Goal: Task Accomplishment & Management: Use online tool/utility

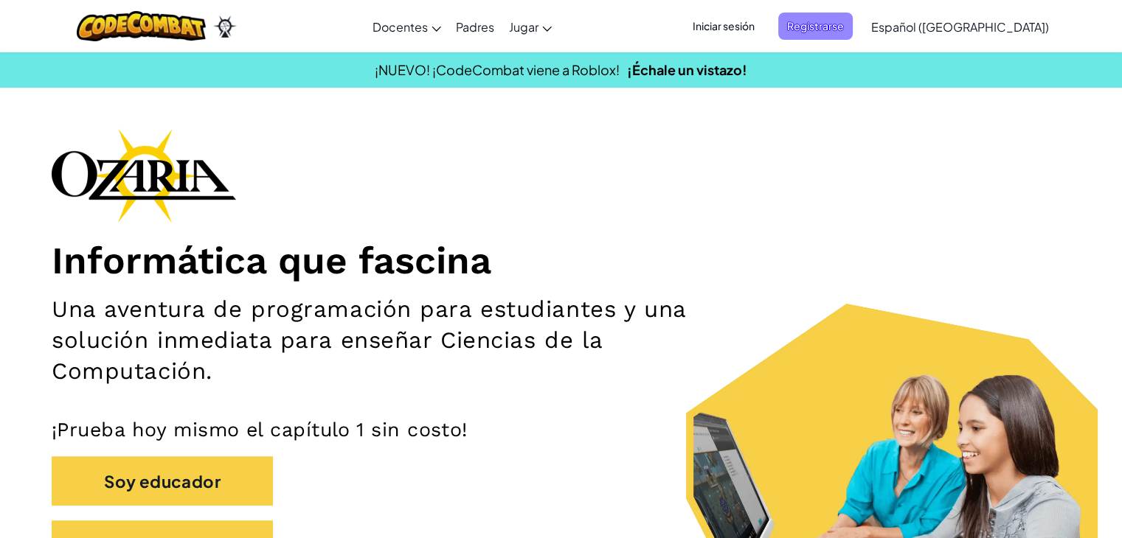
click at [844, 24] on font "Registrarse" at bounding box center [815, 25] width 57 height 13
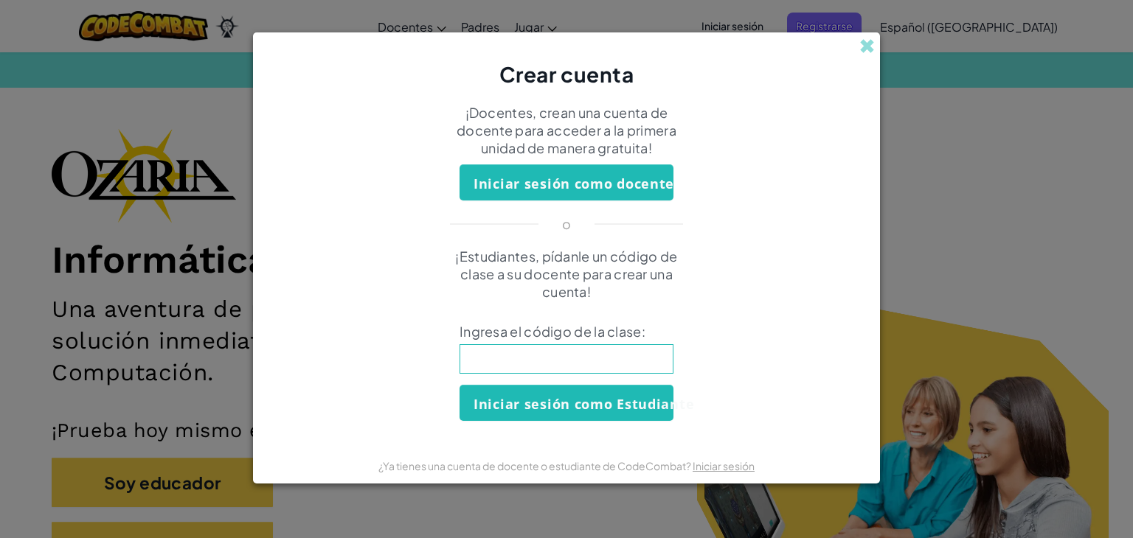
click at [578, 361] on input at bounding box center [567, 359] width 214 height 30
click at [648, 351] on input at bounding box center [567, 359] width 214 height 30
type input "DrmkSheepShare"
click at [651, 398] on font "Iniciar sesión como Estudiante" at bounding box center [584, 404] width 221 height 18
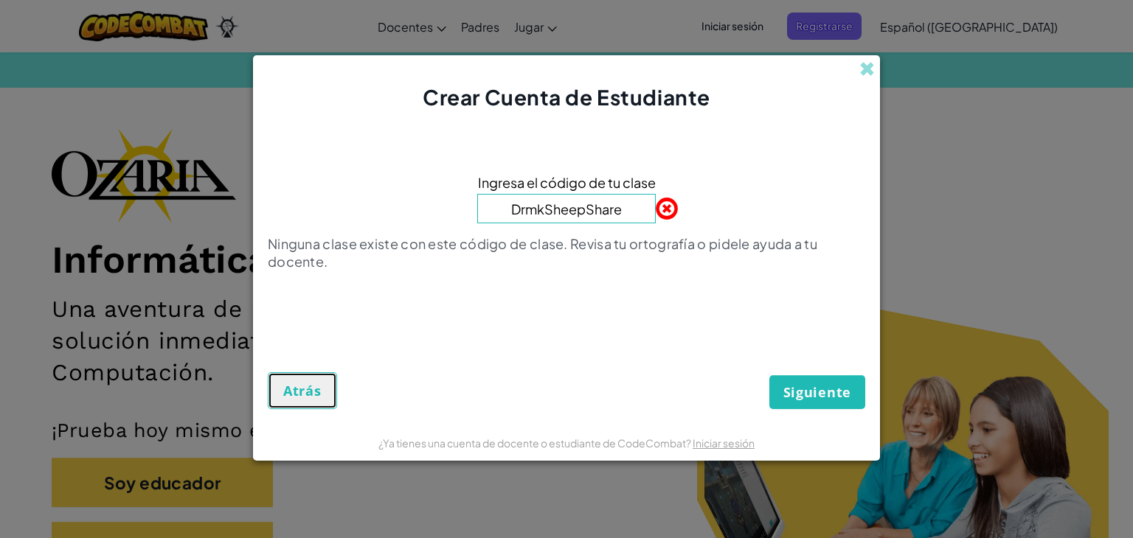
click at [301, 386] on font "Atrás" at bounding box center [302, 391] width 38 height 18
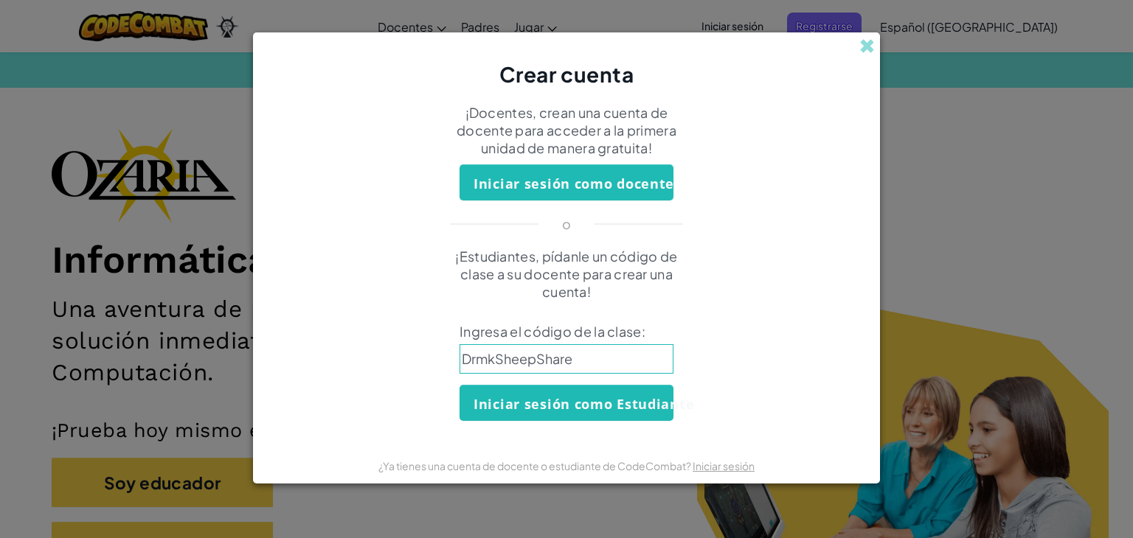
click at [587, 362] on input "DrmkSheepShare" at bounding box center [567, 359] width 214 height 30
click at [488, 360] on input "DrmkSheepShare" at bounding box center [567, 359] width 214 height 30
type input "DrinkSheepShare"
click at [526, 396] on font "Iniciar sesión como Estudiante" at bounding box center [584, 404] width 221 height 18
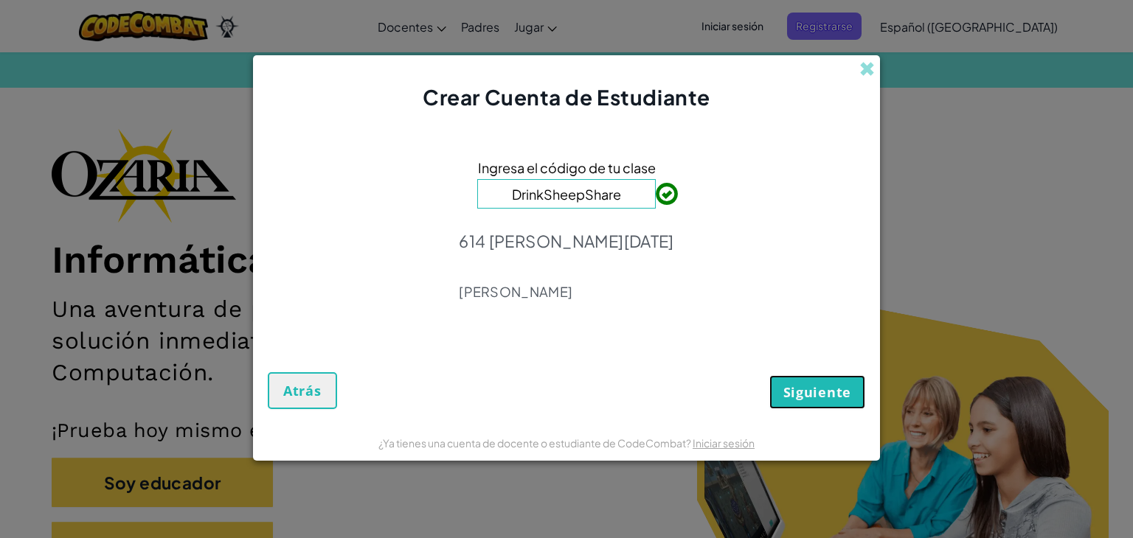
click at [819, 394] on font "Siguiente" at bounding box center [817, 393] width 68 height 18
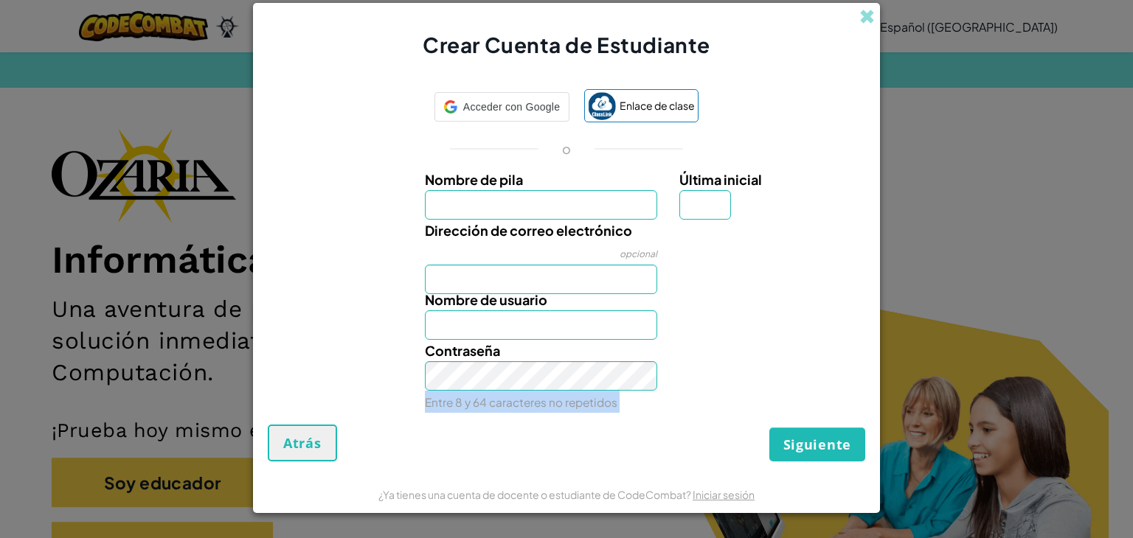
click at [819, 394] on div "Contraseña Entre 8 y 64 caracteres no repetidos" at bounding box center [566, 376] width 612 height 73
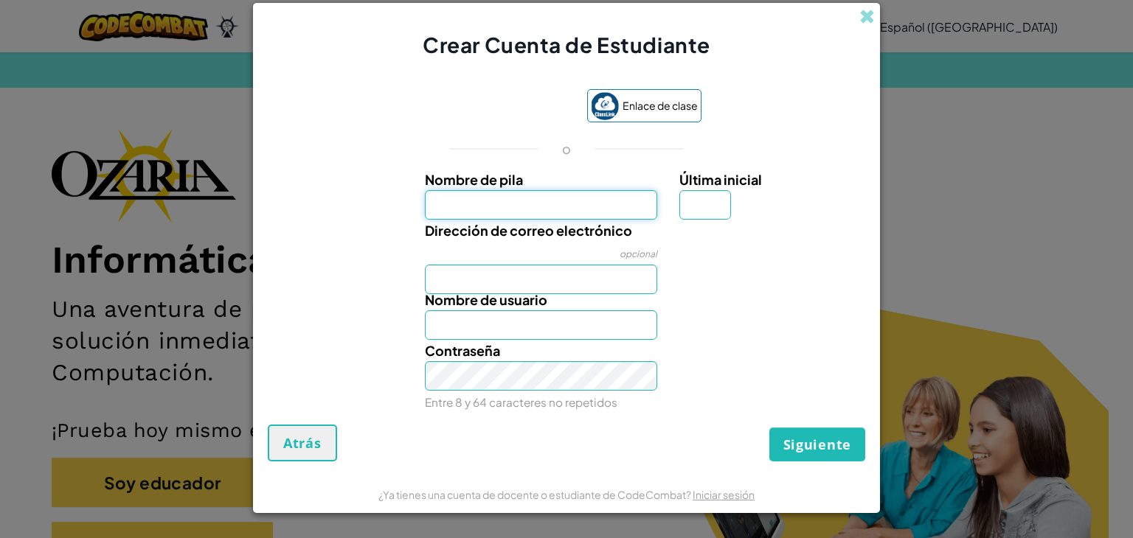
click at [580, 209] on input "Nombre de pila" at bounding box center [541, 205] width 233 height 30
type input "Yaretzi Michelle"
click at [565, 210] on input "Yaretzi Michelle" at bounding box center [541, 205] width 233 height 30
type input "Yaretzi Osorio"
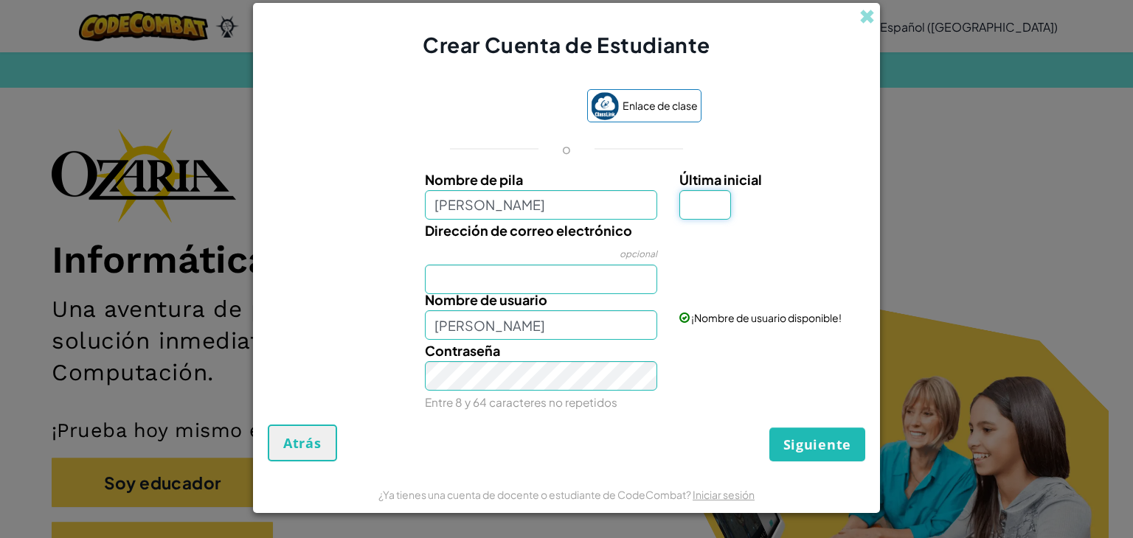
type input "Yaretzi Osorio"
click at [702, 209] on input "Última inicial" at bounding box center [705, 205] width 52 height 30
type input "o"
type input "Yaretzi OsorioO"
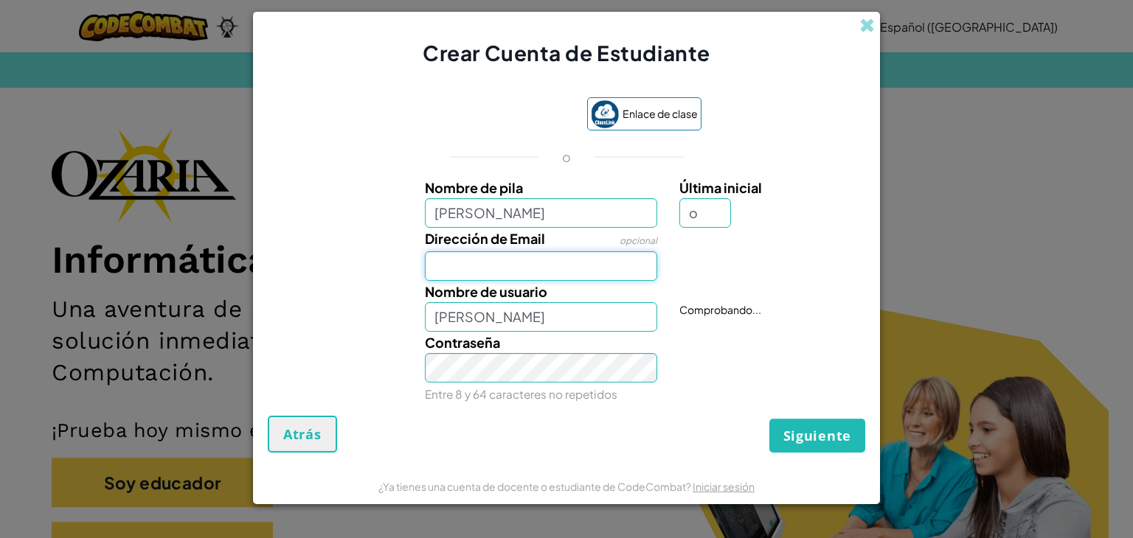
click at [587, 281] on input "Dirección de Email" at bounding box center [541, 267] width 233 height 30
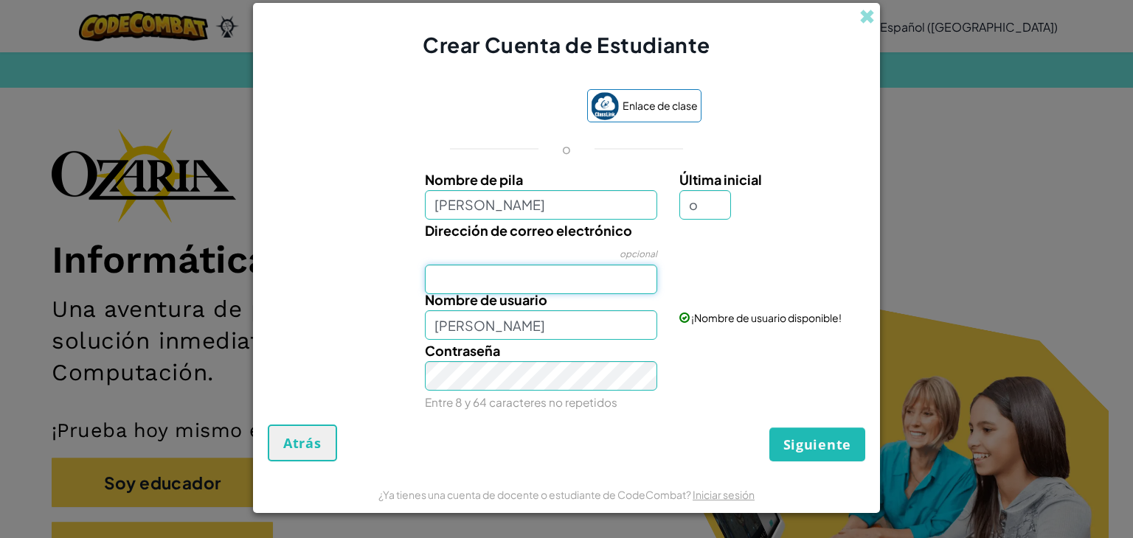
type input "AL07176002@tecmilenio.mx"
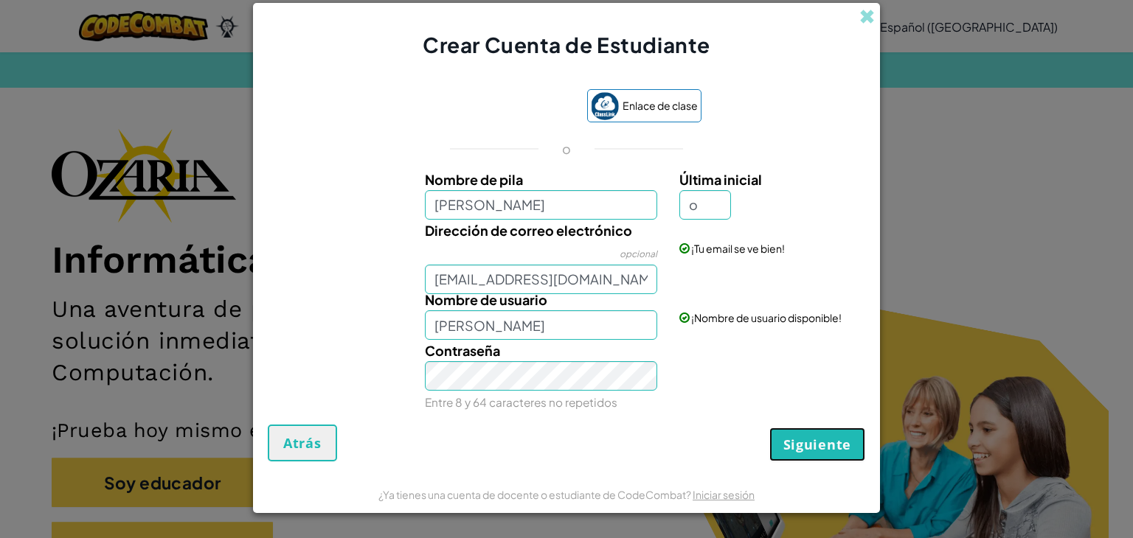
click at [794, 440] on font "Siguiente" at bounding box center [817, 445] width 68 height 18
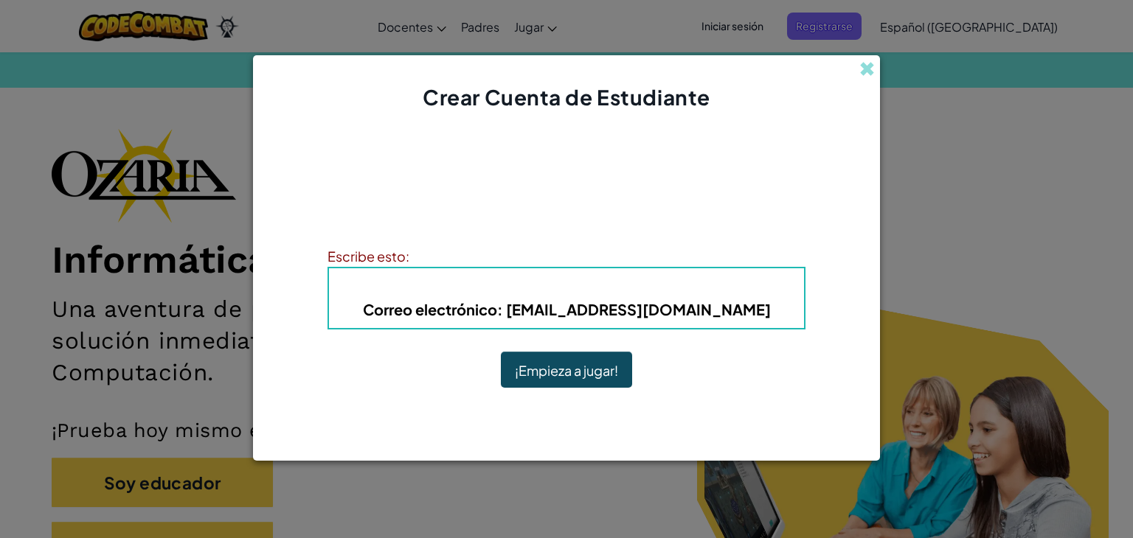
click at [589, 372] on font "¡Empieza a jugar!" at bounding box center [566, 370] width 103 height 17
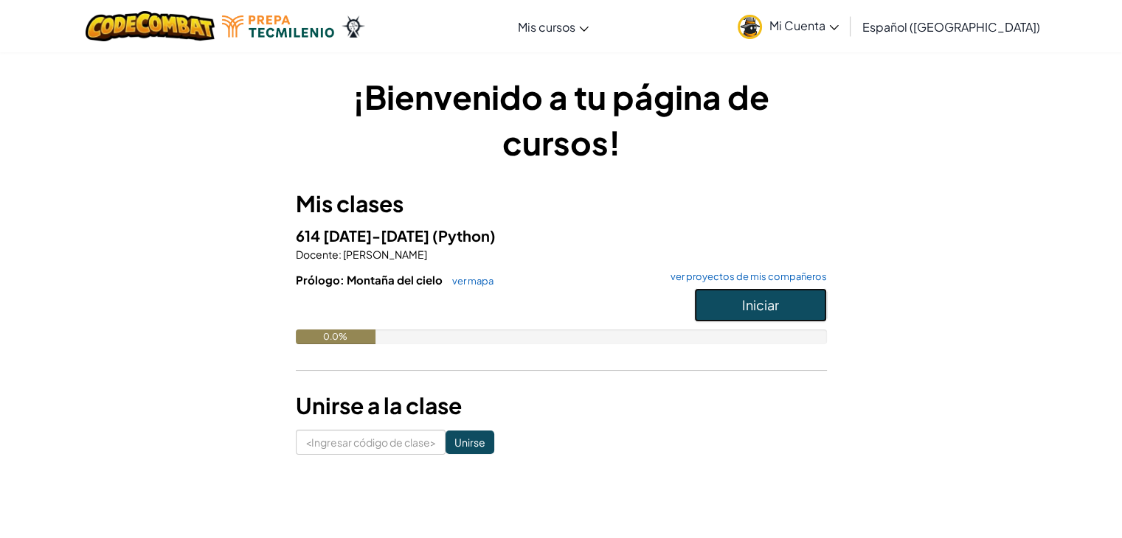
click at [705, 294] on button "Iniciar" at bounding box center [760, 305] width 133 height 34
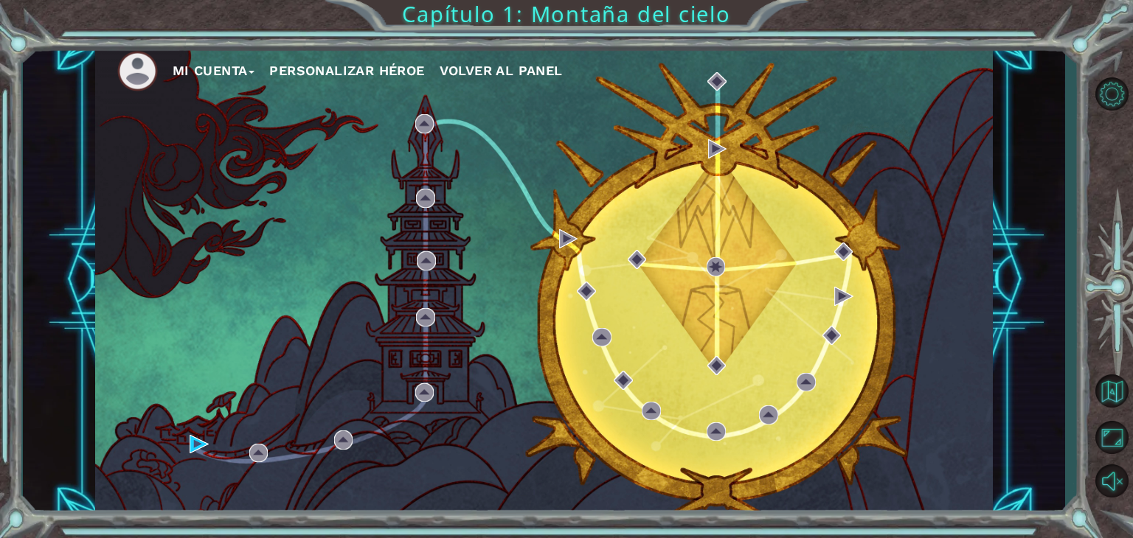
click at [375, 69] on font "Personalizar héroe" at bounding box center [346, 70] width 155 height 15
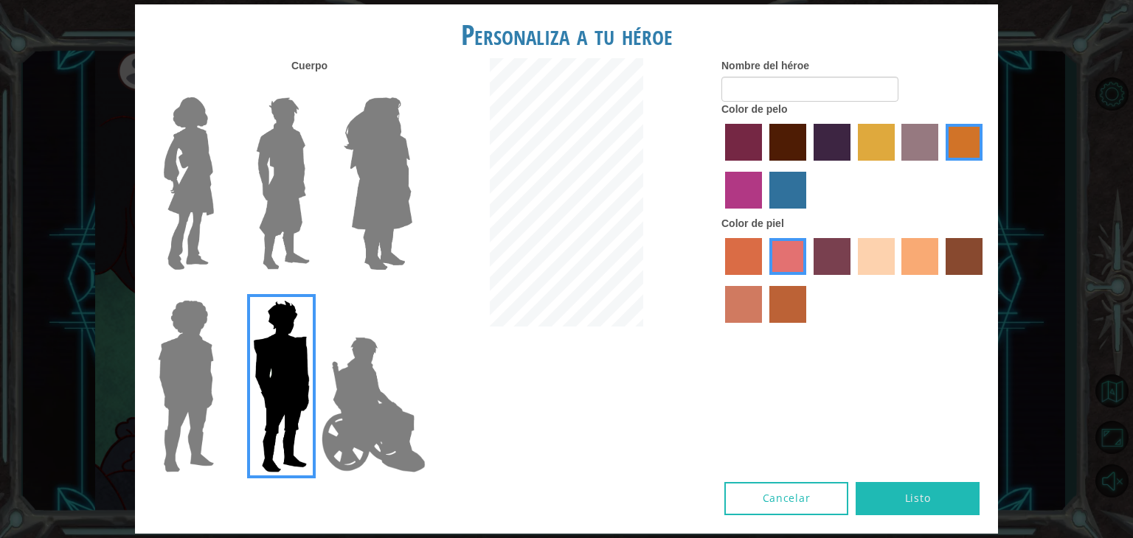
click at [795, 145] on label "color de pelo granate" at bounding box center [787, 142] width 37 height 37
click at [764, 166] on input "color de pelo granate" at bounding box center [764, 166] width 0 height 0
click at [930, 255] on label "color de piel de tacao" at bounding box center [919, 256] width 37 height 37
click at [897, 280] on input "color de piel de tacao" at bounding box center [897, 280] width 0 height 0
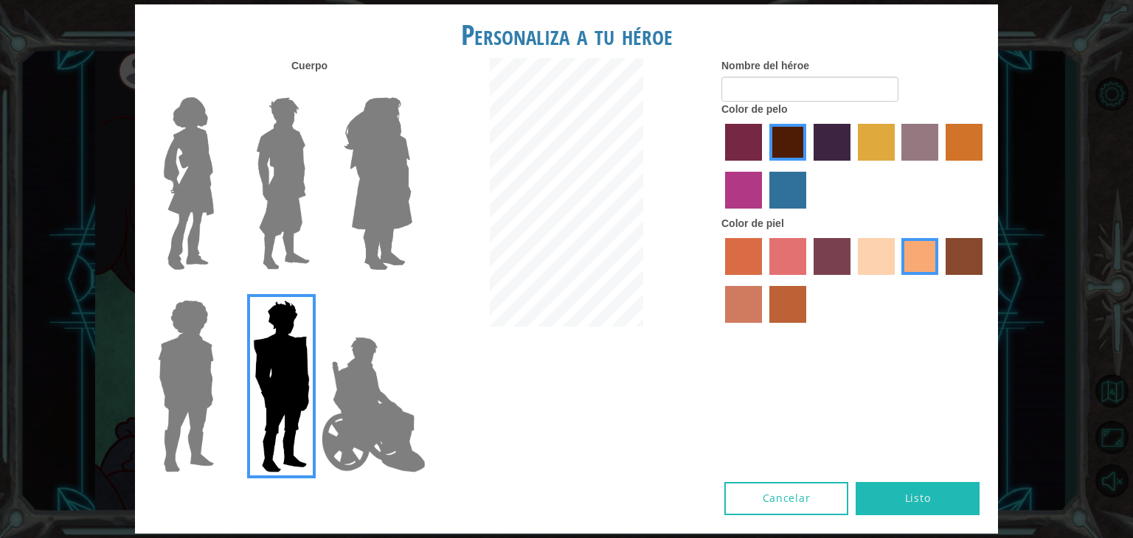
click at [747, 312] on label "color de piel arena ardiente" at bounding box center [743, 304] width 37 height 37
click at [985, 280] on input "color de piel arena ardiente" at bounding box center [985, 280] width 0 height 0
click at [758, 312] on label "color de piel arena ardiente" at bounding box center [743, 304] width 37 height 37
click at [985, 280] on input "color de piel arena ardiente" at bounding box center [985, 280] width 0 height 0
click at [779, 311] on label "color de piel de árbol de humo" at bounding box center [787, 304] width 37 height 37
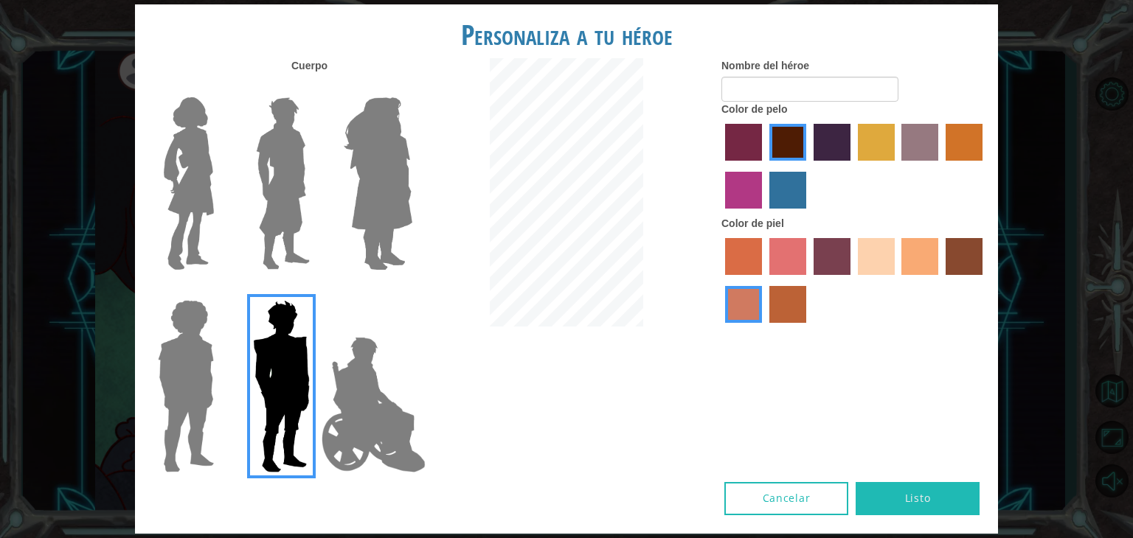
click at [764, 328] on input "color de piel de árbol de humo" at bounding box center [764, 328] width 0 height 0
click at [917, 252] on label "color de piel de tacao" at bounding box center [919, 256] width 37 height 37
click at [897, 280] on input "color de piel de tacao" at bounding box center [897, 280] width 0 height 0
click at [183, 215] on img at bounding box center [189, 183] width 62 height 184
click at [220, 88] on input "Héroe Connie" at bounding box center [220, 88] width 0 height 0
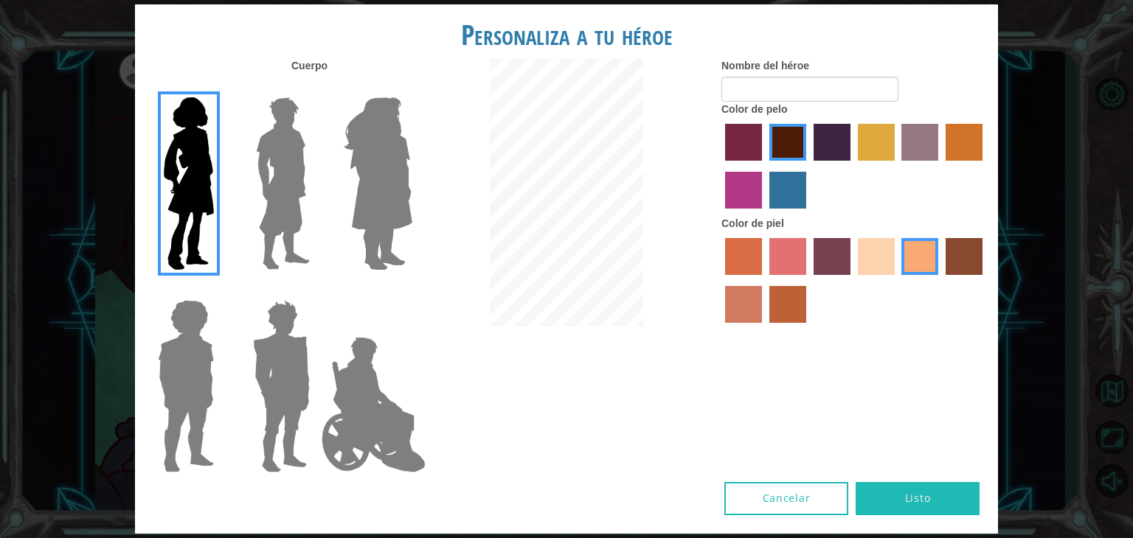
click at [273, 211] on img at bounding box center [283, 183] width 66 height 184
click at [316, 88] on input "El héroe Lars" at bounding box center [316, 88] width 0 height 0
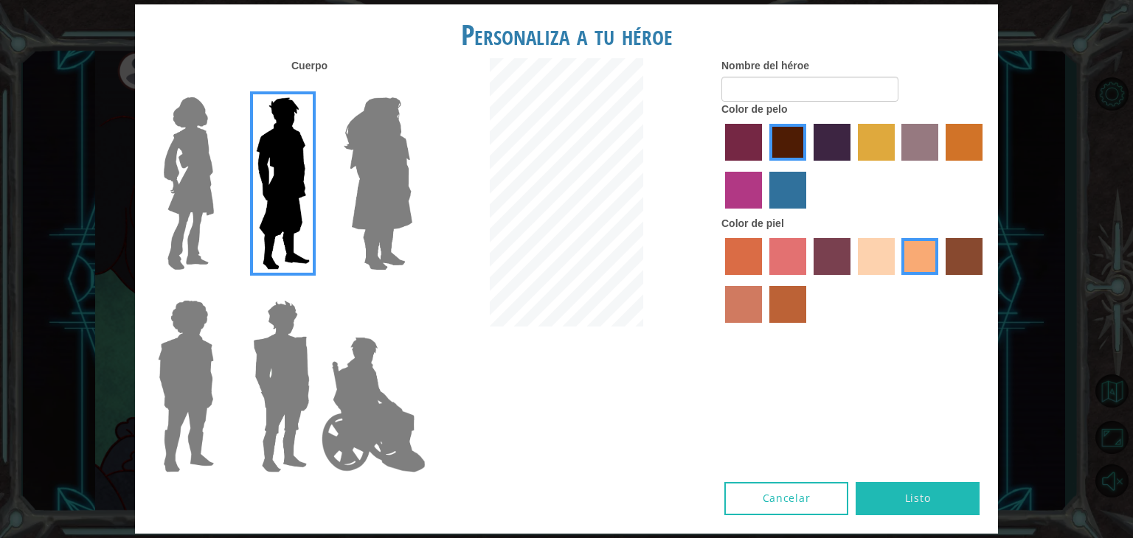
click at [375, 207] on img at bounding box center [378, 183] width 80 height 184
click at [412, 88] on input "Amatista heroica" at bounding box center [412, 88] width 0 height 0
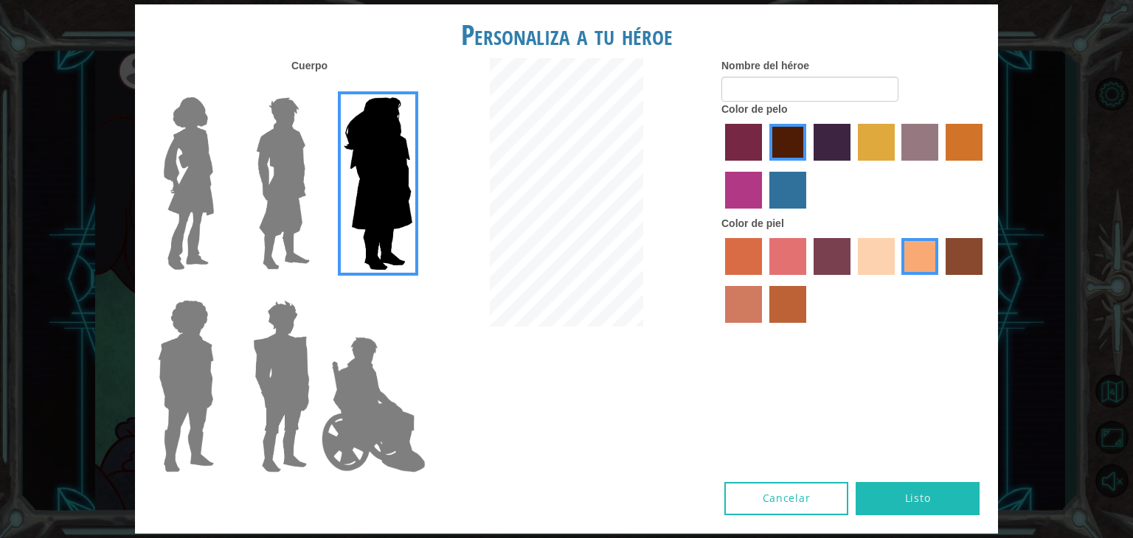
click at [171, 369] on img at bounding box center [186, 386] width 68 height 184
click at [220, 291] on input "Héroe Steven" at bounding box center [220, 291] width 0 height 0
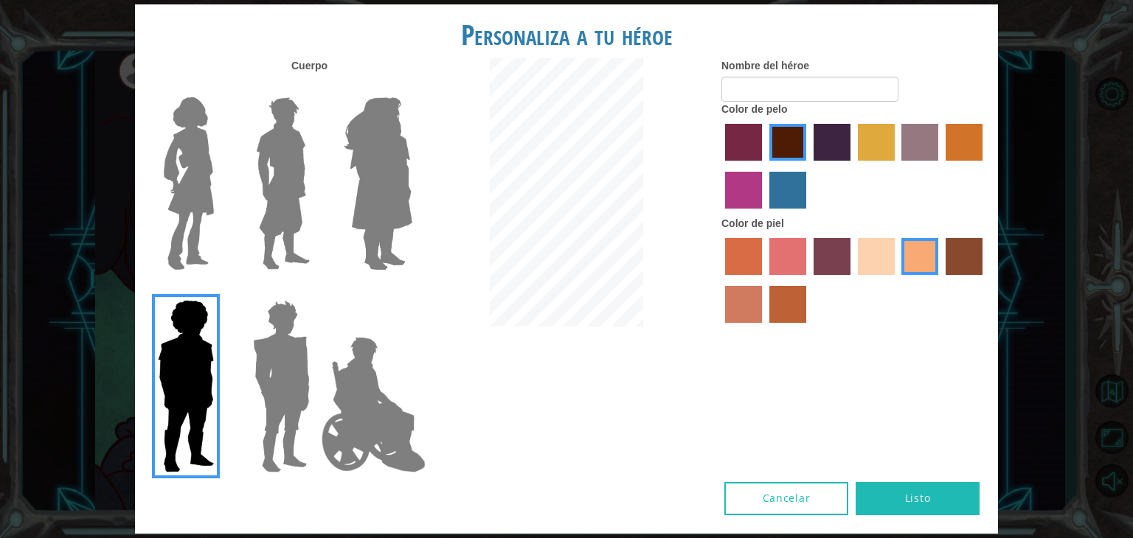
click at [295, 385] on img at bounding box center [281, 386] width 69 height 184
click at [316, 291] on input "Granate héroe" at bounding box center [316, 291] width 0 height 0
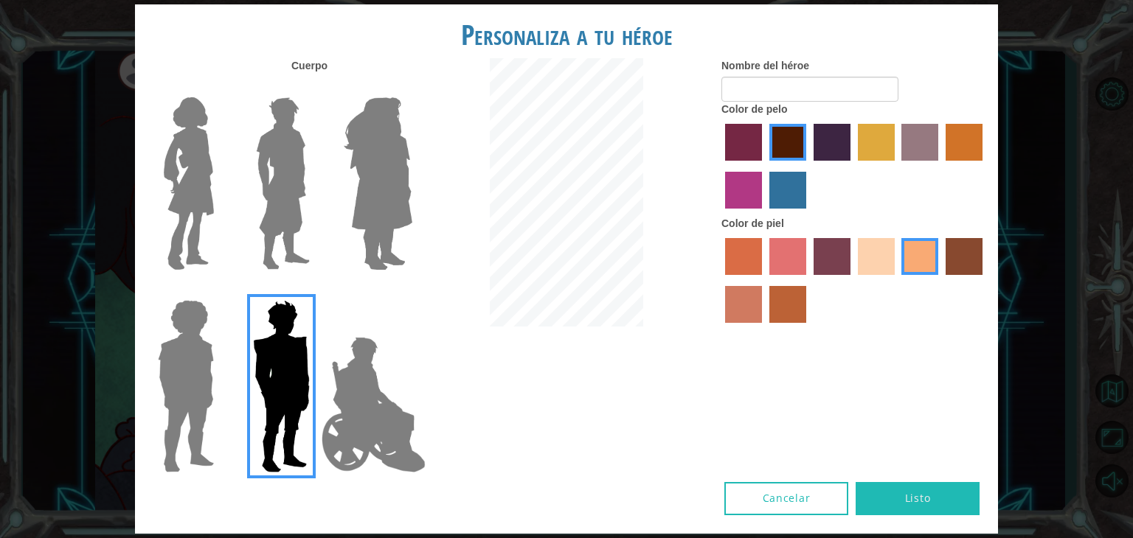
click at [354, 417] on img at bounding box center [374, 405] width 116 height 148
click at [412, 291] on input "Héroe Jamie" at bounding box center [412, 291] width 0 height 0
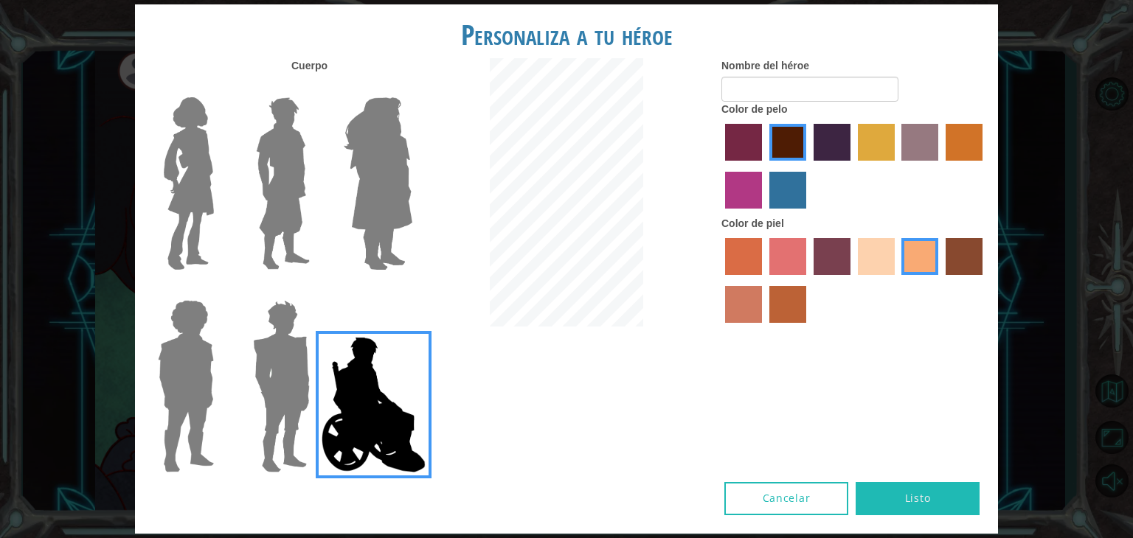
click at [198, 218] on img at bounding box center [189, 183] width 62 height 184
click at [220, 88] on input "Héroe Connie" at bounding box center [220, 88] width 0 height 0
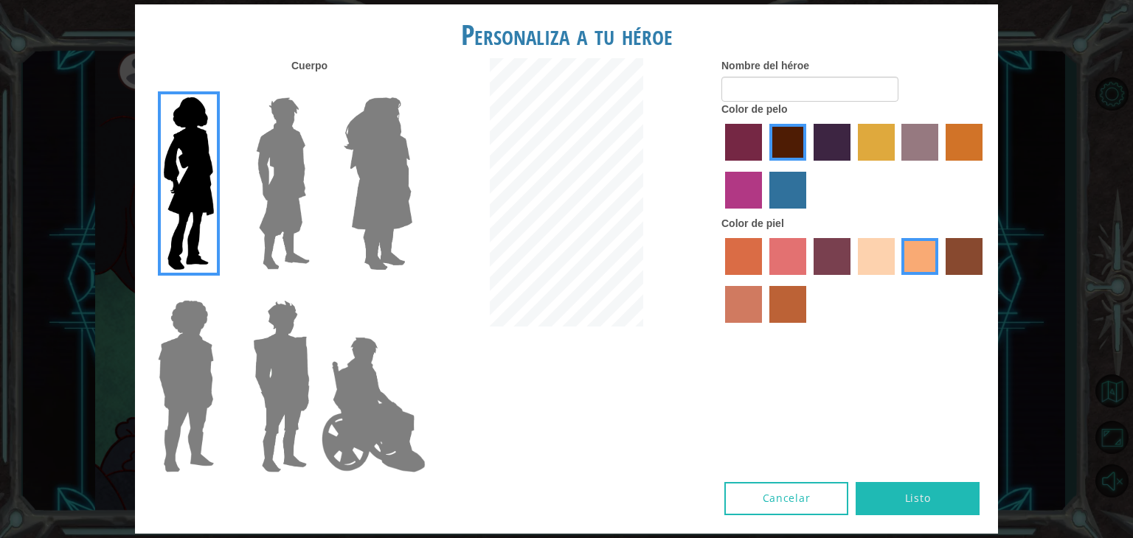
click at [828, 139] on label "color de pelo morado intenso" at bounding box center [832, 142] width 37 height 37
click at [808, 166] on input "color de pelo morado intenso" at bounding box center [808, 166] width 0 height 0
click at [773, 142] on label "color de pelo granate" at bounding box center [787, 142] width 37 height 37
click at [764, 166] on input "color de pelo granate" at bounding box center [764, 166] width 0 height 0
click at [917, 497] on font "Listo" at bounding box center [918, 498] width 26 height 14
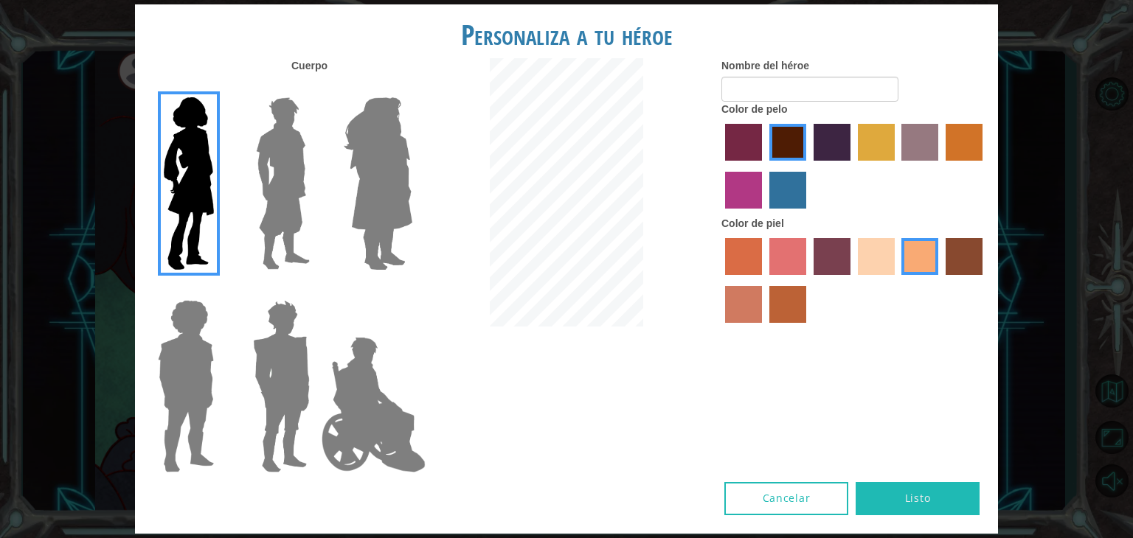
click at [1027, 27] on div "Personaliza a tu héroe [PERSON_NAME] Nombre del héroe Color de pelo Color [PERS…" at bounding box center [566, 269] width 1133 height 538
click at [868, 90] on input "Nombre del héroe" at bounding box center [809, 89] width 177 height 25
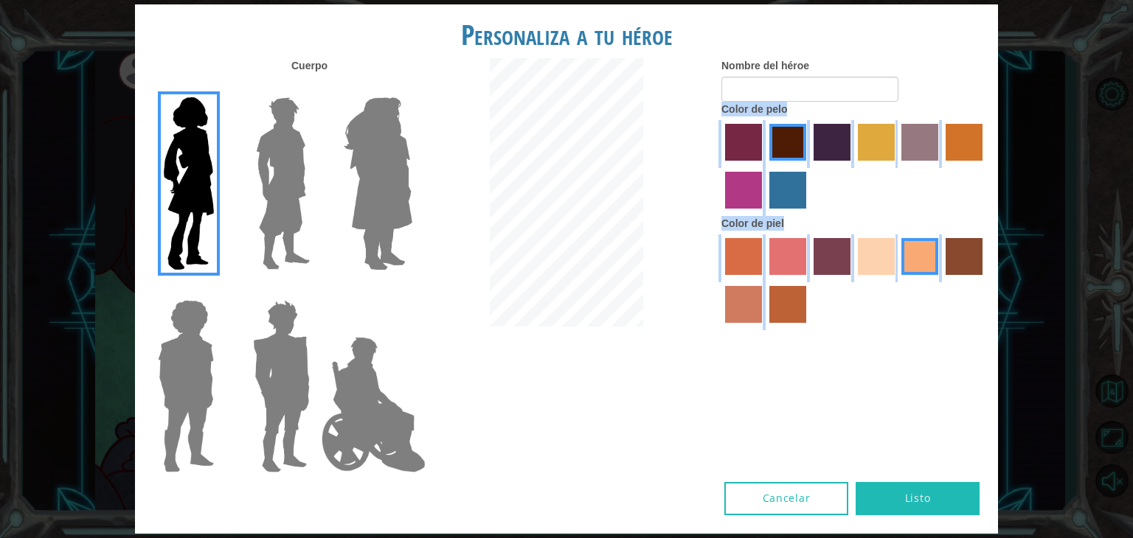
drag, startPoint x: 1123, startPoint y: 73, endPoint x: 861, endPoint y: 426, distance: 439.2
click at [861, 426] on div "Personaliza a tu héroe [PERSON_NAME] Nombre del héroe Color de pelo Color [PERS…" at bounding box center [566, 269] width 1133 height 538
click at [737, 403] on div "Cuerpo Nombre del héroe Color de pelo Color [PERSON_NAME]" at bounding box center [566, 270] width 863 height 424
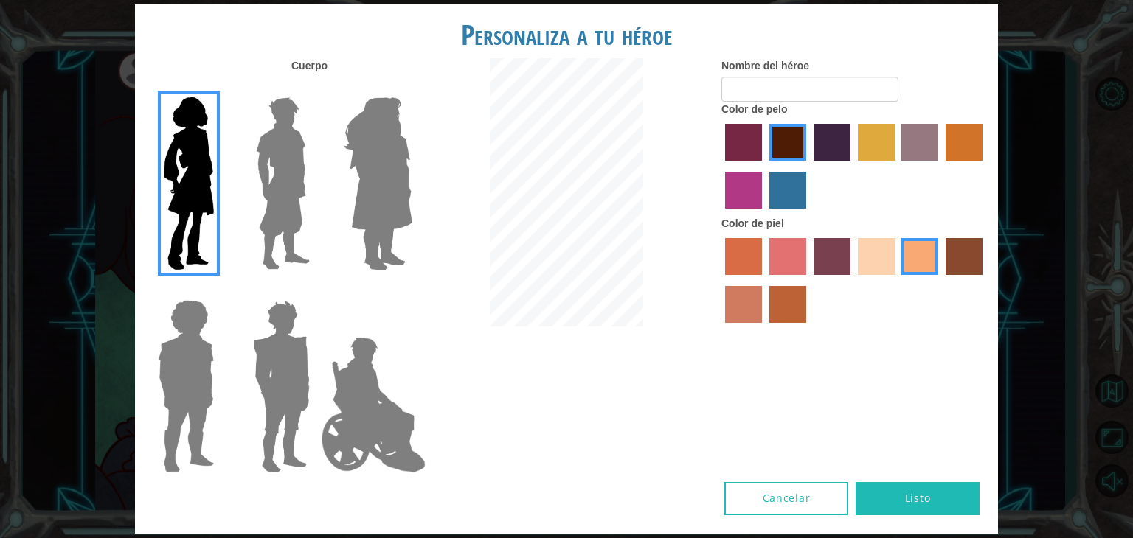
click at [1108, 305] on div "Personaliza a tu héroe [PERSON_NAME] Nombre del héroe Color de pelo Color [PERS…" at bounding box center [566, 269] width 1133 height 538
click at [926, 494] on font "Listo" at bounding box center [918, 498] width 26 height 14
click at [828, 90] on input "Nombre del héroe" at bounding box center [809, 89] width 177 height 25
click at [829, 91] on input "Nombre del héroe" at bounding box center [809, 89] width 177 height 25
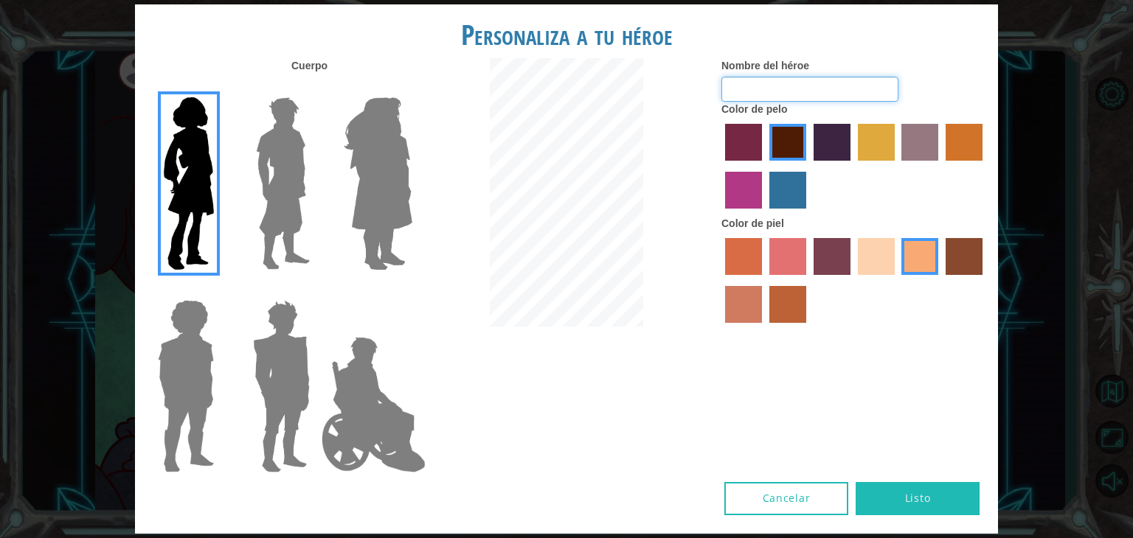
click at [829, 91] on input "Nombre del héroe" at bounding box center [809, 89] width 177 height 25
type input "star"
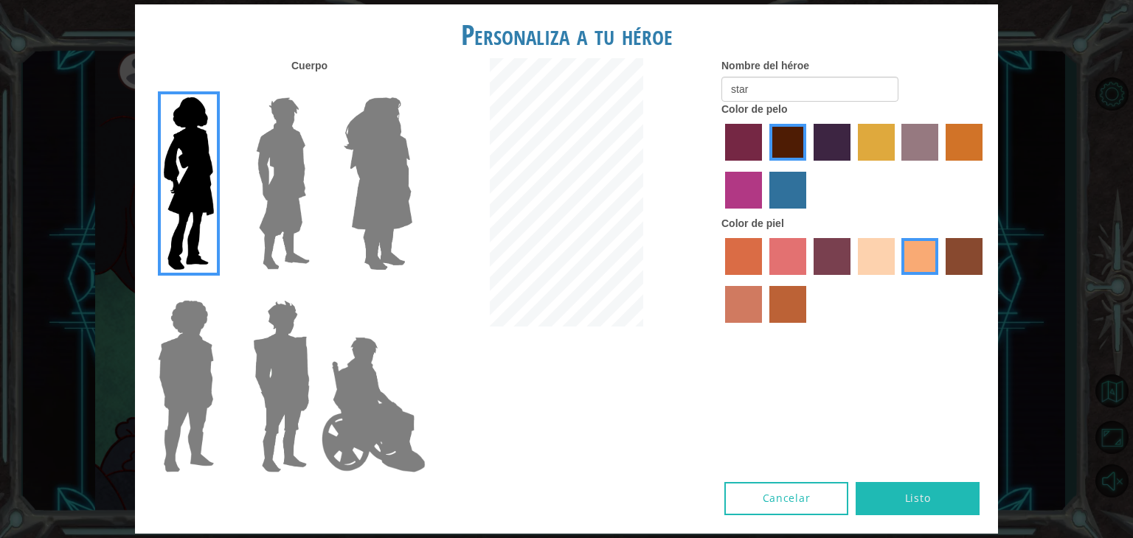
click at [928, 493] on font "Listo" at bounding box center [918, 498] width 26 height 14
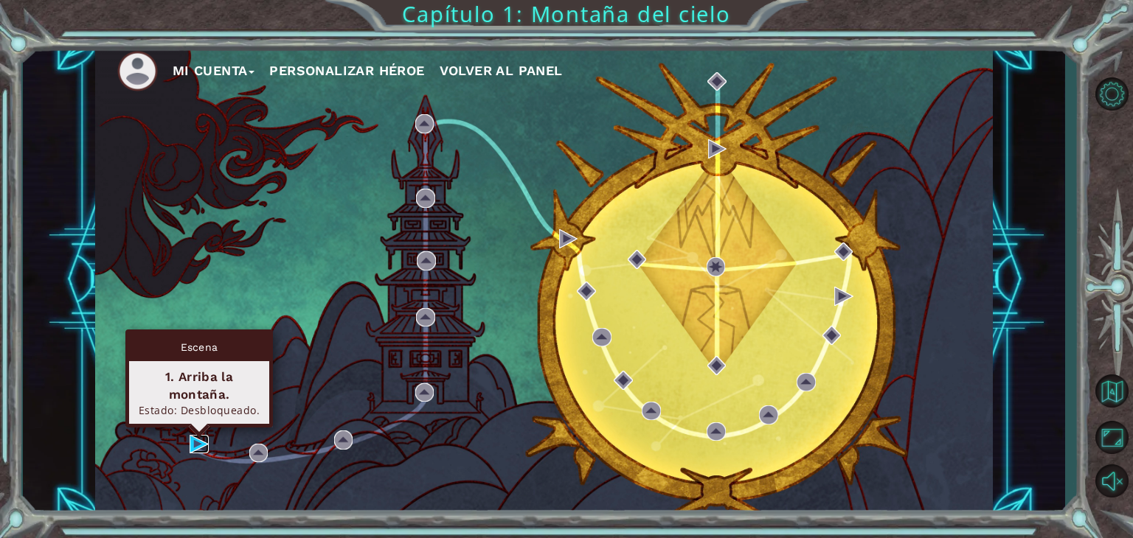
click at [190, 446] on img at bounding box center [199, 444] width 19 height 19
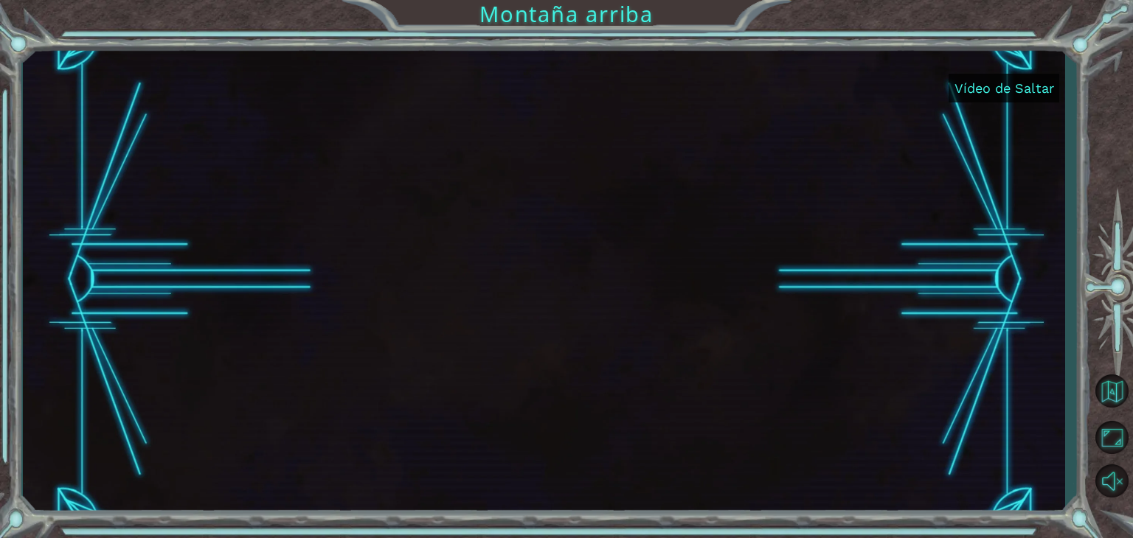
click at [1006, 79] on button "Vídeo de Saltar" at bounding box center [1004, 88] width 111 height 29
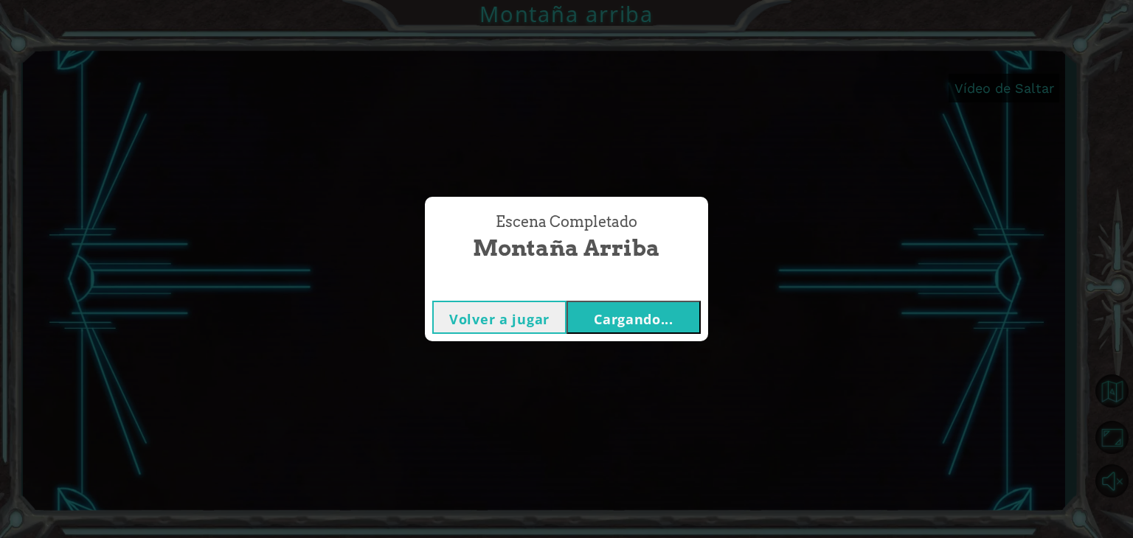
click at [482, 304] on button "Volver a jugar" at bounding box center [499, 317] width 134 height 33
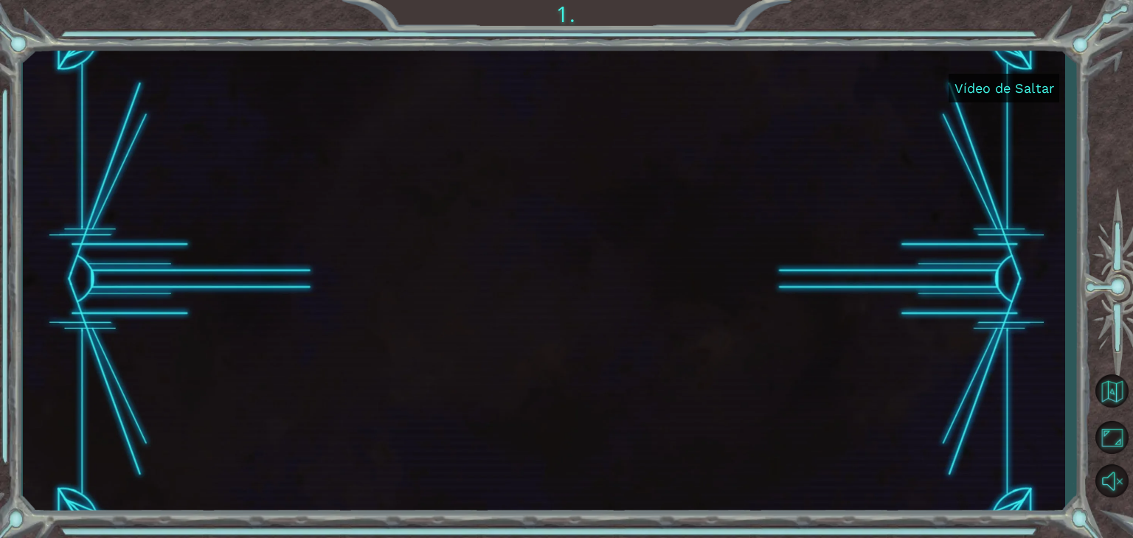
click at [976, 81] on font "Vídeo de Saltar" at bounding box center [1004, 87] width 100 height 15
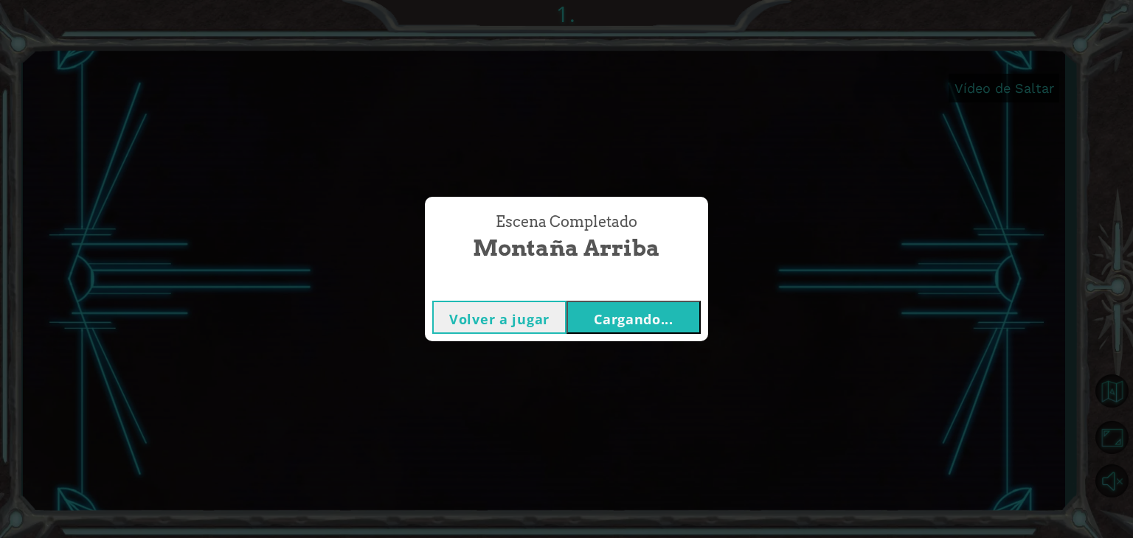
click at [607, 325] on font "Cargando..." at bounding box center [634, 320] width 80 height 18
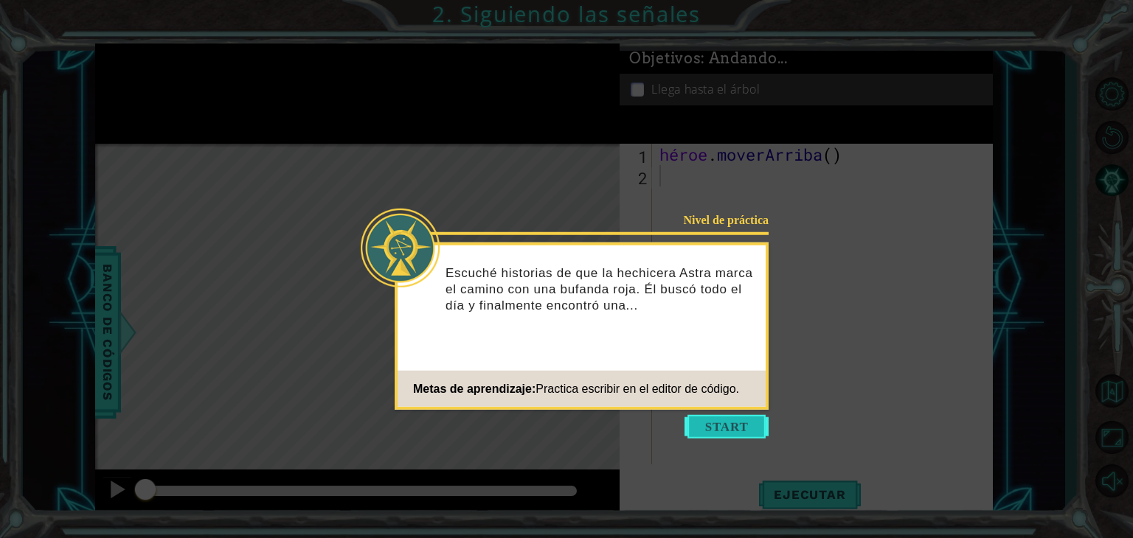
click at [714, 423] on button "Comenzar" at bounding box center [726, 427] width 84 height 24
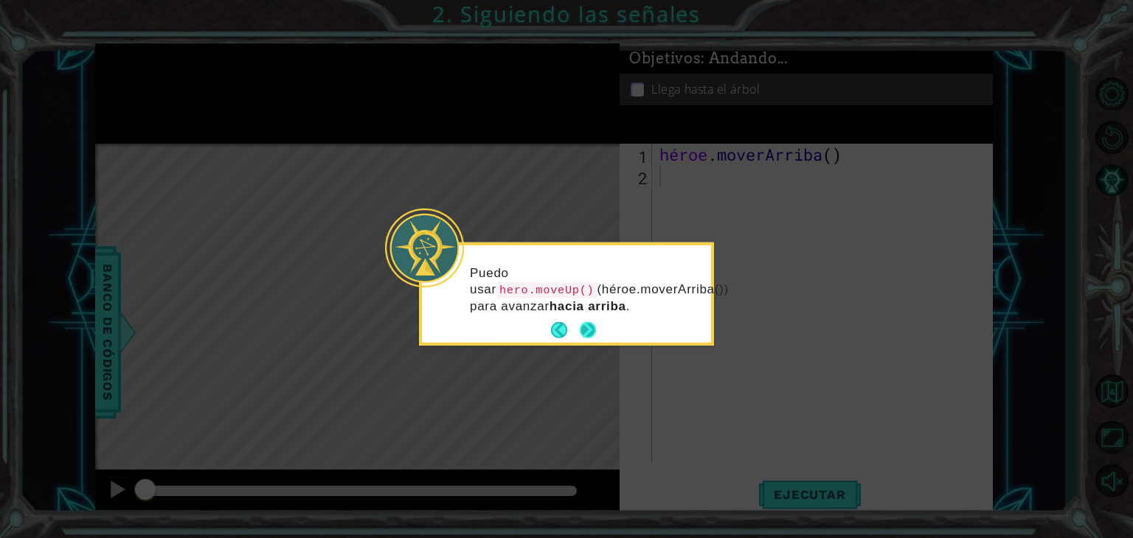
click at [587, 332] on button "Próximo" at bounding box center [588, 330] width 16 height 16
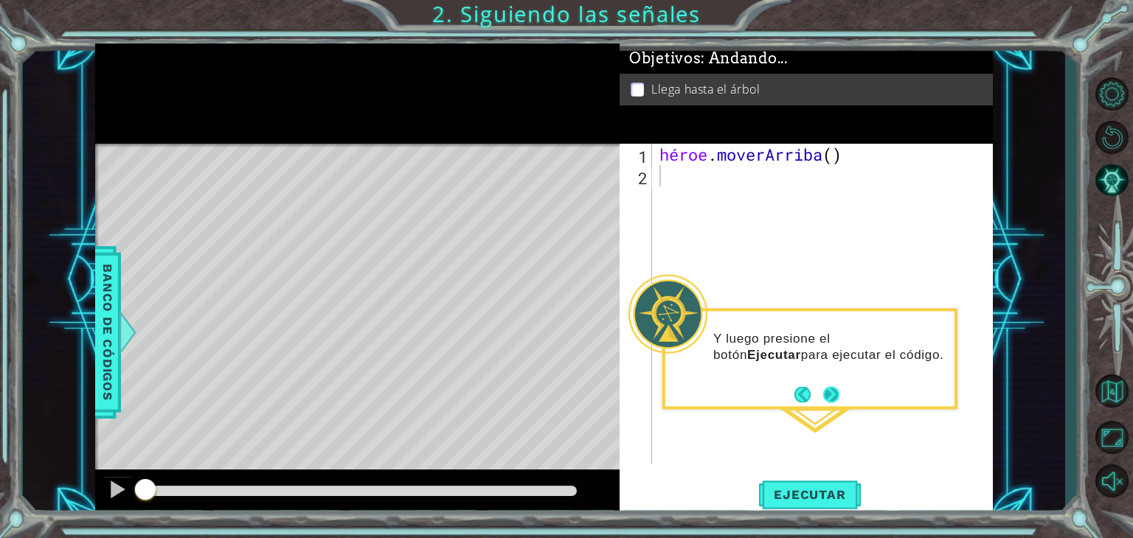
click at [827, 392] on button "Próximo" at bounding box center [831, 395] width 16 height 16
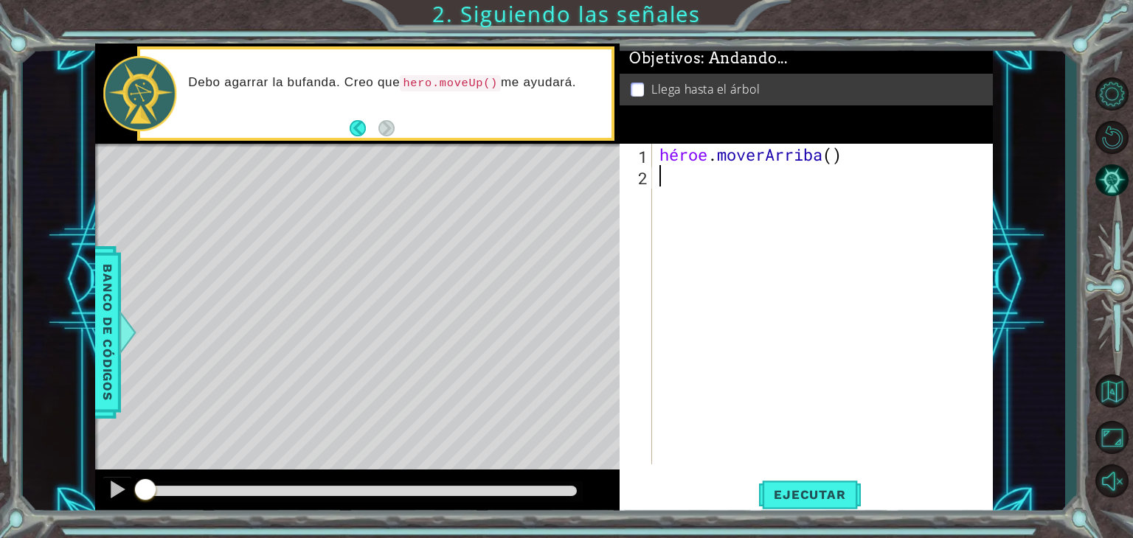
click at [670, 183] on div "héroe . moverArriba ( )" at bounding box center [826, 326] width 340 height 364
type textarea "hero"
click at [746, 195] on div "héroe .moveUp Toca enter" at bounding box center [788, 214] width 279 height 53
click at [808, 488] on font "Ejecutar" at bounding box center [810, 495] width 72 height 15
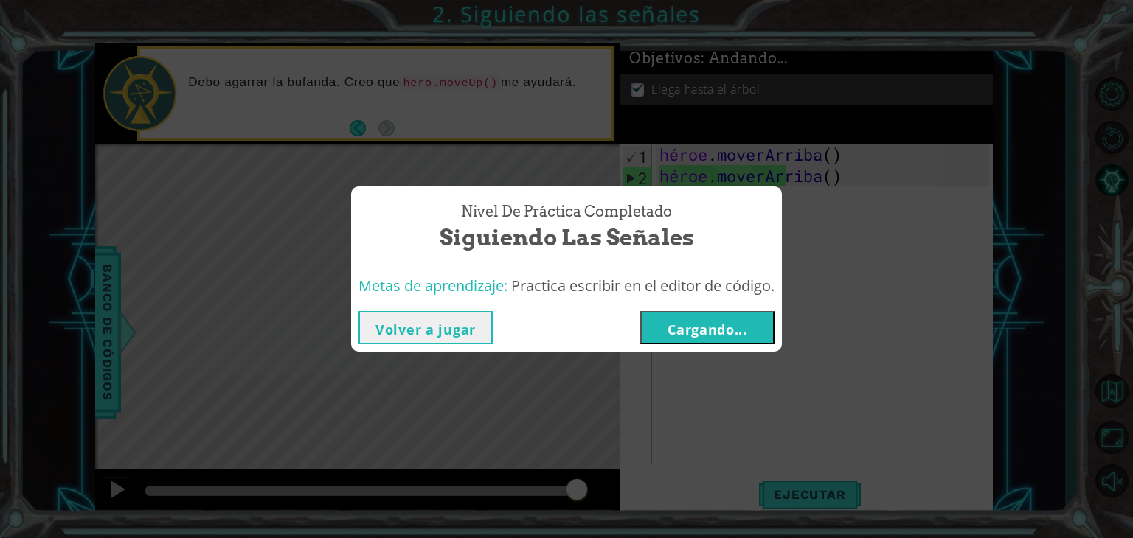
click at [715, 334] on font "Cargando..." at bounding box center [708, 330] width 80 height 18
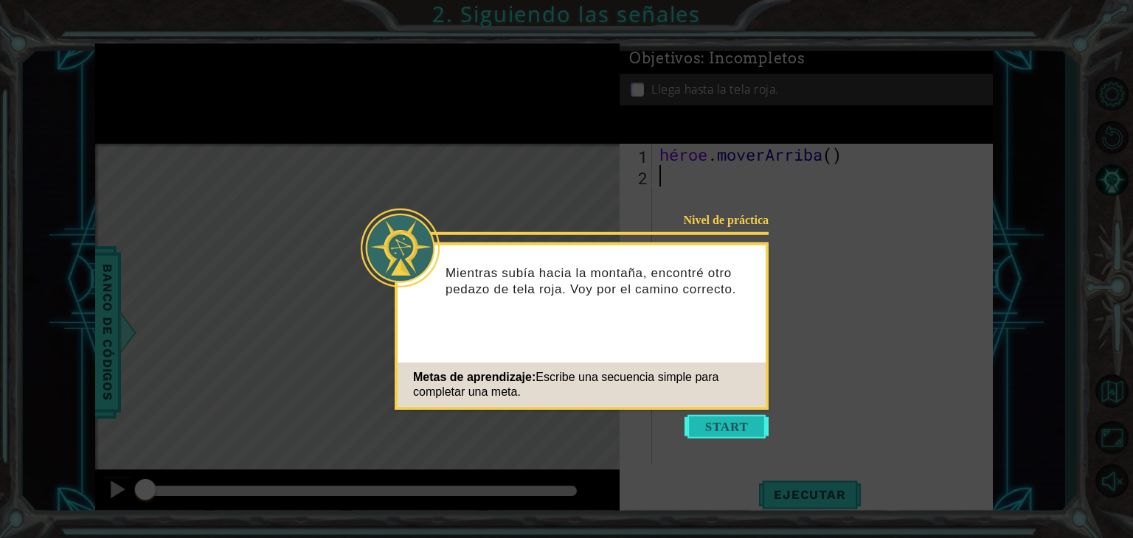
click at [744, 426] on button "Comenzar" at bounding box center [726, 427] width 84 height 24
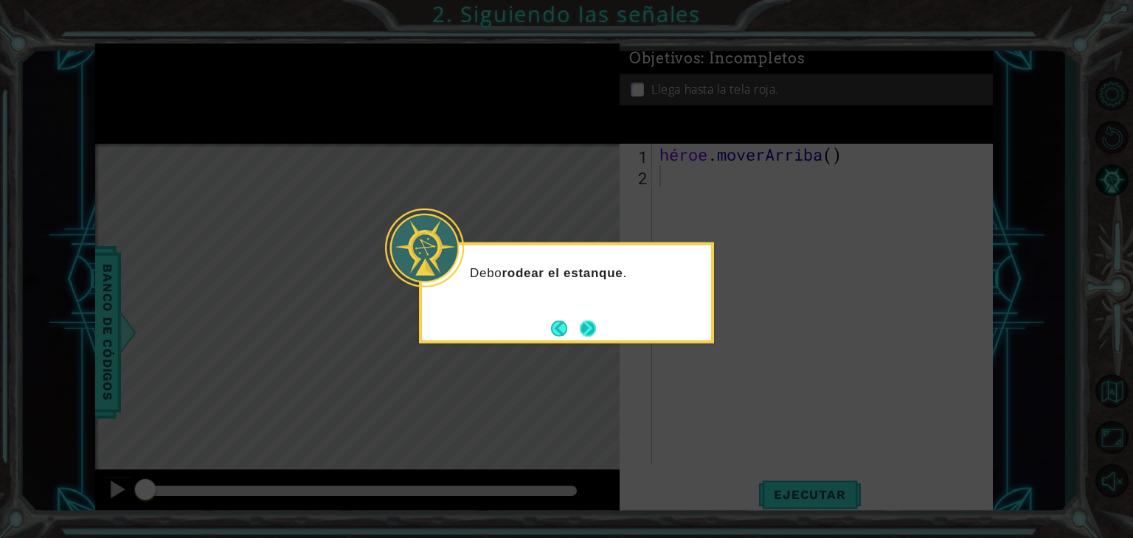
click at [584, 330] on button "Próximo" at bounding box center [588, 328] width 16 height 16
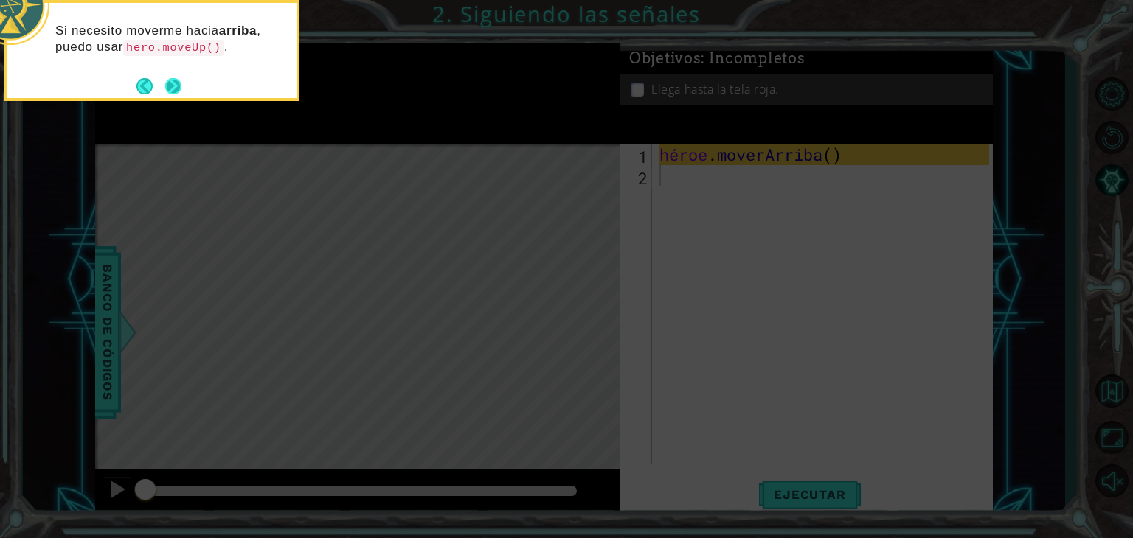
click at [165, 82] on button "Próximo" at bounding box center [173, 86] width 16 height 16
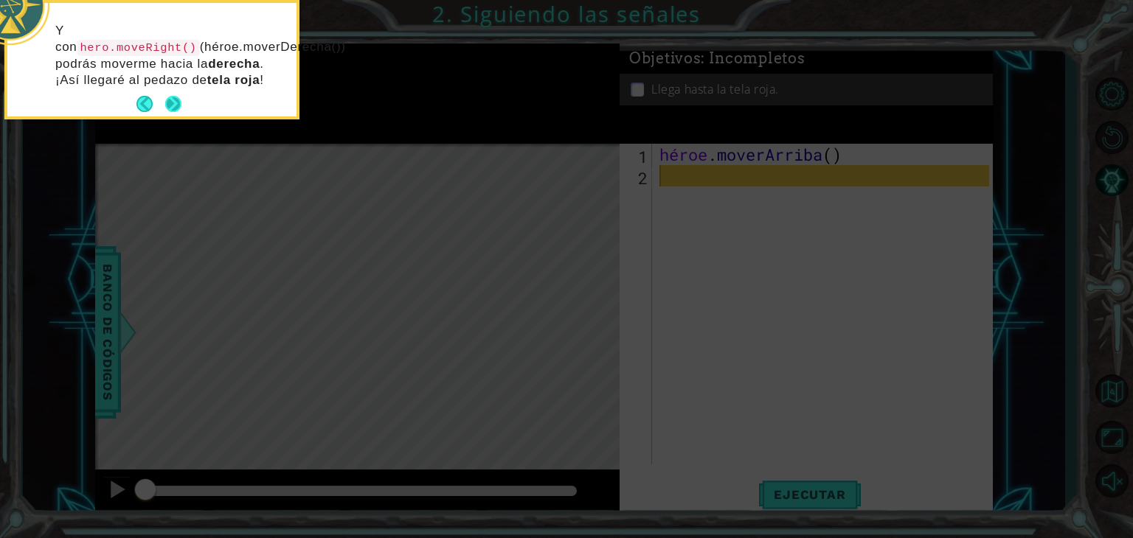
click at [168, 96] on button "Próximo" at bounding box center [173, 104] width 16 height 16
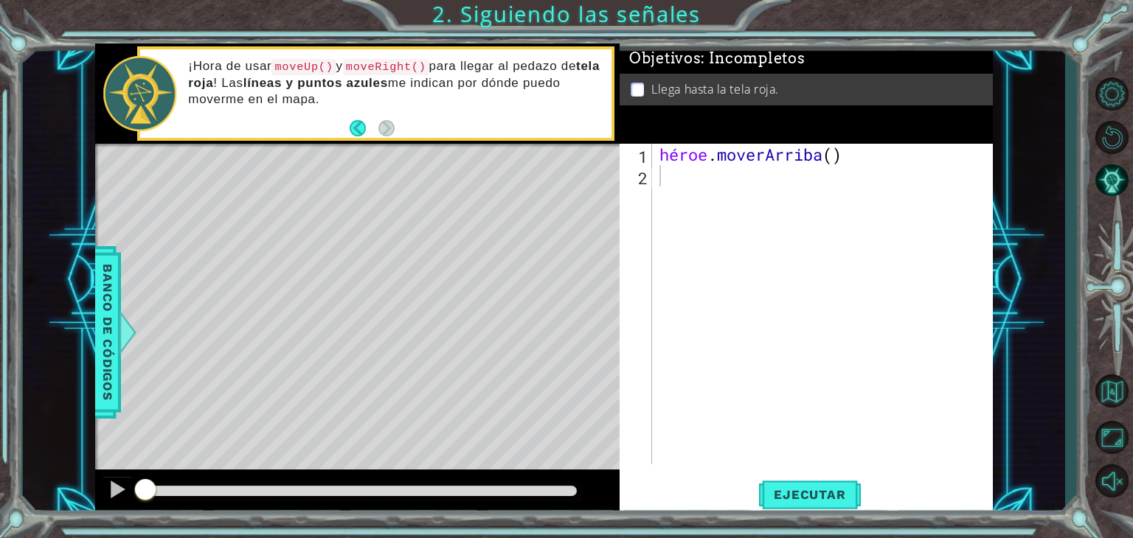
click at [653, 185] on div "1 2 héroe . moverArriba ( ) [DEMOGRAPHIC_DATA] XXXXXXXXXXXXXXXXXXXXXXXXXXXXXXXX…" at bounding box center [805, 304] width 370 height 321
click at [656, 187] on div "héroe . moverArriba ( )" at bounding box center [826, 326] width 340 height 364
type textarea "h"
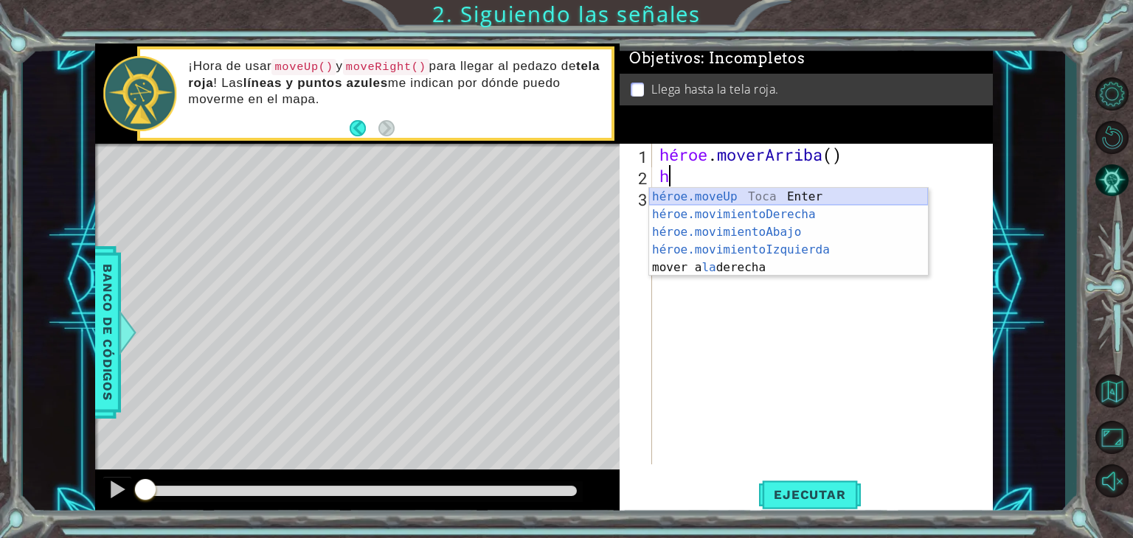
click at [708, 196] on div "héroe.moveUp Toca Enter héroe.movimientoDerecha ​ Toca Enter héroe.movimientoAb…" at bounding box center [788, 250] width 279 height 124
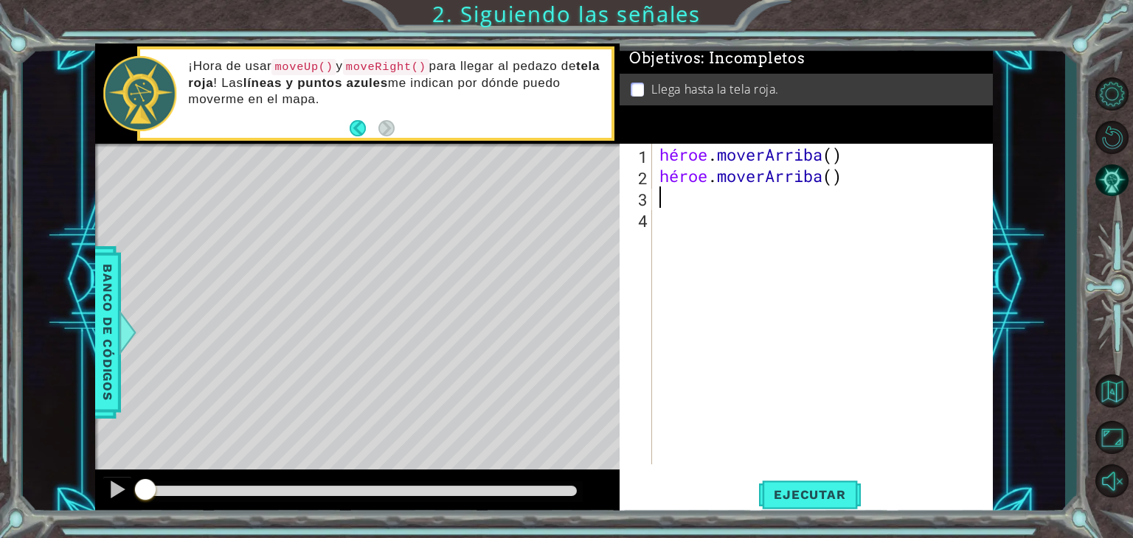
click at [661, 204] on div "héroe . [PERSON_NAME] ( ) héroe . [GEOGRAPHIC_DATA] ( )" at bounding box center [826, 326] width 340 height 364
click at [842, 176] on div "héroe . [PERSON_NAME] ( ) héroe . [GEOGRAPHIC_DATA] ( )" at bounding box center [826, 326] width 340 height 364
click at [844, 177] on div "héroe . [PERSON_NAME] ( ) héroe . [GEOGRAPHIC_DATA] ( )" at bounding box center [826, 326] width 340 height 364
click at [882, 181] on div "héroe . [PERSON_NAME] ( ) héroe . [GEOGRAPHIC_DATA] ( )" at bounding box center [826, 326] width 340 height 364
click at [788, 172] on div "héroe . [PERSON_NAME] ( ) héroe . mo" at bounding box center [826, 326] width 340 height 364
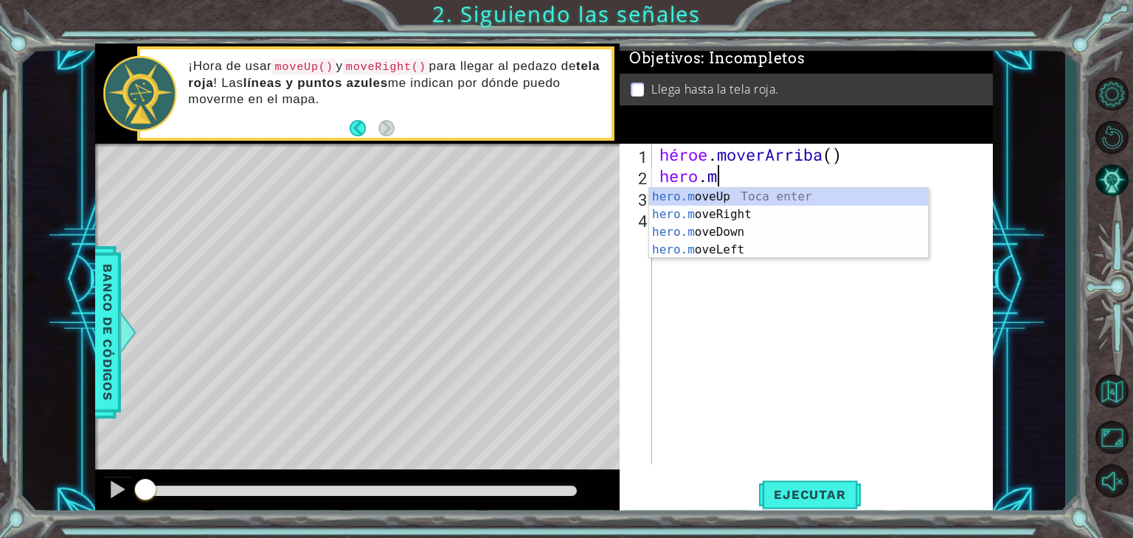
type textarea "h"
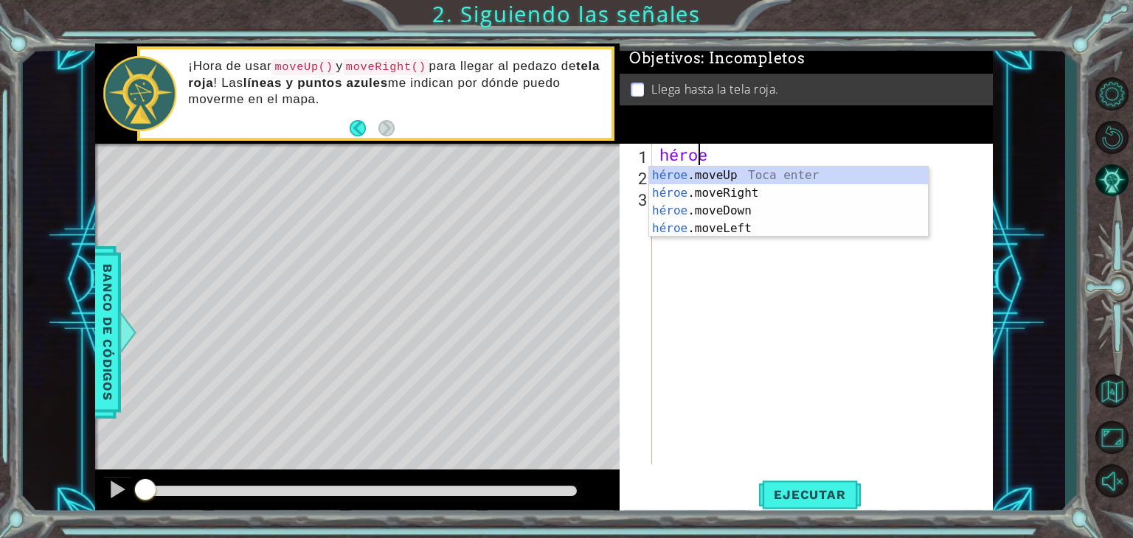
type textarea "her"
click at [721, 167] on div "su o.moveUp Toca entrar su o.moveRight Toca Enter su o.moveDown Toca Enter su o…" at bounding box center [788, 220] width 279 height 106
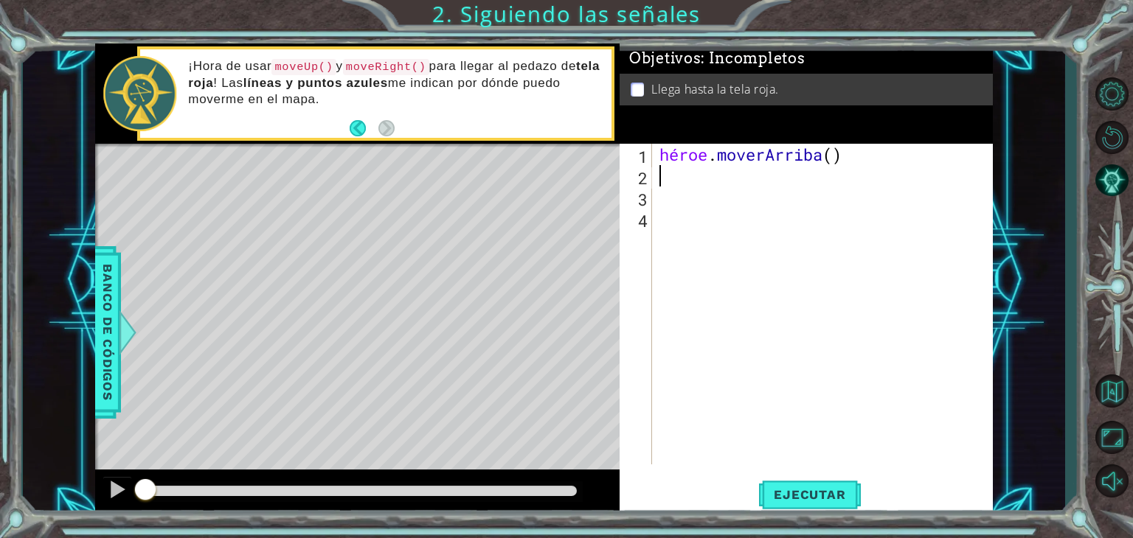
click at [685, 173] on div "héroe . moverArriba ( )" at bounding box center [826, 326] width 340 height 364
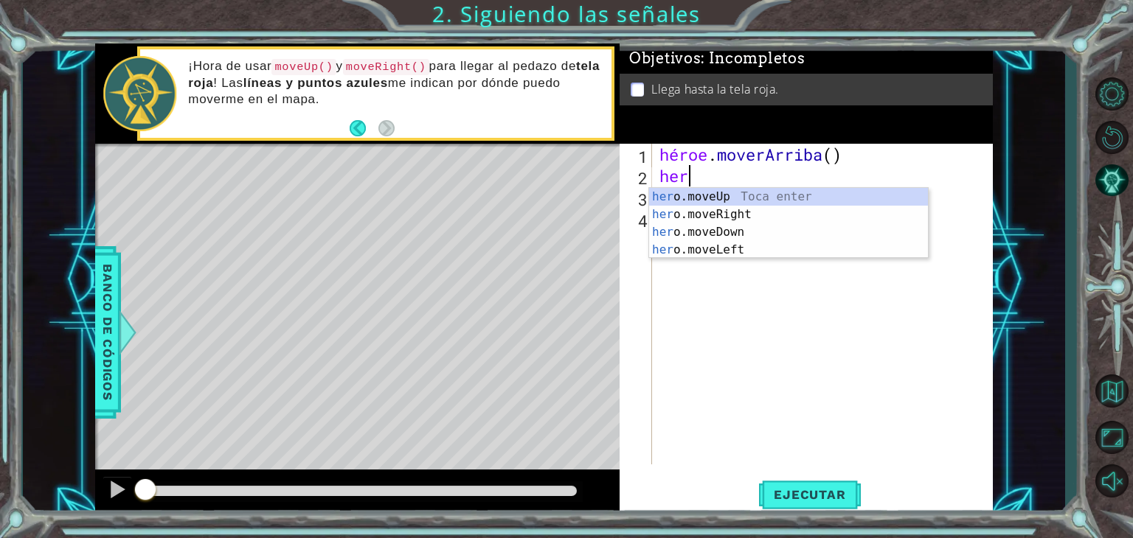
type textarea "hero"
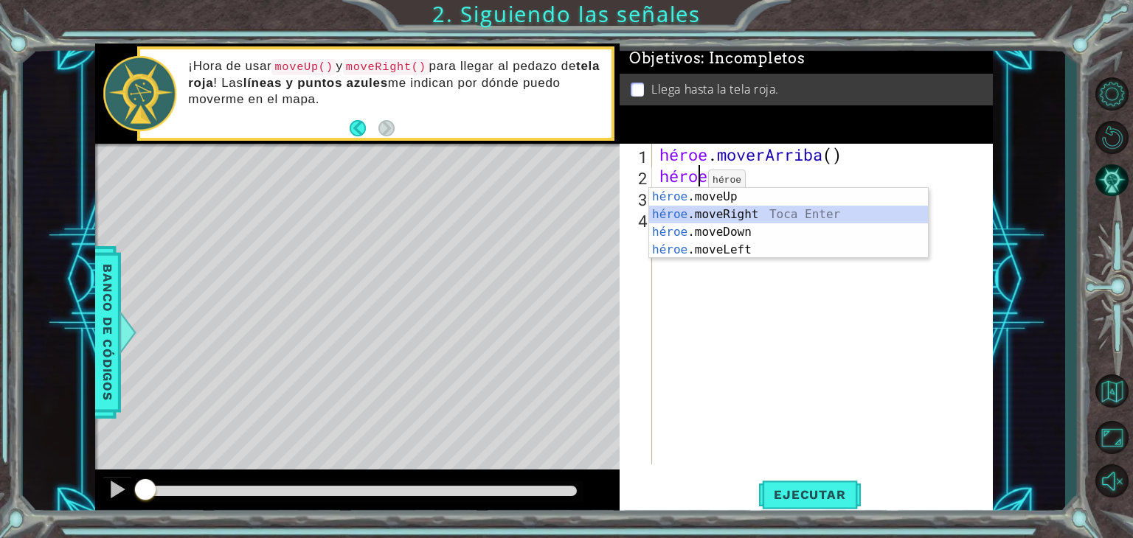
click at [688, 214] on div "héroe .moveUp Toca enter héroe .moveRight Toca Enter héroe .moveDown Toca Enter…" at bounding box center [788, 241] width 279 height 106
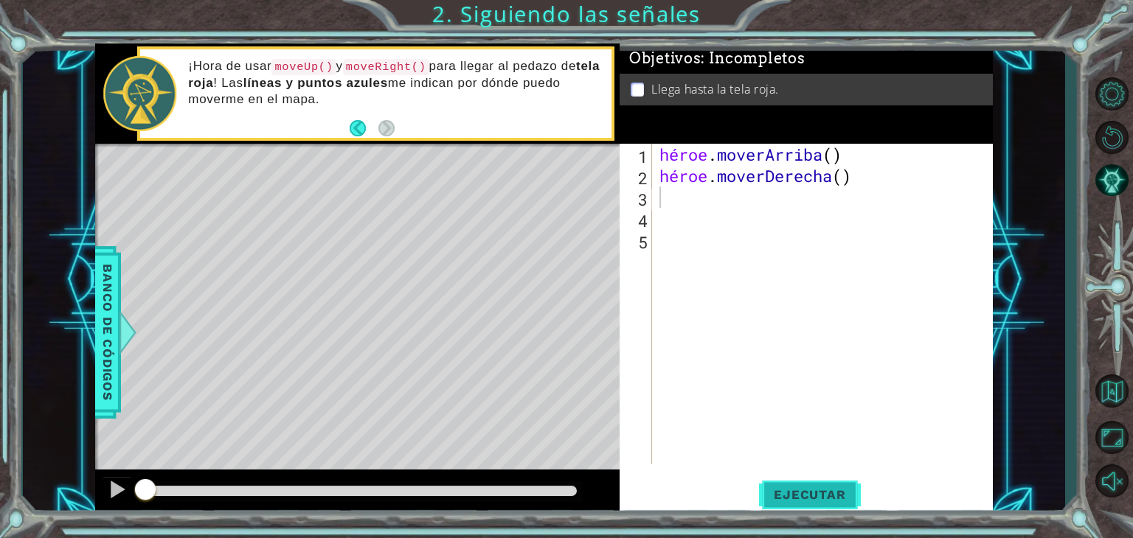
click at [798, 493] on font "Ejecutar" at bounding box center [810, 495] width 72 height 15
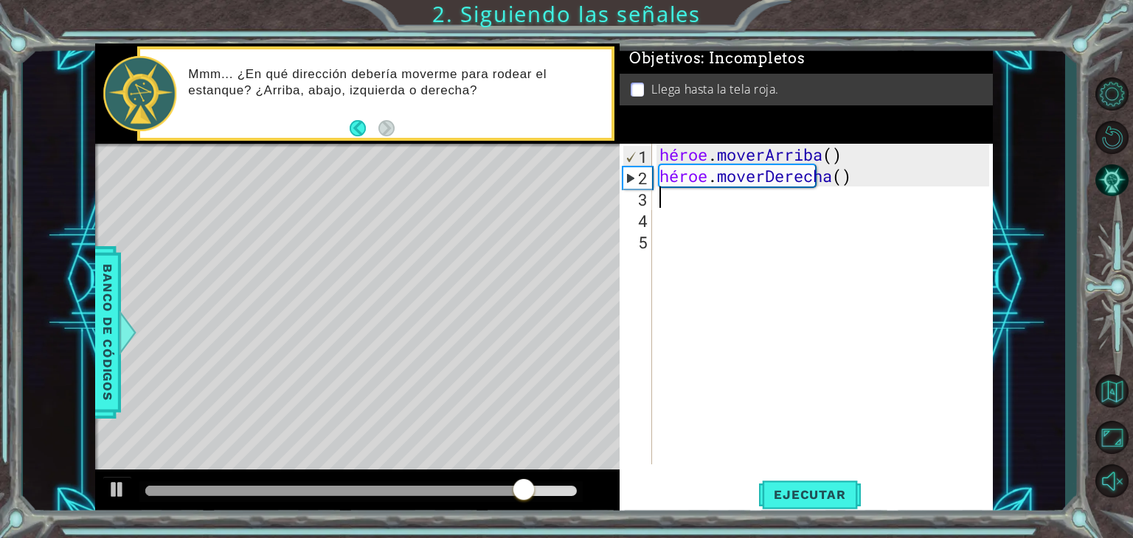
click at [657, 204] on div "héroe . [PERSON_NAME] ( ) héroe . moverDerecha ( )" at bounding box center [826, 326] width 340 height 364
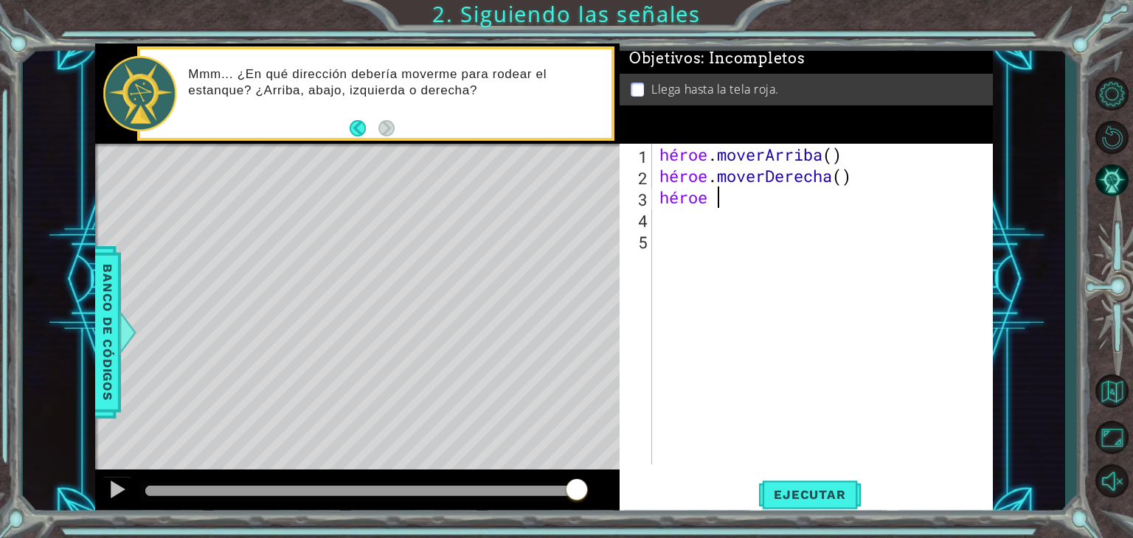
scroll to position [0, 2]
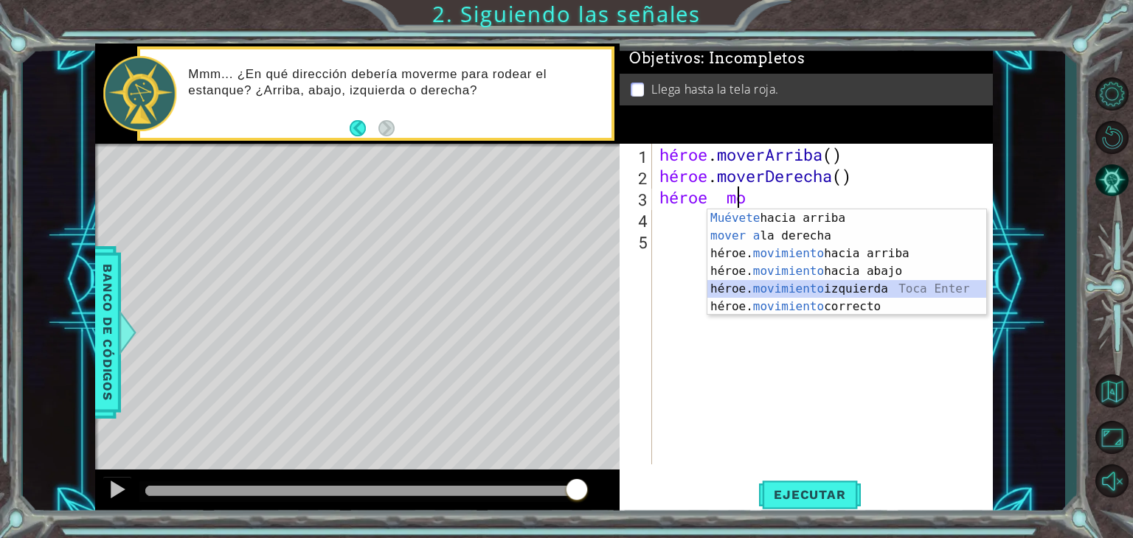
click at [862, 294] on div "Muévete hacia arriba [PERSON_NAME] Enter mover a la derecha Toca Enter héroe. m…" at bounding box center [846, 280] width 279 height 142
type textarea "hero hero.moveLeft(1)"
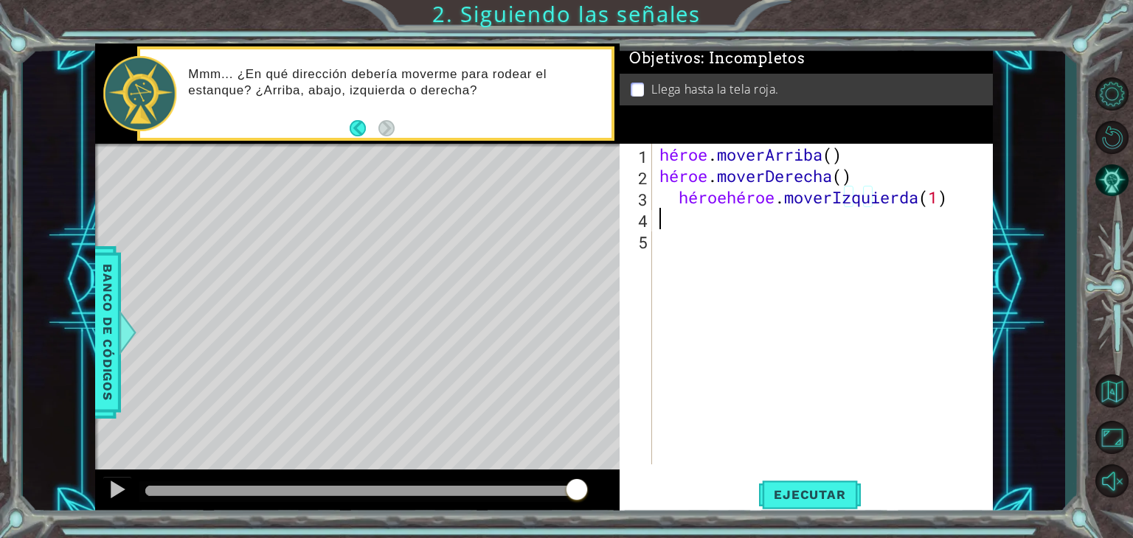
click at [664, 225] on div "héroe . [PERSON_NAME] ( ) héroe . [PERSON_NAME] ( ) héroe héroe . [GEOGRAPHIC_D…" at bounding box center [826, 326] width 340 height 364
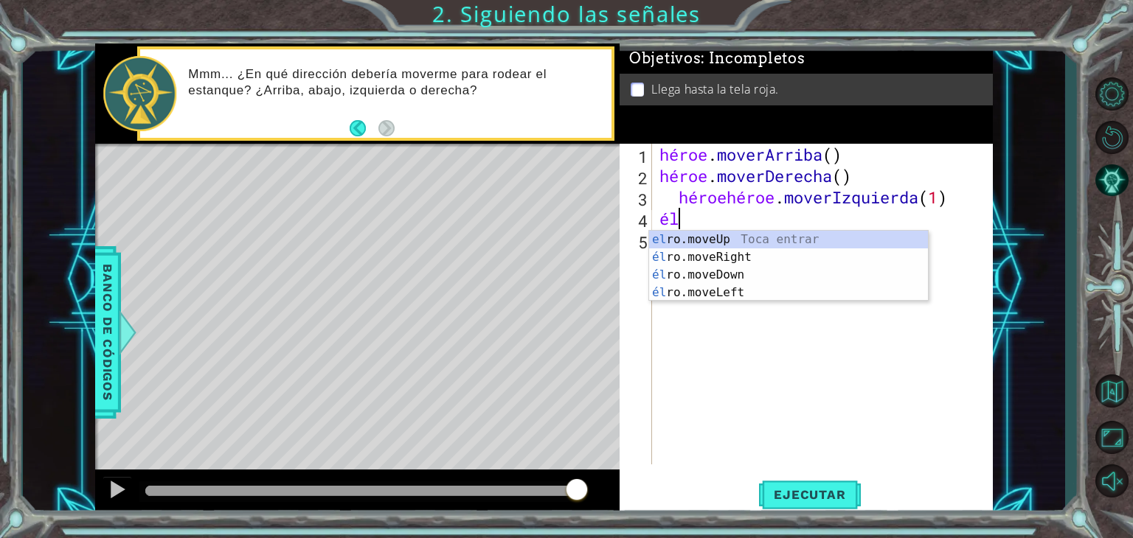
scroll to position [0, 0]
type textarea "hero"
click at [702, 237] on div "héroe .moveUp Toca enter héroe .moveRight Toca Enter héroe .moveDown Toca Enter…" at bounding box center [788, 284] width 279 height 106
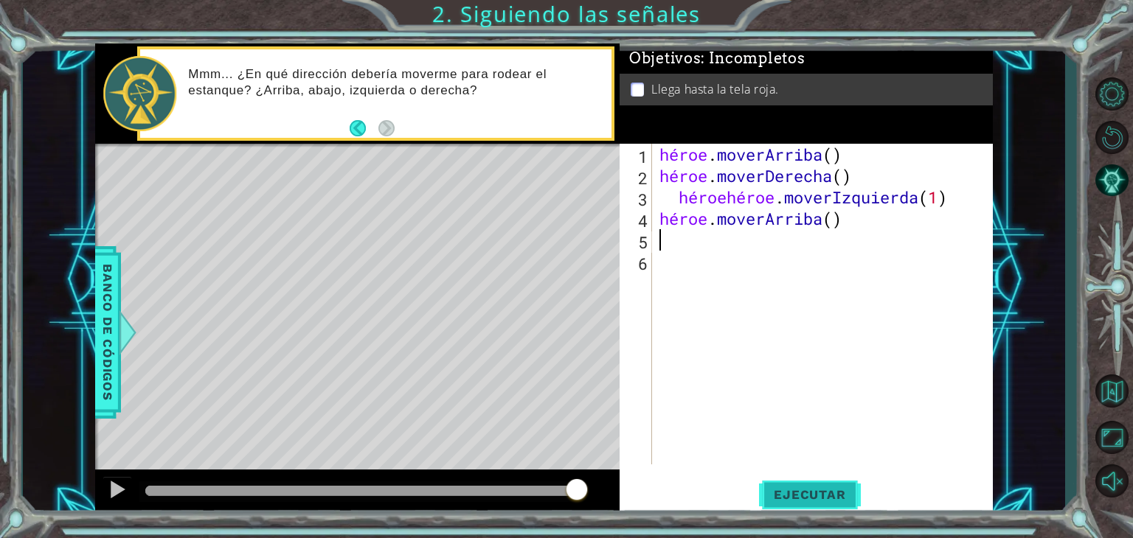
click at [822, 493] on font "Ejecutar" at bounding box center [810, 495] width 72 height 15
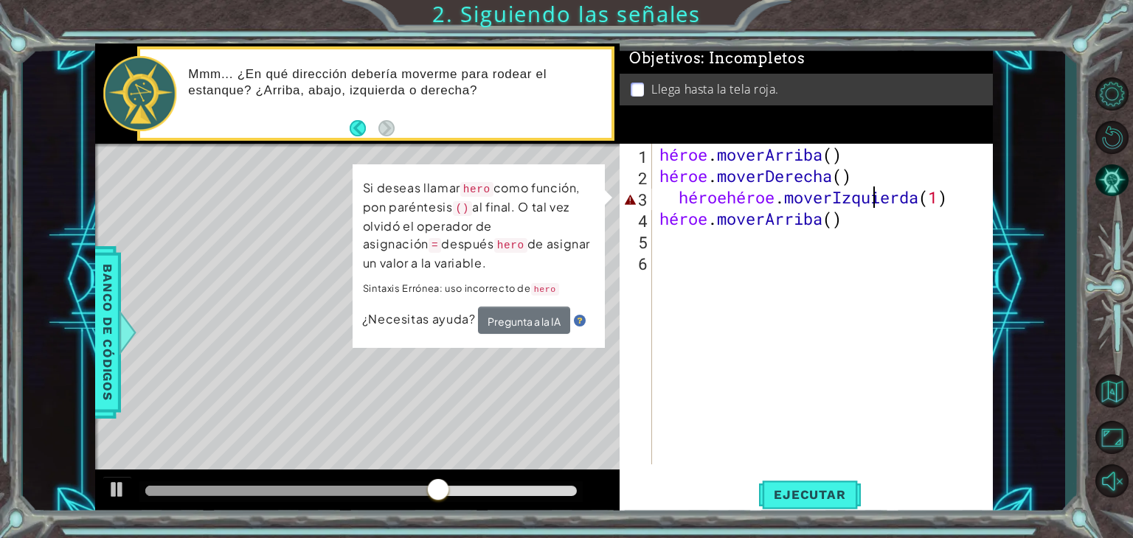
click at [961, 193] on div "héroe . [PERSON_NAME] ( ) héroe . [PERSON_NAME] ( ) héroe héroe . moverIzquierd…" at bounding box center [826, 326] width 340 height 364
click at [961, 195] on div "héroe . [PERSON_NAME] ( ) héroe . [PERSON_NAME] ( ) héroe héroe . moverIzquierd…" at bounding box center [826, 326] width 340 height 364
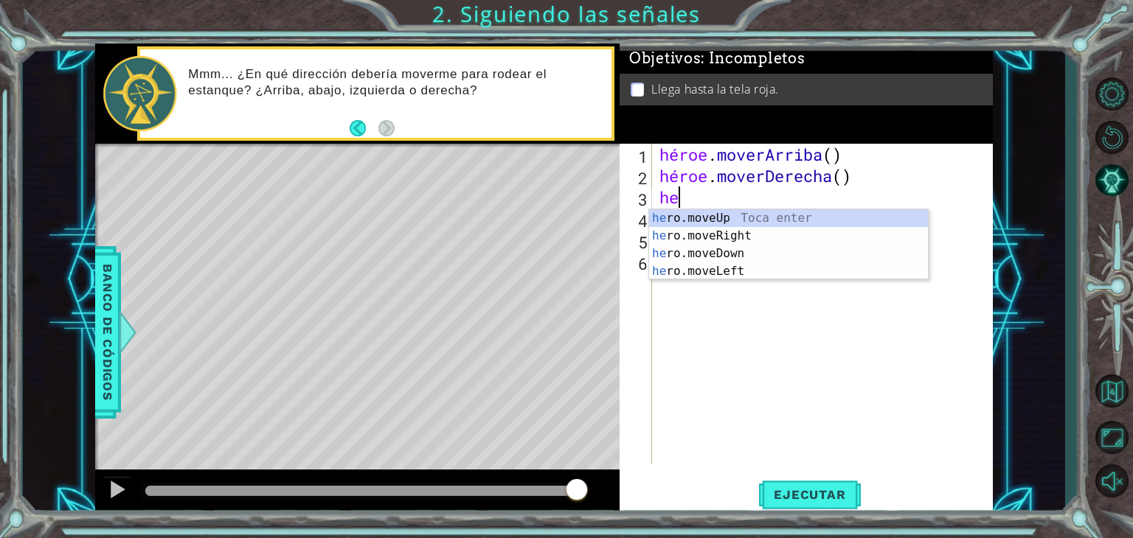
type textarea "h"
type textarea "hero"
click at [765, 215] on div "héroe .moveUp Toca enter héroe .moveRight Toca Enter héroe .moveDown Toca Enter…" at bounding box center [788, 262] width 279 height 106
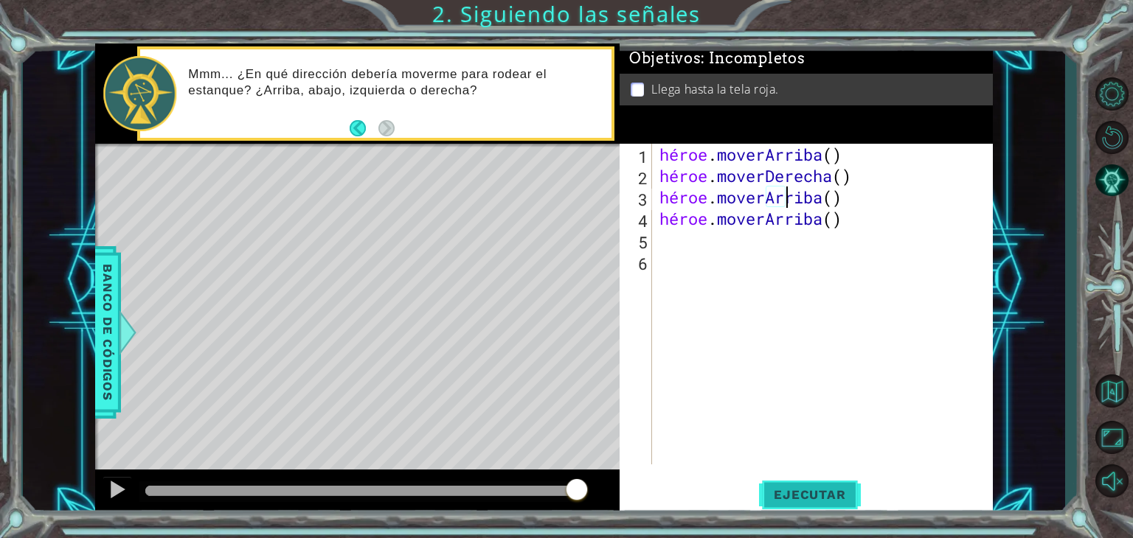
type textarea "hero.moveUp()"
click at [776, 498] on font "Ejecutar" at bounding box center [810, 495] width 72 height 15
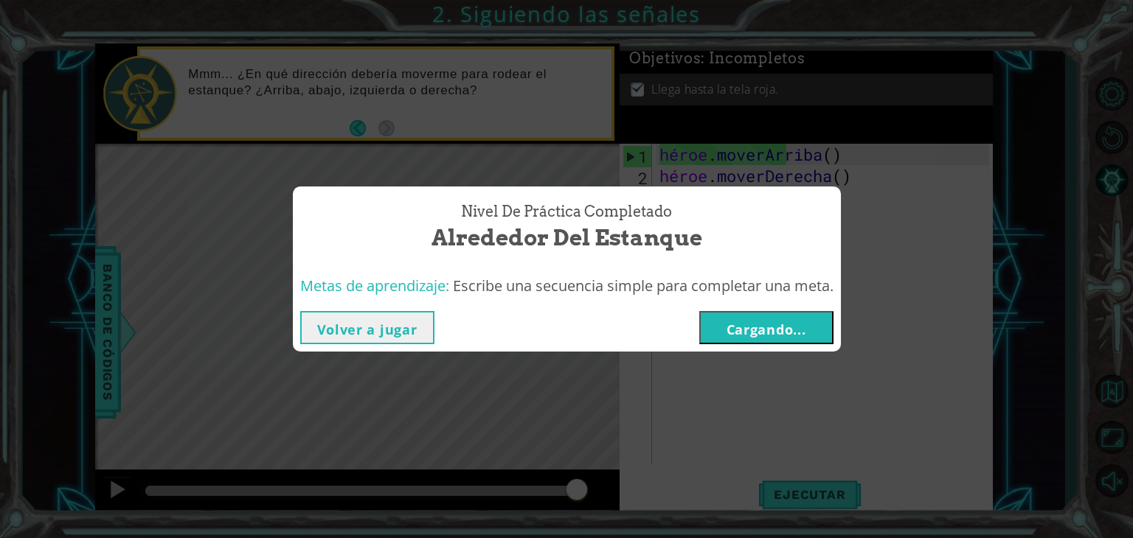
click at [740, 317] on button "Cargando..." at bounding box center [766, 327] width 134 height 33
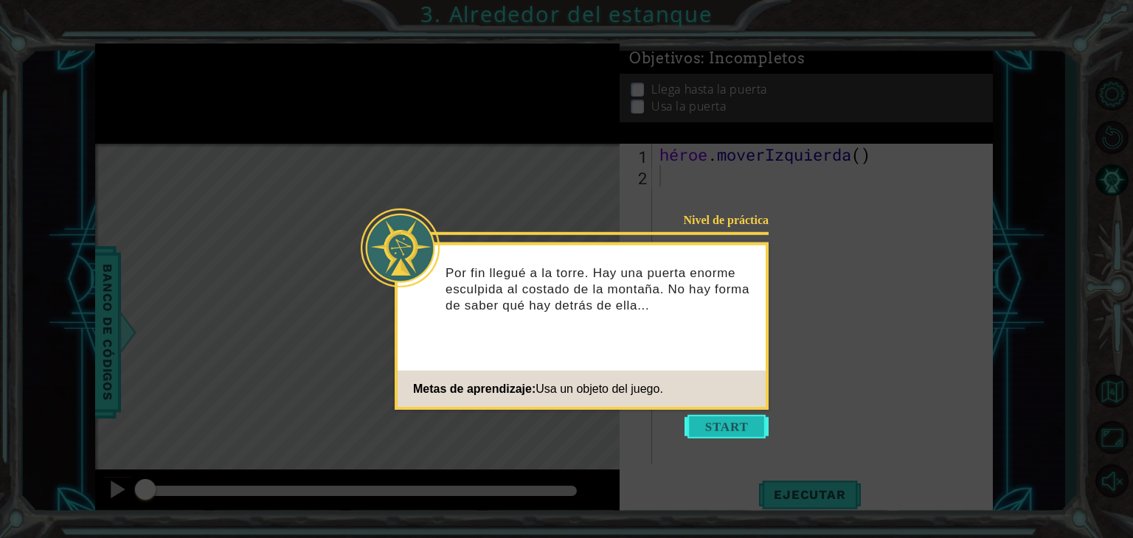
click at [699, 430] on button "Comenzar" at bounding box center [726, 427] width 84 height 24
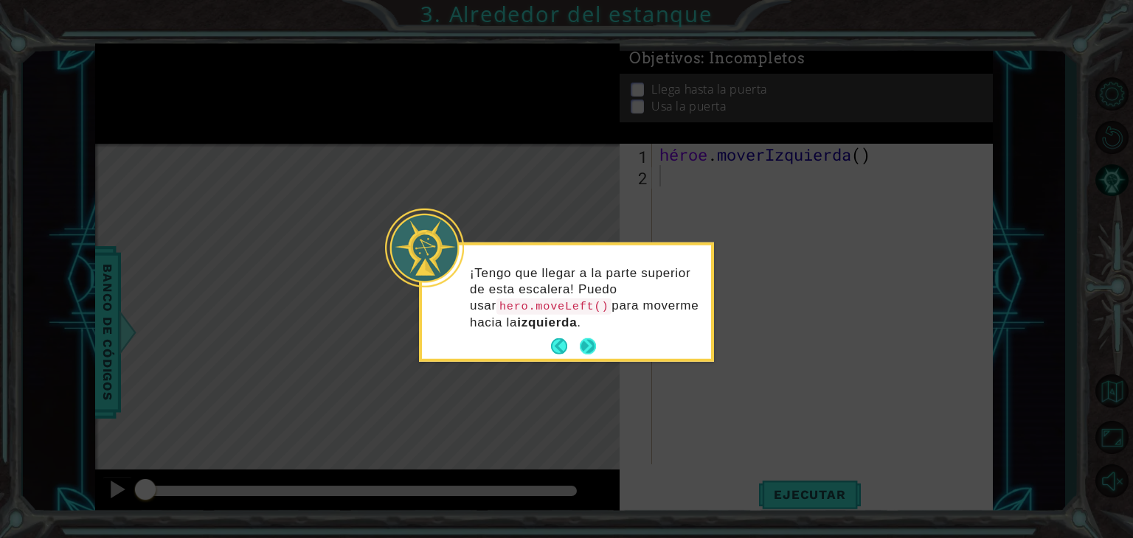
click at [586, 340] on button "Próximo" at bounding box center [588, 347] width 16 height 16
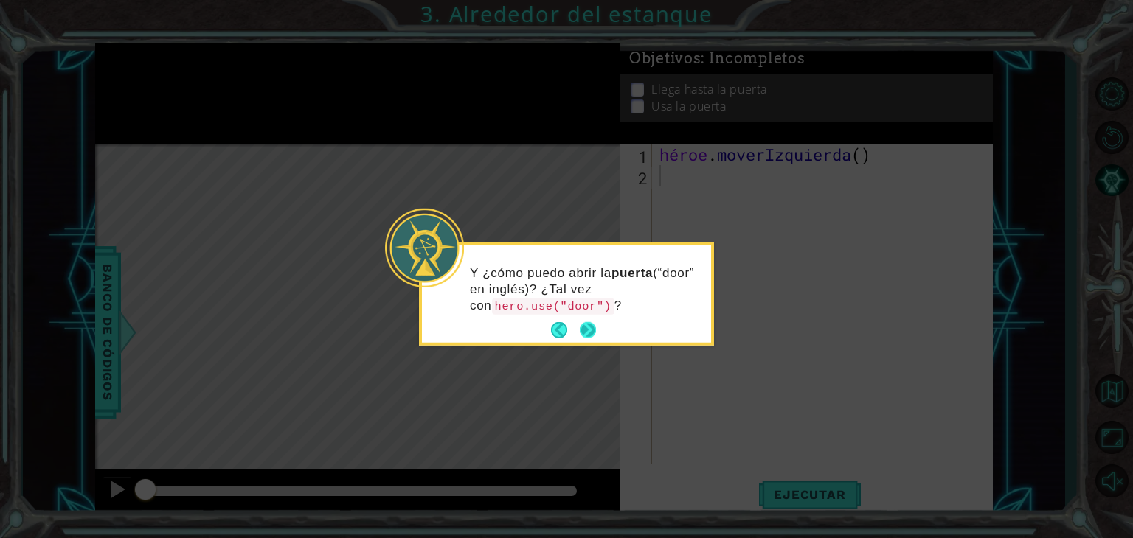
click at [586, 332] on button "Próximo" at bounding box center [588, 330] width 16 height 16
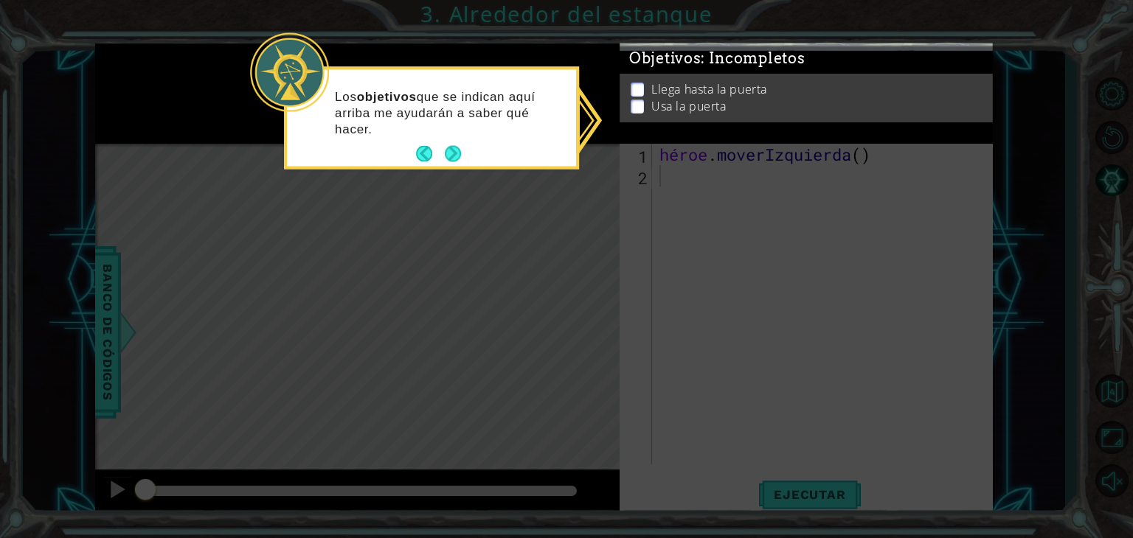
click at [640, 86] on p at bounding box center [637, 90] width 13 height 14
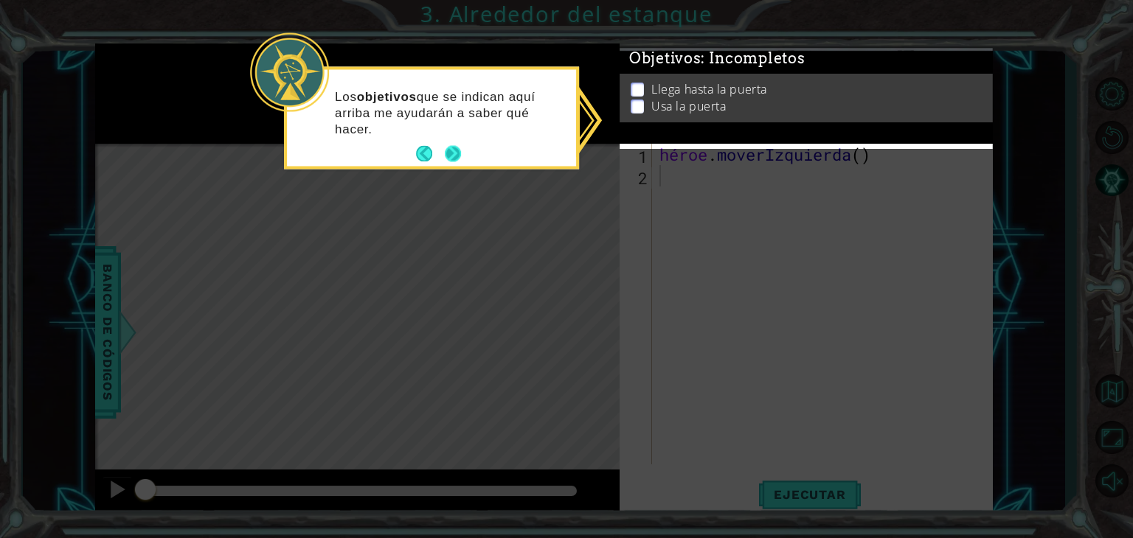
click at [451, 150] on button "Próximo" at bounding box center [453, 154] width 16 height 16
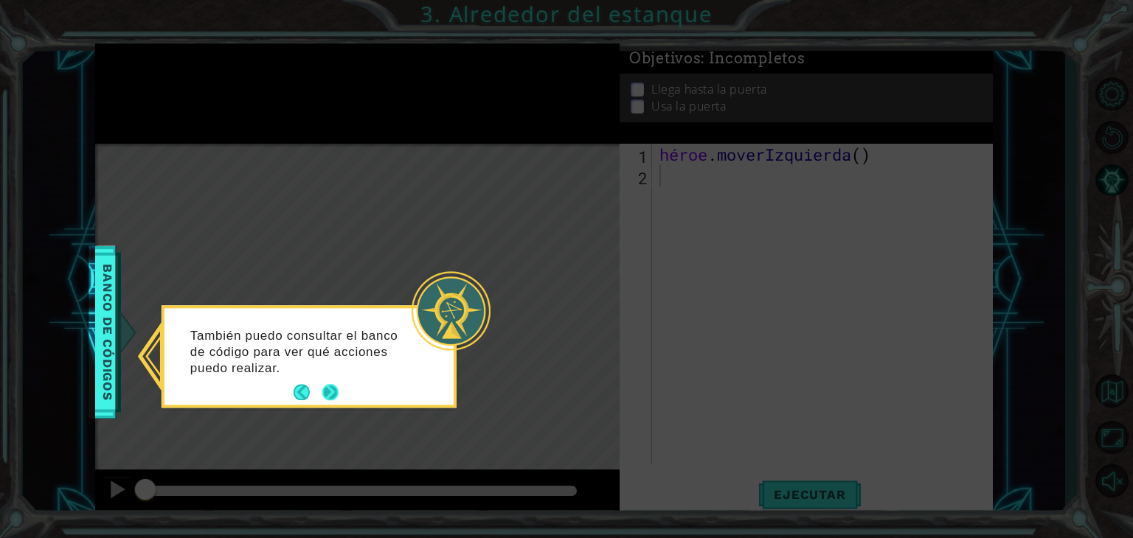
click at [327, 395] on button "Próximo" at bounding box center [330, 393] width 16 height 16
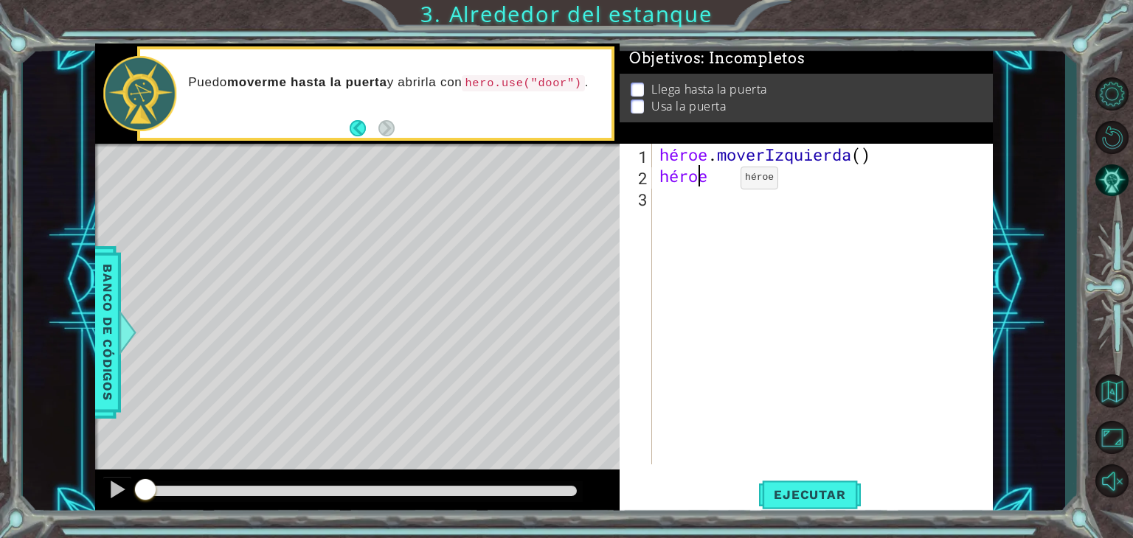
click at [718, 181] on div "héroe . moverIzquierda ( ) héroe" at bounding box center [826, 326] width 340 height 364
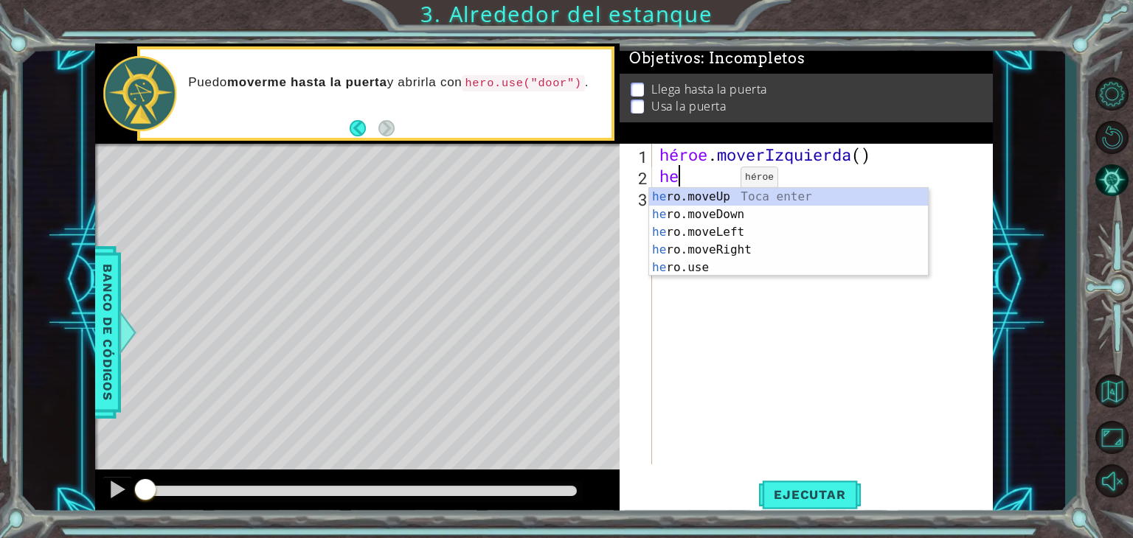
type textarea "h"
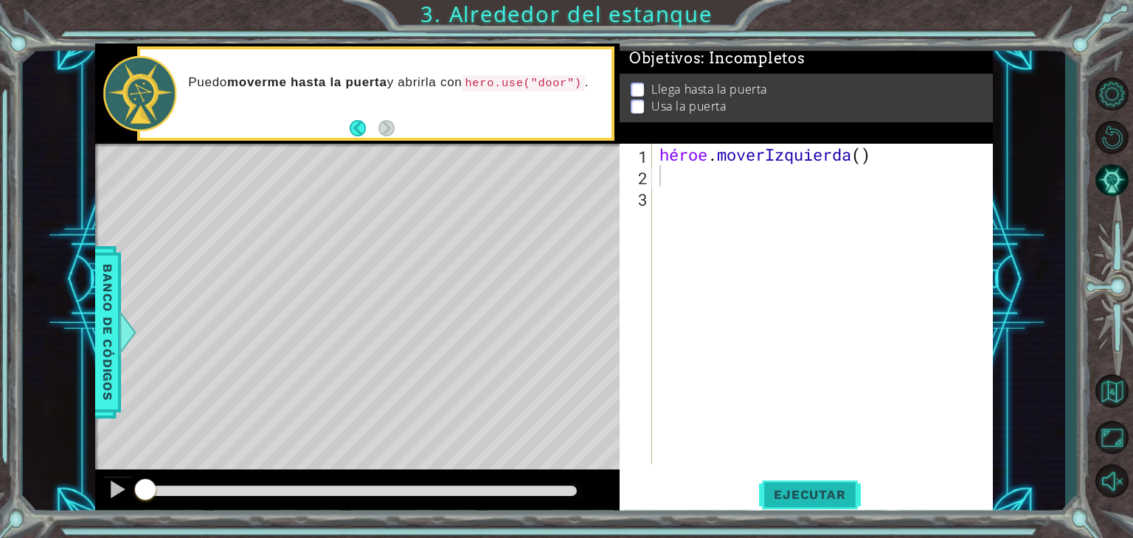
click at [811, 493] on font "Ejecutar" at bounding box center [810, 495] width 72 height 15
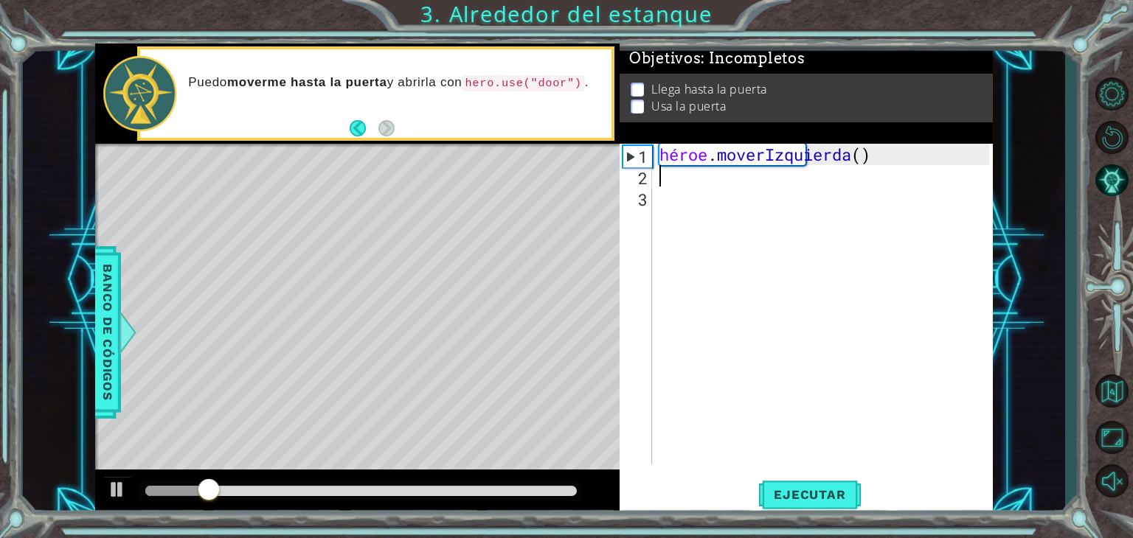
click at [665, 179] on div "héroe . moverIzquierda ( )" at bounding box center [826, 326] width 340 height 364
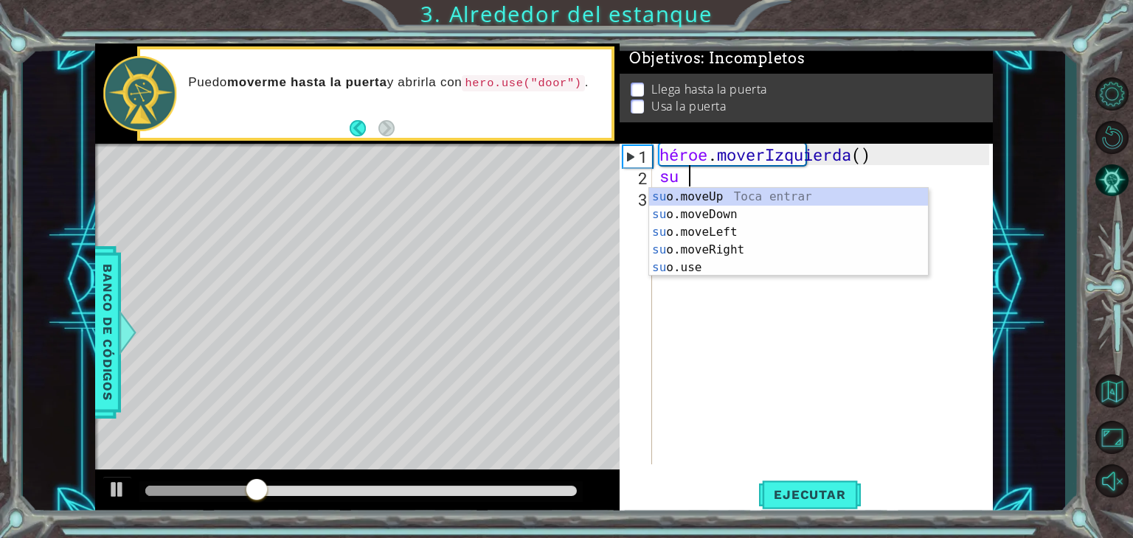
type textarea "hero"
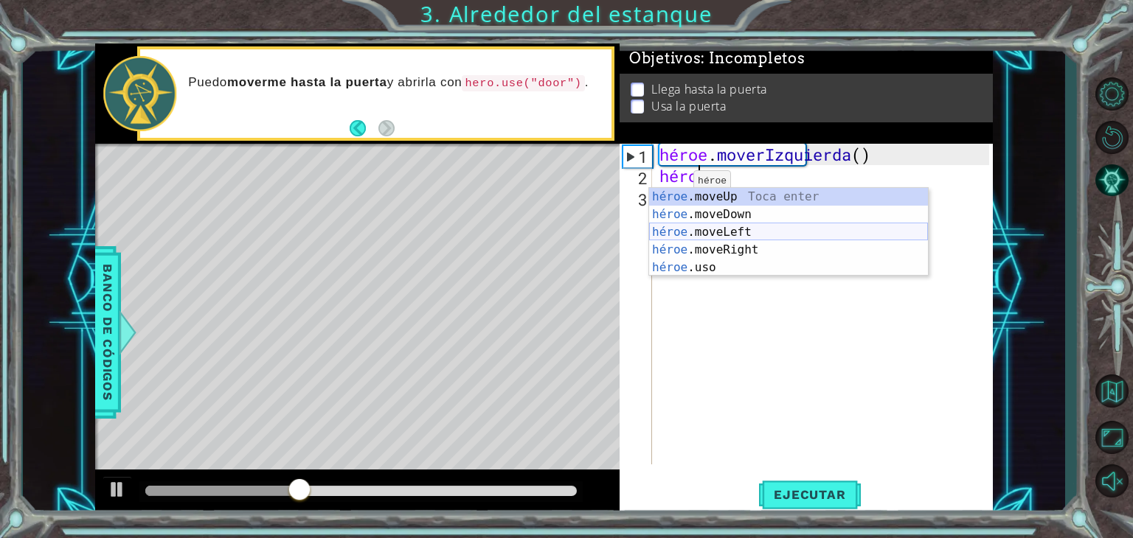
click at [720, 228] on div "héroe .moveUp Toca enter héroe .moveDown Toca Enter héroe .moveLeft [PERSON_NAM…" at bounding box center [788, 250] width 279 height 124
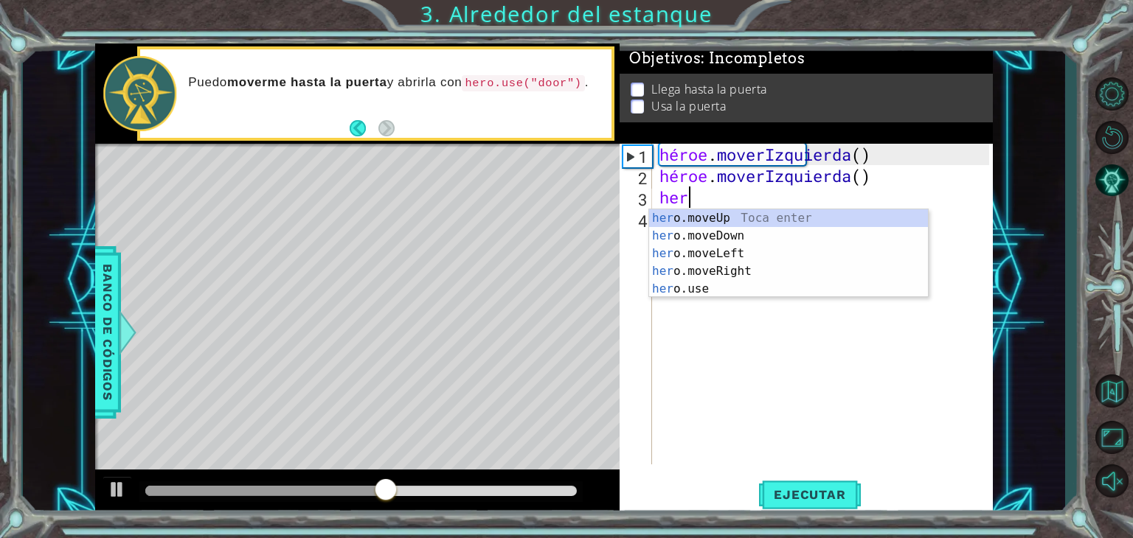
type textarea "hero"
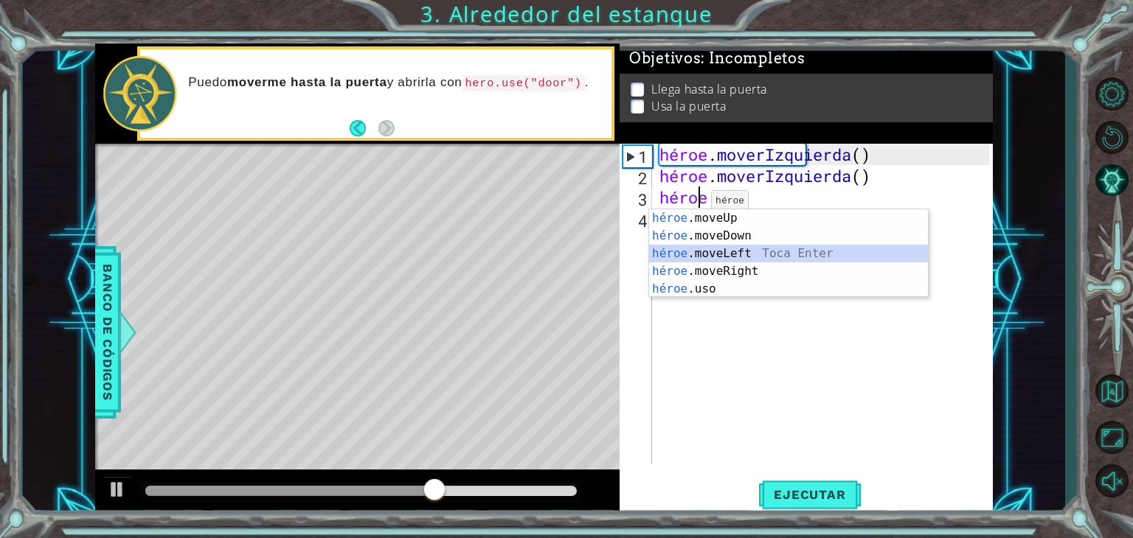
click at [705, 254] on div "héroe .moveUp Toca enter héroe .moveDown Toca Enter héroe .moveLeft [PERSON_NAM…" at bounding box center [788, 271] width 279 height 124
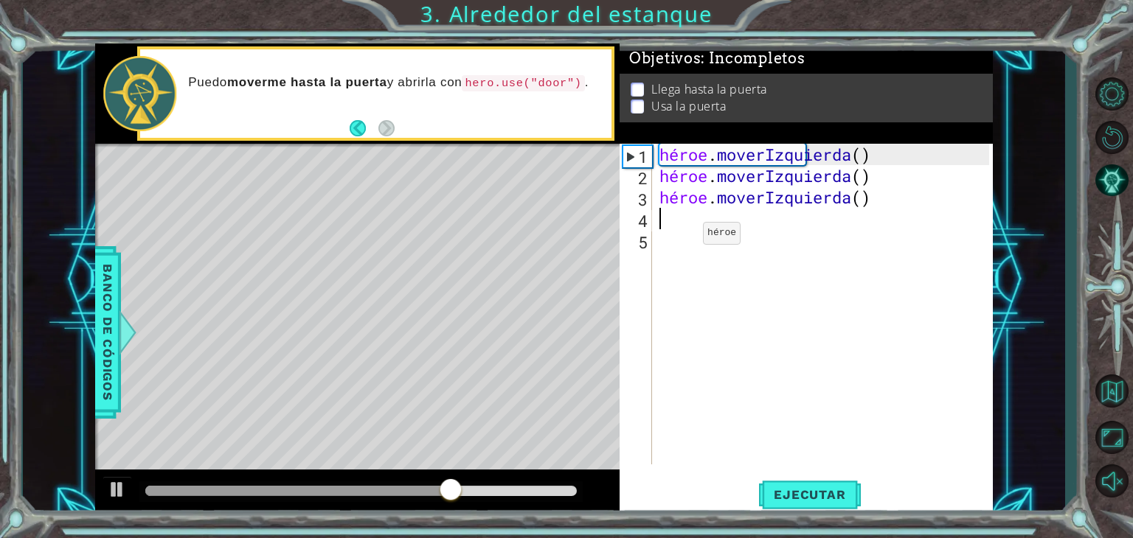
click at [655, 218] on div "1 2 3 4 5 héroe . moverIzquierda ( ) héroe . moverIzquierda ( ) héroe . moverIz…" at bounding box center [805, 304] width 370 height 321
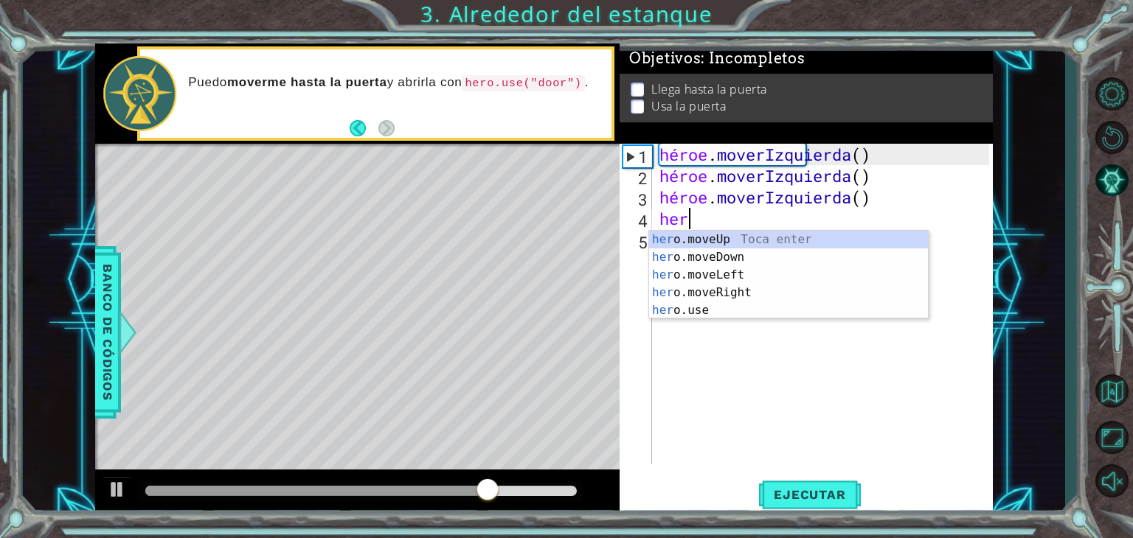
type textarea "hero"
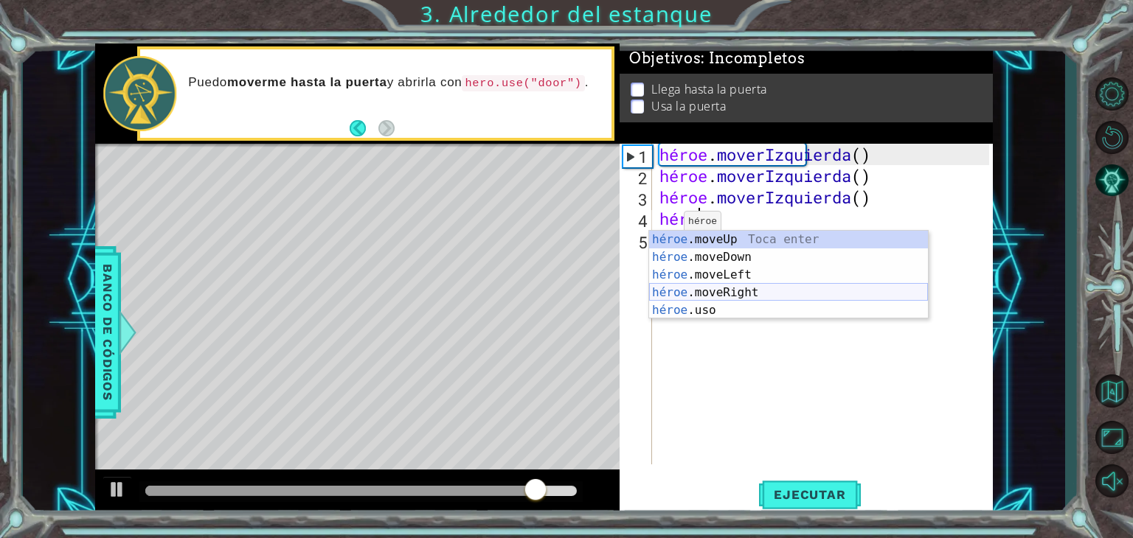
click at [730, 290] on div "héroe .moveUp Toca enter héroe .moveDown Toca Enter héroe .moveLeft [PERSON_NAM…" at bounding box center [788, 293] width 279 height 124
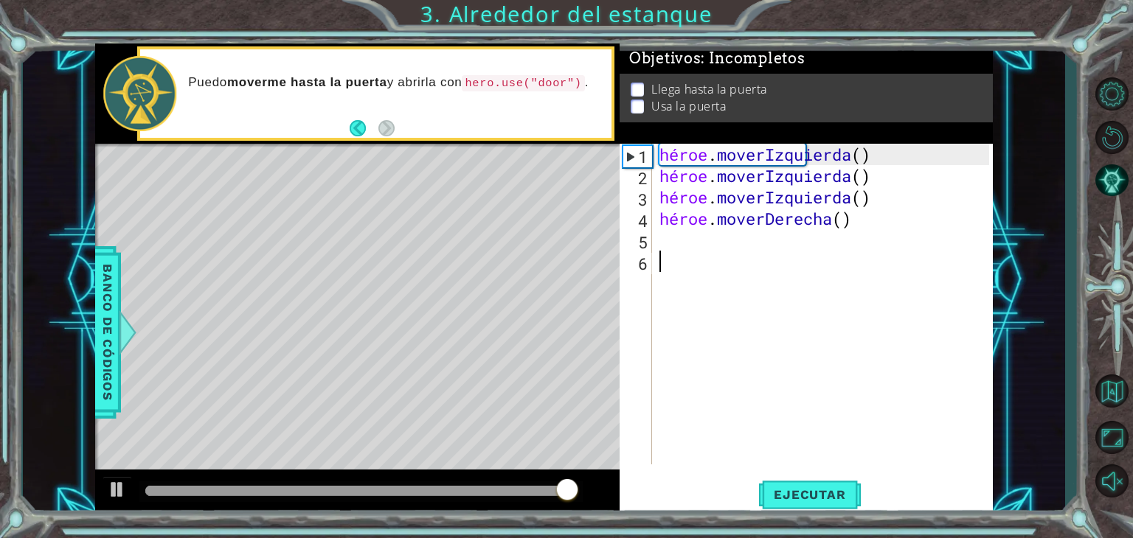
click at [675, 252] on div "héroe . moverIzquierda ( ) héroe . moverIzquierda ( ) héroe . moverIzquierda ( …" at bounding box center [826, 326] width 340 height 364
click at [667, 241] on div "héroe . moverIzquierda ( ) héroe . moverIzquierda ( ) héroe . moverIzquierda ( …" at bounding box center [826, 326] width 340 height 364
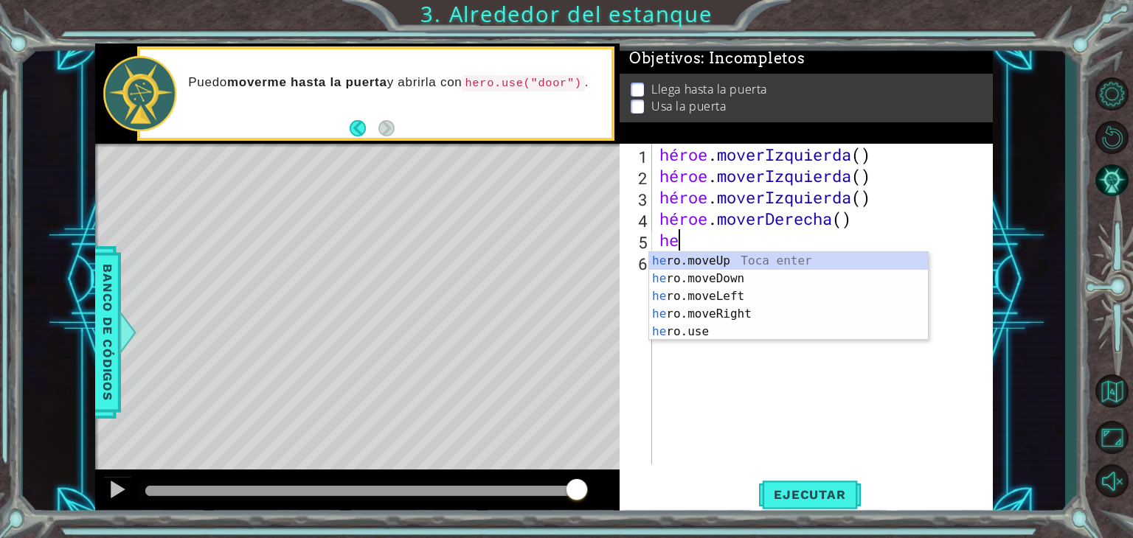
type textarea "h"
type textarea "hero"
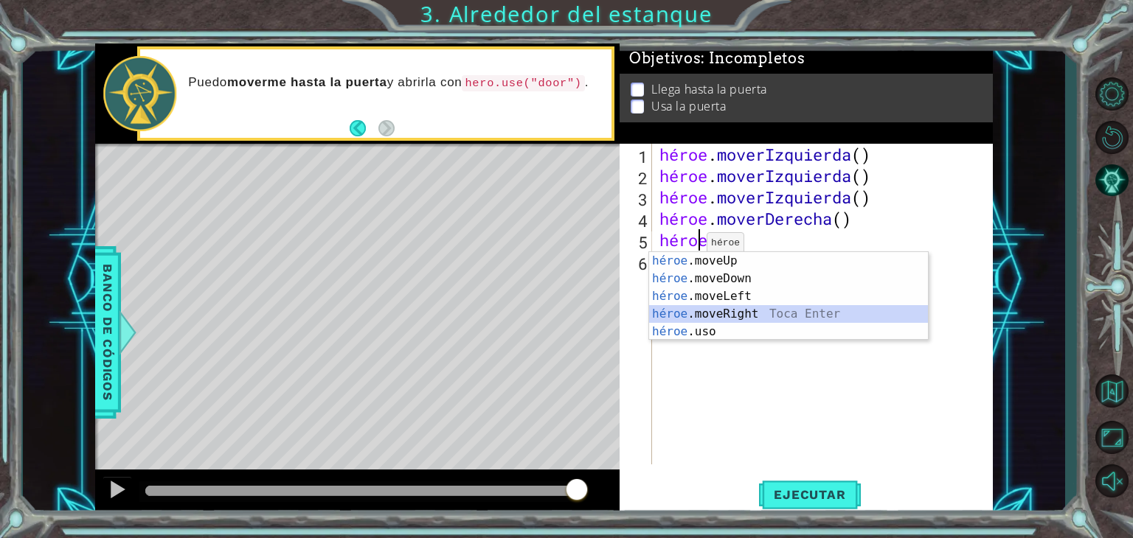
click at [742, 311] on div "héroe .moveUp Toca enter héroe .moveDown Toca Enter héroe .moveLeft [PERSON_NAM…" at bounding box center [788, 314] width 279 height 124
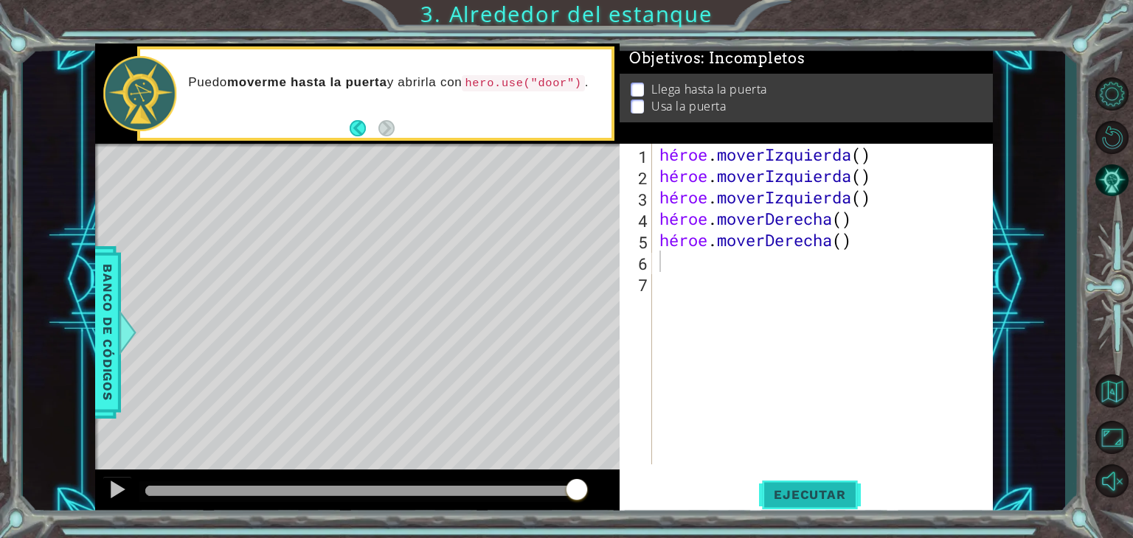
click at [804, 488] on font "Ejecutar" at bounding box center [810, 495] width 72 height 15
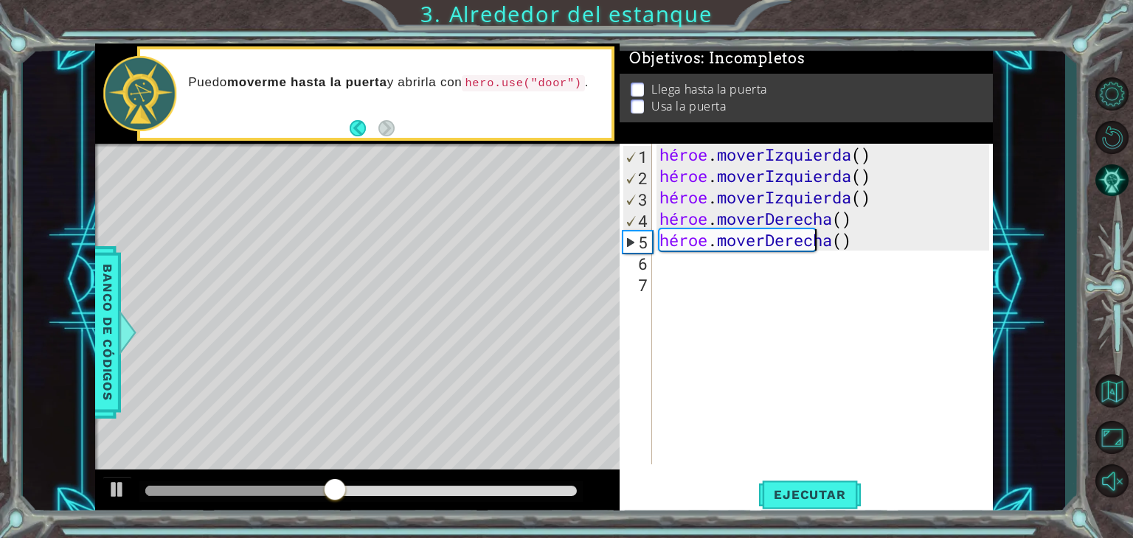
click at [855, 243] on div "héroe . moverIzquierda ( ) héroe . moverIzquierda ( ) héroe . moverIzquierda ( …" at bounding box center [826, 326] width 340 height 364
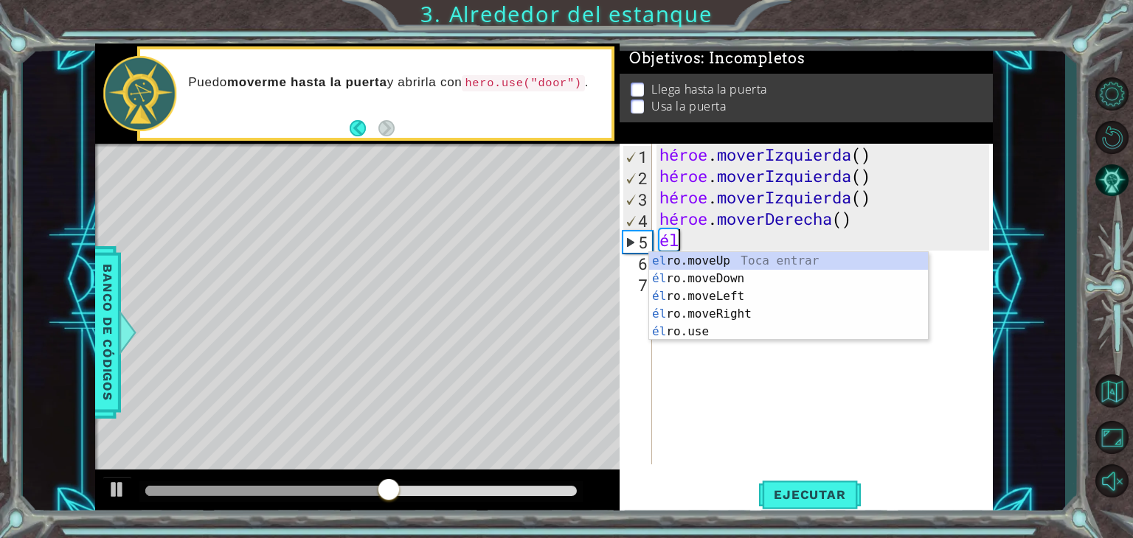
type textarea "h"
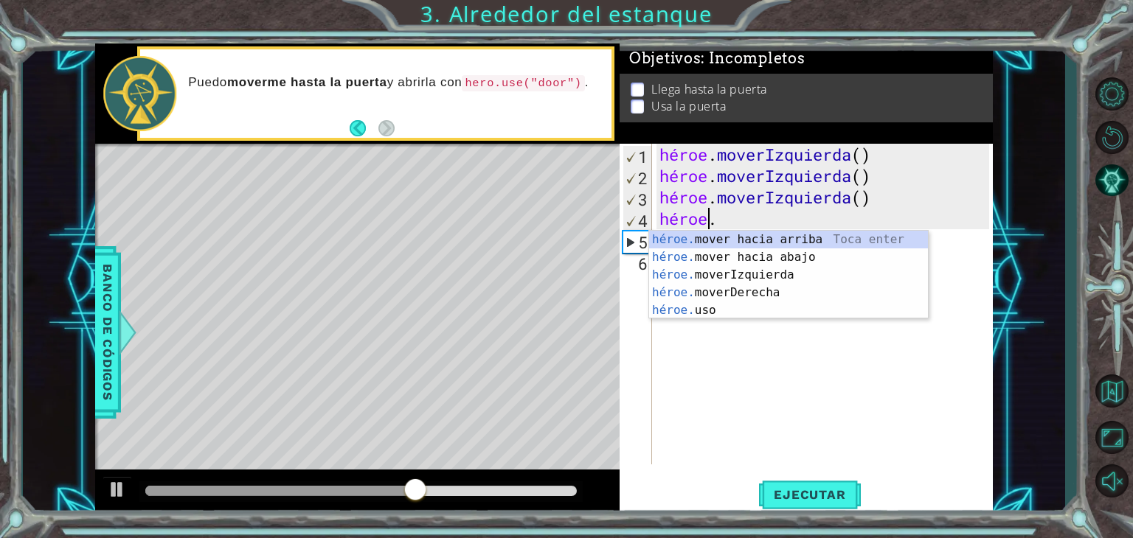
type textarea "h"
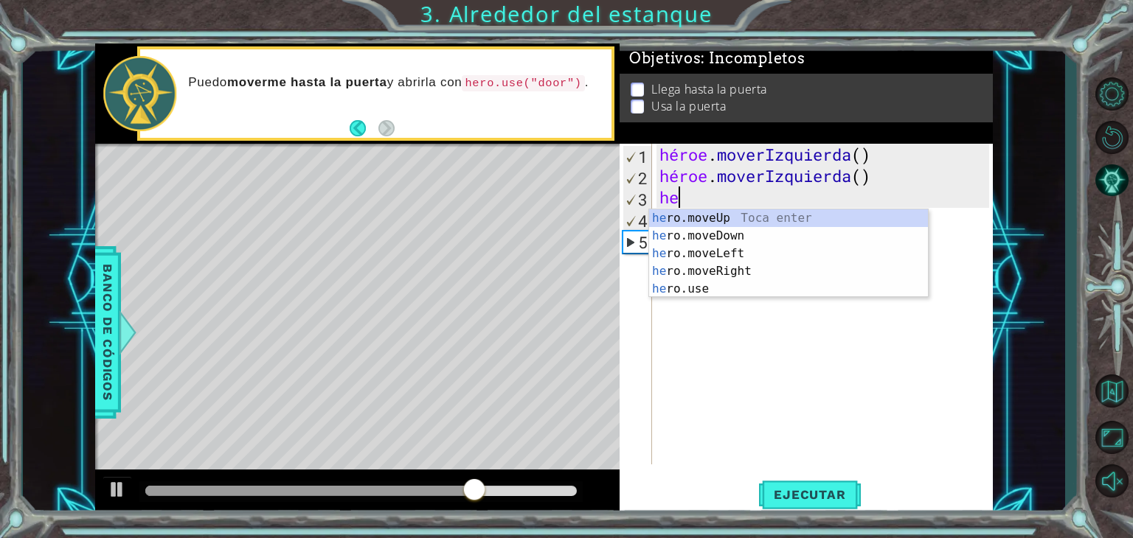
type textarea "h"
type textarea "hero"
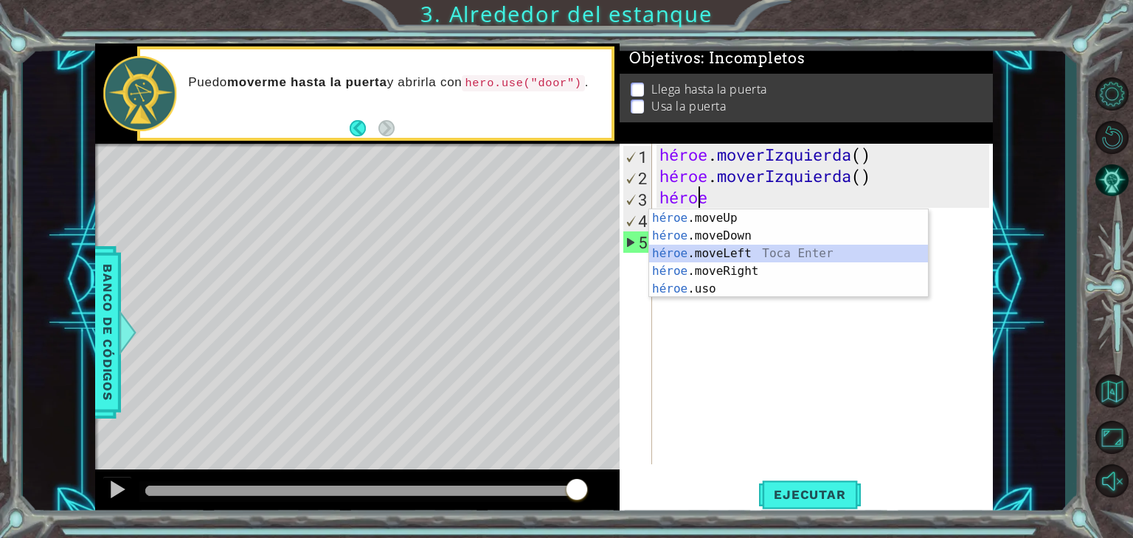
click at [754, 250] on div "héroe .moveUp Toca enter héroe .moveDown Toca Enter héroe .moveLeft [PERSON_NAM…" at bounding box center [788, 271] width 279 height 124
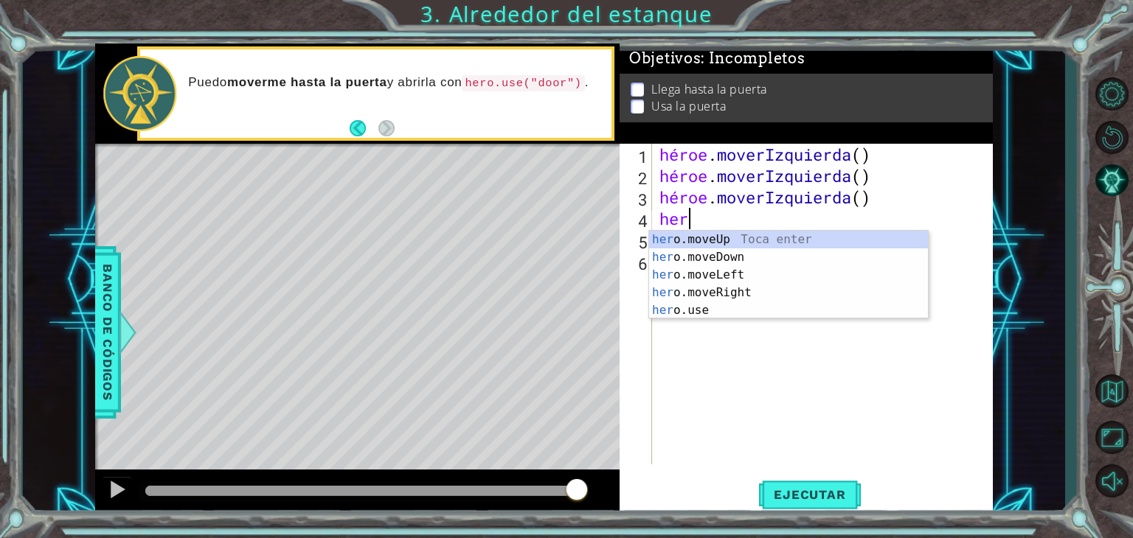
type textarea "hero"
click at [753, 237] on div "héroe .moveUp Toca enter héroe .moveDown Toca Enter héroe .moveLeft [PERSON_NAM…" at bounding box center [788, 293] width 279 height 124
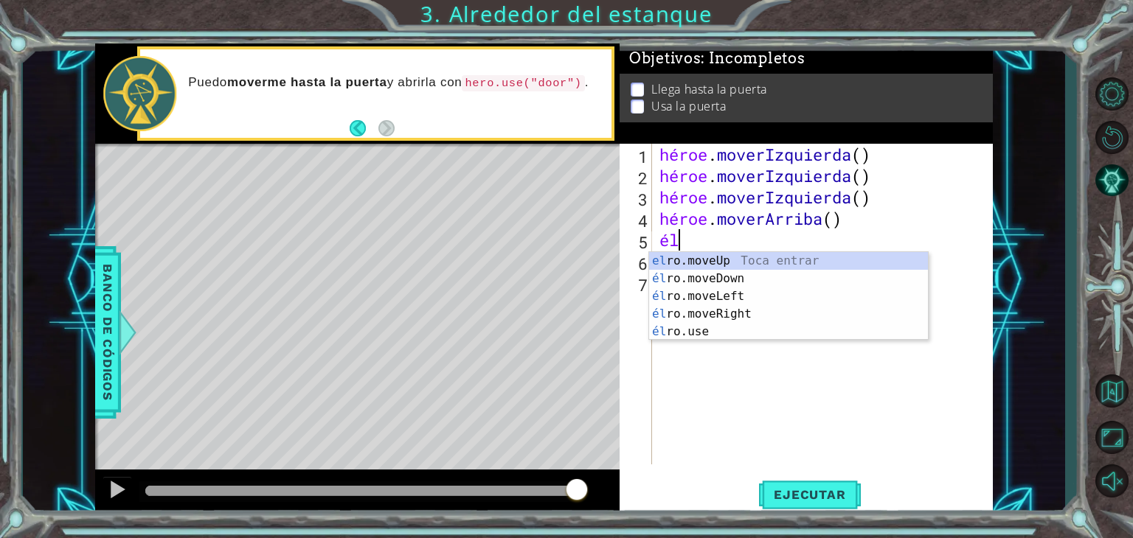
type textarea "hero"
click at [741, 254] on div "héroe .moveUp Toca enter héroe .moveDown Toca Enter héroe .moveLeft [PERSON_NAM…" at bounding box center [788, 314] width 279 height 124
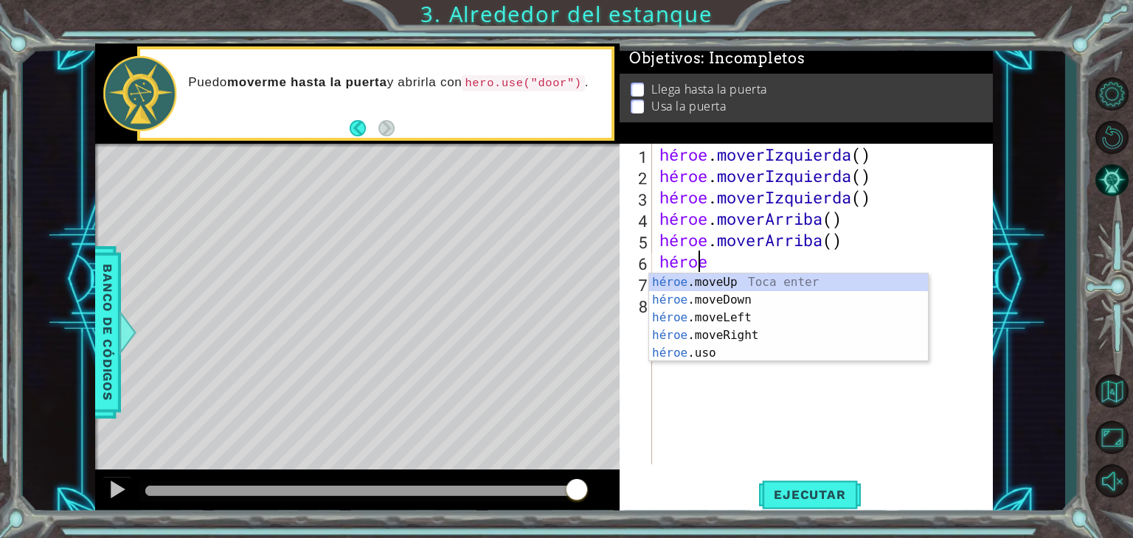
scroll to position [0, 1]
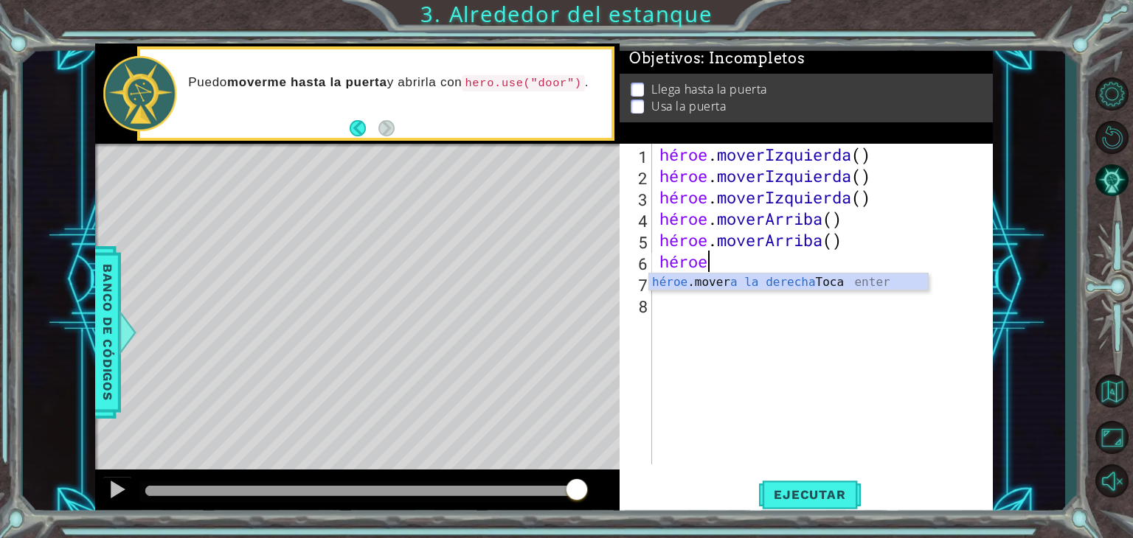
type textarea "hero"
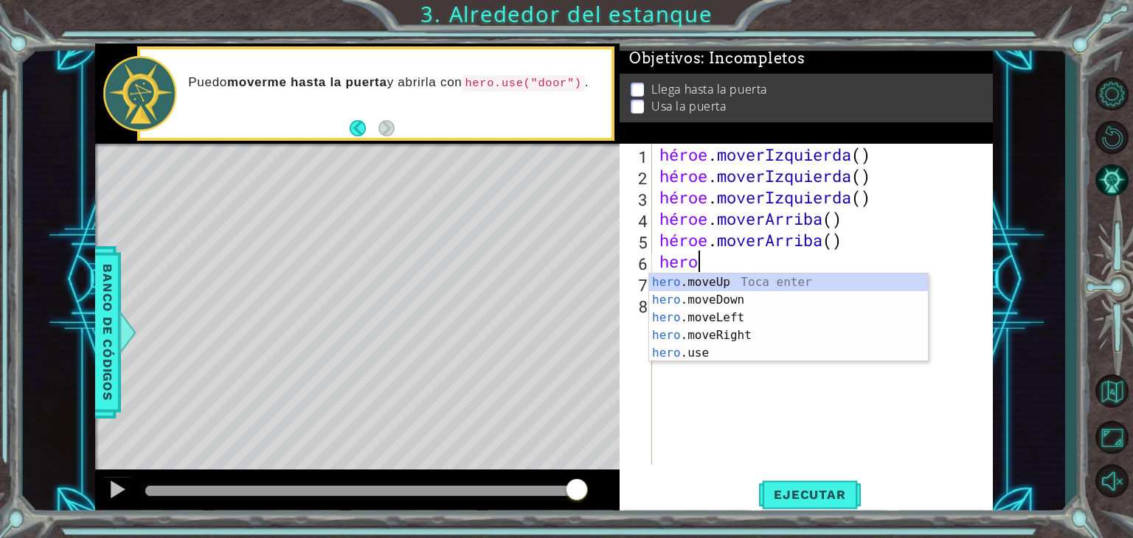
scroll to position [0, 0]
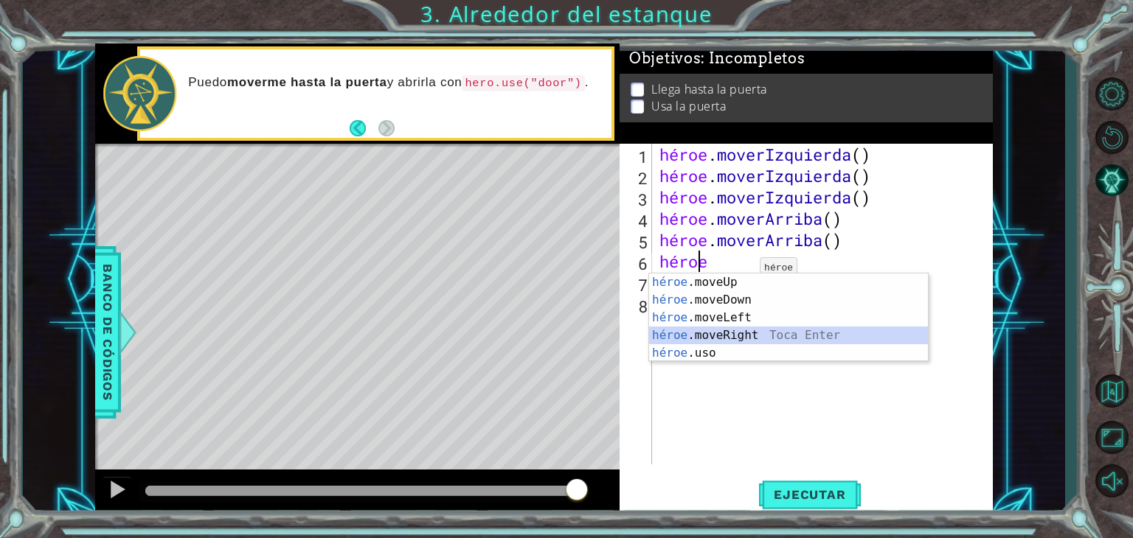
click at [739, 334] on div "héroe .moveUp Toca enter héroe .moveDown Toca Enter héroe .moveLeft [PERSON_NAM…" at bounding box center [788, 336] width 279 height 124
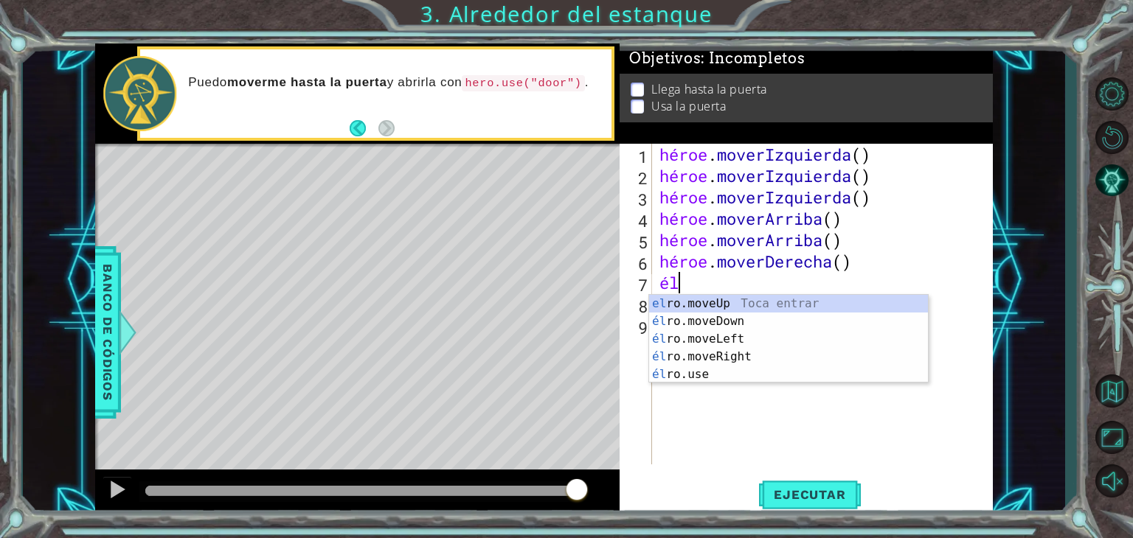
type textarea "hero"
click at [713, 304] on div "héroe .moveUp Toca enter héroe .moveDown Toca Enter héroe .moveLeft [PERSON_NAM…" at bounding box center [788, 357] width 279 height 124
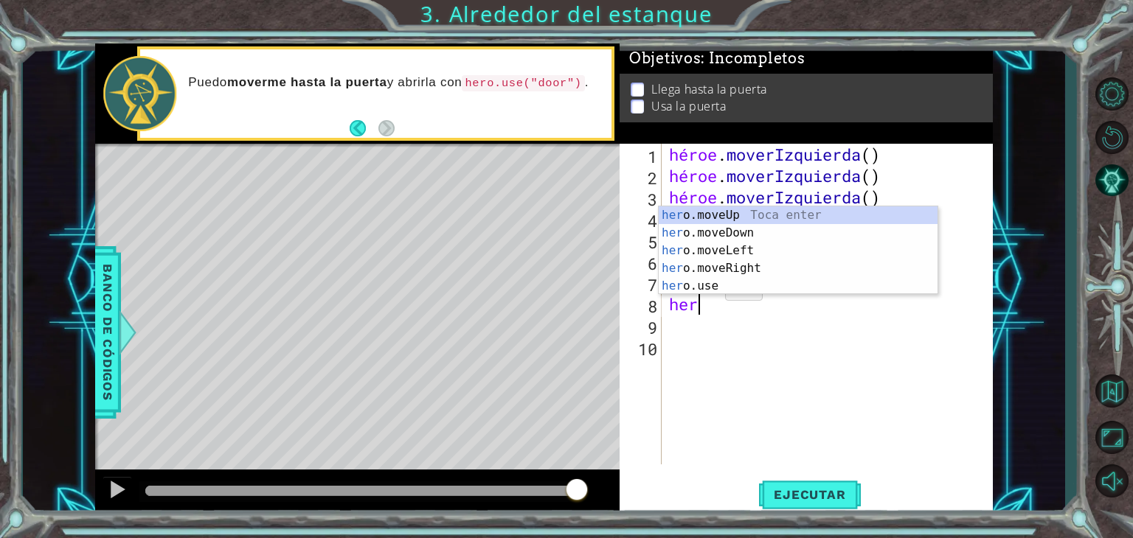
type textarea "hero"
click at [744, 210] on div "héroe .moveUp Toca enter héroe .moveDown Toca Enter héroe .moveLeft [PERSON_NAM…" at bounding box center [798, 269] width 279 height 124
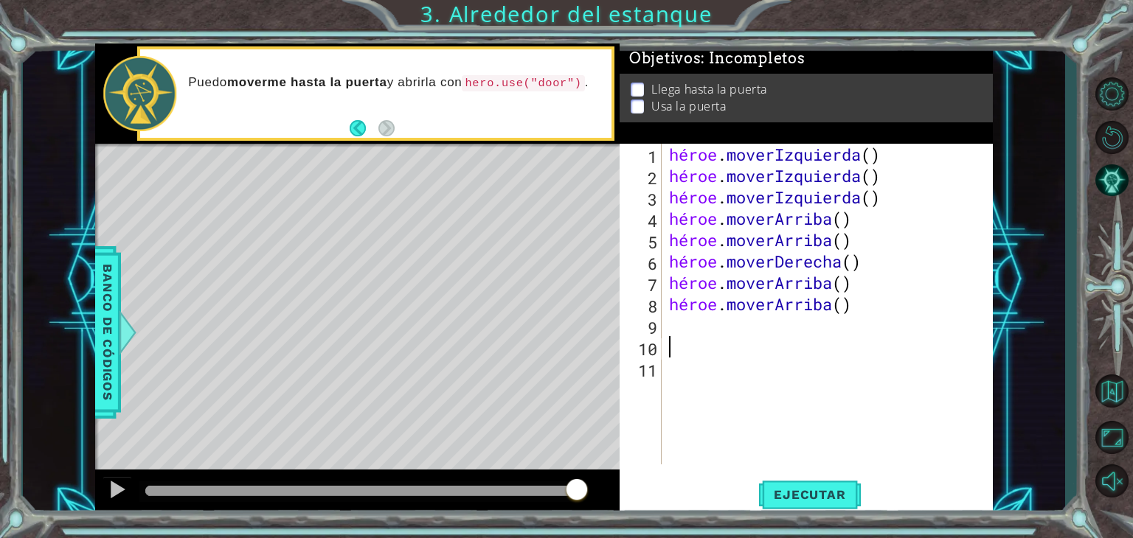
click at [679, 338] on div "héroe . moverIzquierda ( ) héroe . moverIzquierda ( ) héroe . moverIzquierda ( …" at bounding box center [831, 326] width 331 height 364
click at [675, 325] on div "héroe . moverIzquierda ( ) héroe . moverIzquierda ( ) héroe . moverIzquierda ( …" at bounding box center [831, 326] width 331 height 364
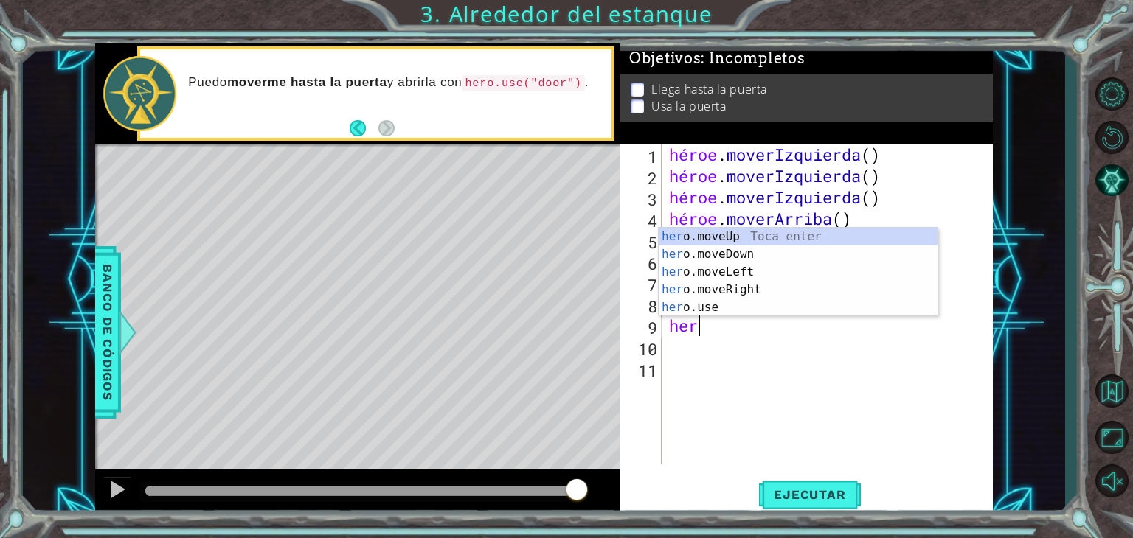
type textarea "hero"
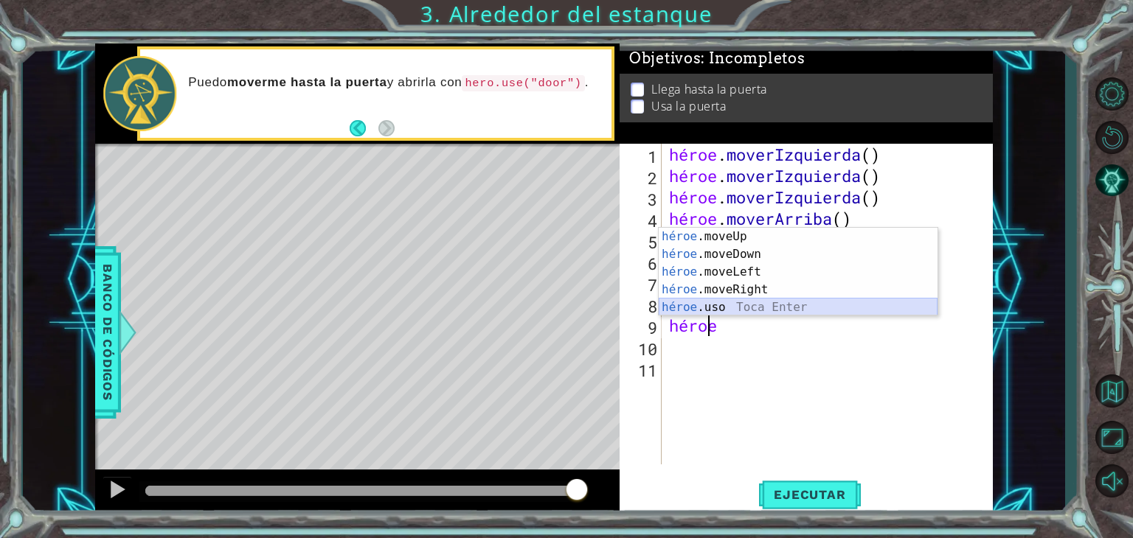
click at [712, 300] on div "héroe .moveUp Toca enter héroe .moveDown Toca Enter héroe .moveLeft [PERSON_NAM…" at bounding box center [798, 290] width 279 height 124
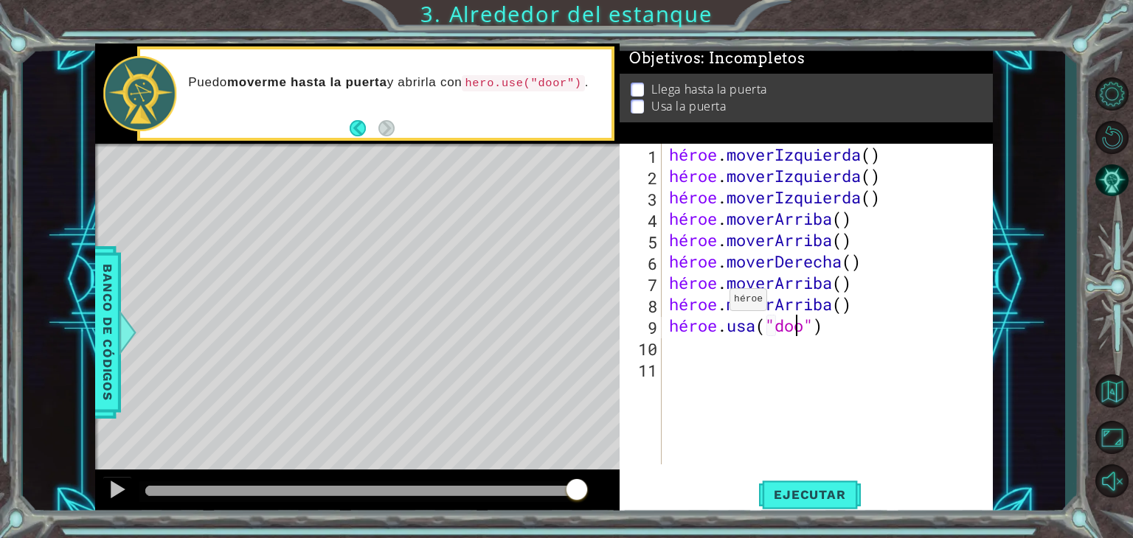
scroll to position [0, 6]
click at [834, 491] on font "Ejecutar" at bounding box center [810, 495] width 72 height 15
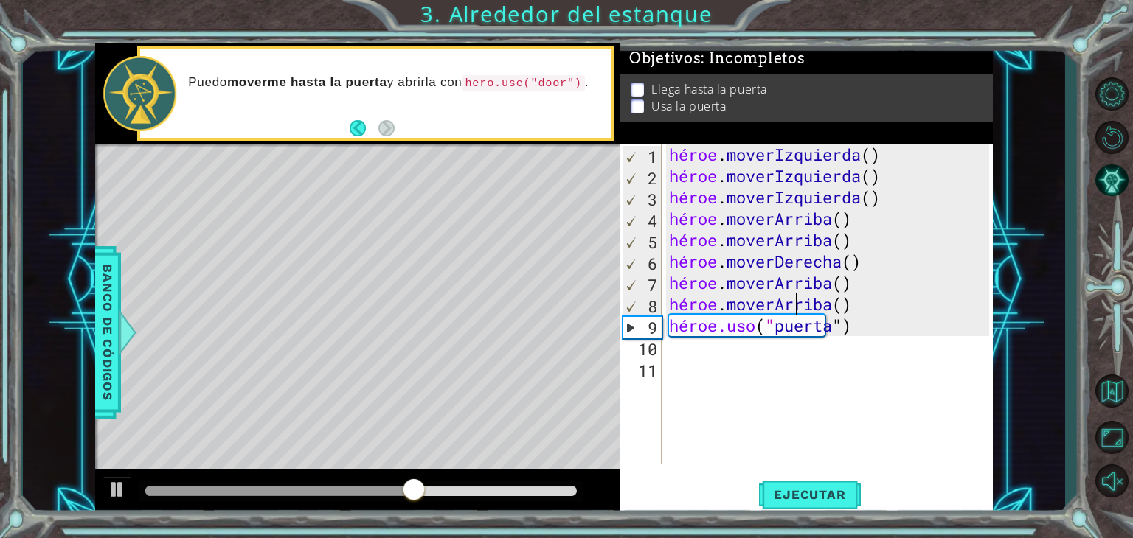
click at [898, 308] on div "héroe . moverIzquierda ( ) héroe . moverIzquierda ( ) héroe . moverIzquierda ( …" at bounding box center [831, 326] width 331 height 364
type textarea "hero.moveUp()"
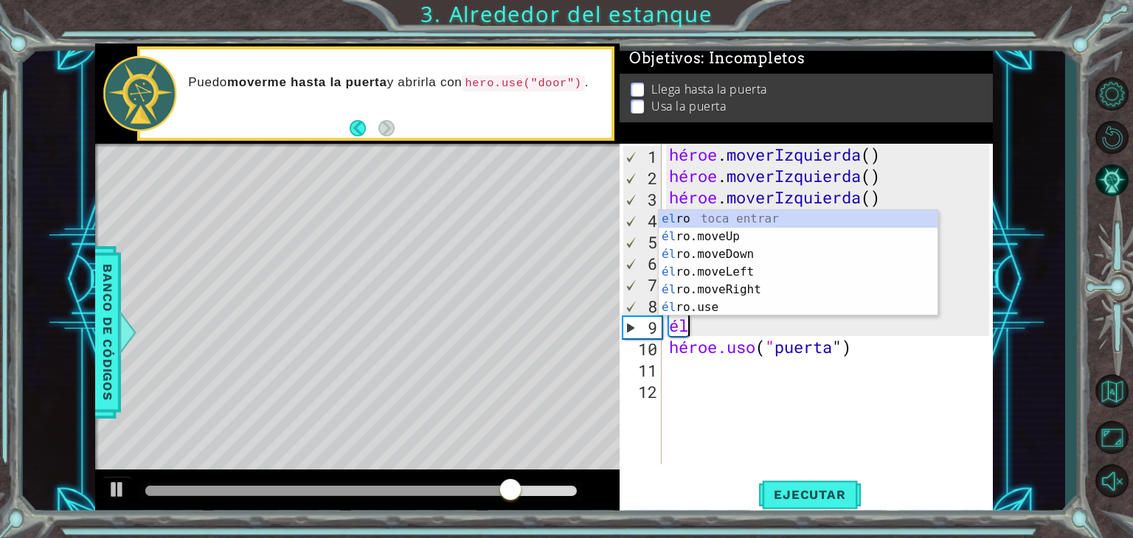
scroll to position [0, 0]
type textarea "hero"
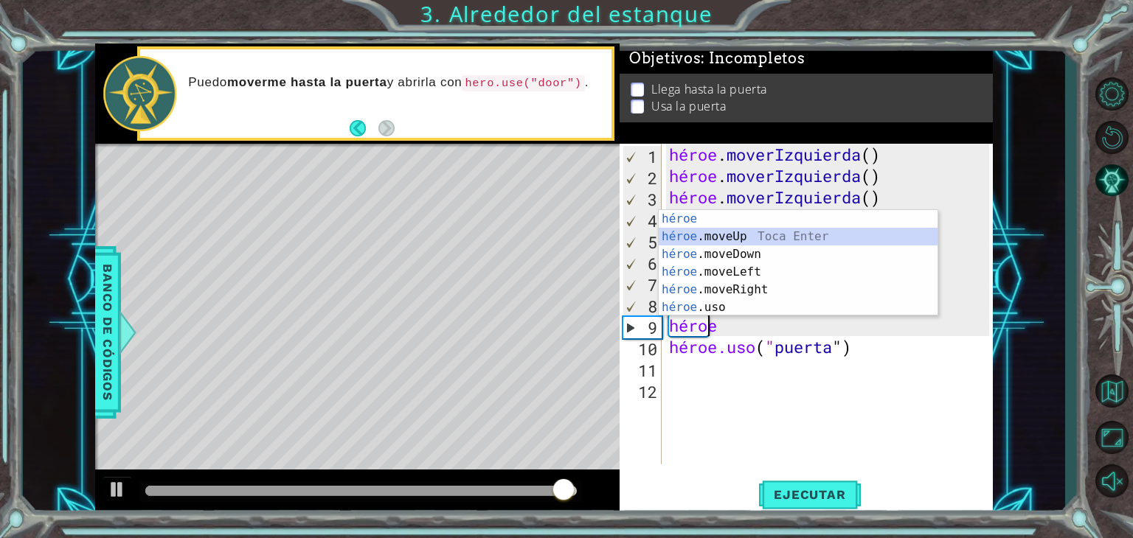
click at [797, 233] on div "héroe Toca entrar héroe .moveUp Toca Enter héroe .moveDown Toca Enter héroe .mo…" at bounding box center [798, 281] width 279 height 142
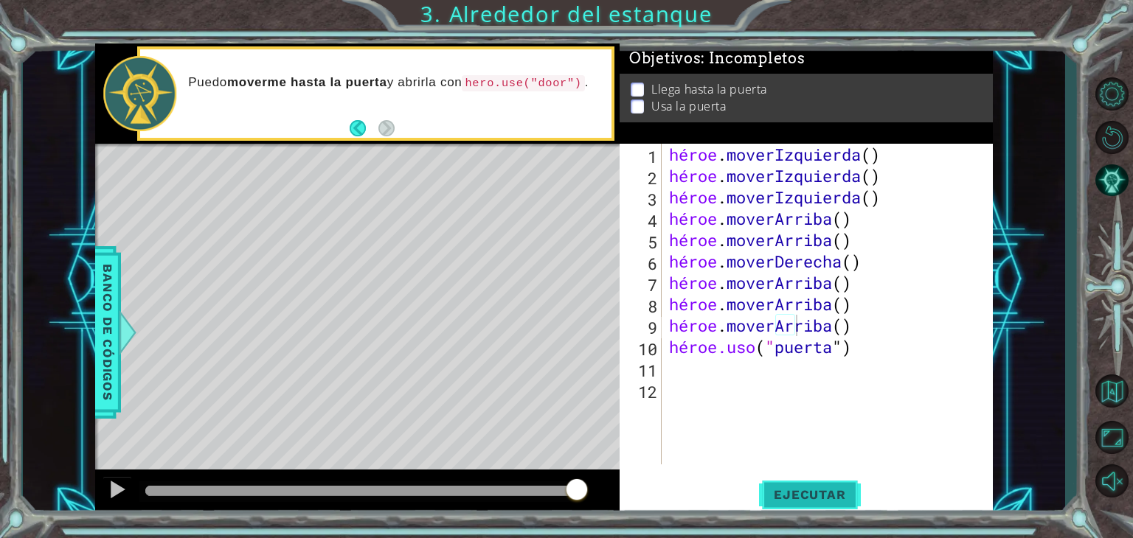
click at [788, 487] on button "Ejecutar" at bounding box center [809, 495] width 101 height 38
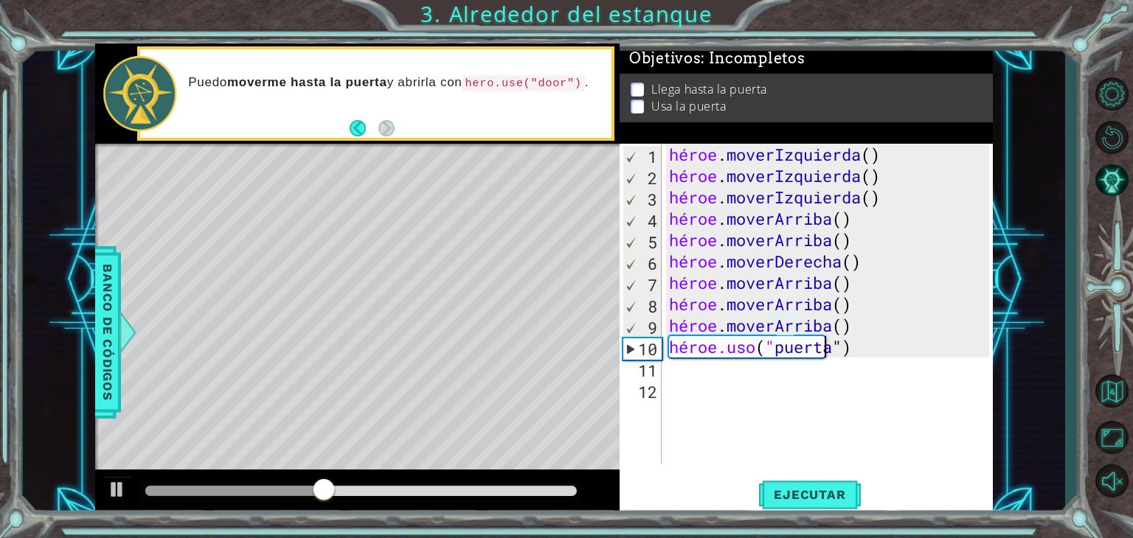
click at [909, 345] on div "héroe . moverIzquierda ( ) héroe . moverIzquierda ( ) héroe . moverIzquierda ( …" at bounding box center [831, 326] width 331 height 364
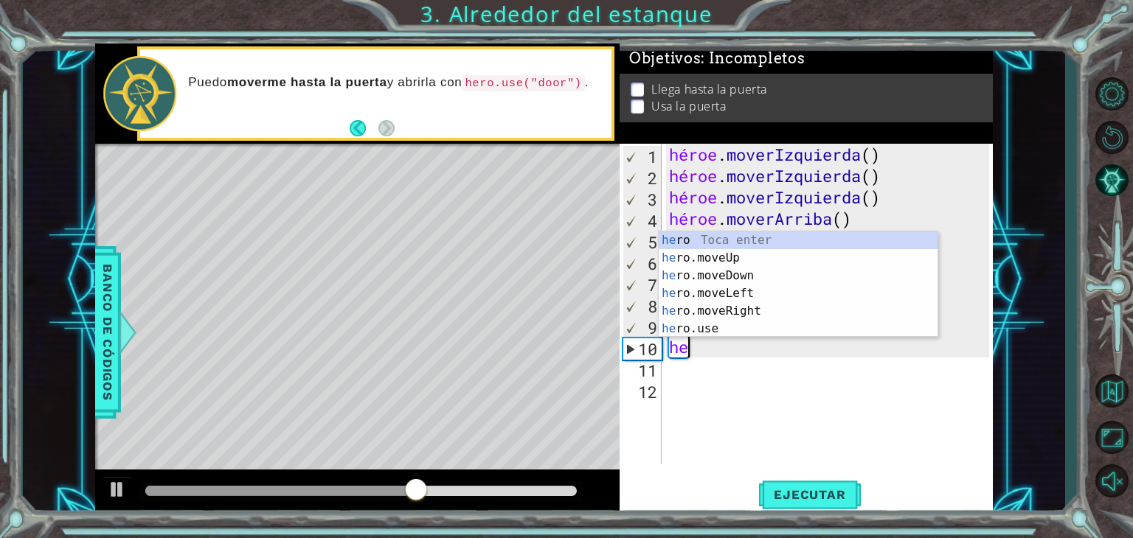
type textarea "h"
type textarea "hero"
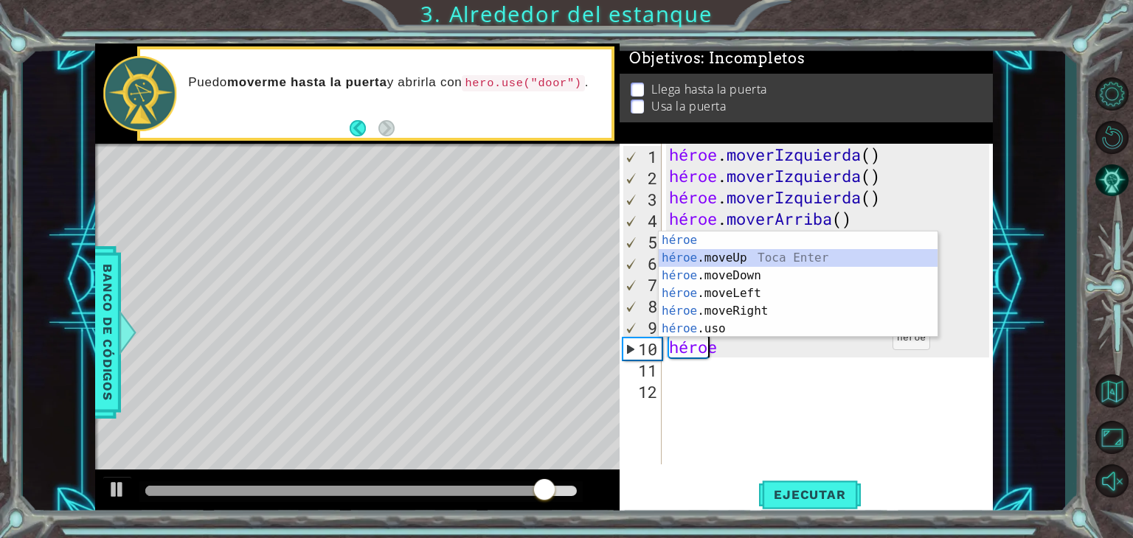
click at [699, 257] on div "héroe Toca entrar héroe .moveUp Toca Enter héroe .moveDown Toca Enter héroe .mo…" at bounding box center [798, 303] width 279 height 142
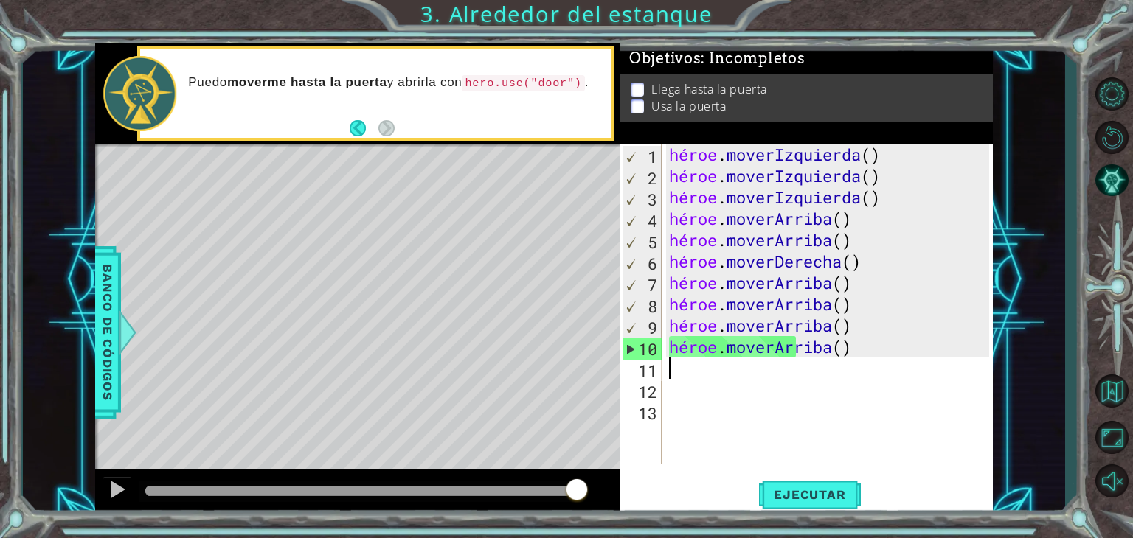
click at [684, 372] on div "héroe . moverIzquierda ( ) héroe . moverIzquierda ( ) héroe . moverIzquierda ( …" at bounding box center [831, 326] width 331 height 364
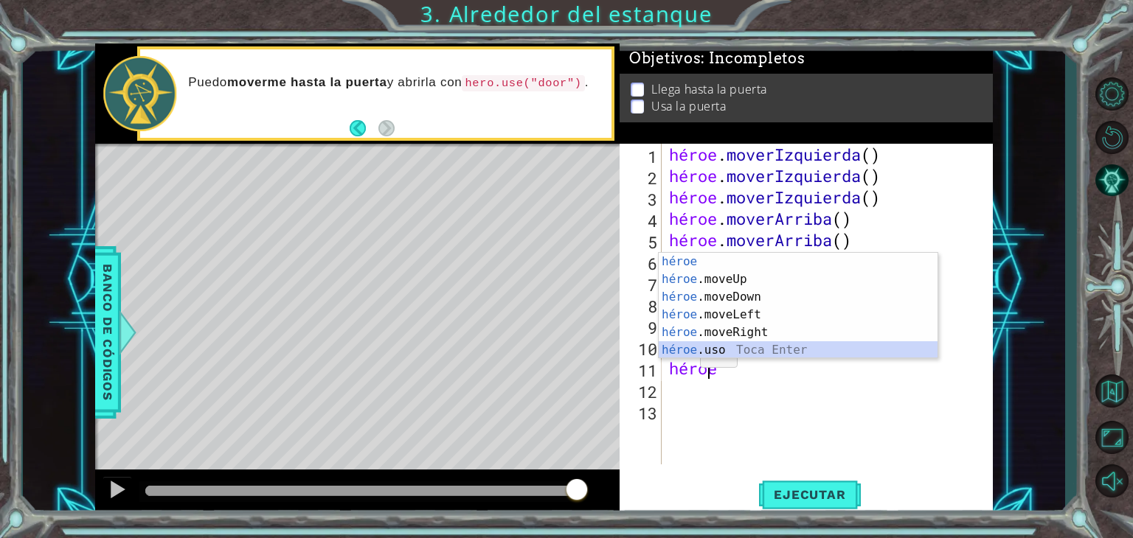
click at [694, 343] on div "héroe Toca entrar héroe .moveUp Toca Enter héroe .moveDown Toca Enter héroe .mo…" at bounding box center [798, 324] width 279 height 142
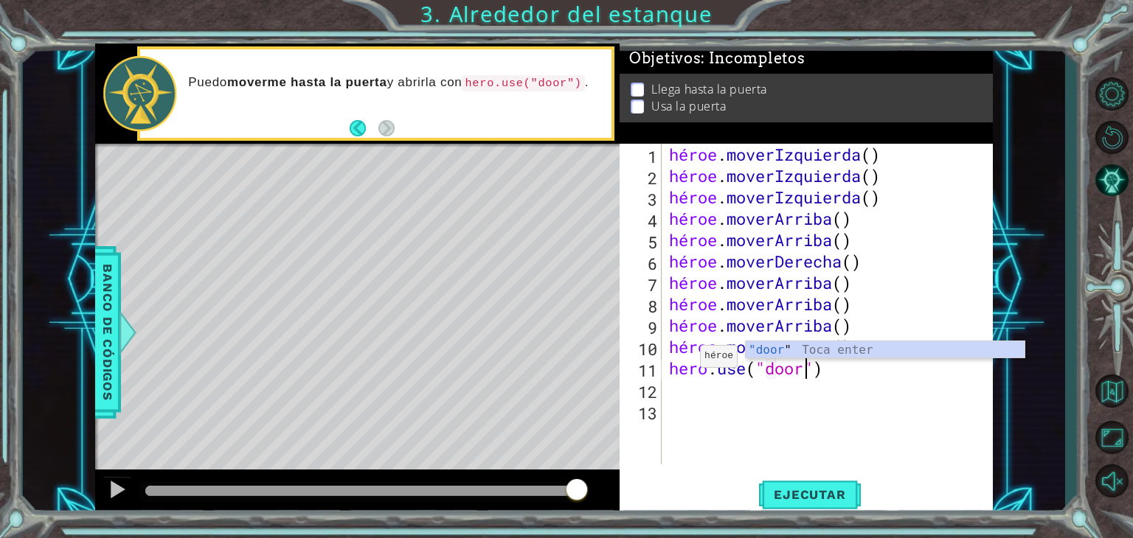
scroll to position [0, 6]
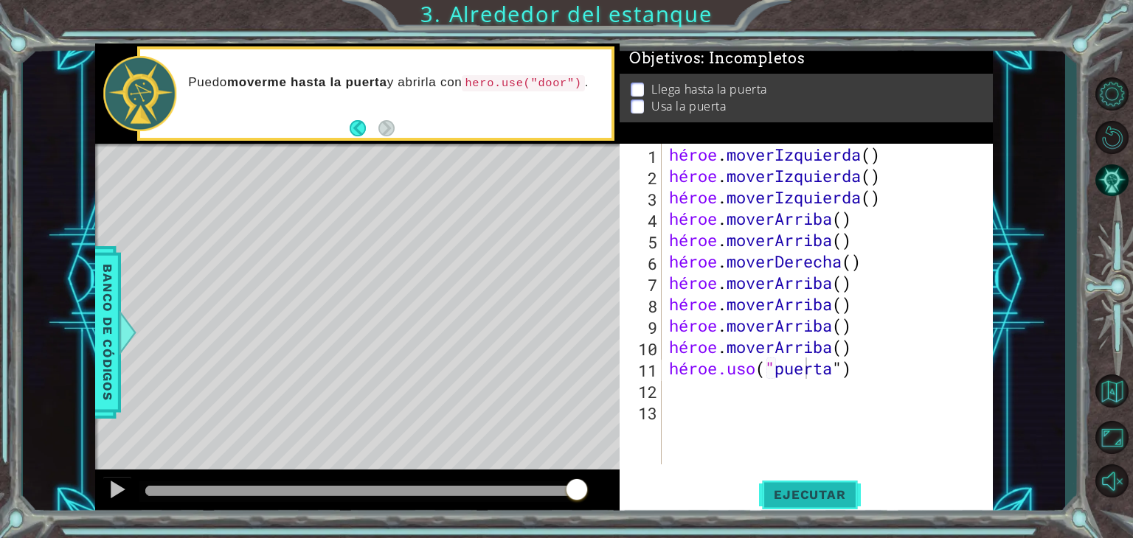
click at [786, 482] on button "Ejecutar" at bounding box center [809, 495] width 101 height 38
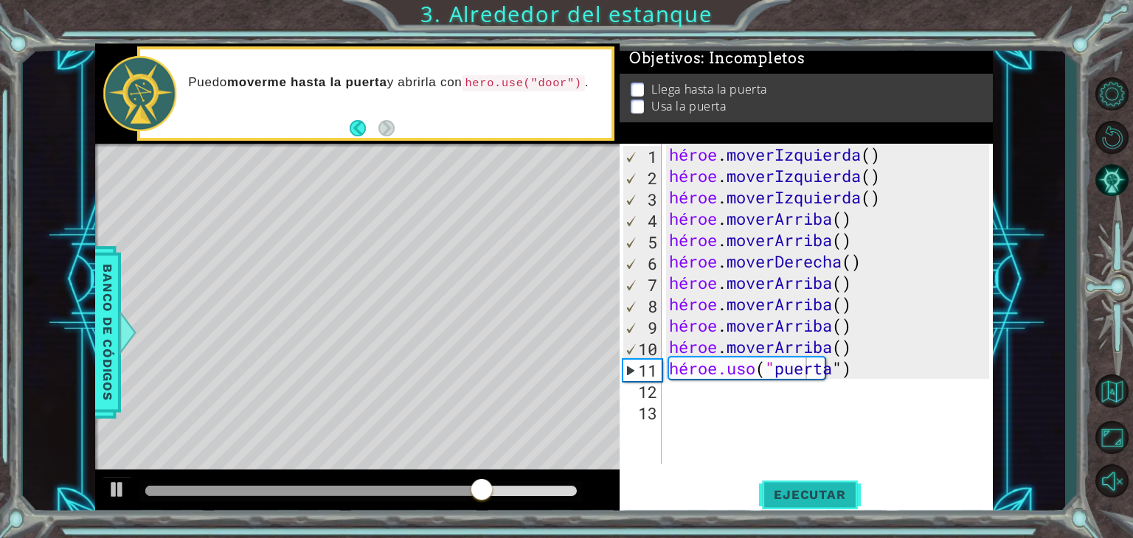
click at [785, 493] on font "Ejecutar" at bounding box center [810, 495] width 72 height 15
click at [912, 372] on div "héroe . moverIzquierda ( ) héroe . moverIzquierda ( ) héroe . moverIzquierda ( …" at bounding box center [831, 326] width 331 height 364
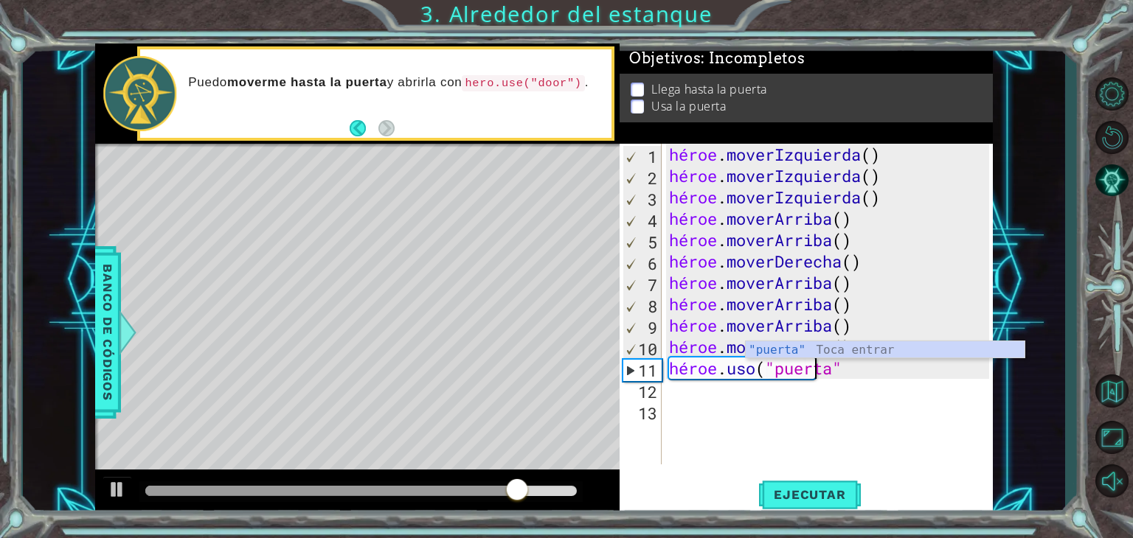
scroll to position [0, 3]
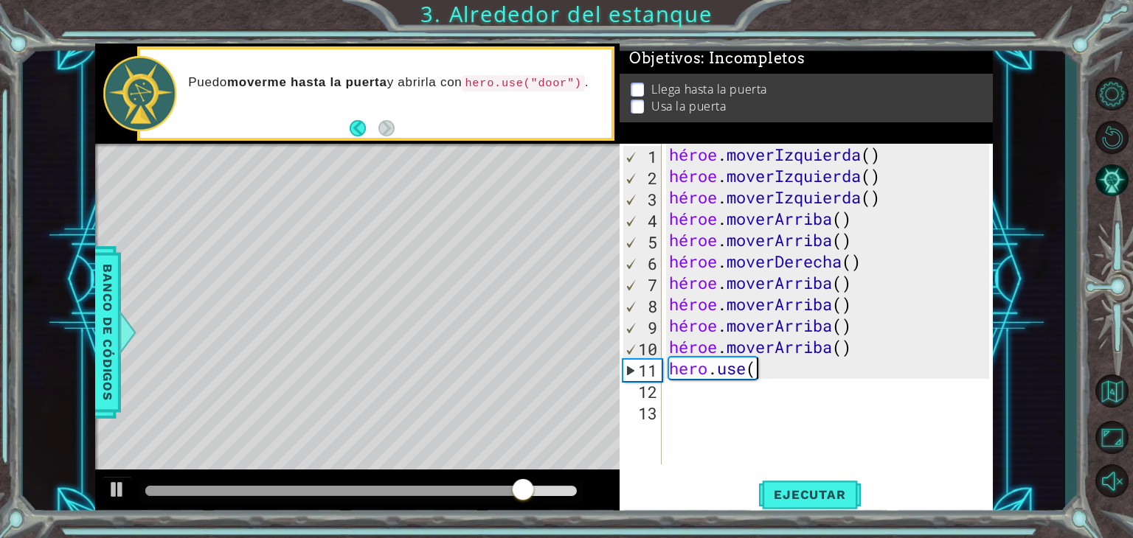
type textarea "h"
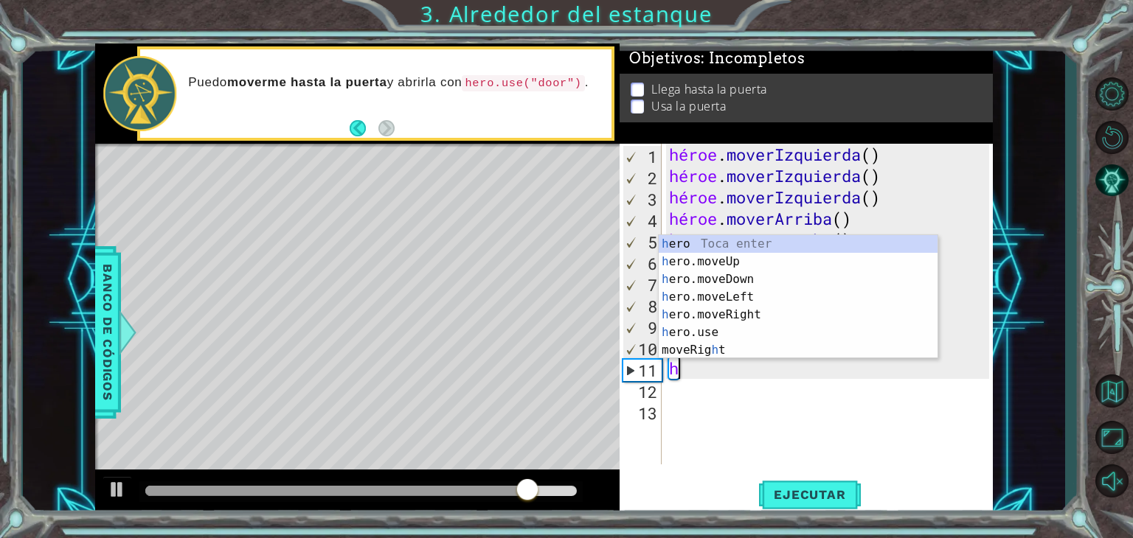
scroll to position [0, 0]
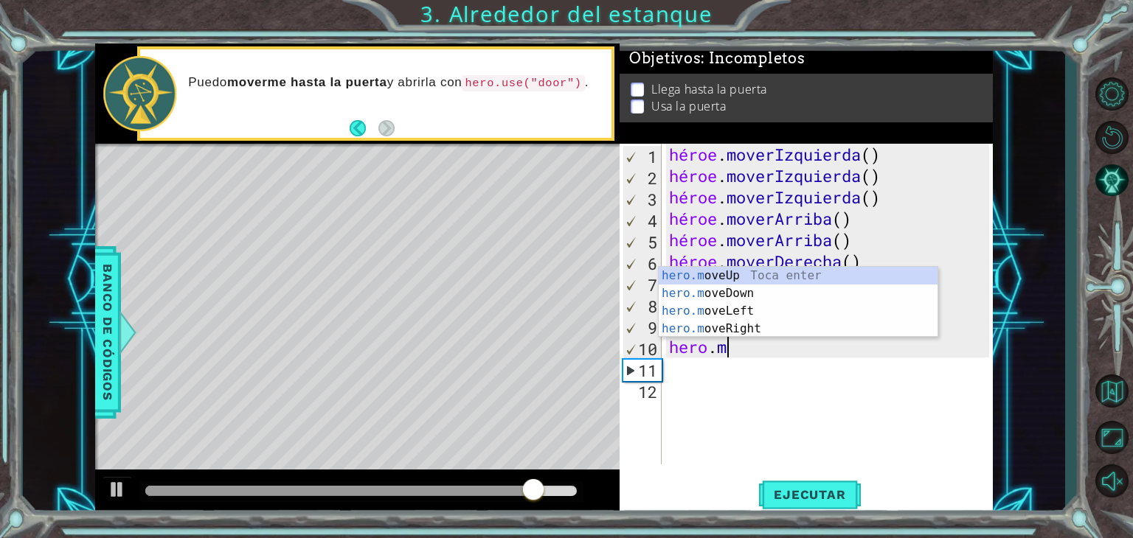
type textarea "h"
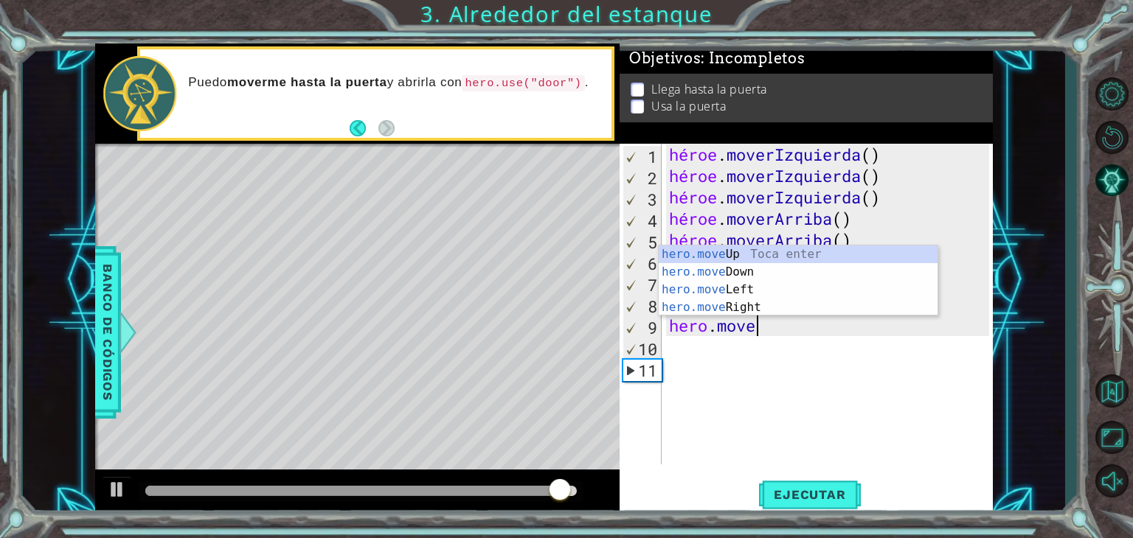
type textarea "h"
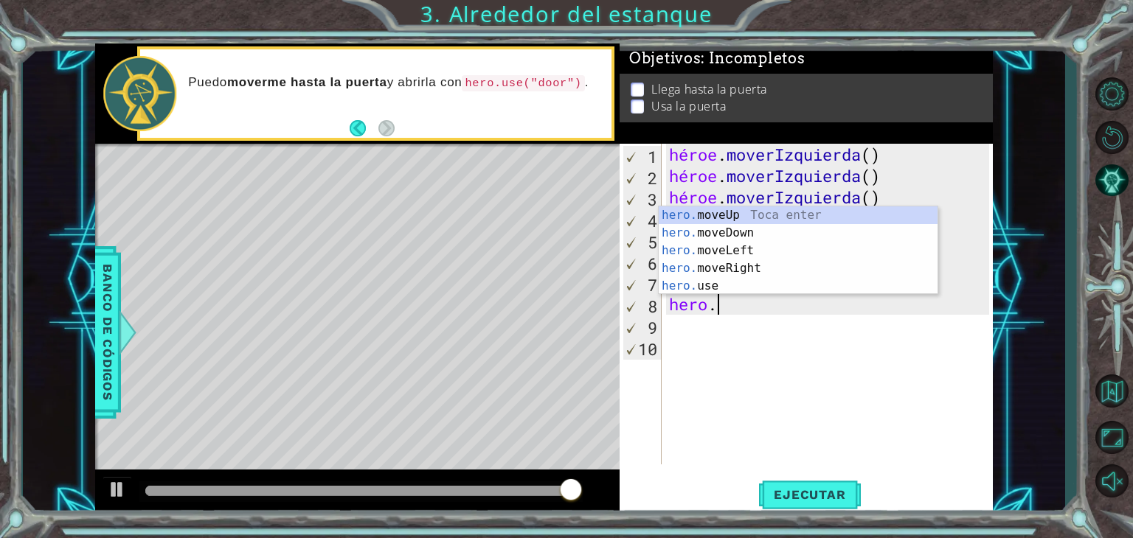
type textarea "h"
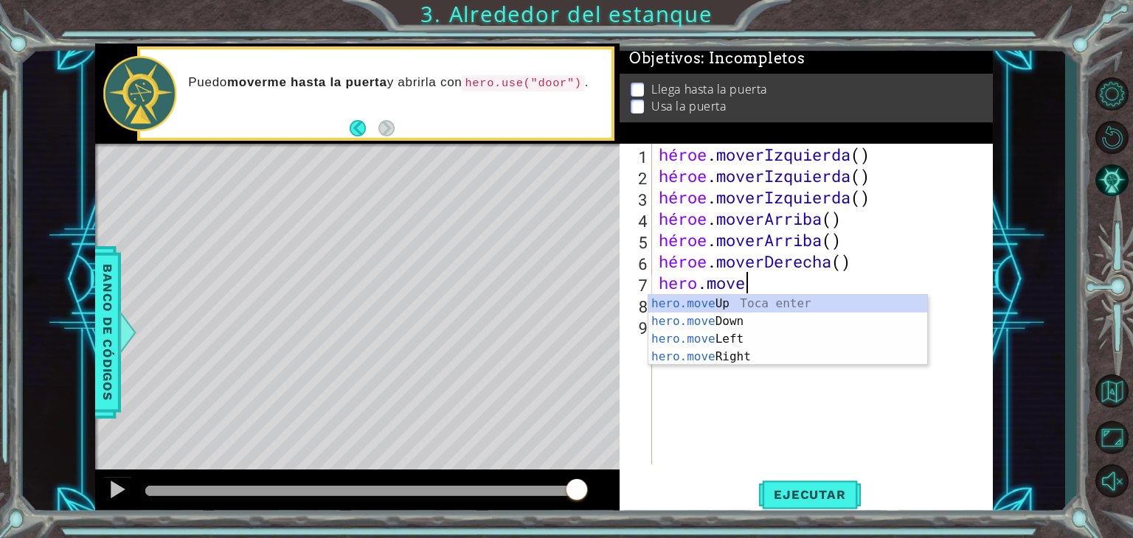
type textarea "h"
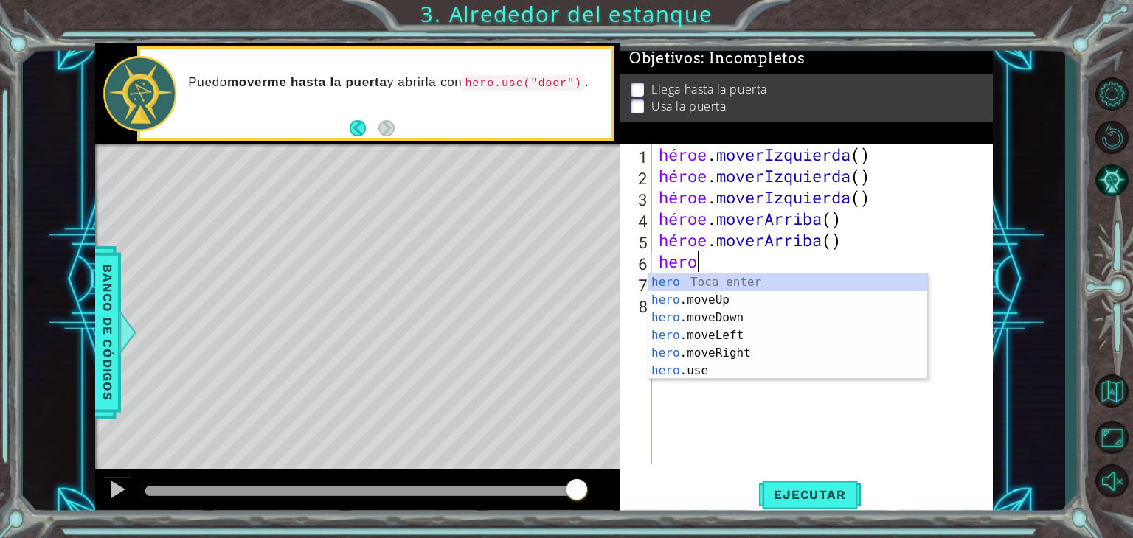
type textarea "hero"
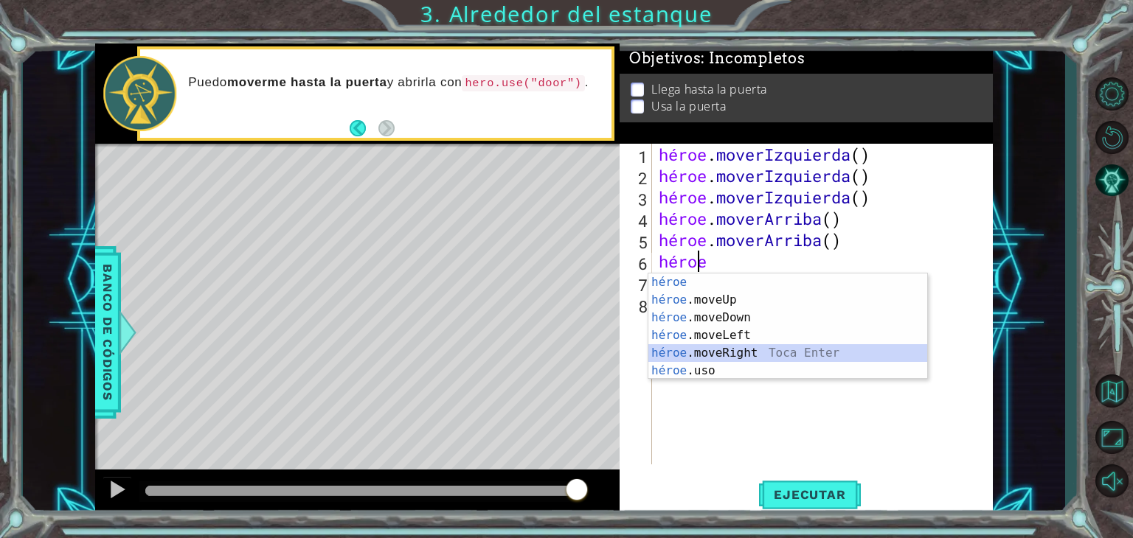
click at [731, 345] on div "héroe Toca entrar héroe .moveUp Toca Enter héroe .moveDown Toca Enter héroe .mo…" at bounding box center [787, 345] width 279 height 142
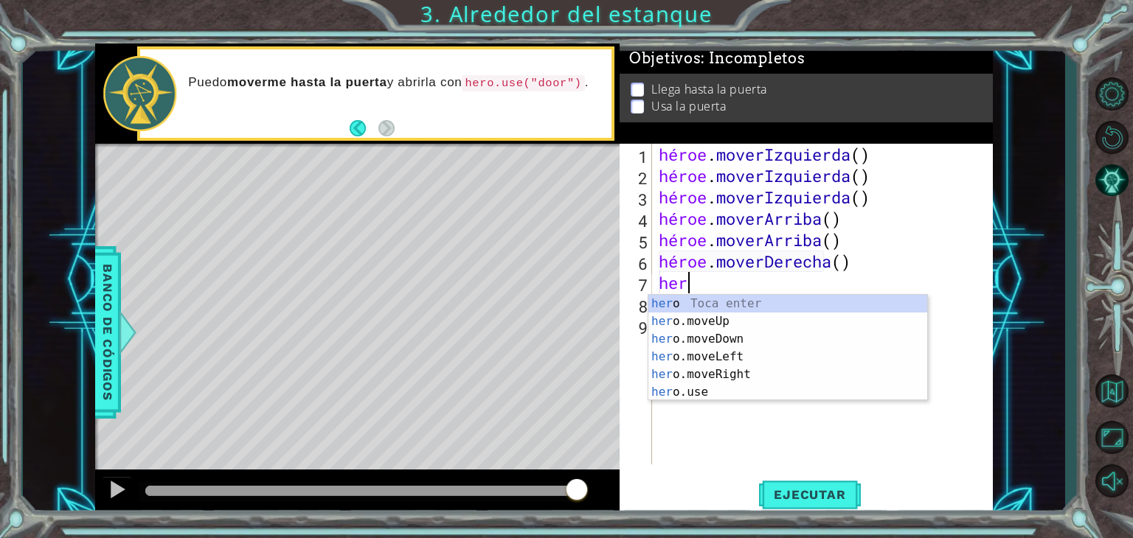
type textarea "hero"
click at [733, 372] on div "héroe Toca entrar héroe .moveUp Toca Enter héroe .moveDown Toca Enter héroe .mo…" at bounding box center [787, 366] width 279 height 142
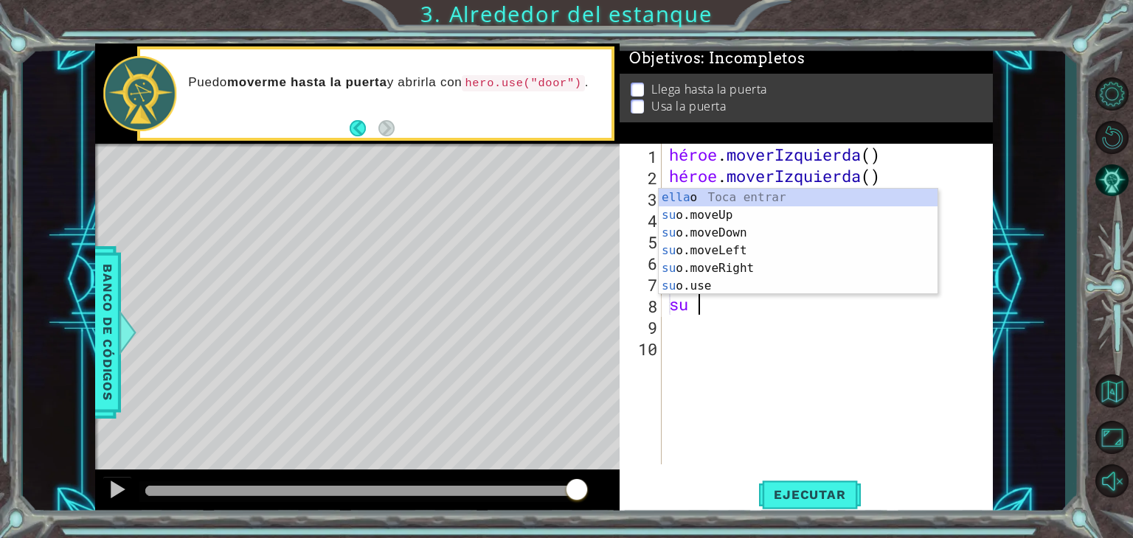
type textarea "hero"
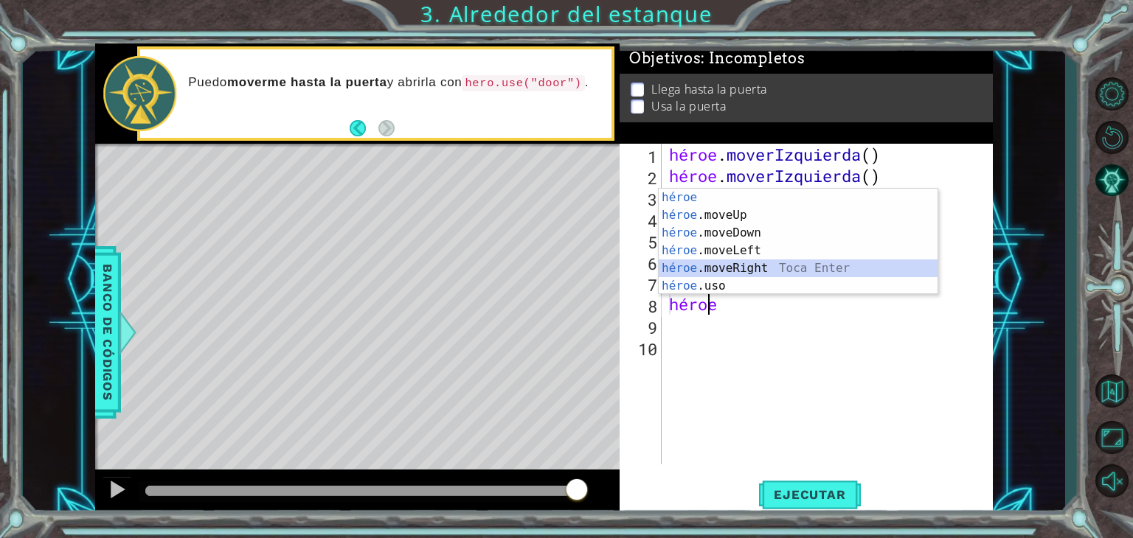
click at [720, 267] on div "héroe Toca entrar héroe .moveUp Toca Enter héroe .moveDown Toca Enter héroe .mo…" at bounding box center [798, 260] width 279 height 142
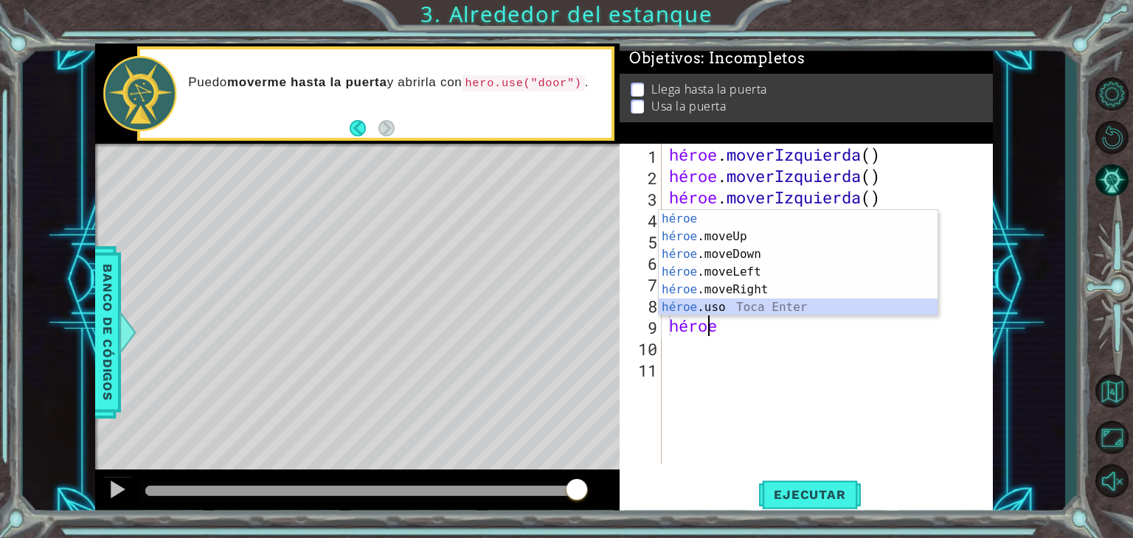
click at [729, 302] on div "héroe Toca entrar héroe .moveUp Toca Enter héroe .moveDown Toca Enter héroe .mo…" at bounding box center [798, 281] width 279 height 142
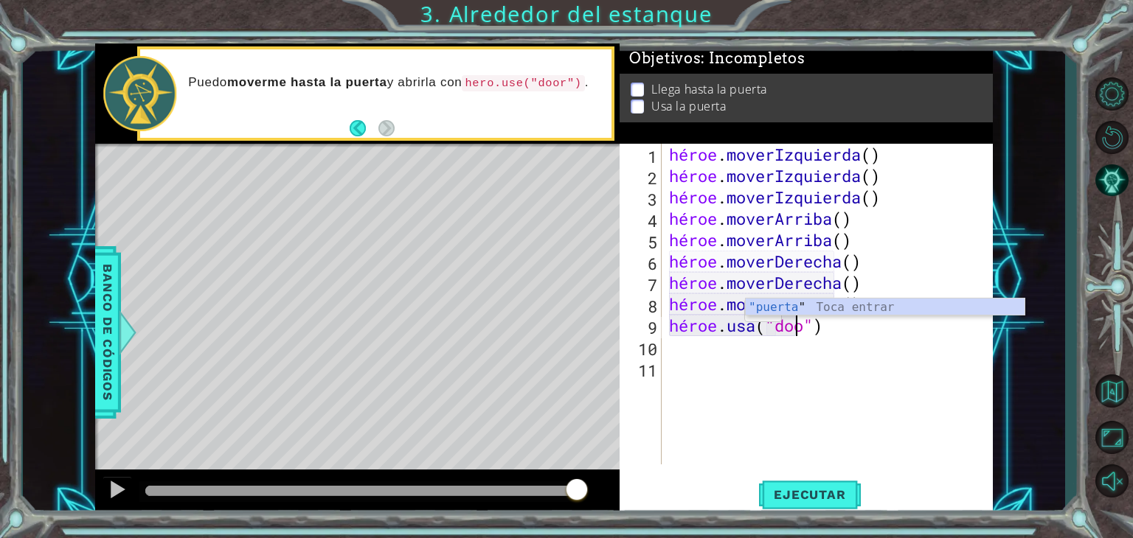
scroll to position [0, 6]
type textarea "hero.use("door")"
click at [799, 483] on button "Ejecutar" at bounding box center [809, 495] width 101 height 38
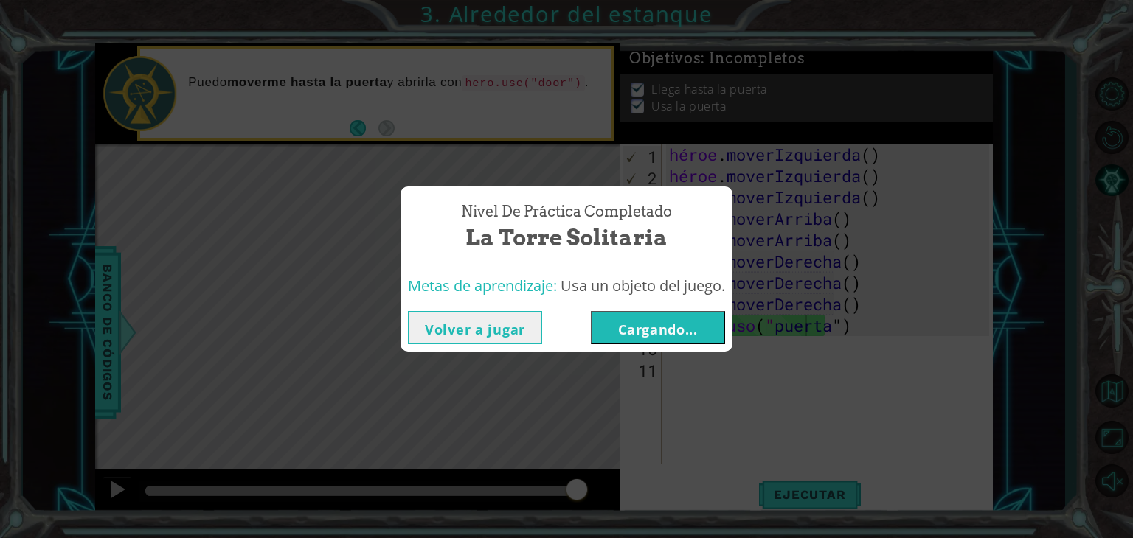
click at [688, 317] on button "Cargando..." at bounding box center [658, 327] width 134 height 33
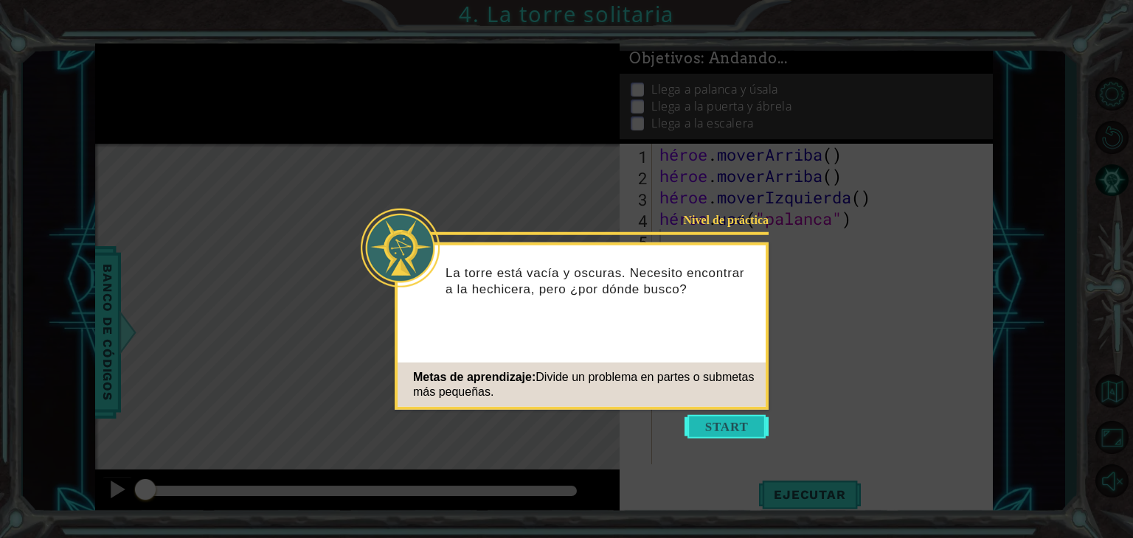
click at [707, 426] on button "Comenzar" at bounding box center [726, 427] width 84 height 24
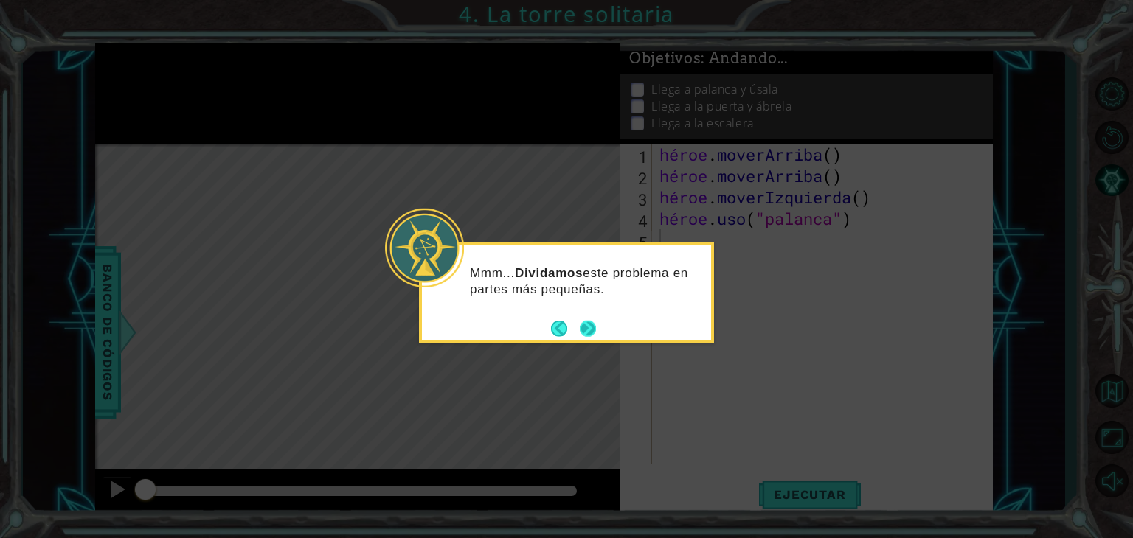
click at [587, 326] on button "Próximo" at bounding box center [588, 328] width 16 height 16
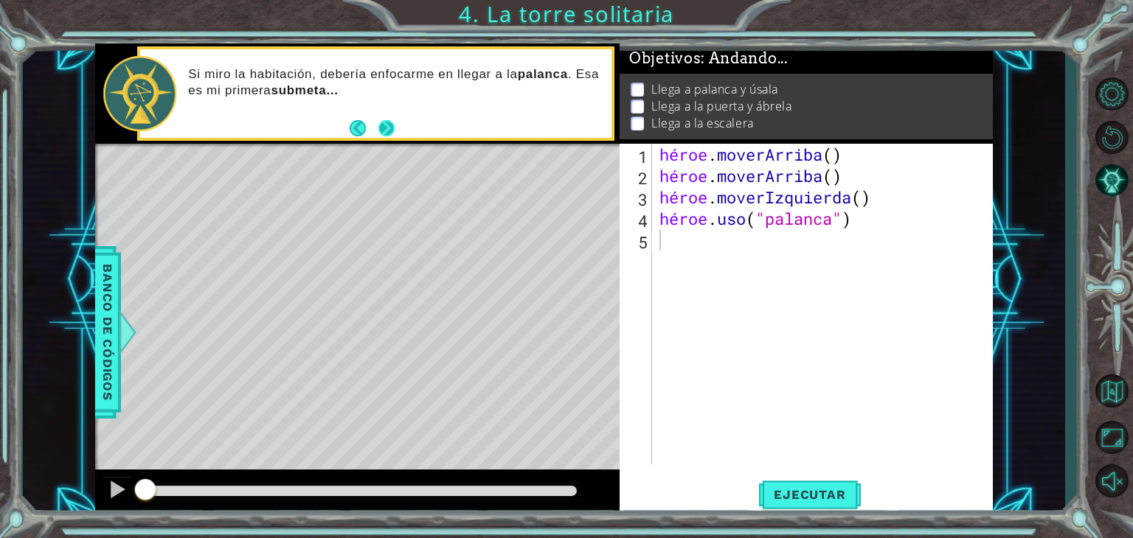
click at [384, 122] on button "Próximo" at bounding box center [386, 127] width 16 height 16
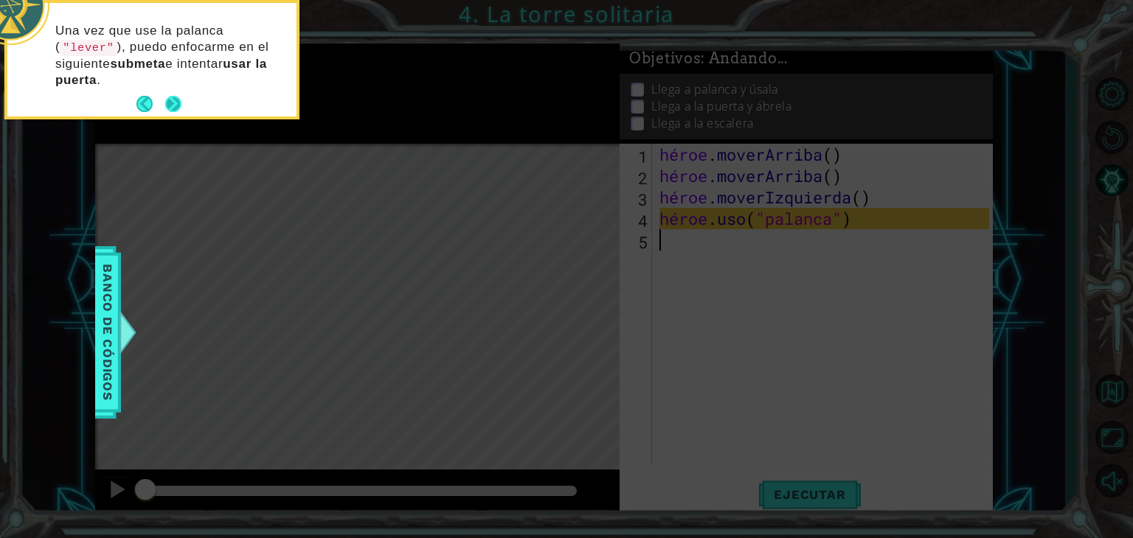
click at [173, 111] on button "Próximo" at bounding box center [173, 104] width 16 height 16
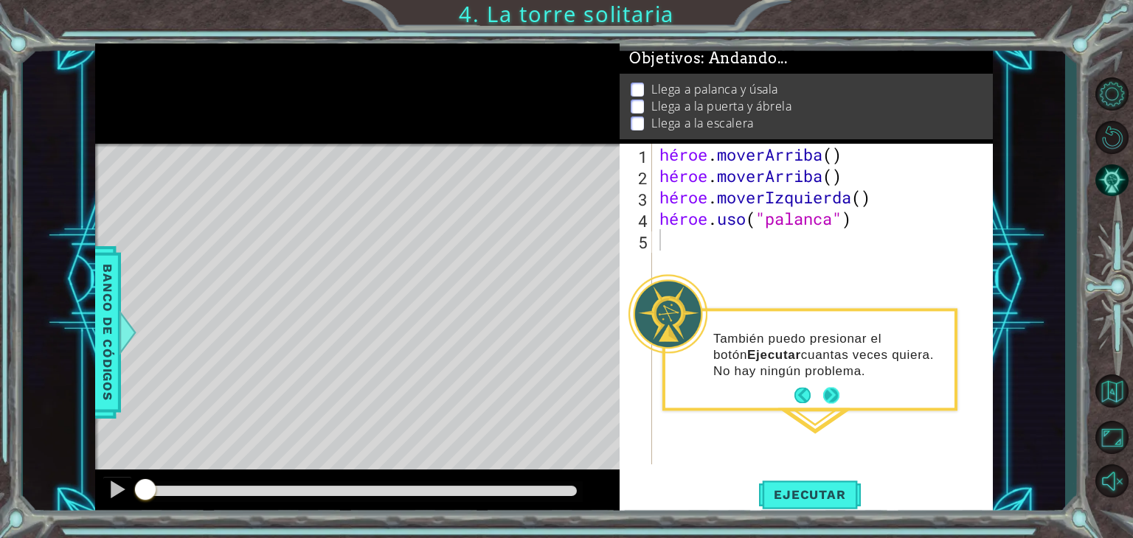
click at [826, 399] on button "Próximo" at bounding box center [831, 396] width 16 height 16
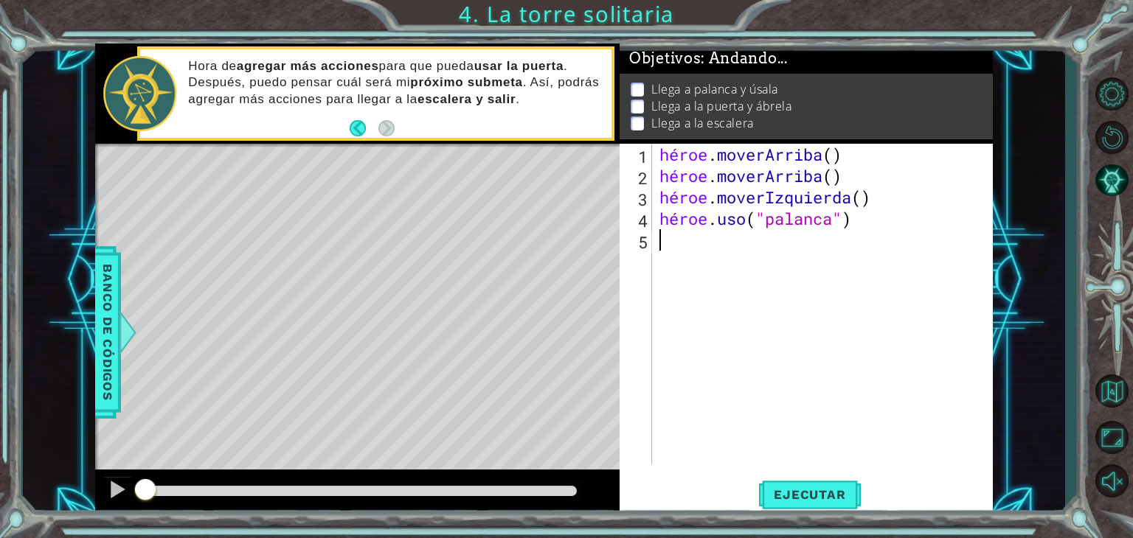
click at [670, 246] on div "héroe . [PERSON_NAME] ( ) héroe . [PERSON_NAME] ( ) héroe . moverIzquierda ( ) …" at bounding box center [826, 326] width 340 height 364
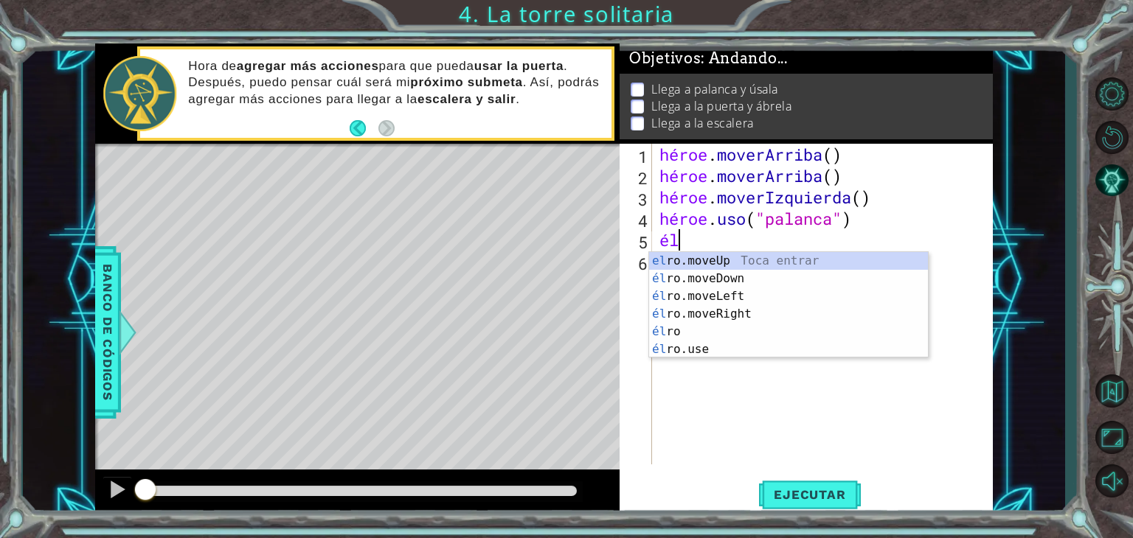
type textarea "h"
type textarea "hero"
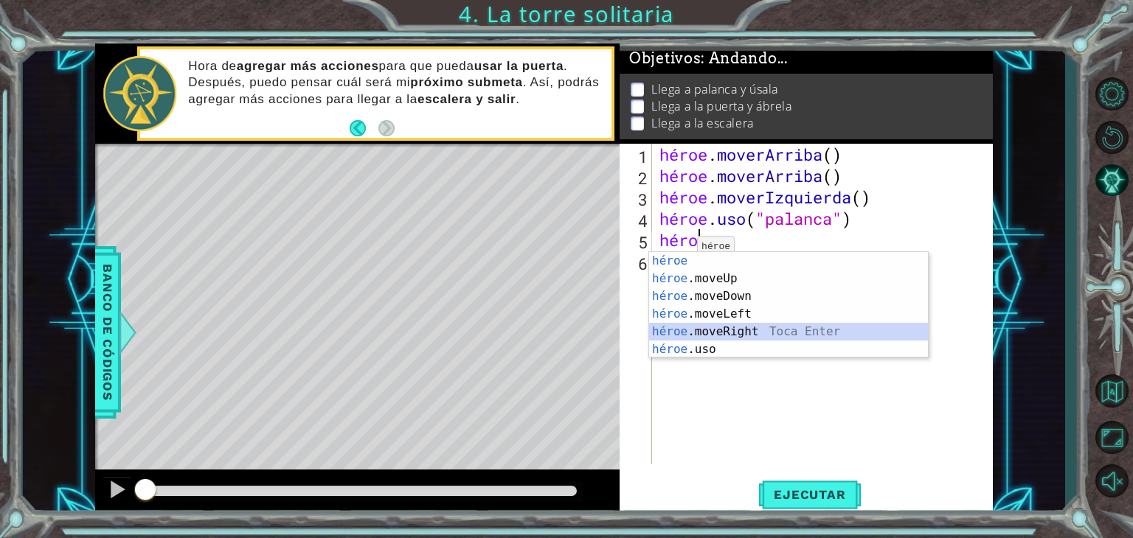
click at [722, 328] on div "héroe Toca entrar héroe .moveUp Toca Enter héroe .moveDown Toca Enter héroe .mo…" at bounding box center [788, 323] width 279 height 142
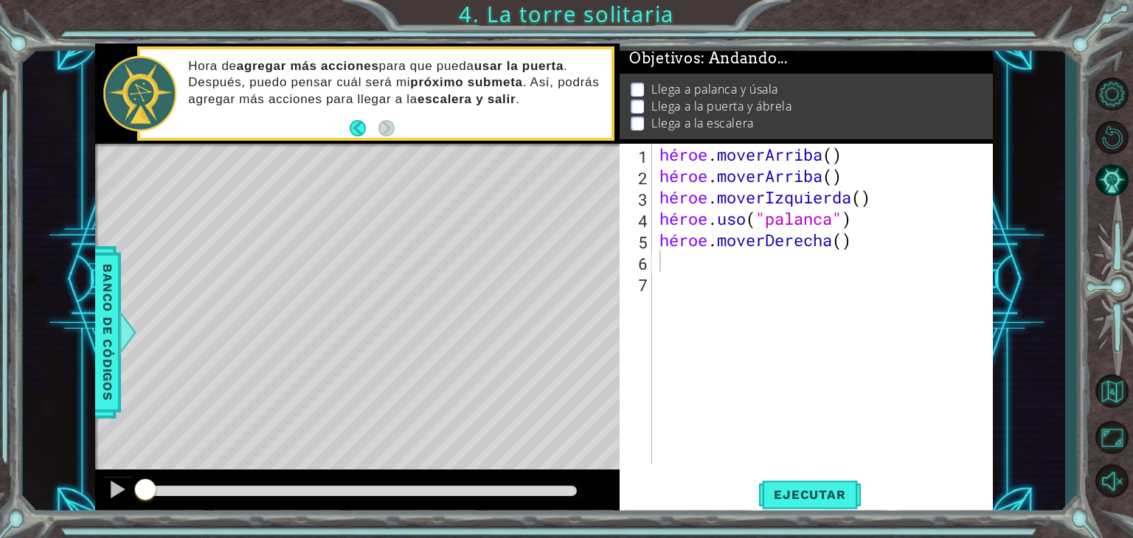
click at [726, 259] on div "héroe . [PERSON_NAME] ( ) héroe . [PERSON_NAME] ( ) héroe . moverIzquierda ( ) …" at bounding box center [826, 326] width 340 height 364
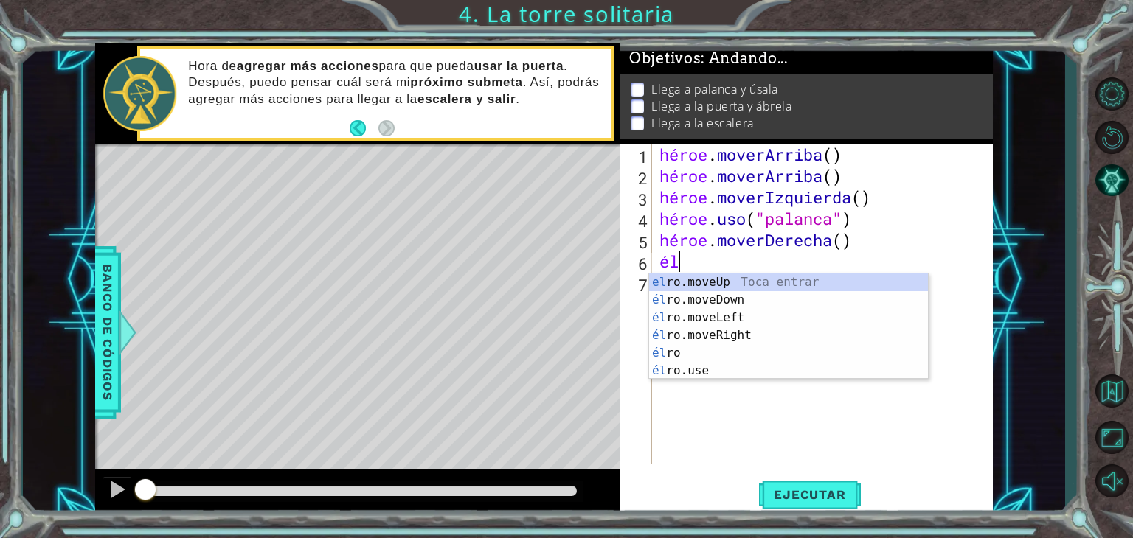
type textarea "hero"
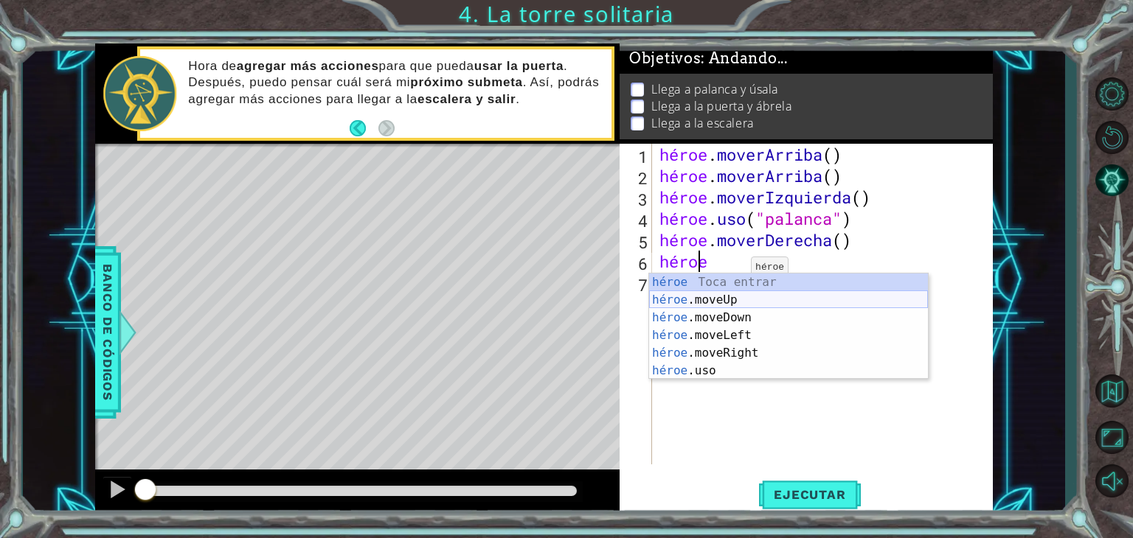
click at [724, 297] on div "héroe Toca entrar héroe .moveUp Toca Enter héroe .moveDown Toca Enter héroe .mo…" at bounding box center [788, 345] width 279 height 142
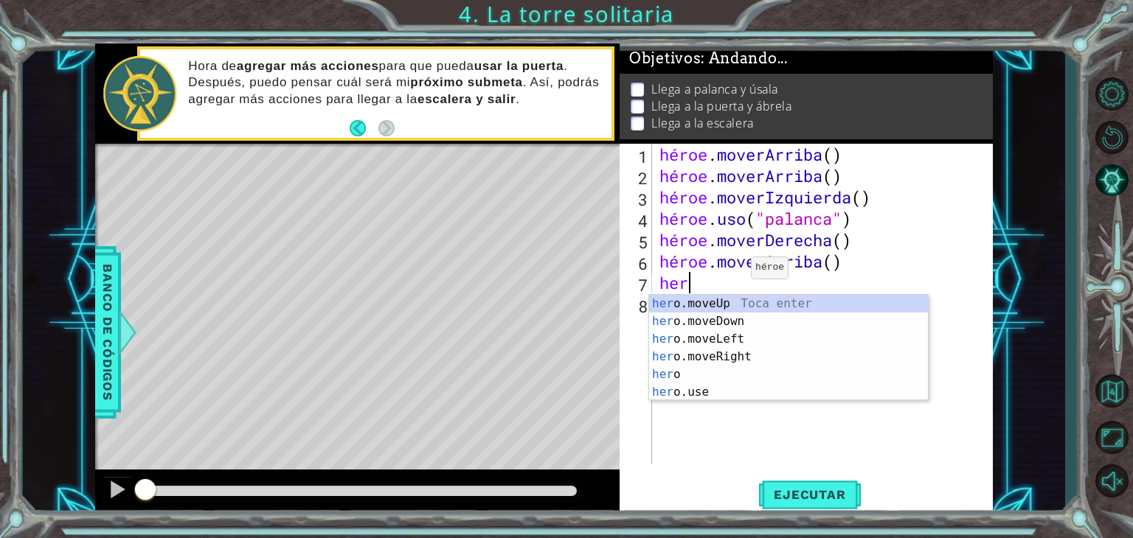
type textarea "hero"
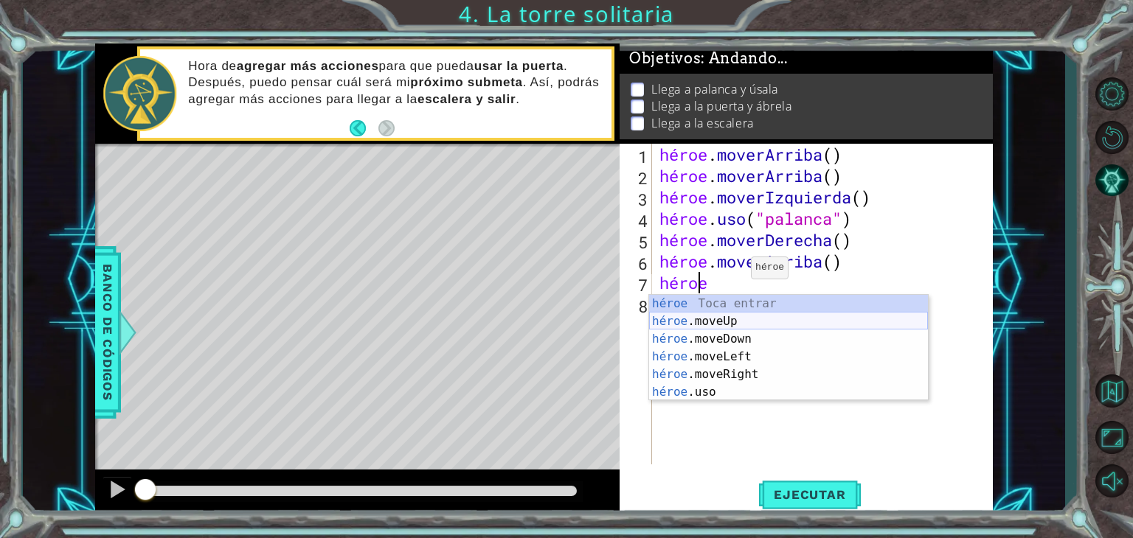
click at [731, 320] on div "héroe Toca entrar héroe .moveUp Toca Enter héroe .moveDown Toca Enter héroe .mo…" at bounding box center [788, 366] width 279 height 142
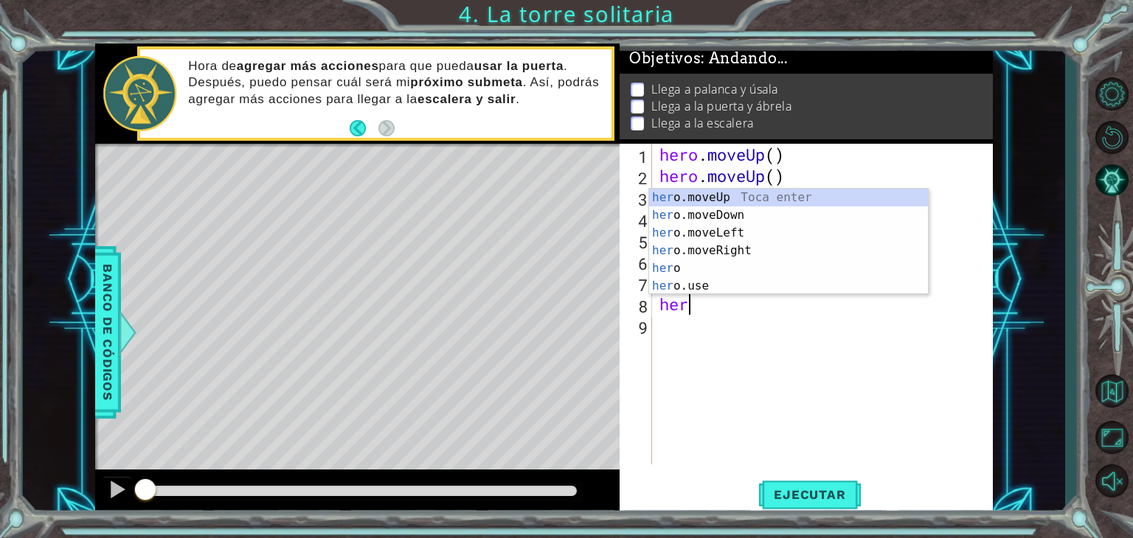
type textarea "hero"
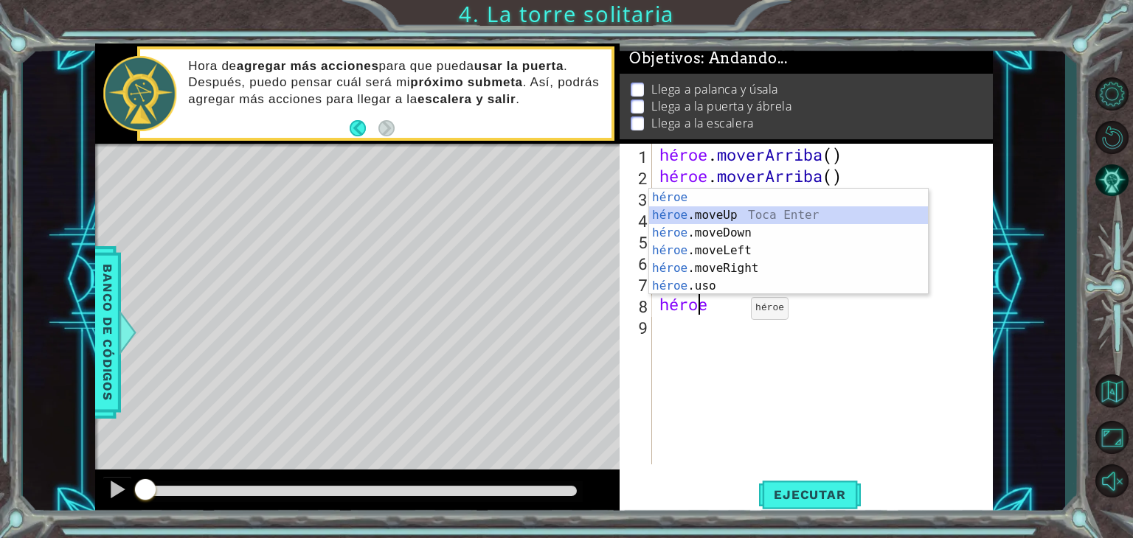
click at [714, 207] on div "héroe Toca entrar héroe .moveUp Toca Enter héroe .moveDown Toca Enter héroe .mo…" at bounding box center [788, 260] width 279 height 142
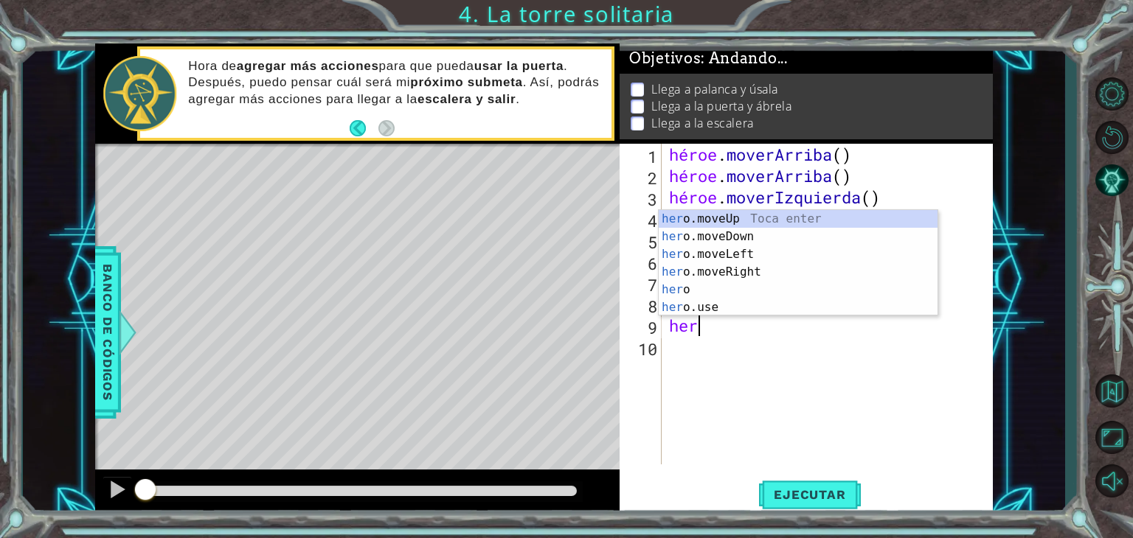
type textarea "hero"
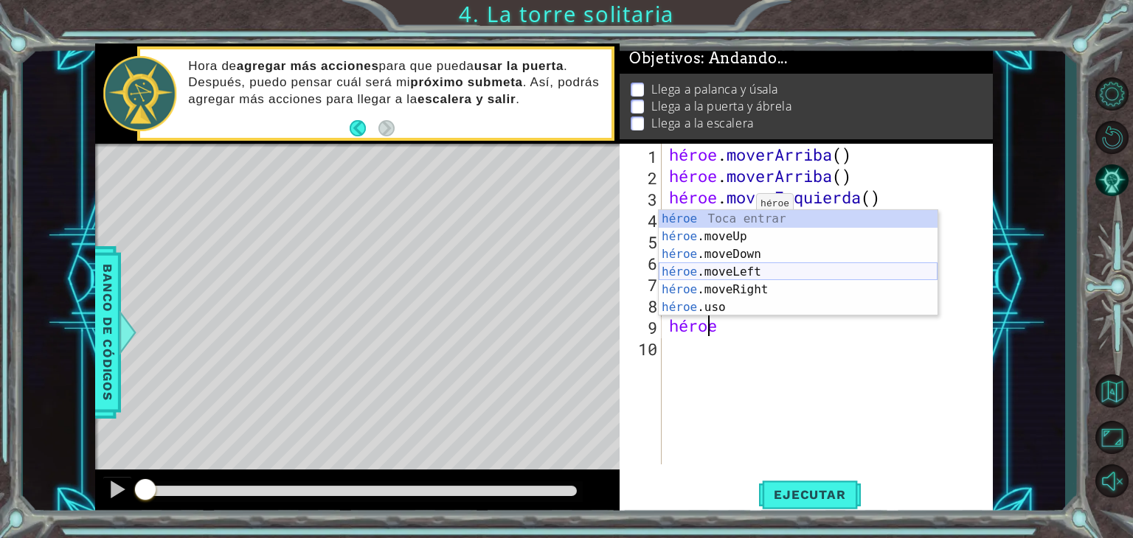
click at [744, 271] on div "héroe Toca entrar héroe .moveUp Toca Enter héroe .moveDown Toca Enter héroe .mo…" at bounding box center [798, 281] width 279 height 142
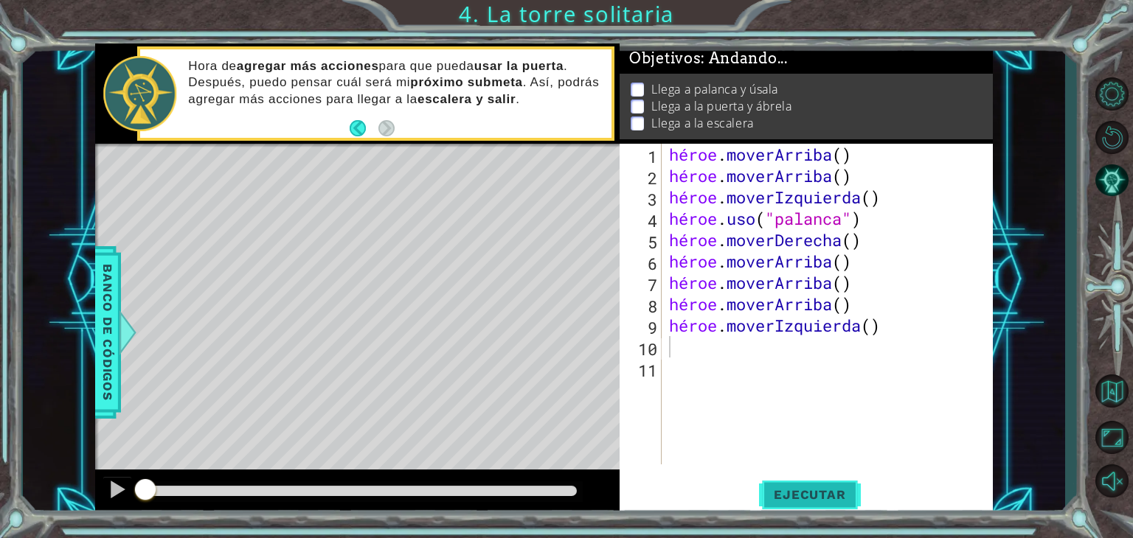
click at [769, 499] on span "Ejecutar" at bounding box center [809, 495] width 101 height 15
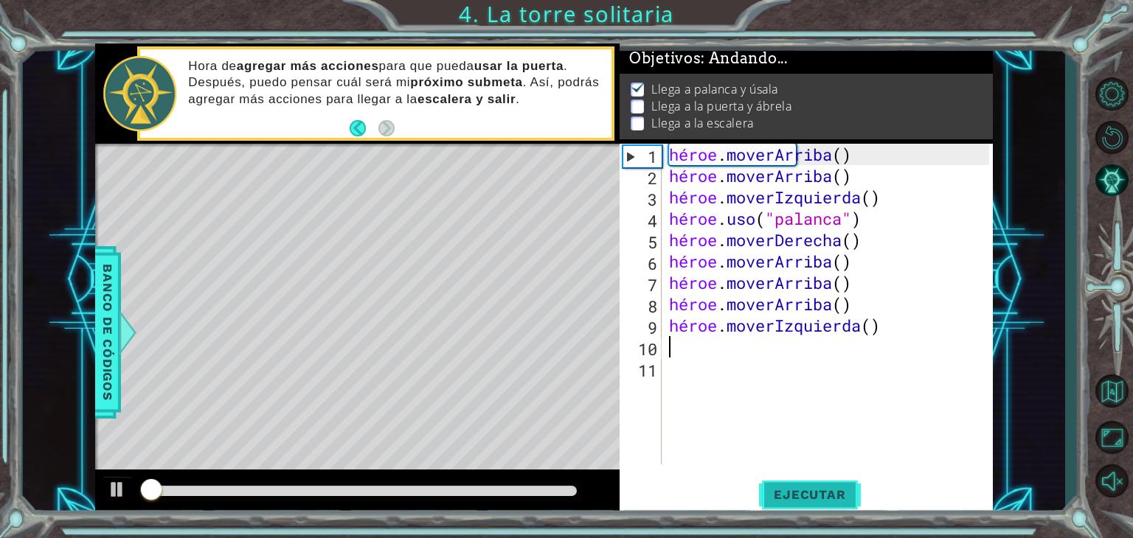
scroll to position [6, 0]
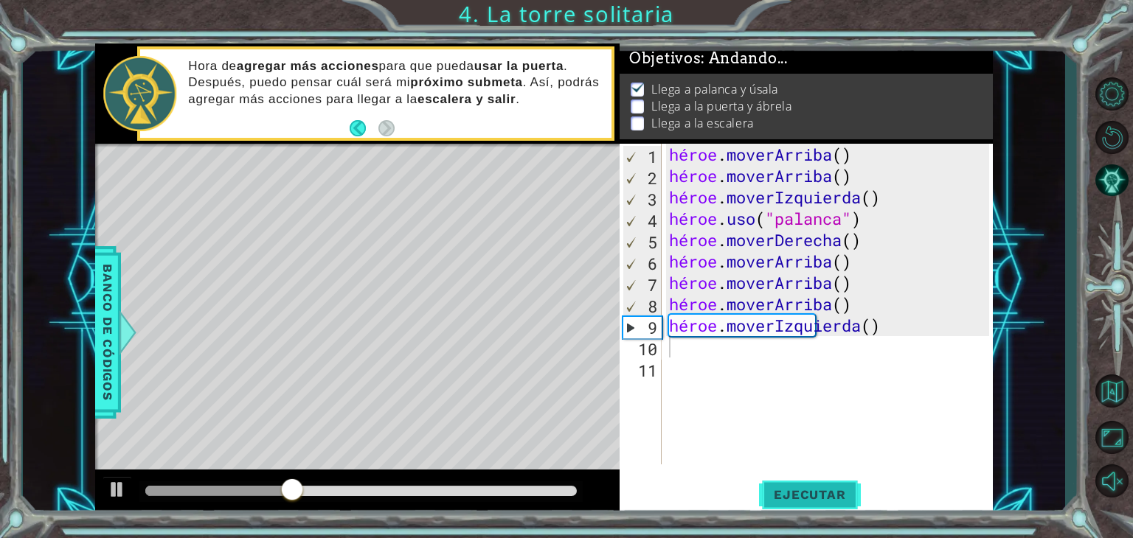
click at [787, 491] on font "Ejecutar" at bounding box center [810, 495] width 72 height 15
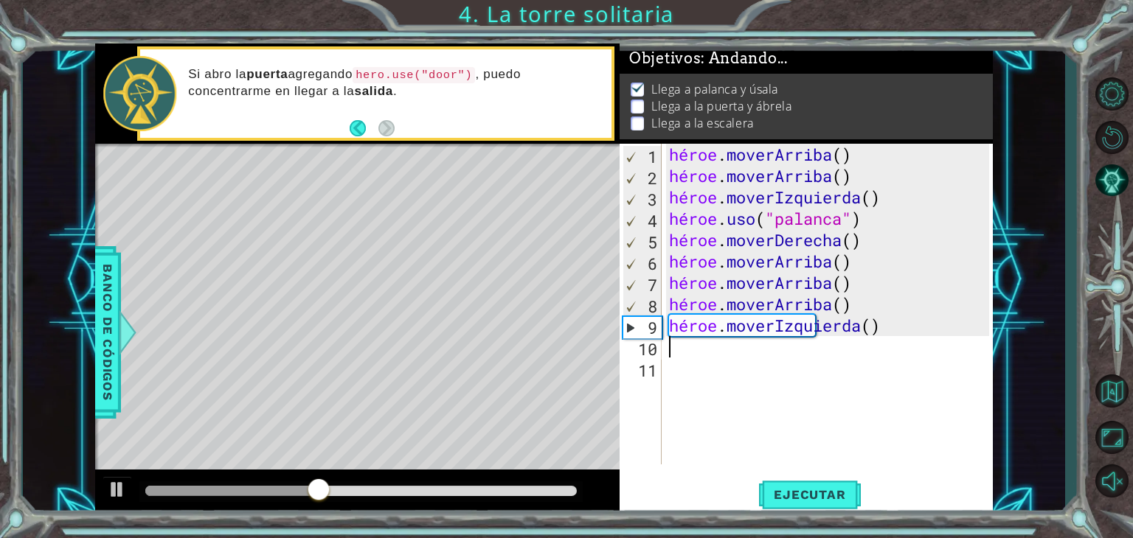
click at [924, 325] on div "héroe . [PERSON_NAME] ( ) héroe . [PERSON_NAME] ( ) héroe . moverIzquierda ( ) …" at bounding box center [831, 326] width 331 height 364
click at [839, 499] on font "Ejecutar" at bounding box center [810, 495] width 72 height 15
click at [929, 330] on div "héroe . [PERSON_NAME] ( ) héroe . [PERSON_NAME] ( ) héroe . moverIzquierda ( ) …" at bounding box center [831, 326] width 331 height 364
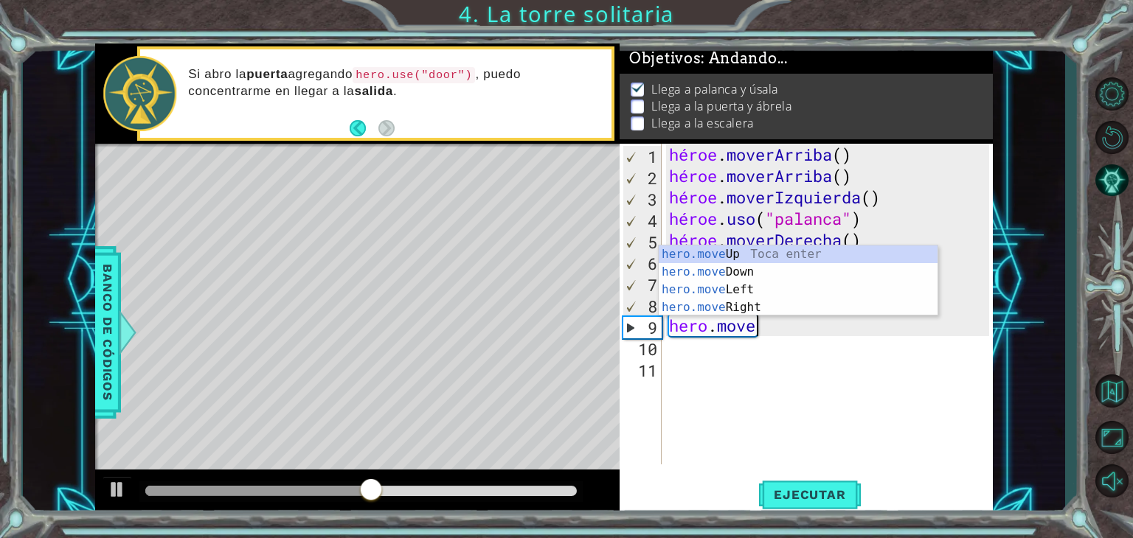
type textarea "h"
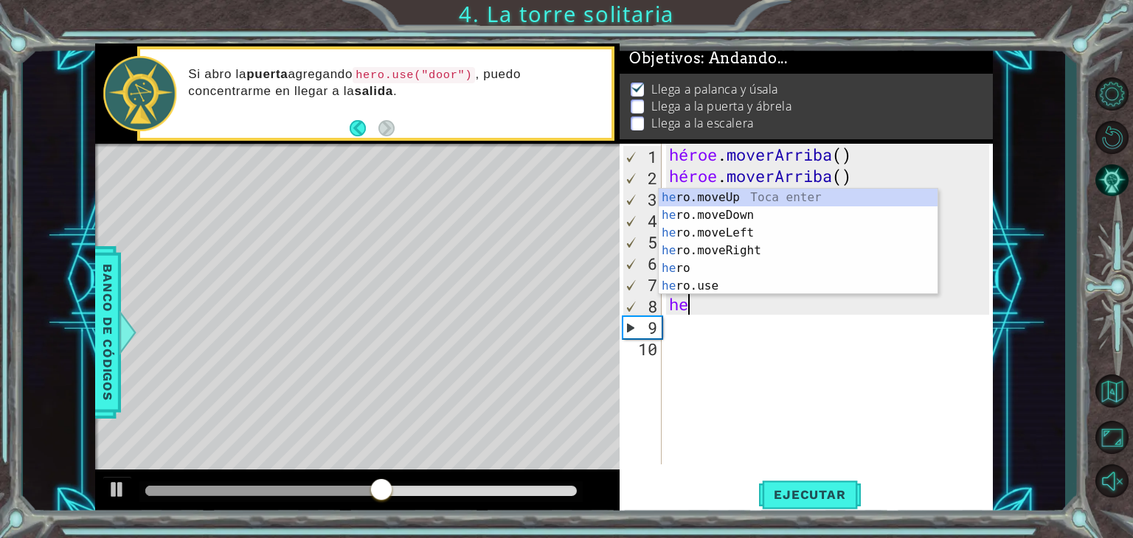
type textarea "h"
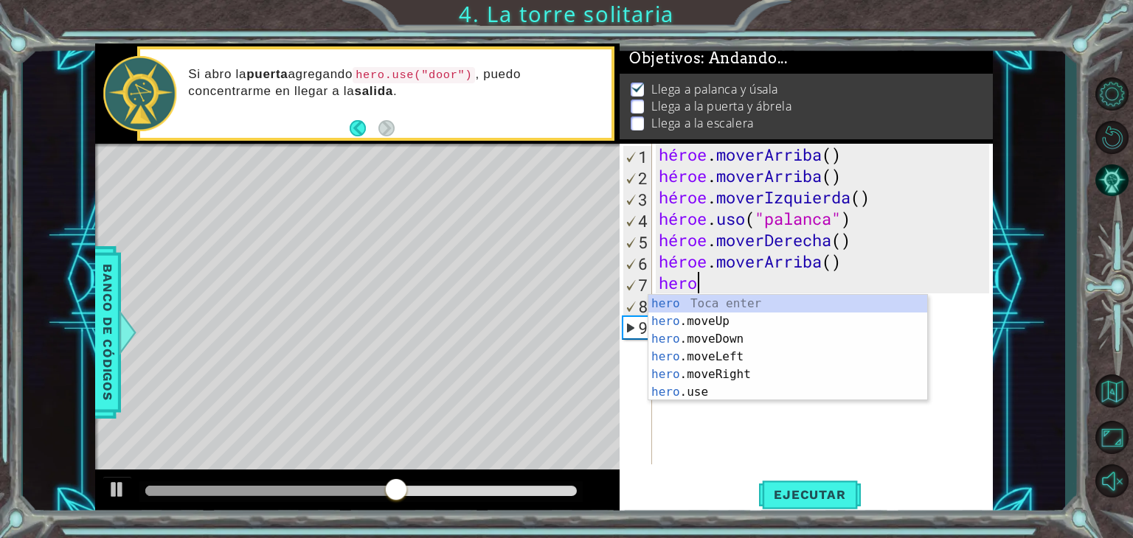
type textarea "h"
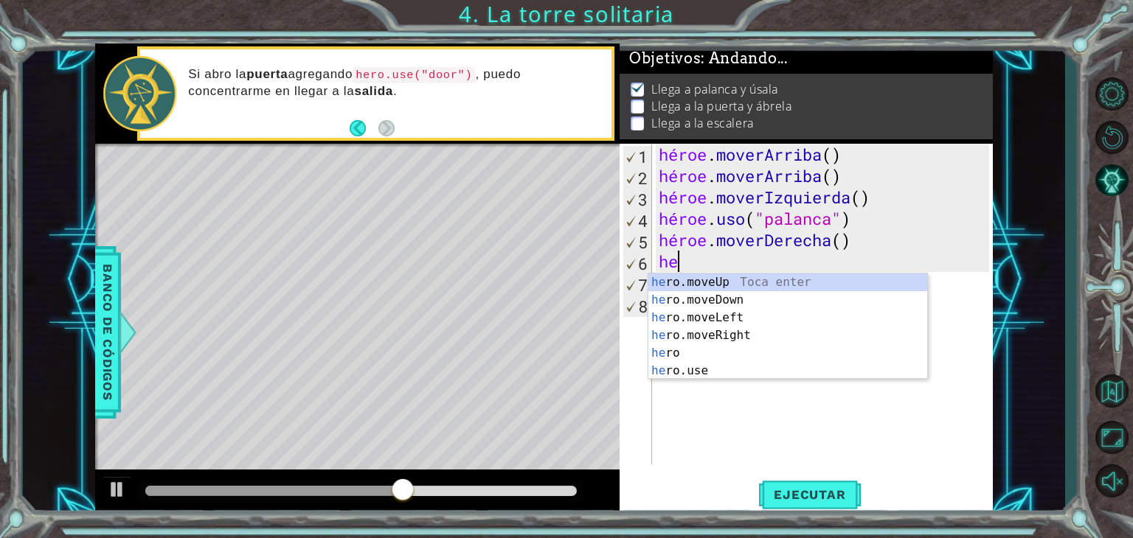
type textarea "h"
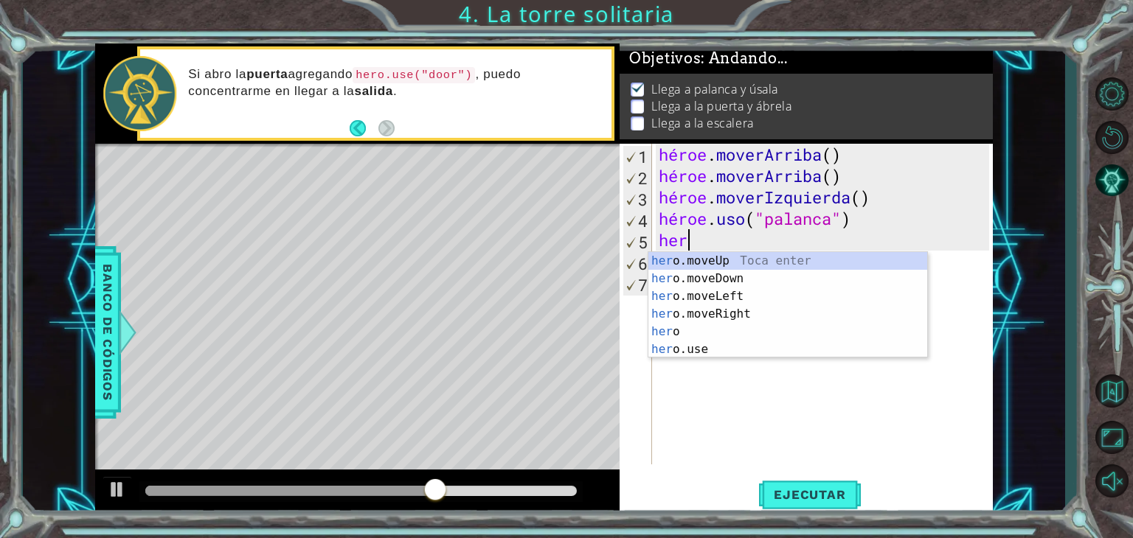
type textarea "h"
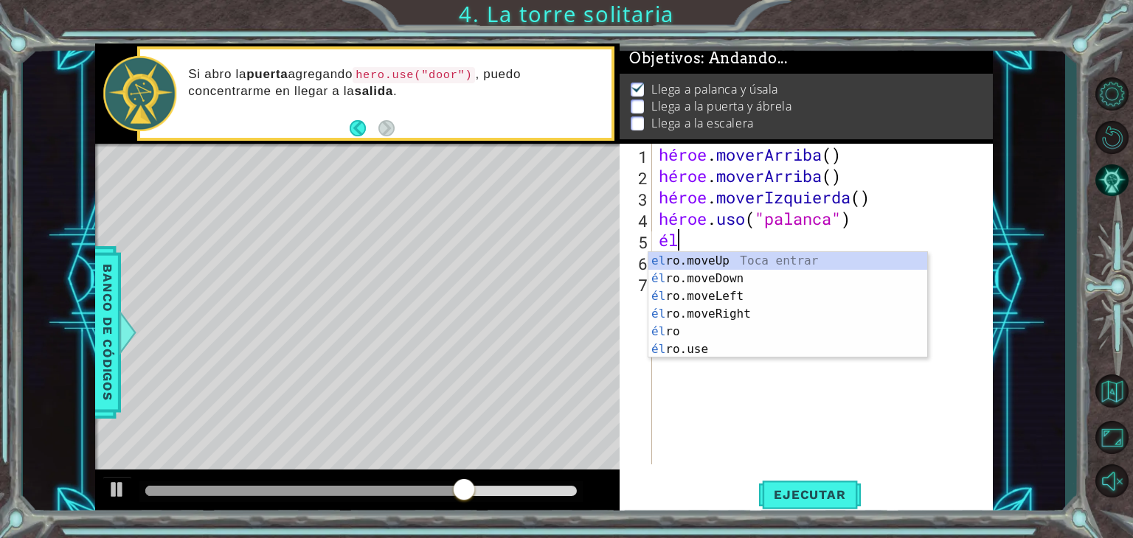
scroll to position [0, 0]
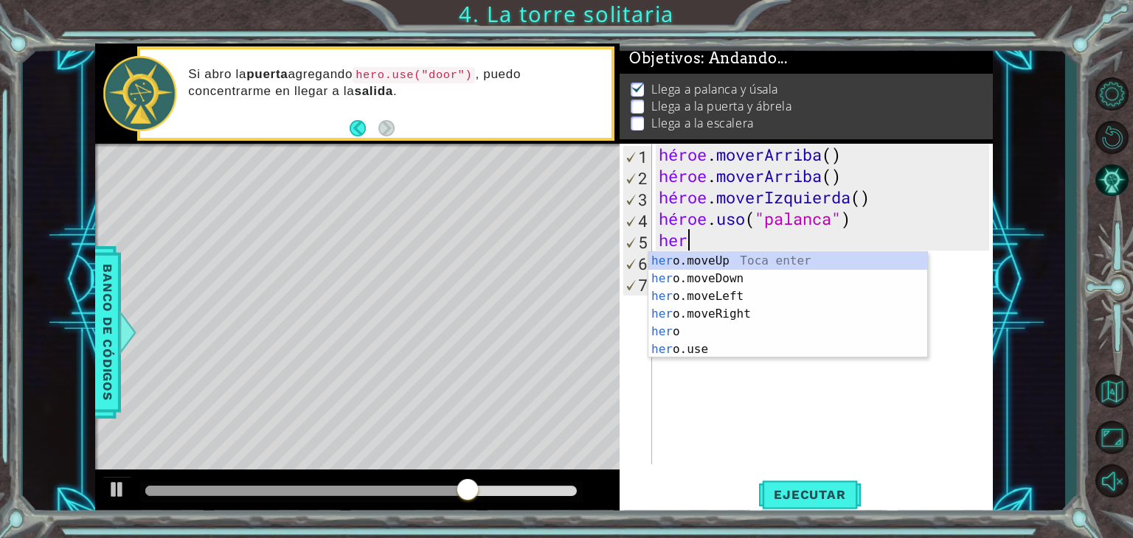
type textarea "hero"
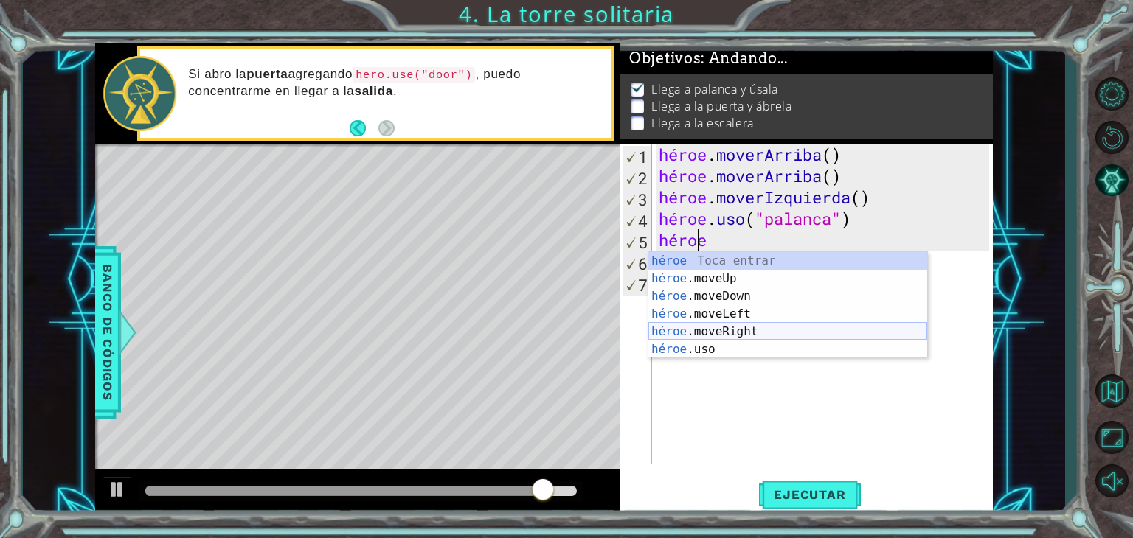
click at [735, 325] on div "héroe Toca entrar héroe .moveUp Toca Enter héroe .moveDown Toca Enter héroe .mo…" at bounding box center [787, 323] width 279 height 142
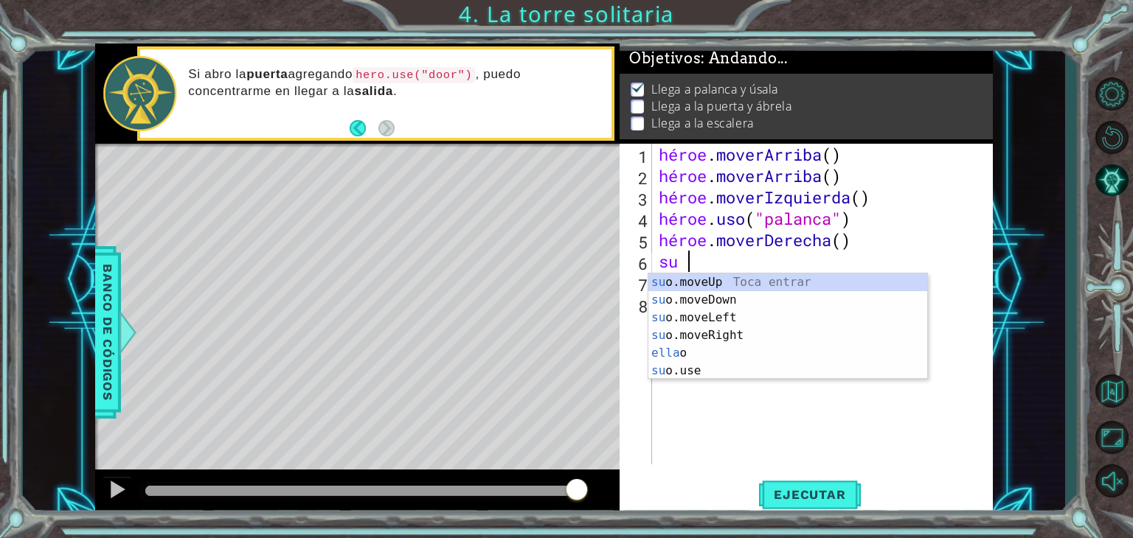
type textarea "hero"
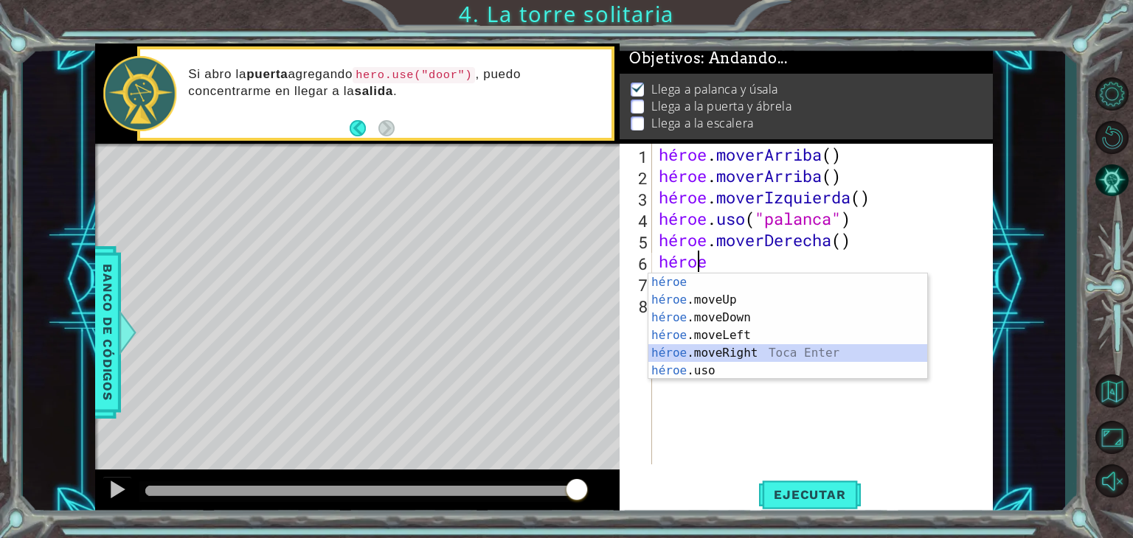
click at [731, 352] on div "héroe Toca entrar héroe .moveUp Toca Enter héroe .moveDown Toca Enter héroe .mo…" at bounding box center [787, 345] width 279 height 142
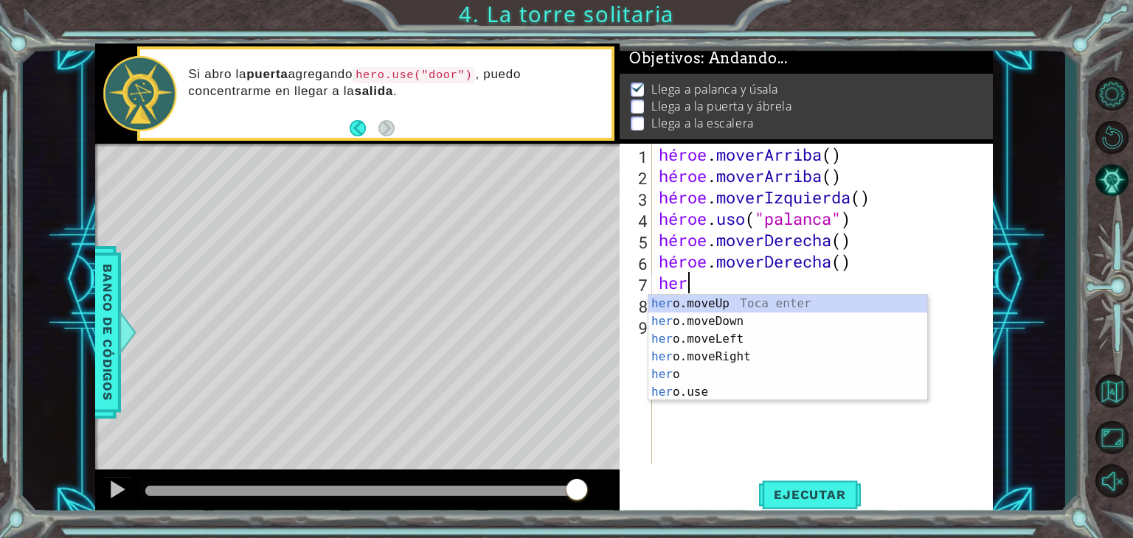
type textarea "hero"
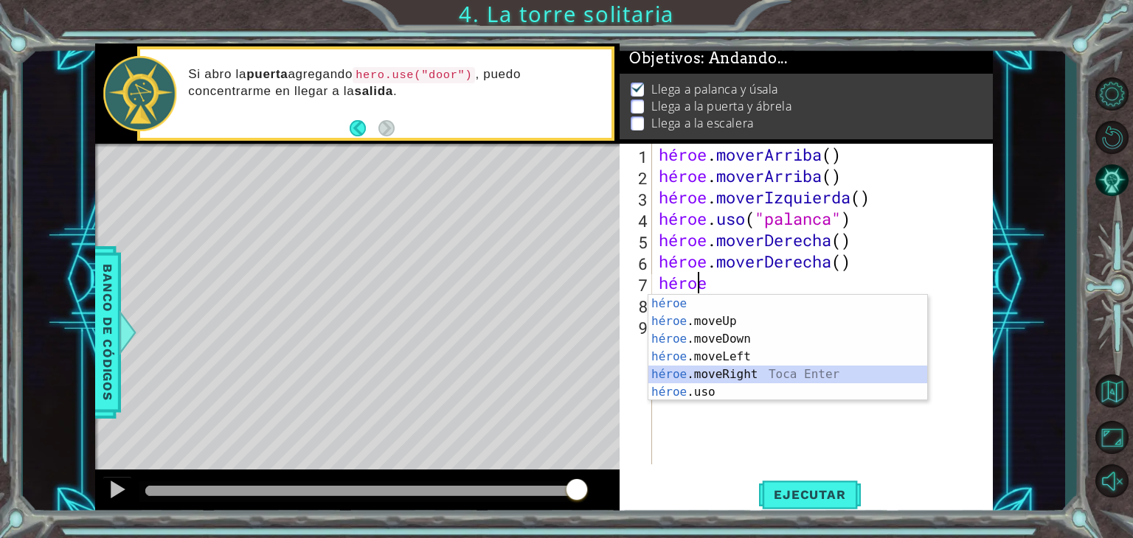
click at [732, 372] on div "héroe Toca entrar héroe .moveUp Toca Enter héroe .moveDown Toca Enter héroe .mo…" at bounding box center [787, 366] width 279 height 142
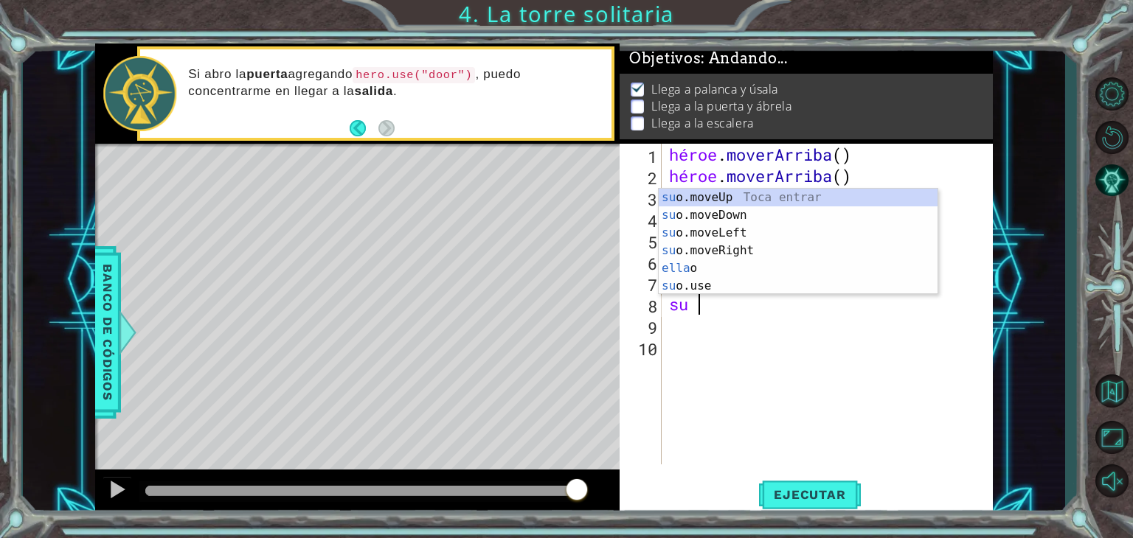
type textarea "hero"
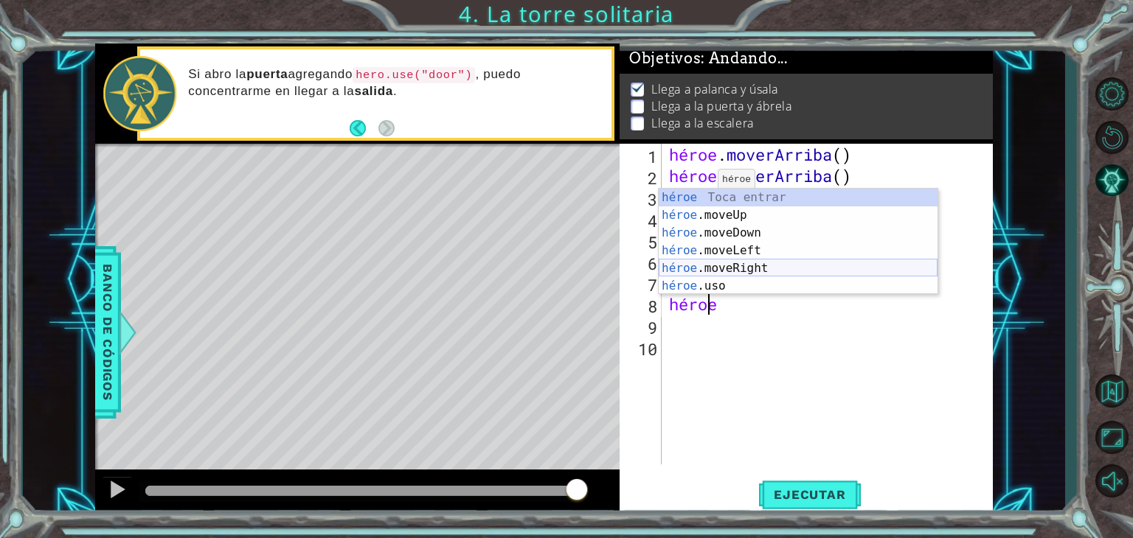
click at [737, 266] on div "héroe Toca entrar héroe .moveUp Toca Enter héroe .moveDown Toca Enter héroe .mo…" at bounding box center [798, 260] width 279 height 142
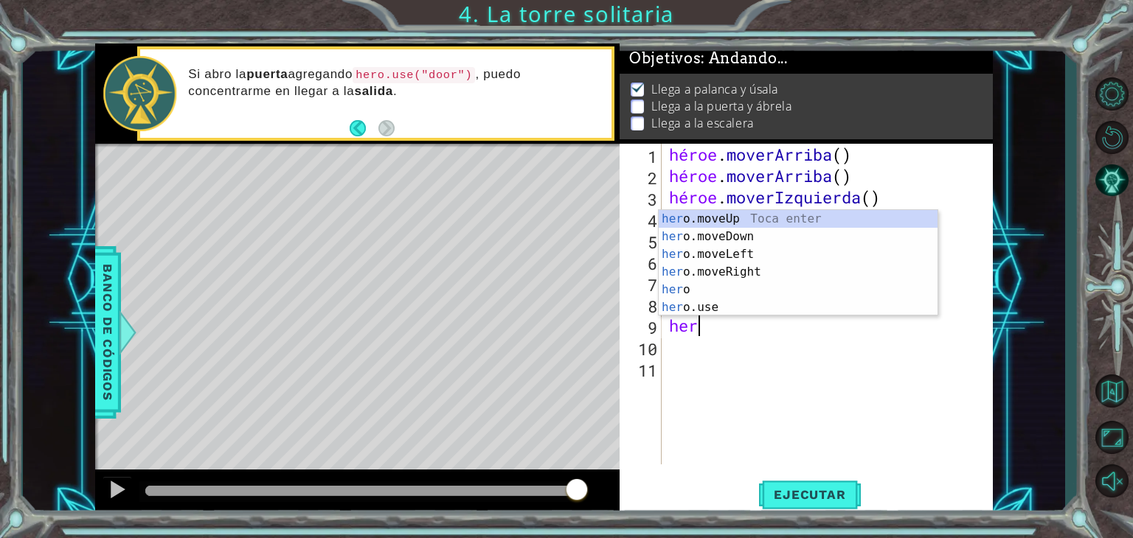
type textarea "hero"
click at [735, 269] on div "héroe Toca entrar héroe .moveUp Toca Enter héroe .moveDown Toca Enter héroe .mo…" at bounding box center [798, 281] width 279 height 142
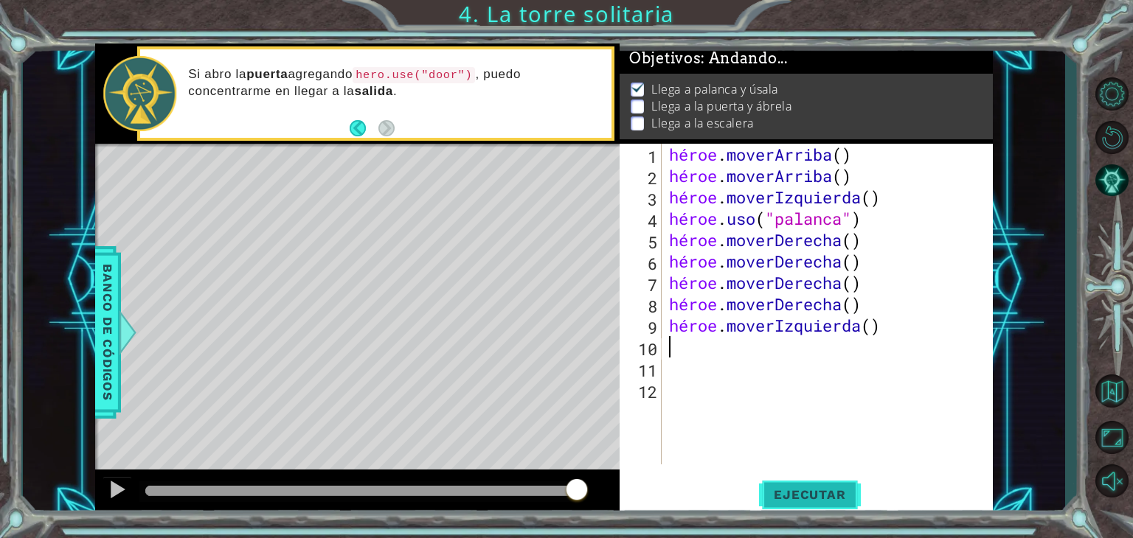
click at [774, 493] on span "Ejecutar" at bounding box center [809, 495] width 101 height 15
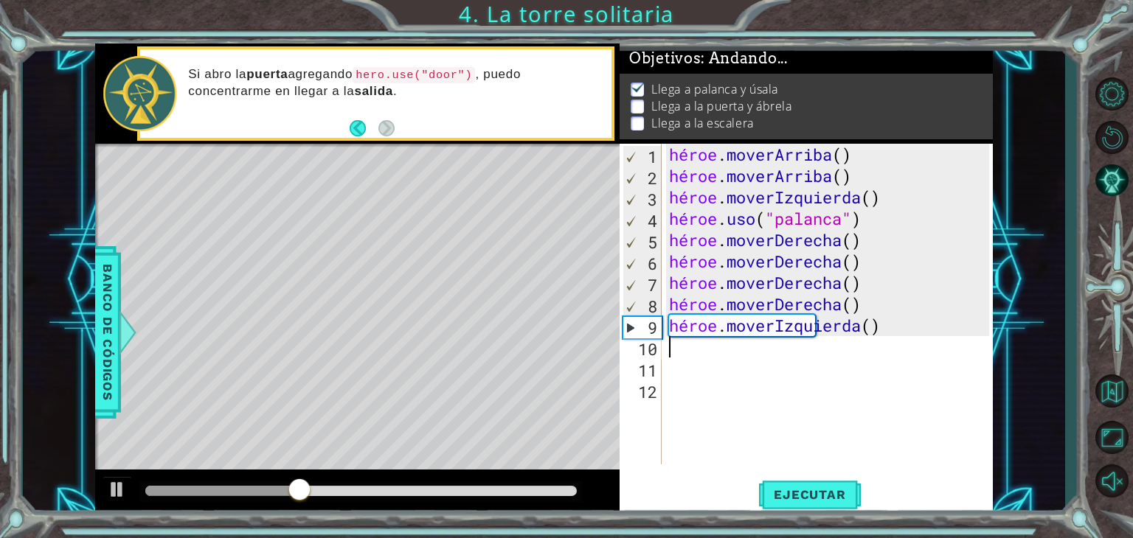
click at [923, 339] on div "héroe . [PERSON_NAME] ( ) héroe . [PERSON_NAME] ( ) héroe . moverIzquierda ( ) …" at bounding box center [831, 326] width 331 height 364
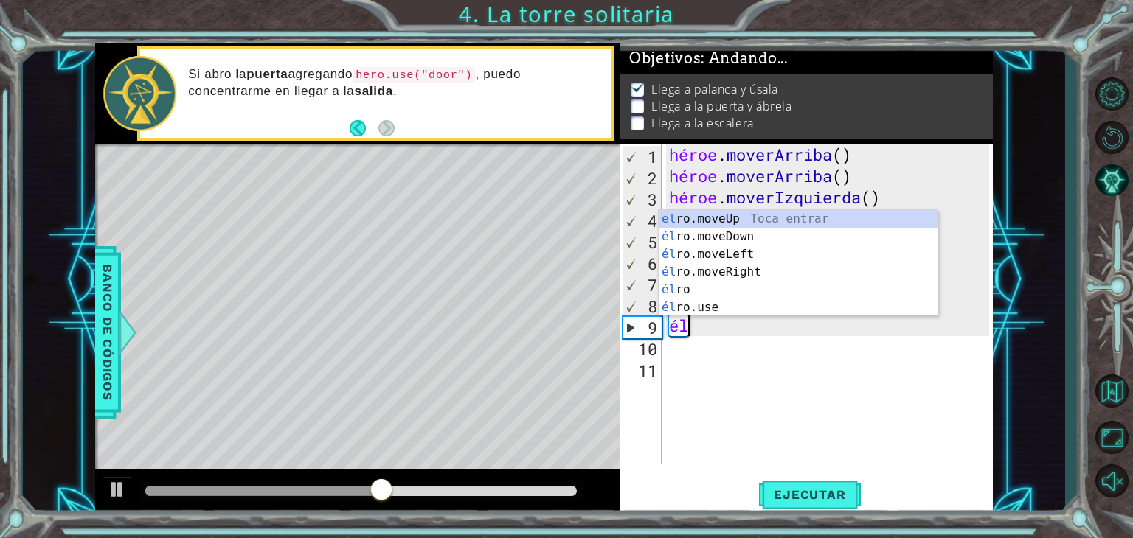
type textarea "h"
type textarea "hero"
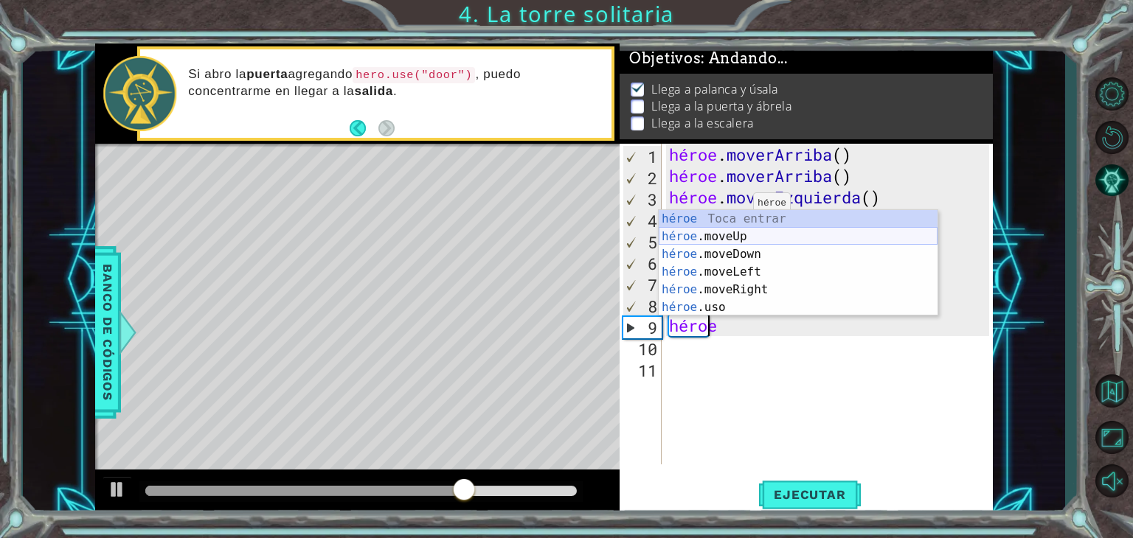
click at [749, 237] on div "héroe Toca entrar héroe .moveUp Toca Enter héroe .moveDown Toca Enter héroe .mo…" at bounding box center [798, 281] width 279 height 142
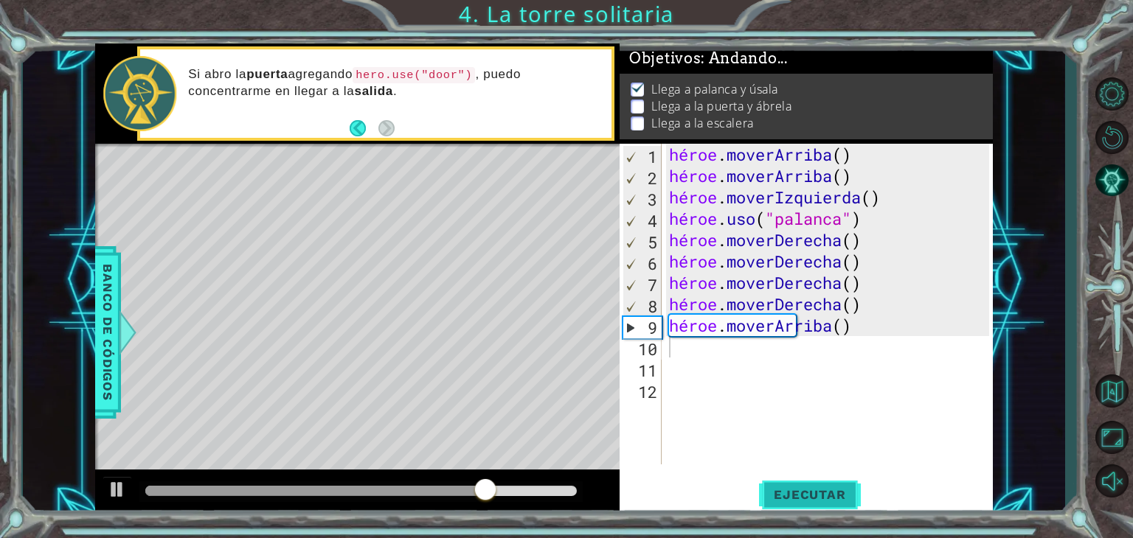
click at [811, 491] on font "Ejecutar" at bounding box center [810, 495] width 72 height 15
click at [898, 333] on div "héroe . [PERSON_NAME] ( ) héroe . [PERSON_NAME] ( ) héroe . moverIzquierda ( ) …" at bounding box center [831, 326] width 331 height 364
click at [885, 327] on div "héroe . [PERSON_NAME] ( ) héroe . [PERSON_NAME] ( ) héroe . moverIzquierda ( ) …" at bounding box center [831, 326] width 331 height 364
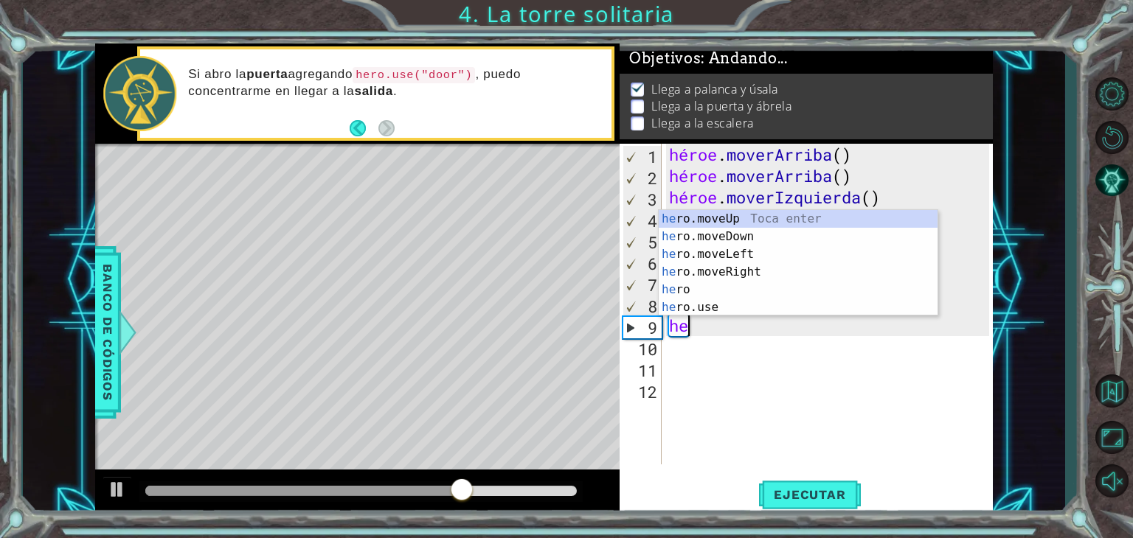
type textarea "h"
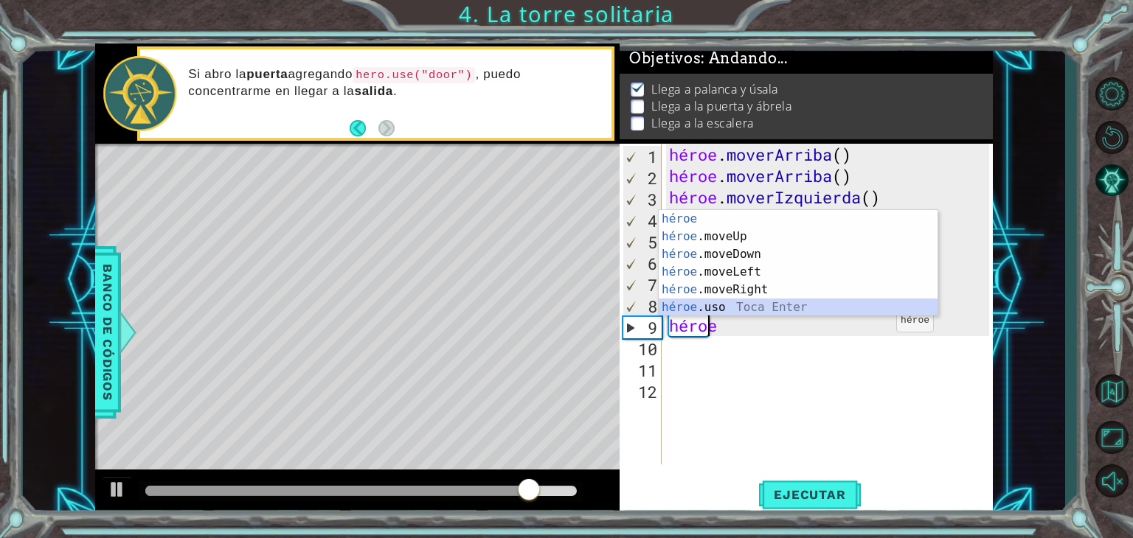
click at [737, 306] on div "héroe Toca entrar héroe .moveUp Toca Enter héroe .moveDown Toca Enter héroe .mo…" at bounding box center [798, 281] width 279 height 142
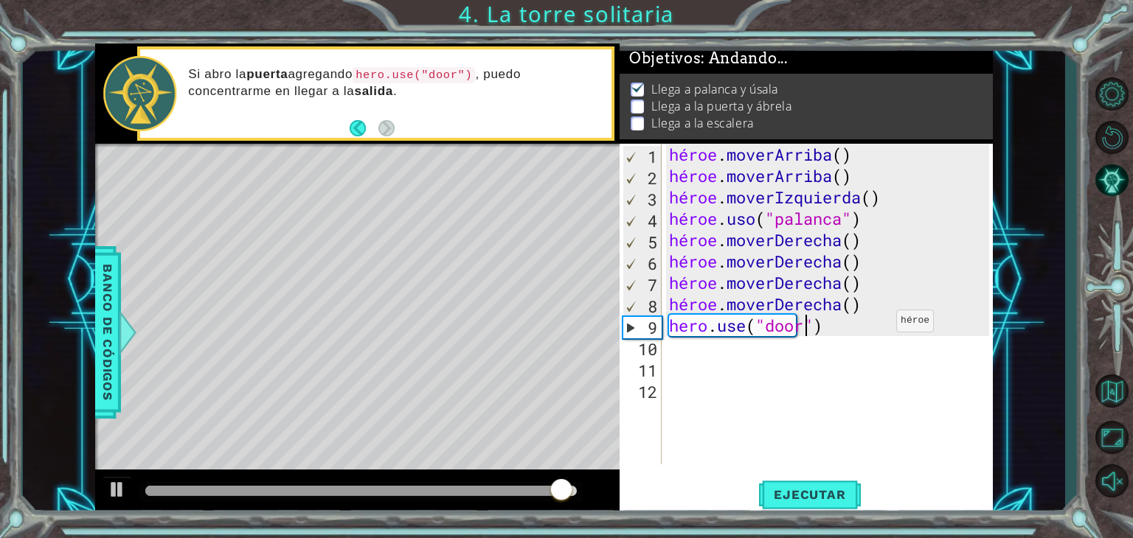
type textarea "hero.use("door")"
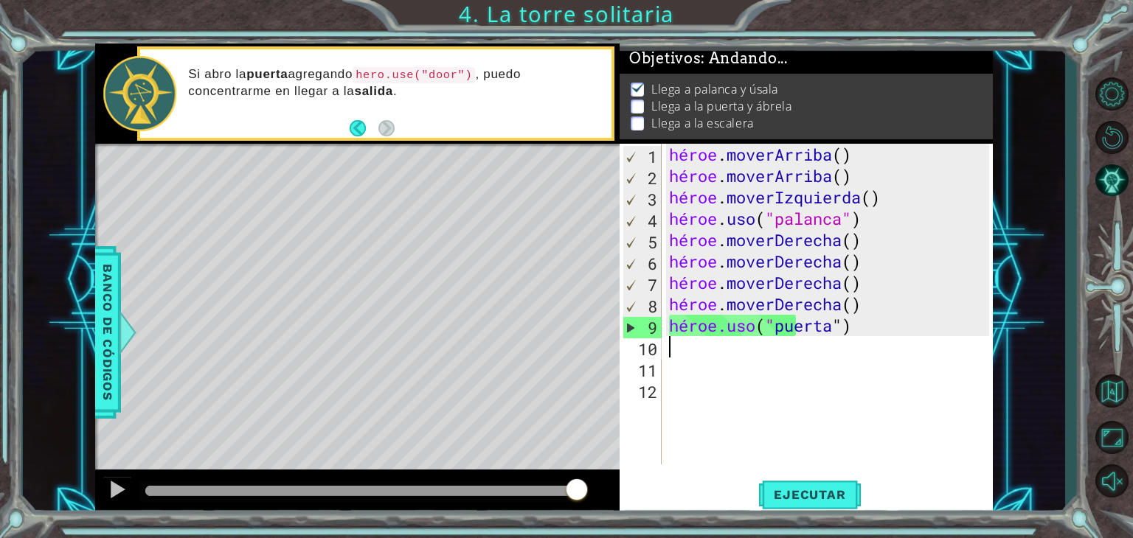
click at [723, 352] on div "héroe . [PERSON_NAME] ( ) héroe . [PERSON_NAME] ( ) héroe . moverIzquierda ( ) …" at bounding box center [831, 326] width 331 height 364
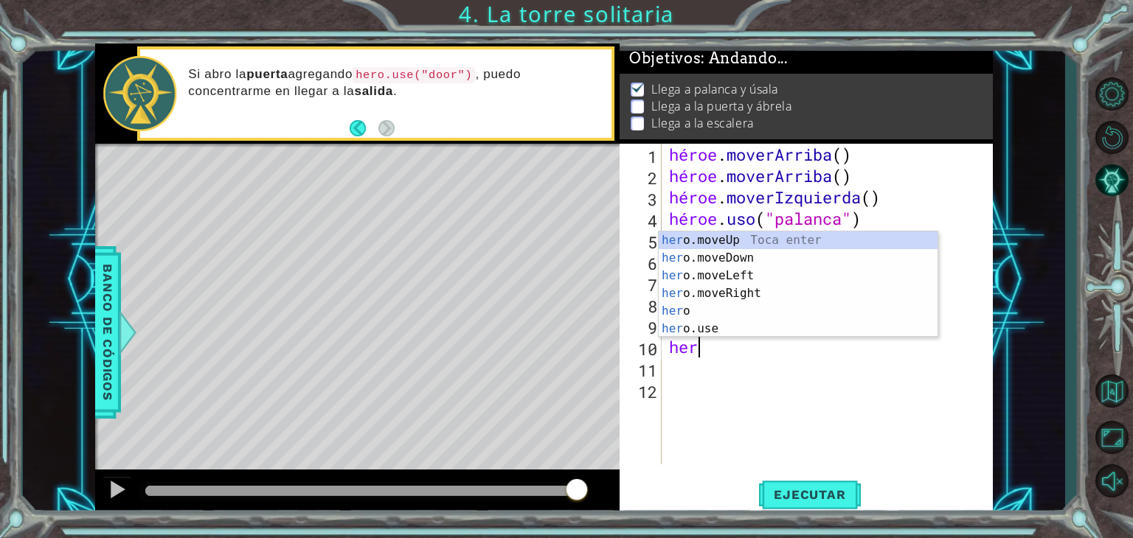
scroll to position [0, 0]
type textarea "hero"
click at [735, 257] on div "héroe Toca entrar héroe .moveUp Toca Enter héroe .moveDown Toca Enter héroe .mo…" at bounding box center [798, 303] width 279 height 142
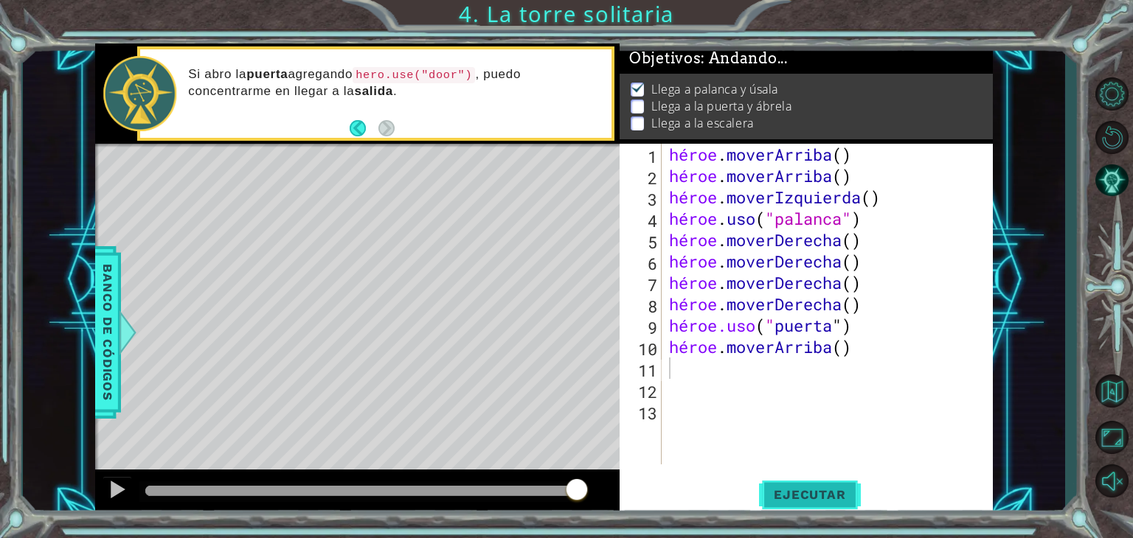
click at [791, 495] on font "Ejecutar" at bounding box center [810, 495] width 72 height 15
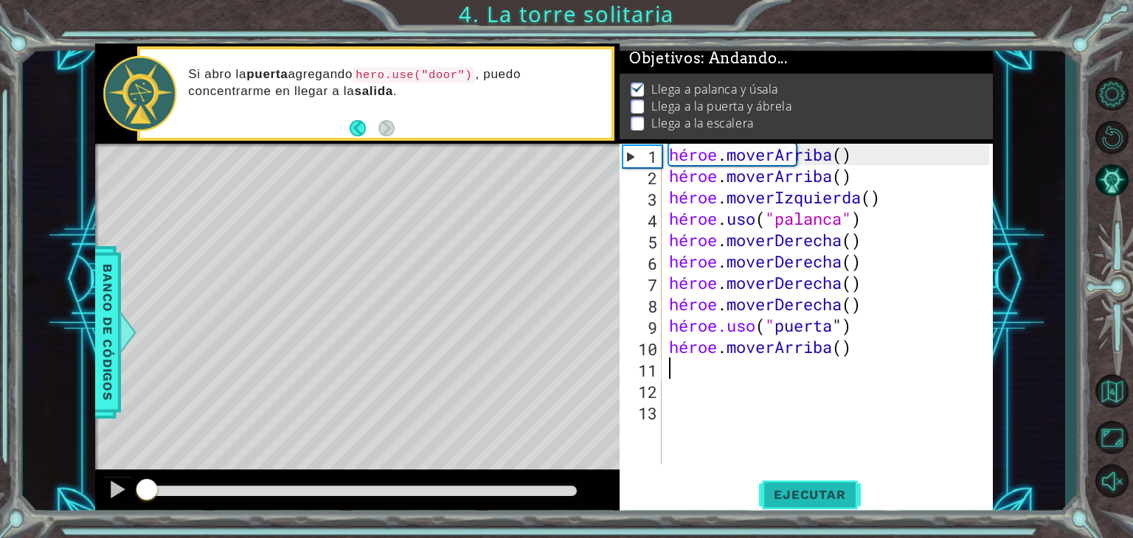
scroll to position [6, 0]
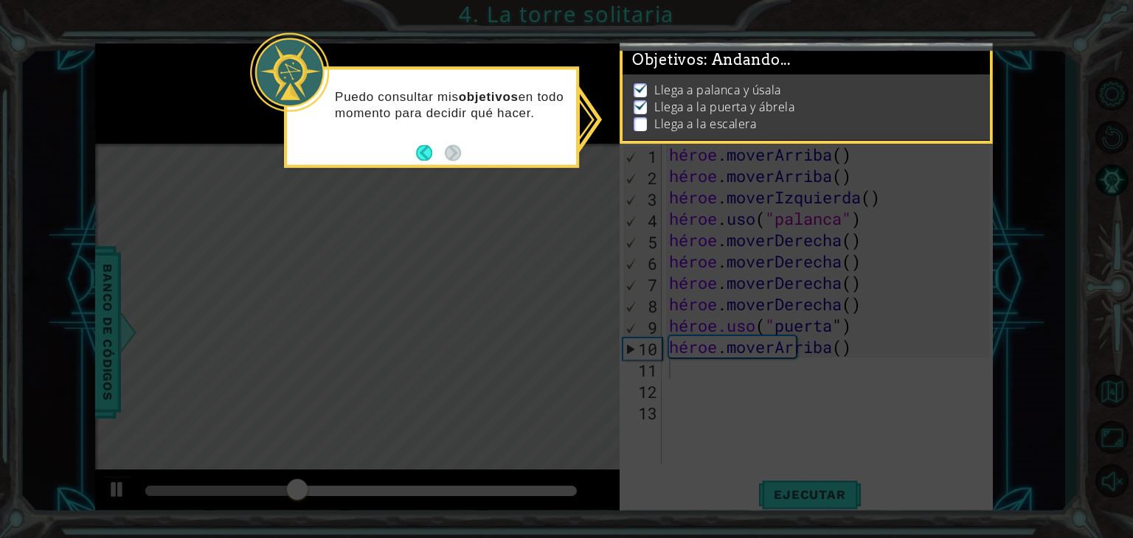
click at [636, 117] on p at bounding box center [640, 124] width 13 height 14
click at [566, 324] on icon at bounding box center [566, 269] width 1133 height 538
click at [643, 82] on img at bounding box center [641, 88] width 15 height 12
click at [645, 99] on img at bounding box center [641, 105] width 15 height 12
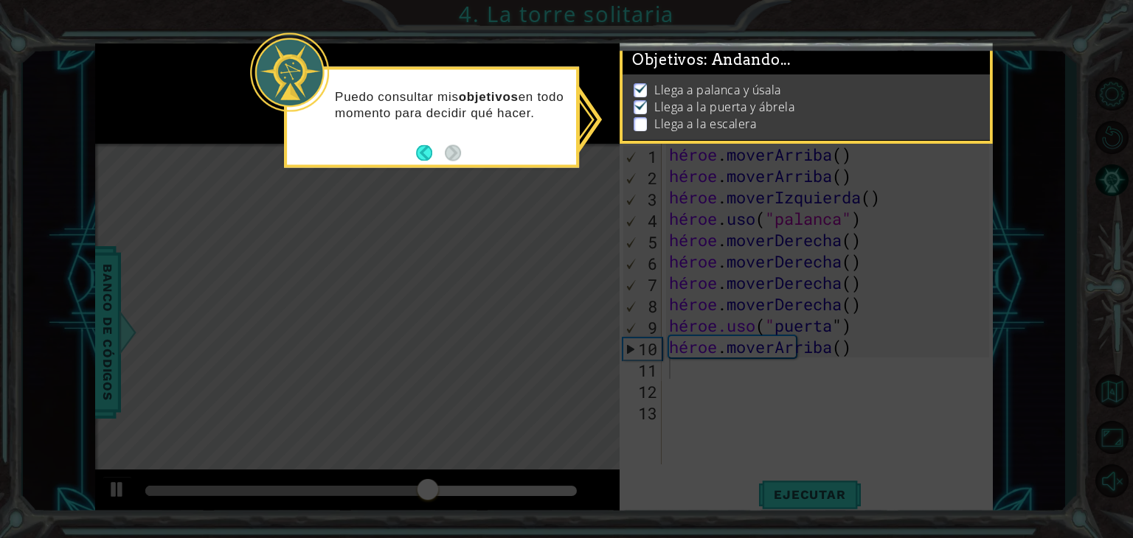
click at [731, 370] on icon at bounding box center [566, 269] width 1133 height 538
click at [431, 148] on button "Atrás" at bounding box center [430, 153] width 29 height 16
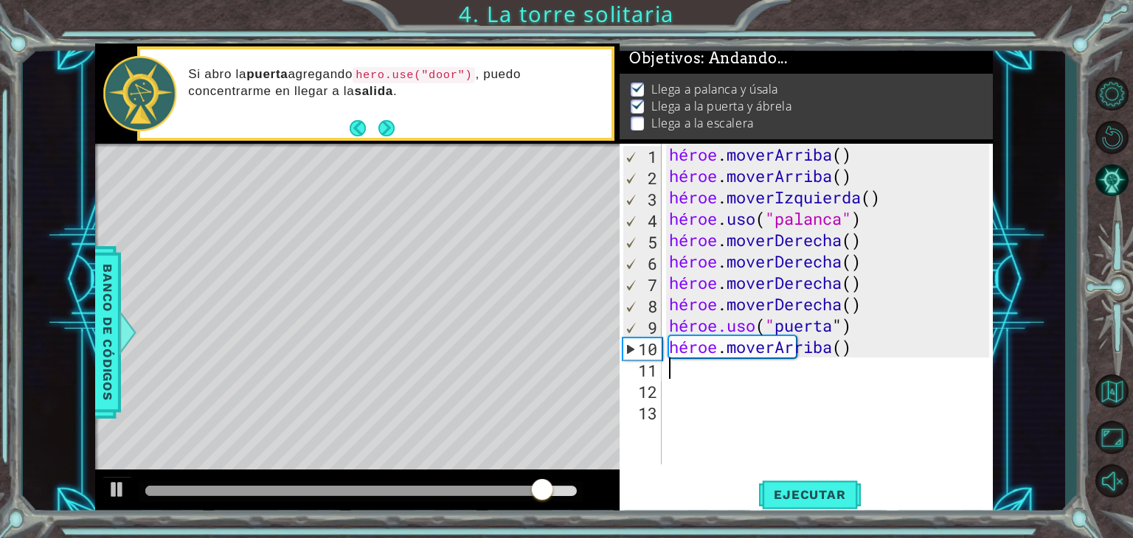
click at [817, 370] on div "héroe . [PERSON_NAME] ( ) héroe . [PERSON_NAME] ( ) héroe . moverIzquierda ( ) …" at bounding box center [831, 326] width 331 height 364
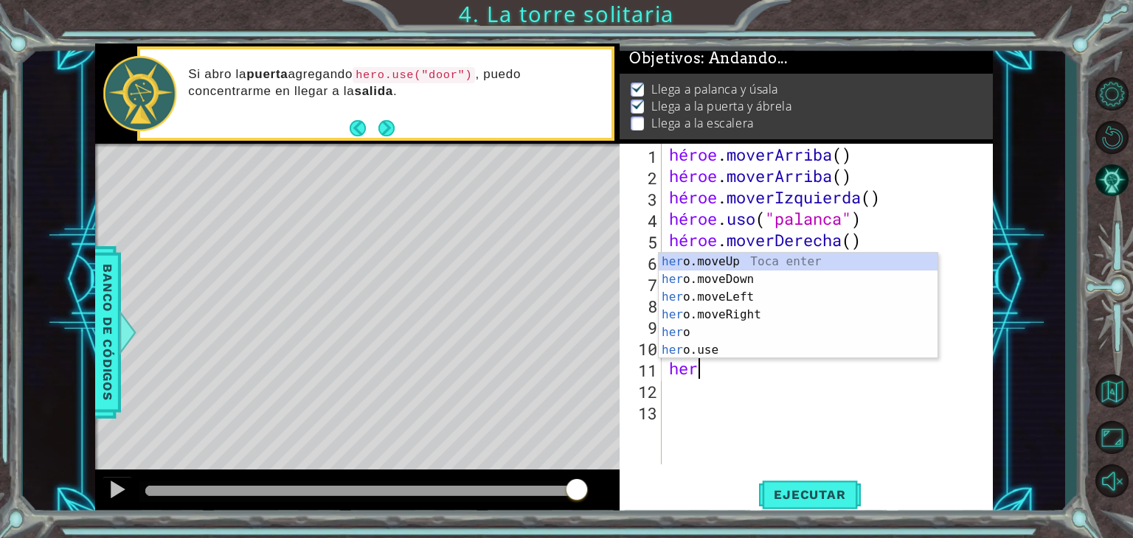
type textarea "hero"
click at [721, 274] on div "héroe Toca entrar héroe .moveUp Toca Enter héroe .moveDown Toca Enter héroe .mo…" at bounding box center [798, 324] width 279 height 142
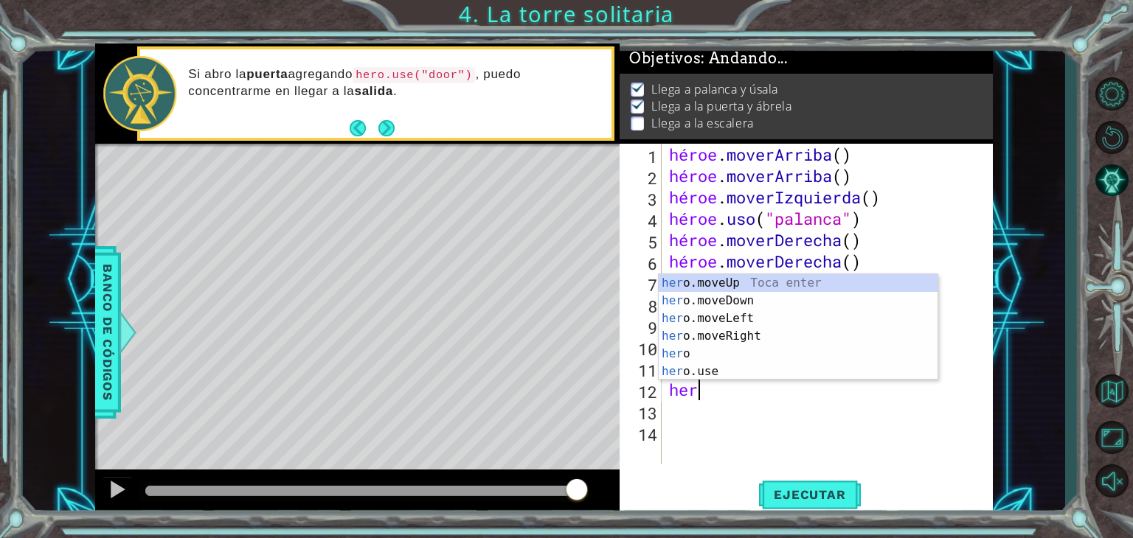
type textarea "hero"
click at [742, 336] on div "héroe Toca entrar héroe .moveUp Toca Enter héroe .moveDown Toca Enter héroe .mo…" at bounding box center [798, 345] width 279 height 142
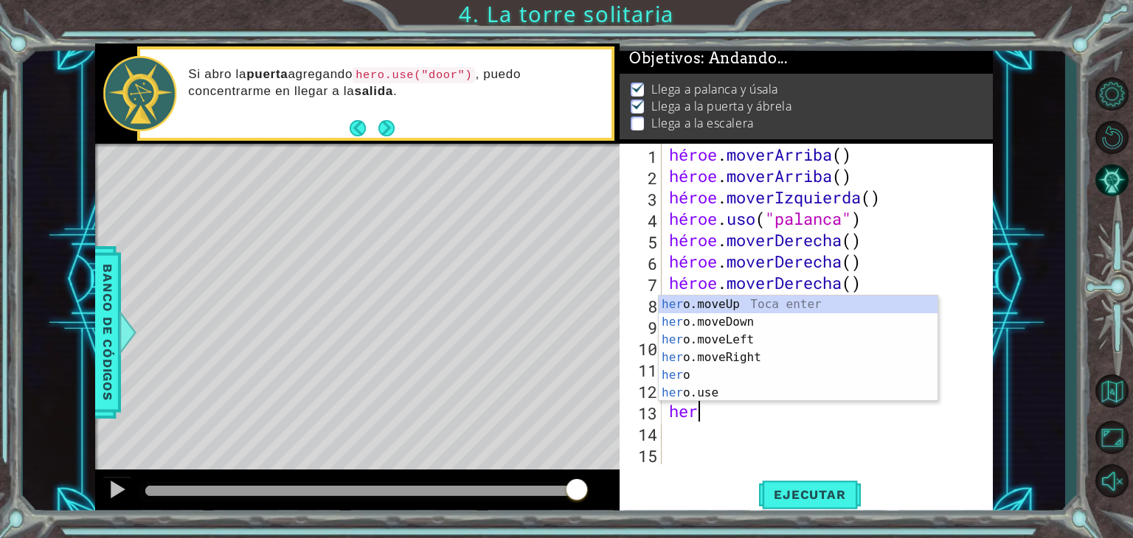
type textarea "hero"
click at [742, 358] on div "héroe Toca entrar héroe .moveUp Toca Enter héroe .moveDown Toca Enter héroe .mo…" at bounding box center [798, 367] width 279 height 142
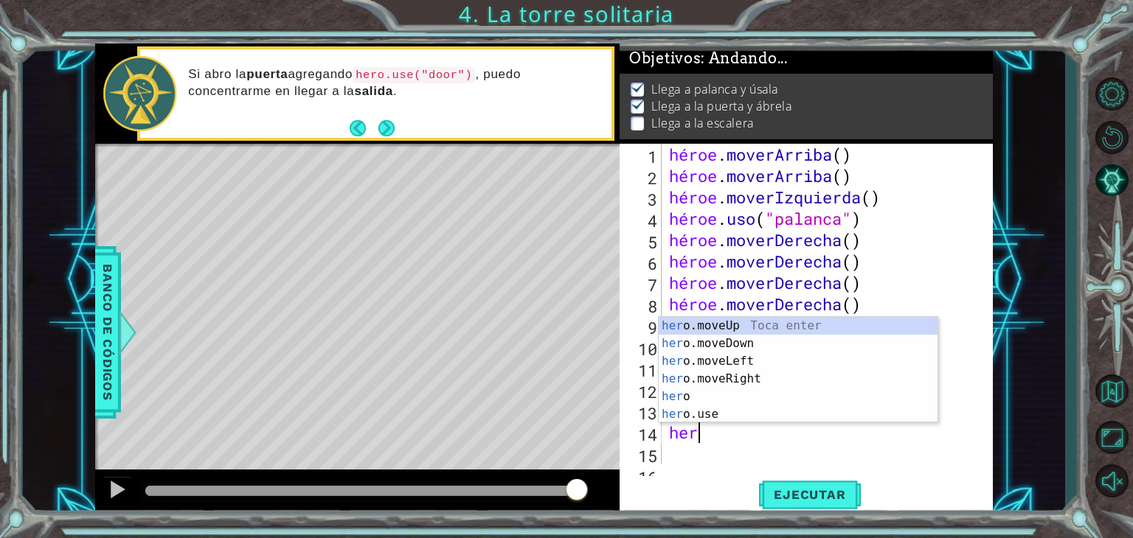
type textarea "hero"
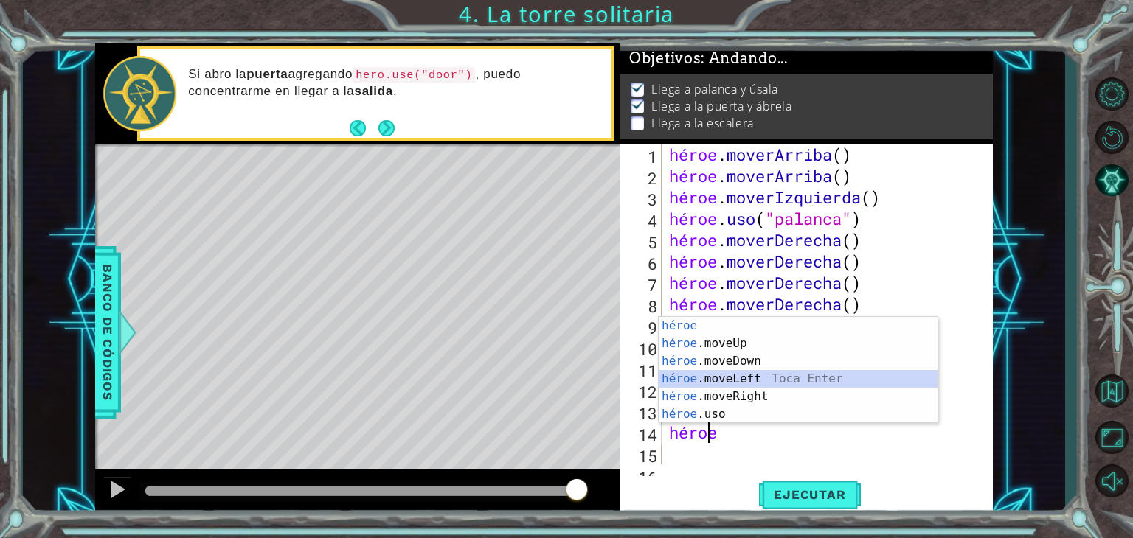
click at [751, 381] on div "héroe Toca entrar héroe .moveUp Toca Enter héroe .moveDown Toca Enter héroe .mo…" at bounding box center [798, 388] width 279 height 142
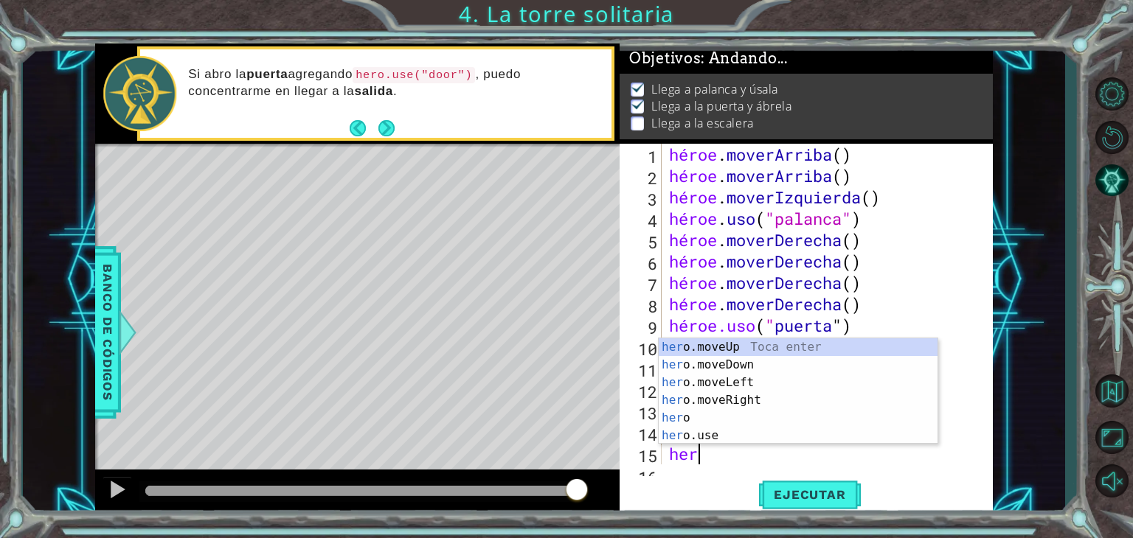
type textarea "hero"
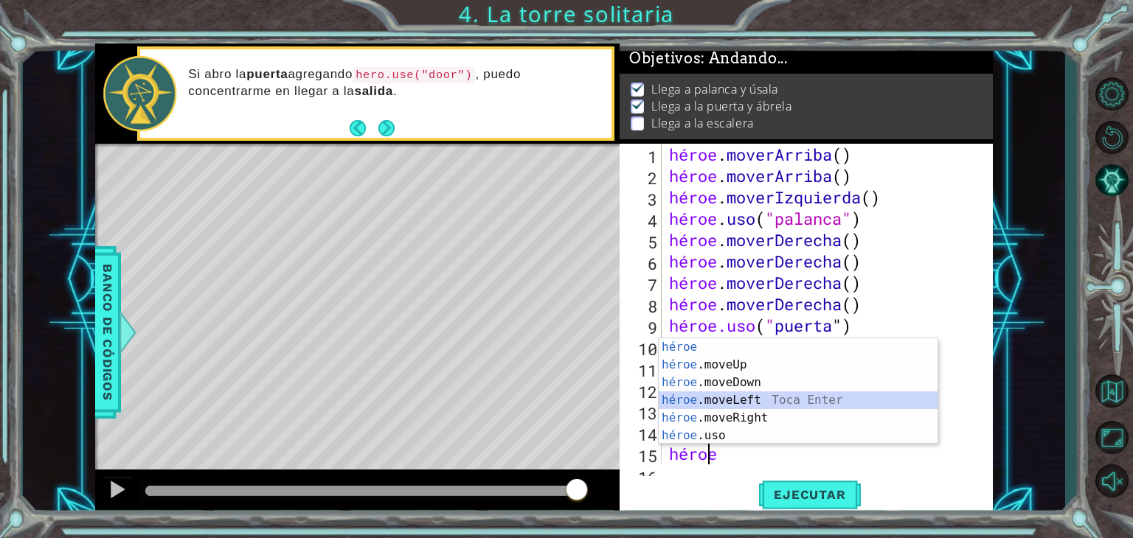
click at [755, 398] on div "héroe Toca entrar héroe .moveUp Toca Enter héroe .moveDown Toca Enter héroe .mo…" at bounding box center [798, 410] width 279 height 142
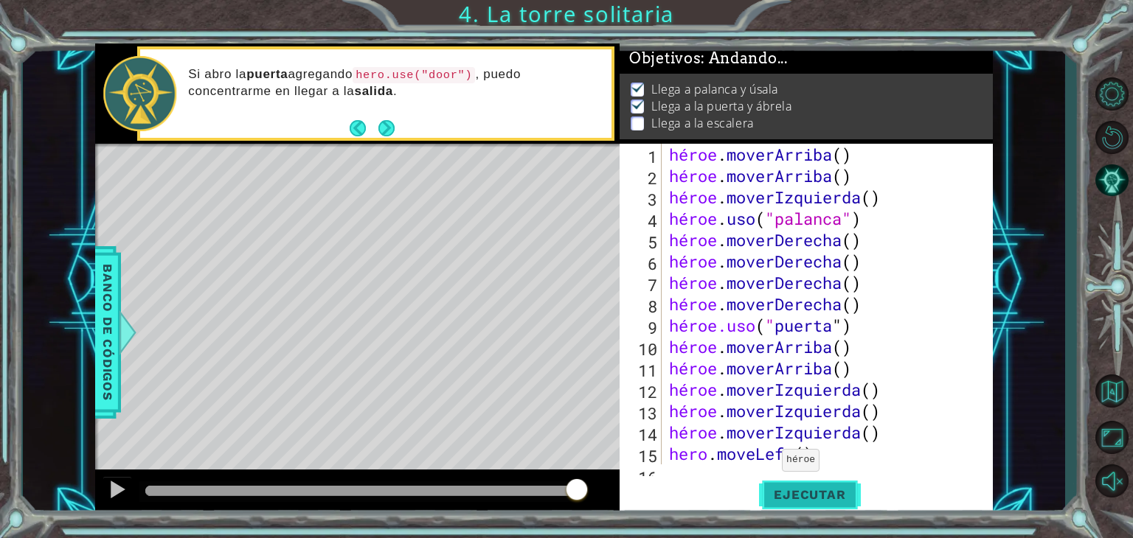
click at [775, 491] on font "Ejecutar" at bounding box center [810, 495] width 72 height 15
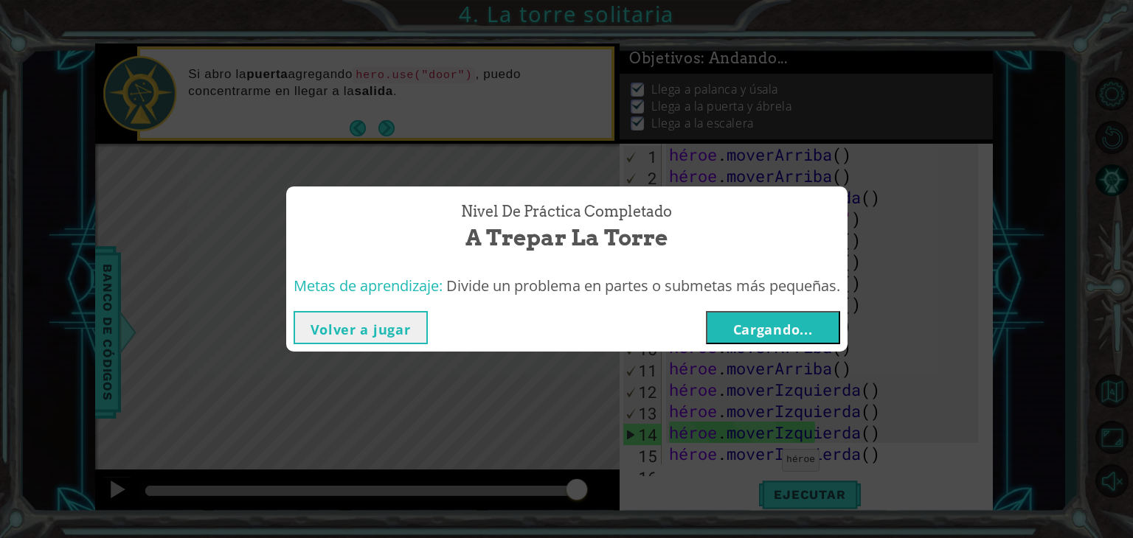
click at [766, 328] on font "Cargando..." at bounding box center [773, 330] width 80 height 18
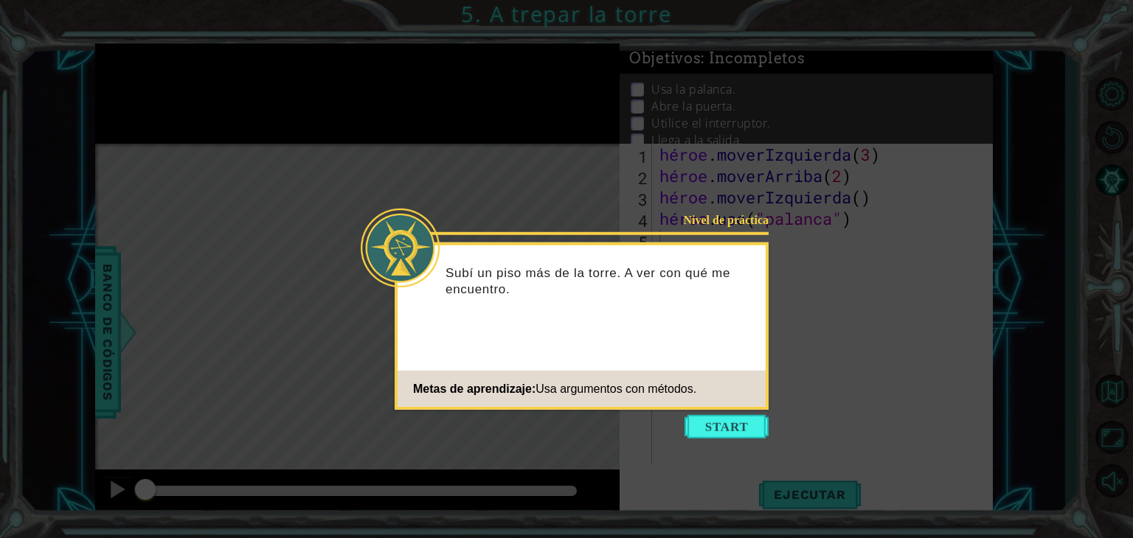
click at [940, 209] on icon at bounding box center [566, 269] width 1133 height 538
click at [749, 422] on button "Comenzar" at bounding box center [726, 427] width 84 height 24
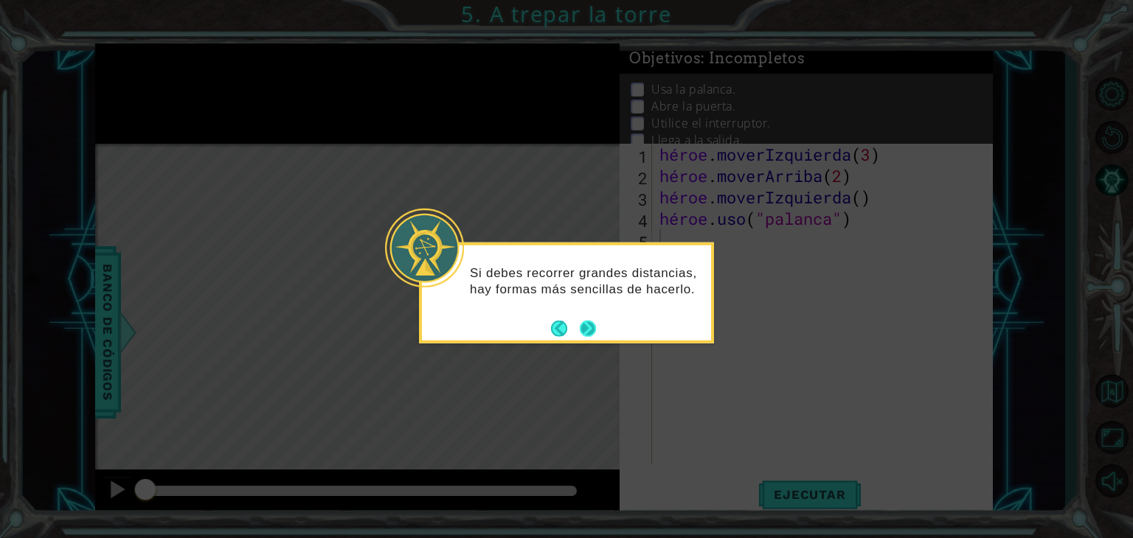
click at [593, 328] on button "Próximo" at bounding box center [588, 328] width 16 height 16
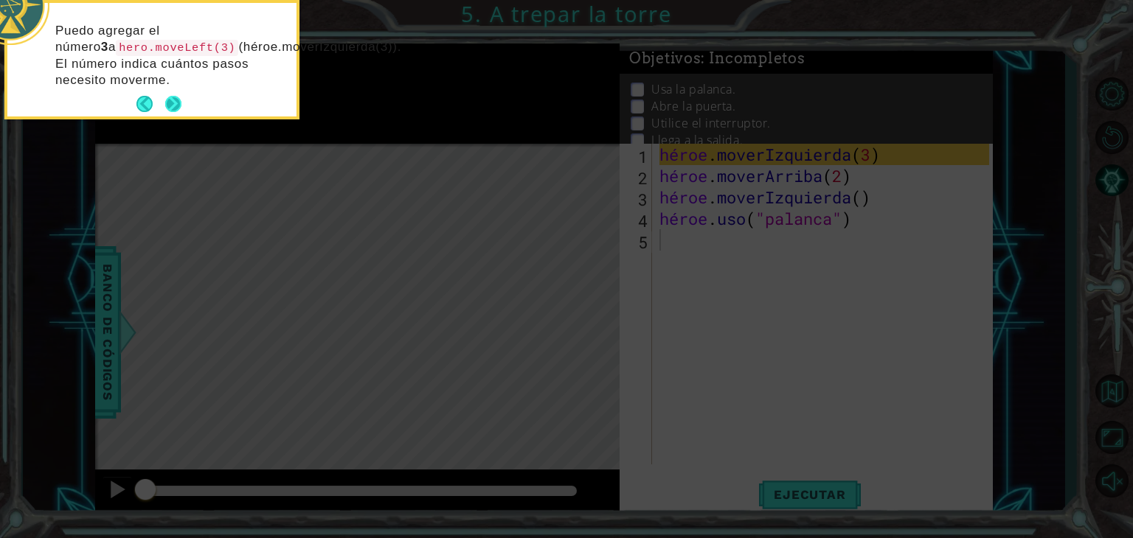
click at [171, 97] on button "Próximo" at bounding box center [173, 104] width 16 height 16
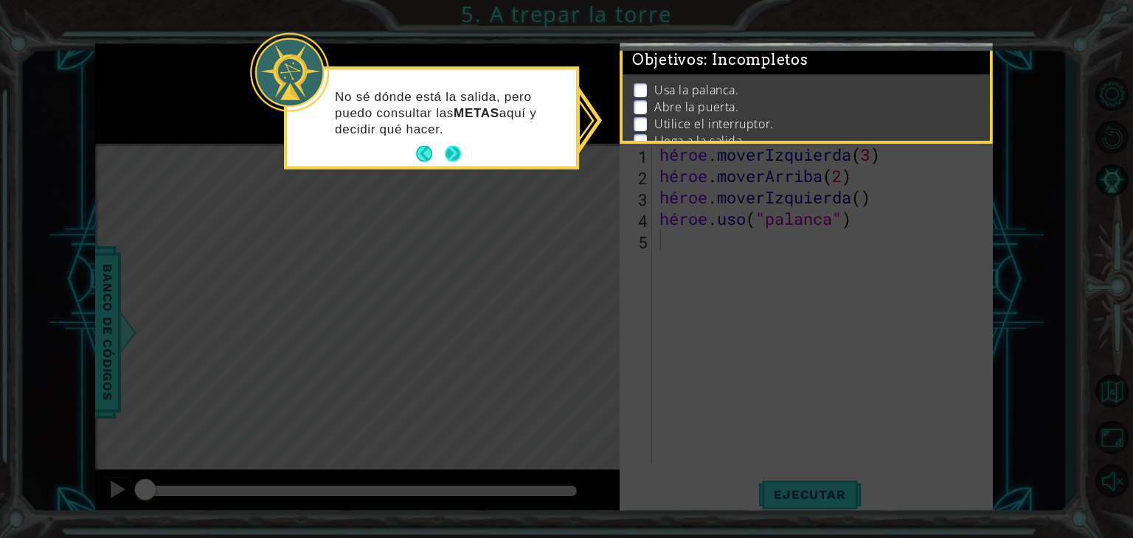
click at [454, 154] on button "Próximo" at bounding box center [453, 154] width 17 height 17
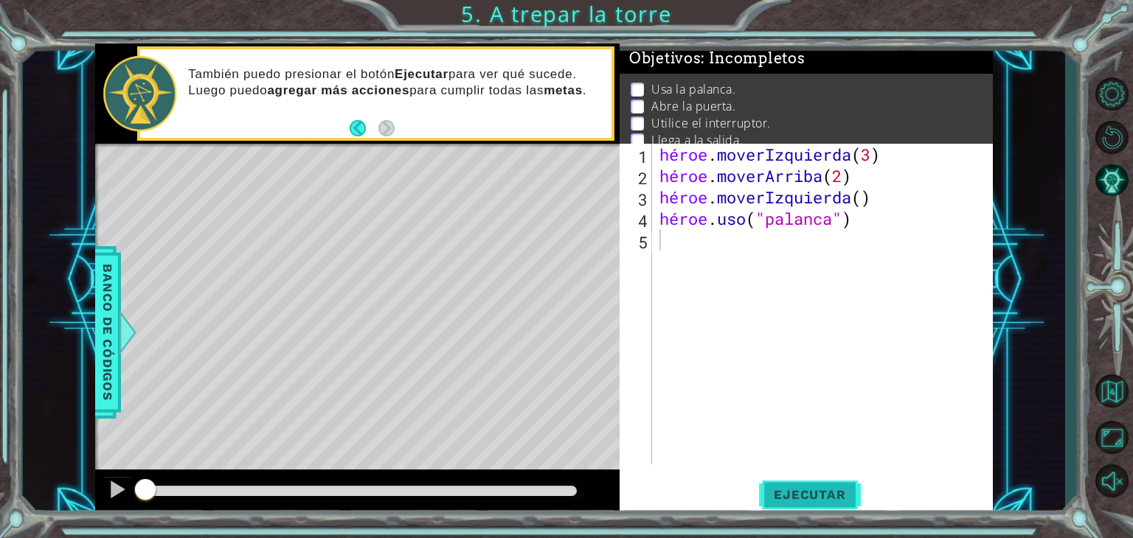
click at [814, 495] on font "Ejecutar" at bounding box center [810, 495] width 72 height 15
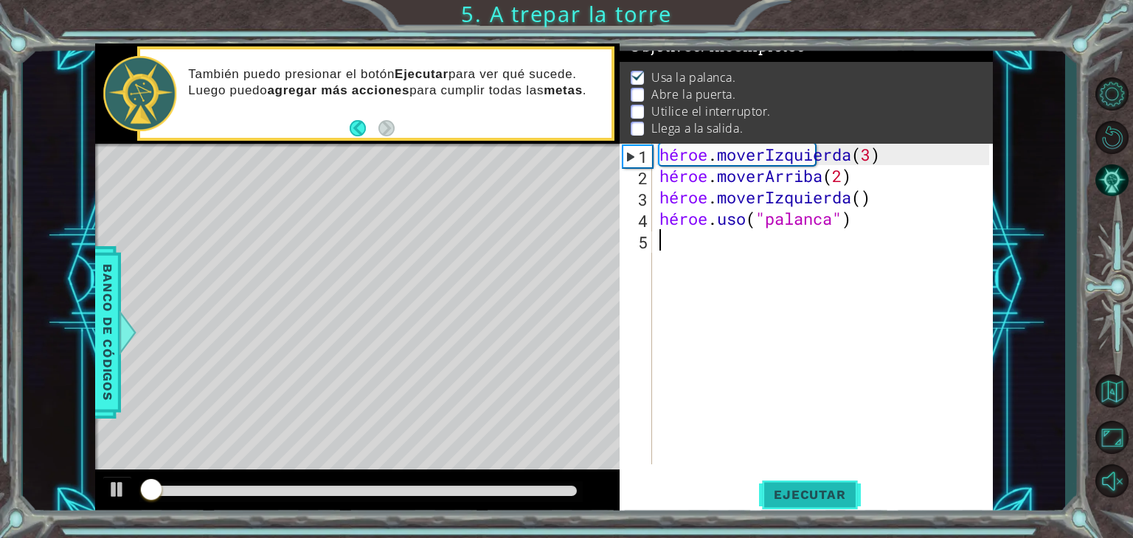
scroll to position [15, 0]
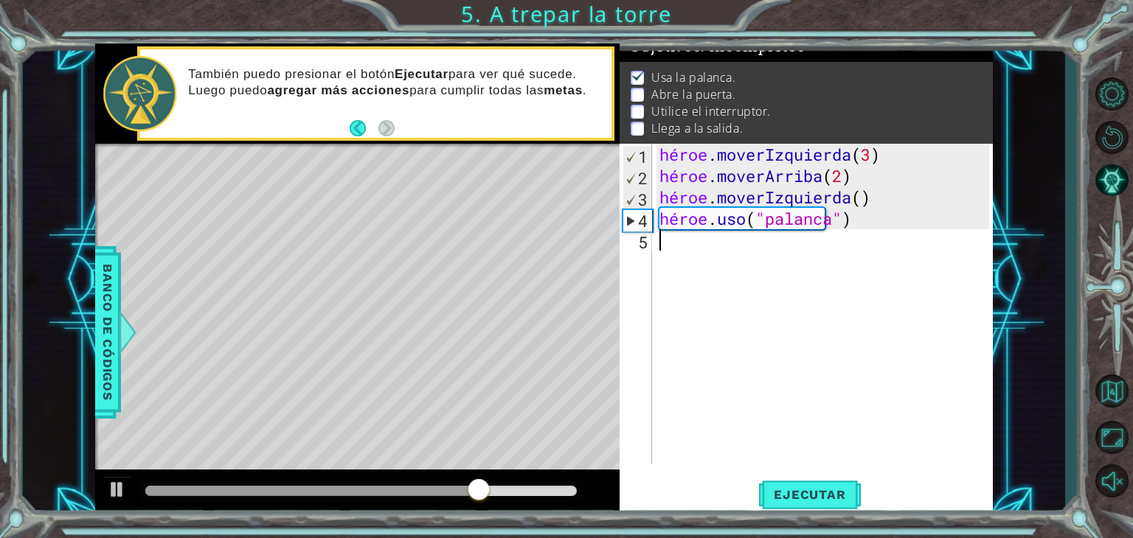
click at [703, 251] on div "héroe . moverIzquierda ( 3 ) héroe . moverArriba ( 2 ) héroe . moverIzquierda (…" at bounding box center [826, 326] width 340 height 364
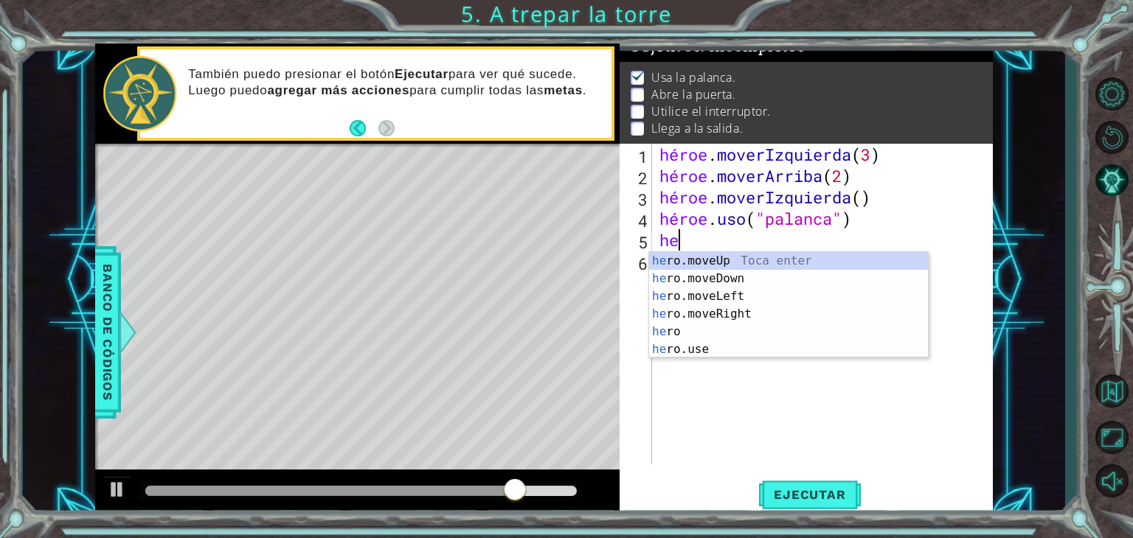
scroll to position [0, 0]
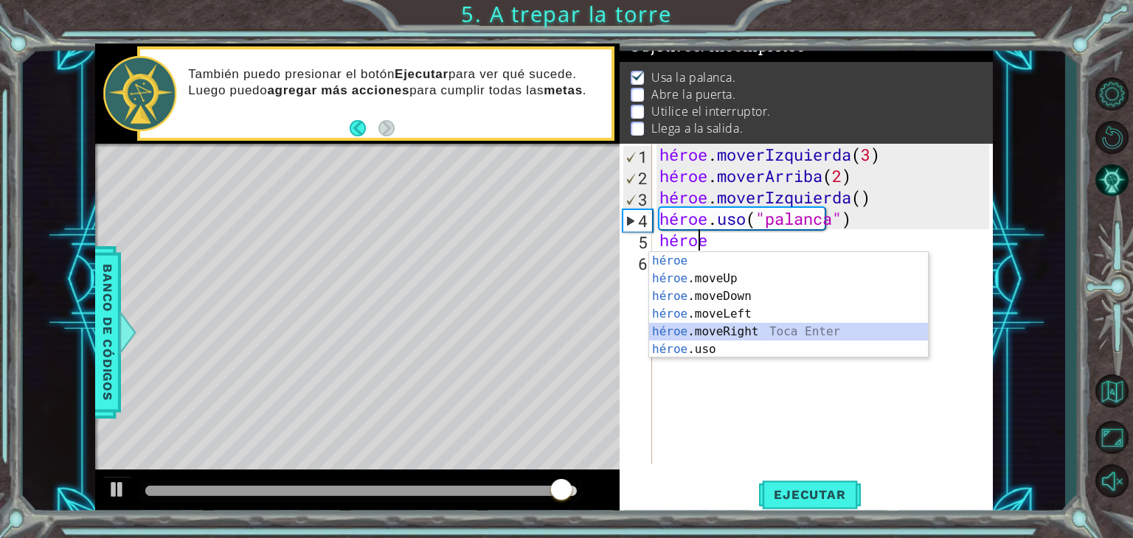
click at [735, 327] on div "héroe Toca entrar héroe .moveUp Toca Enter héroe .moveDown Toca Enter héroe .mo…" at bounding box center [788, 323] width 279 height 142
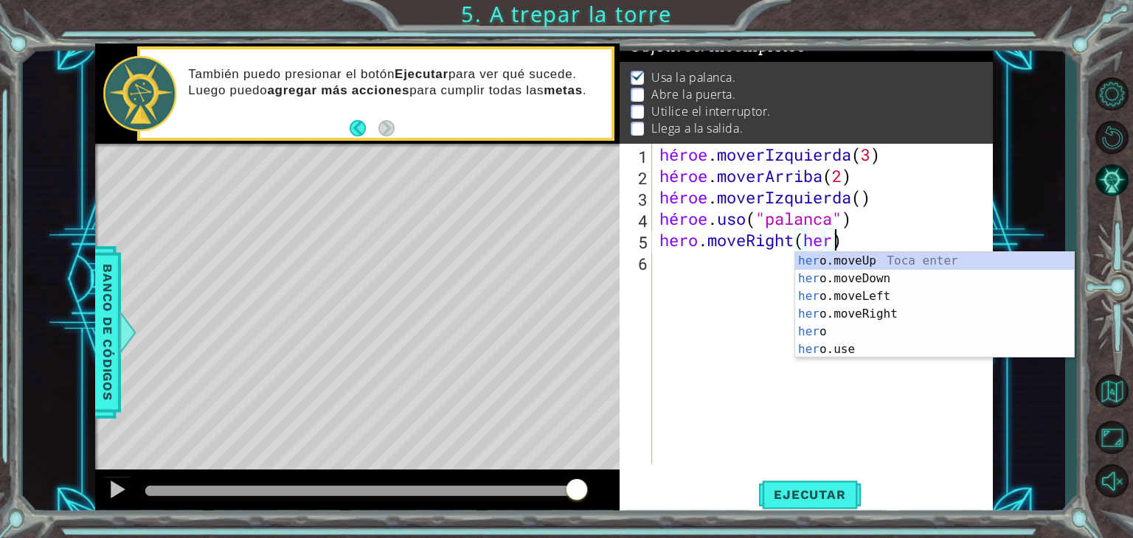
scroll to position [0, 7]
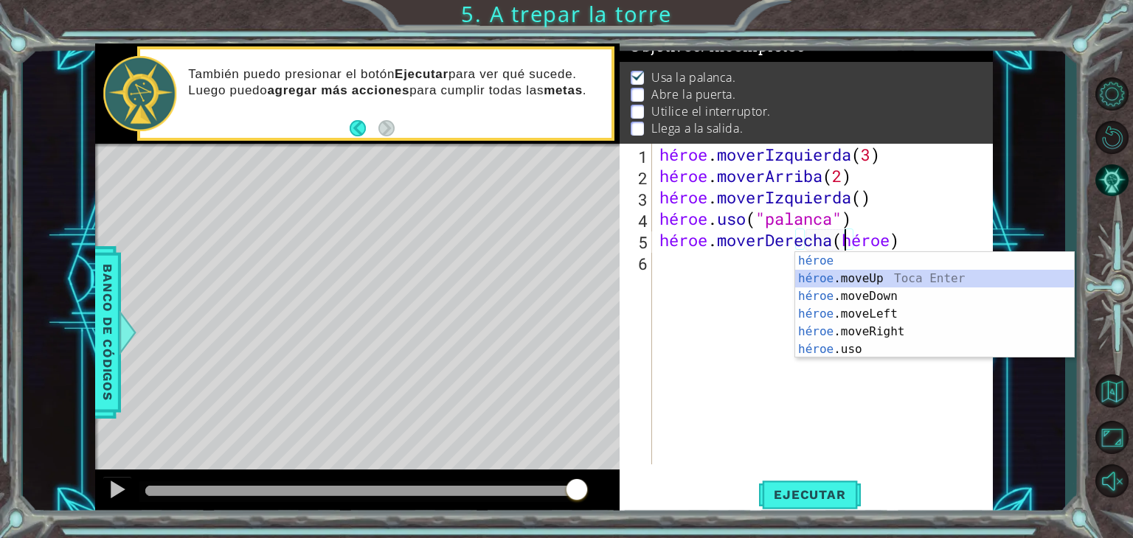
click at [846, 275] on div "héroe Toca entrar héroe .moveUp Toca Enter héroe .moveDown Toca Enter héroe .mo…" at bounding box center [934, 323] width 279 height 142
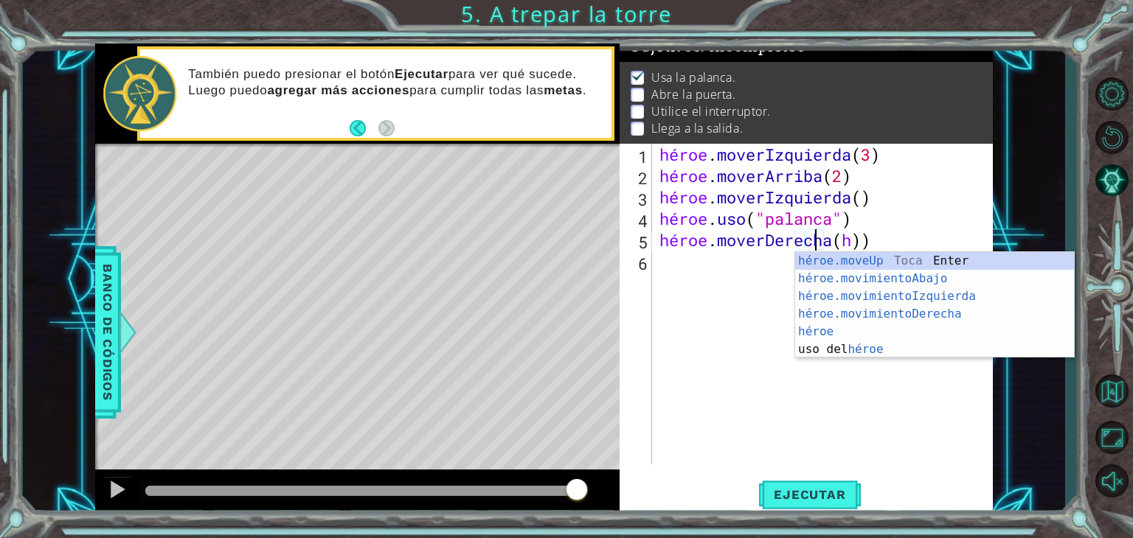
type textarea "hero.moveRight())"
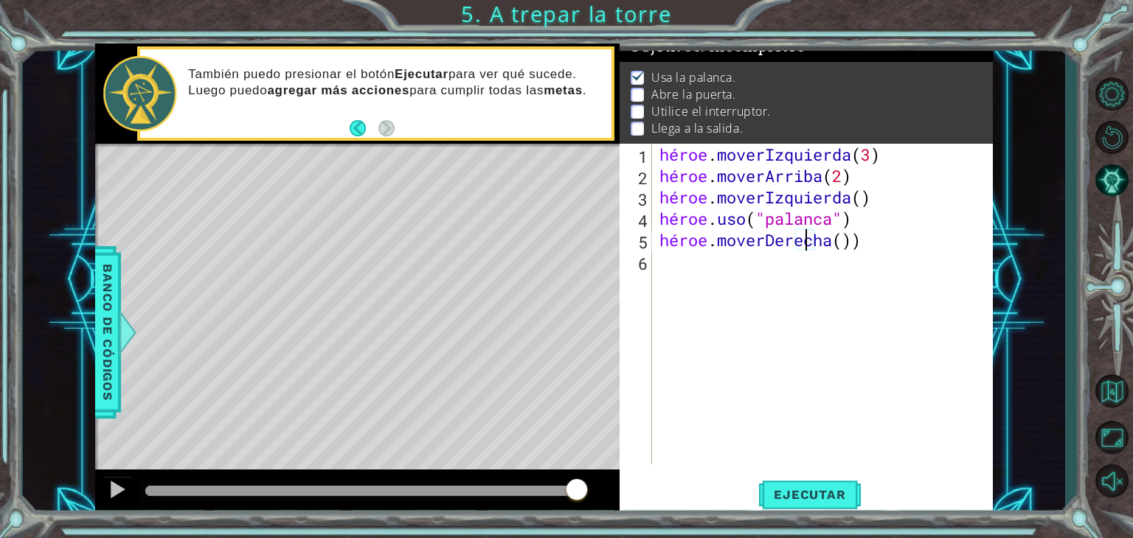
click at [876, 243] on div "héroe . moverIzquierda ( 3 ) héroe . moverArriba ( 2 ) héroe . moverIzquierda (…" at bounding box center [826, 326] width 340 height 364
click at [742, 267] on div "héroe . moverIzquierda ( 3 ) héroe . moverArriba ( 2 ) héroe . moverIzquierda (…" at bounding box center [826, 326] width 340 height 364
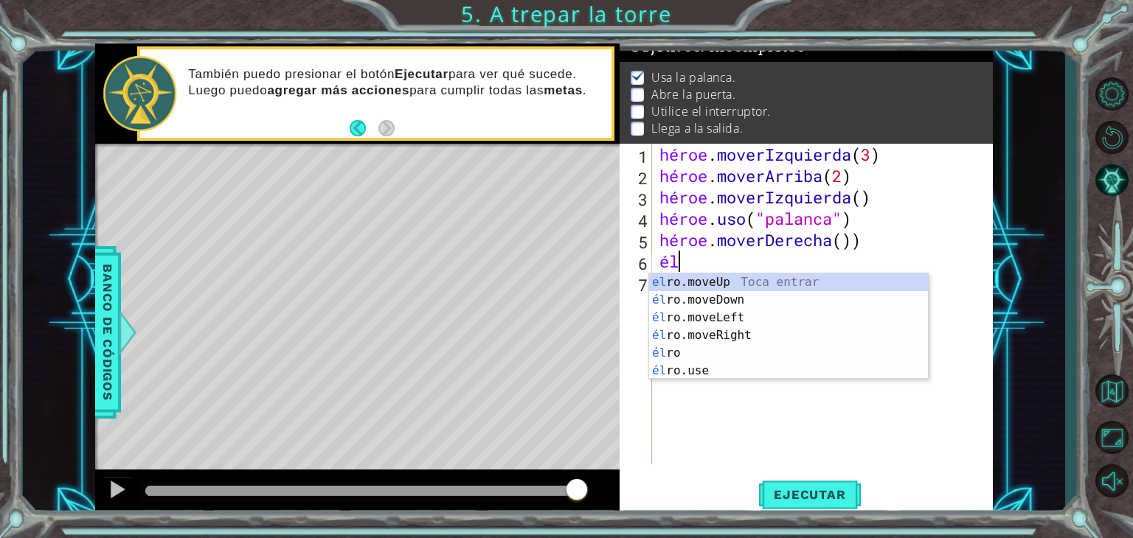
scroll to position [0, 0]
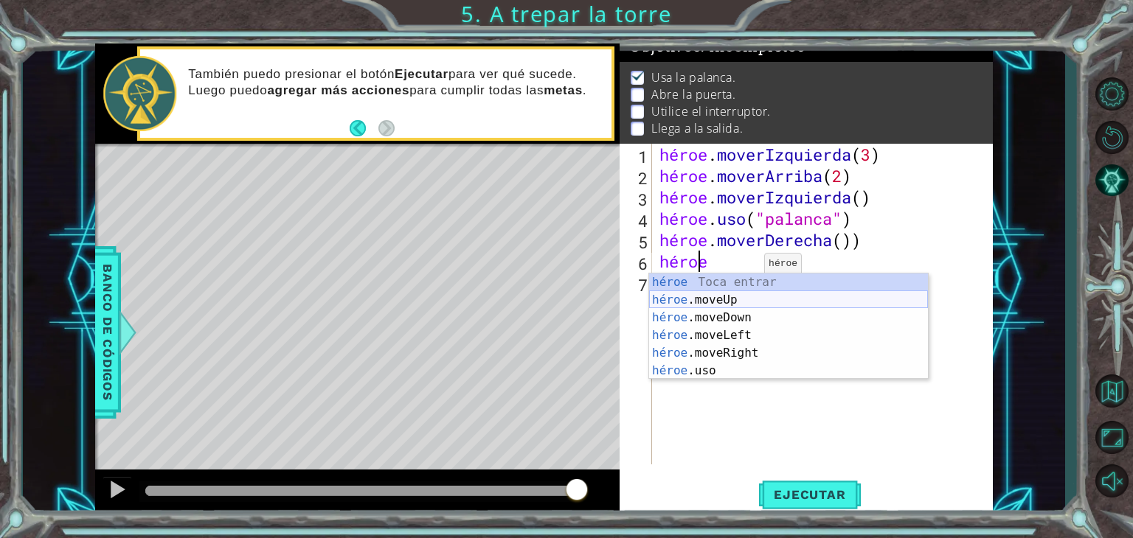
click at [742, 297] on div "héroe Toca entrar héroe .moveUp Toca Enter héroe .moveDown Toca Enter héroe .mo…" at bounding box center [788, 345] width 279 height 142
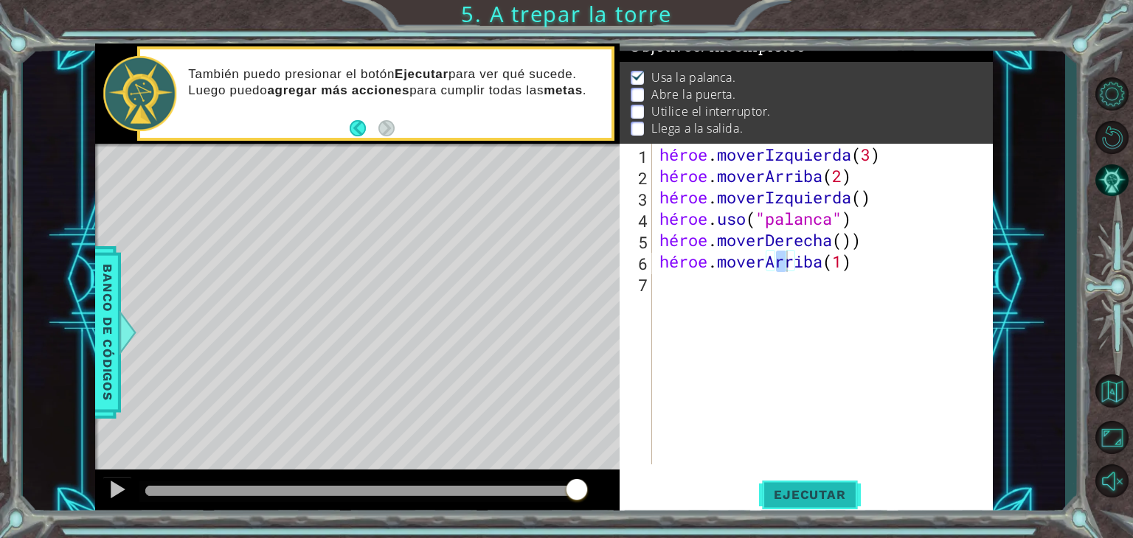
click at [802, 496] on font "Ejecutar" at bounding box center [810, 495] width 72 height 15
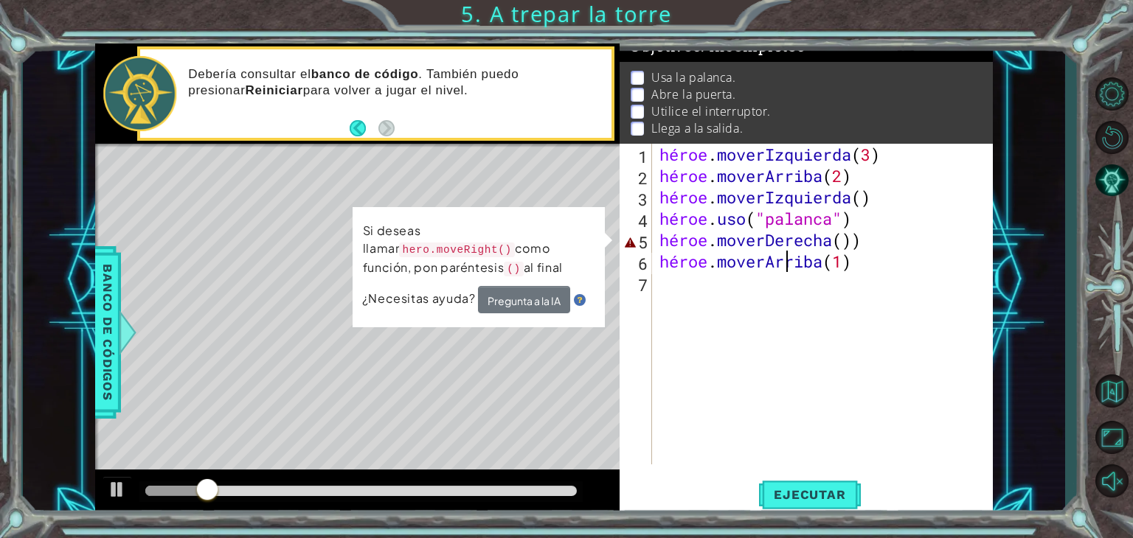
click at [906, 247] on div "héroe . moverIzquierda ( 3 ) héroe . moverArriba ( 2 ) héroe . moverIzquierda (…" at bounding box center [826, 326] width 340 height 364
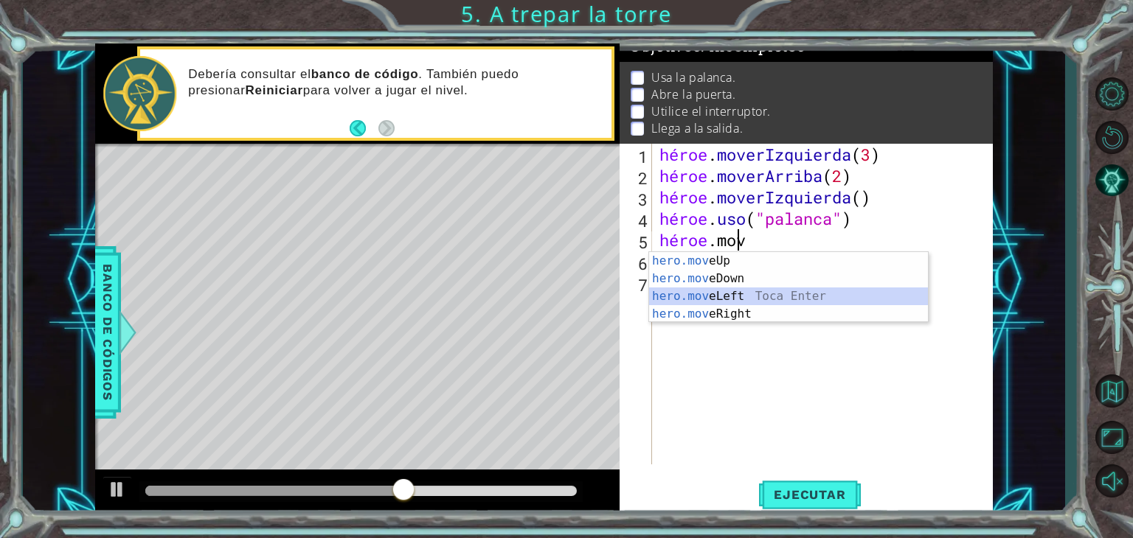
click at [740, 292] on div "hero.mov eUp Toca enter hero.mov eDown Toca Enter hero.mov eLeft Toca Enter her…" at bounding box center [788, 305] width 279 height 106
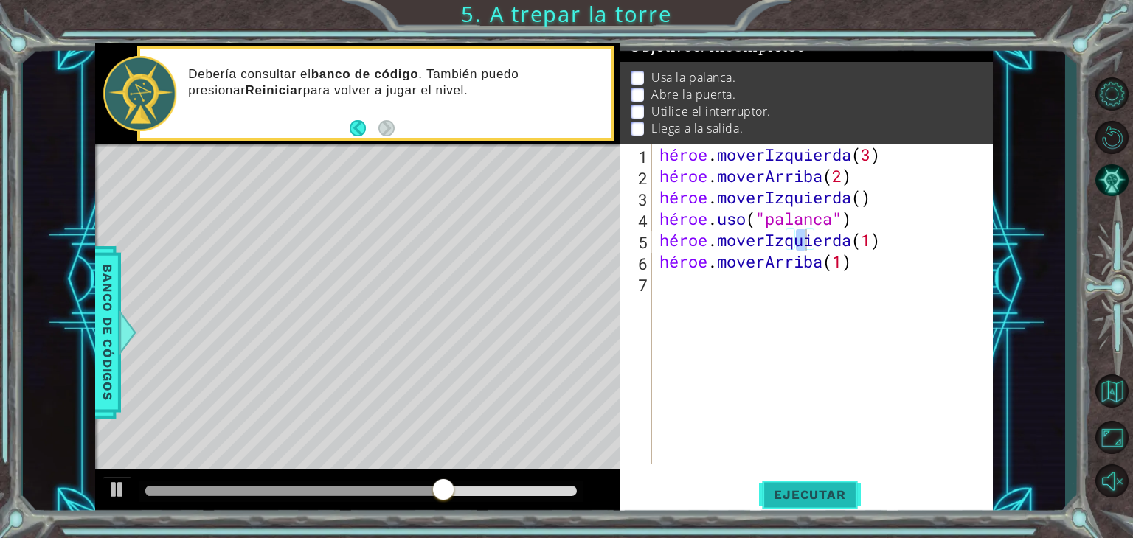
click at [789, 484] on button "Ejecutar" at bounding box center [809, 495] width 101 height 38
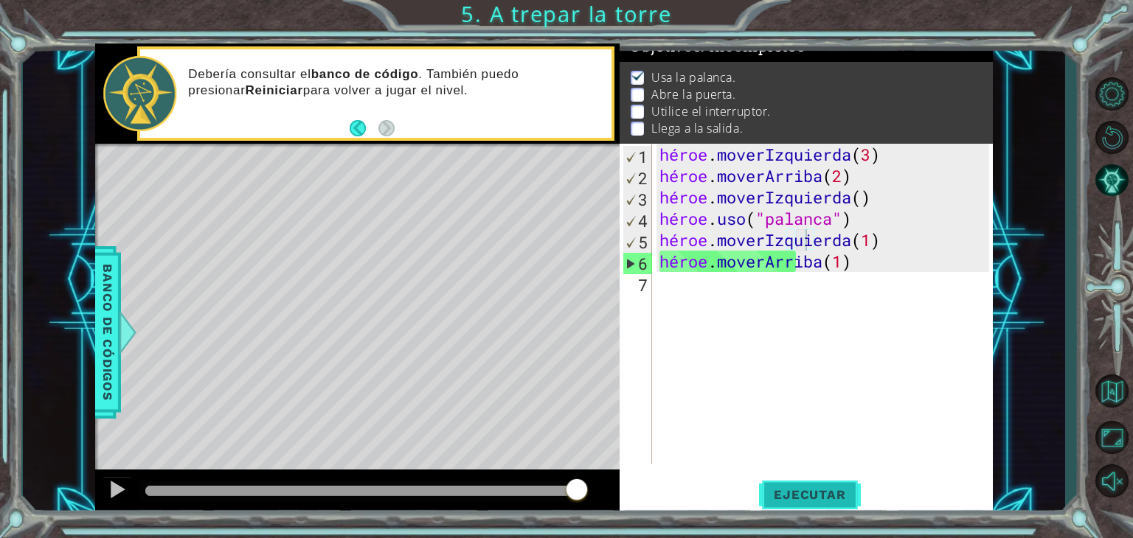
click at [816, 495] on font "Ejecutar" at bounding box center [810, 495] width 72 height 15
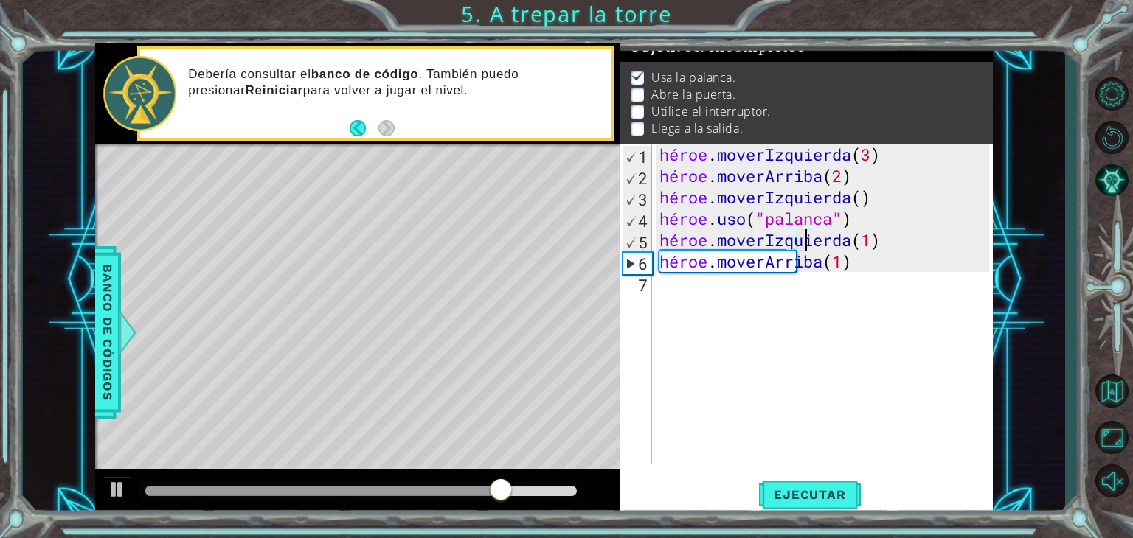
click at [903, 263] on div "héroe . moverIzquierda ( 3 ) héroe . moverArriba ( 2 ) héroe . moverIzquierda (…" at bounding box center [826, 326] width 340 height 364
click at [853, 267] on div "héroe . moverIzquierda ( 3 ) héroe . moverArriba ( 2 ) héroe . moverIzquierda (…" at bounding box center [826, 326] width 340 height 364
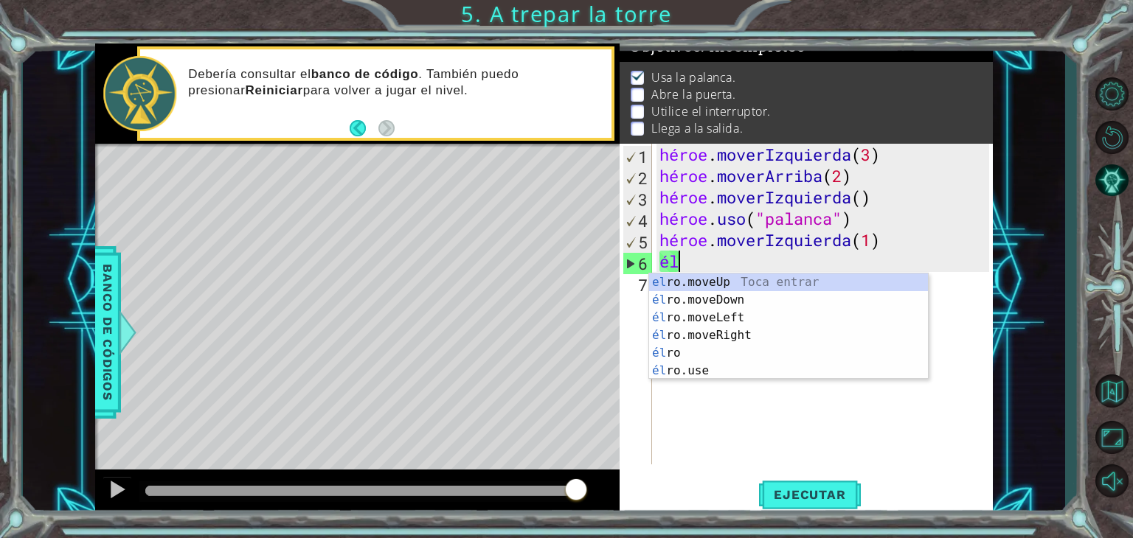
type textarea "h"
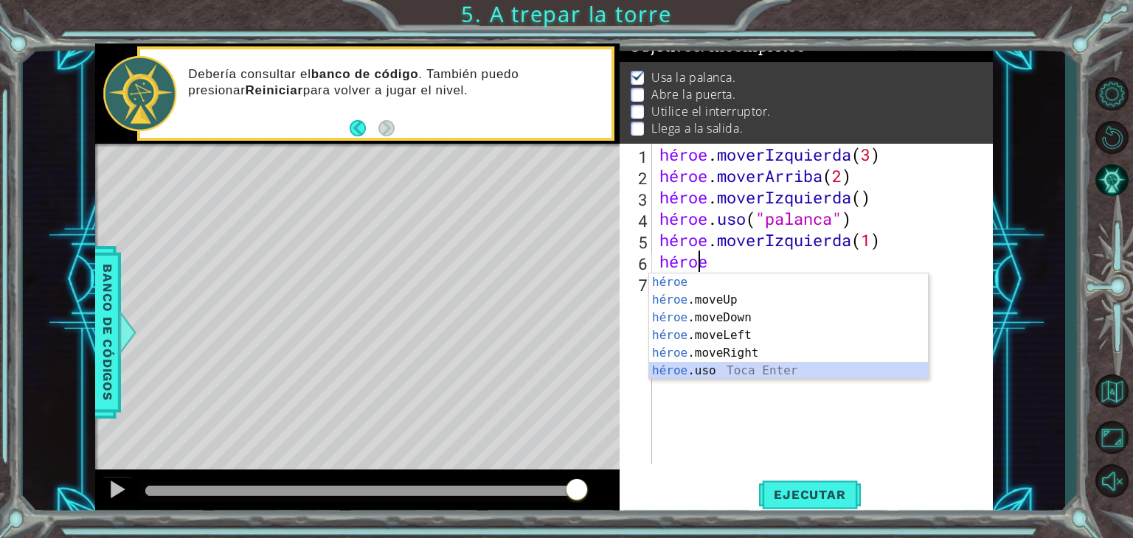
click at [755, 367] on div "héroe Toca entrar héroe .moveUp Toca Enter héroe .moveDown Toca Enter héroe .mo…" at bounding box center [788, 345] width 279 height 142
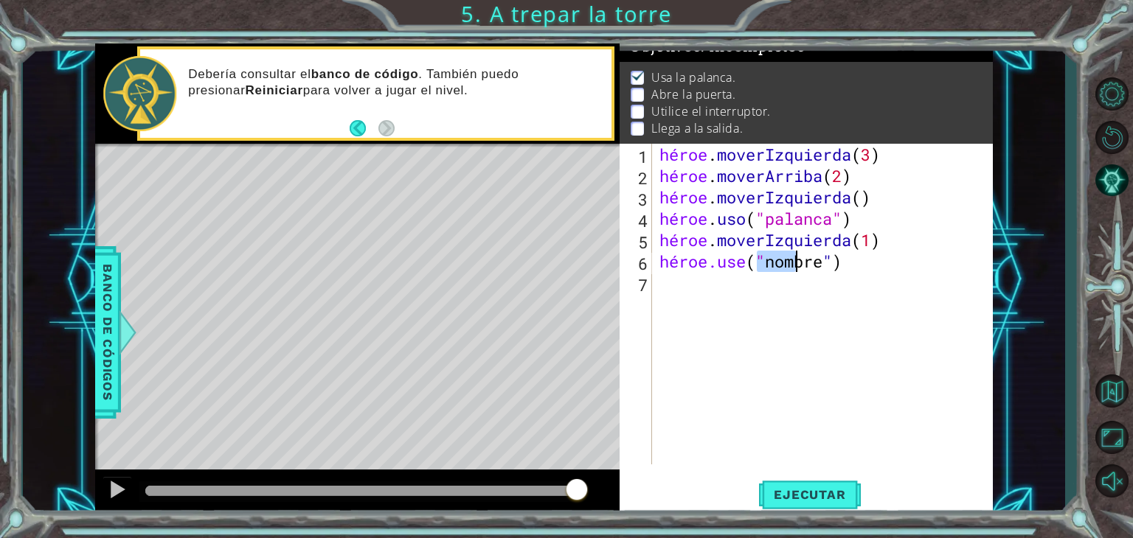
scroll to position [0, 4]
type textarea "hero.use("door")"
click at [764, 294] on div "héroe . moverIzquierda ( 3 ) héroe . moverArriba ( 2 ) héroe . moverIzquierda (…" at bounding box center [826, 326] width 340 height 364
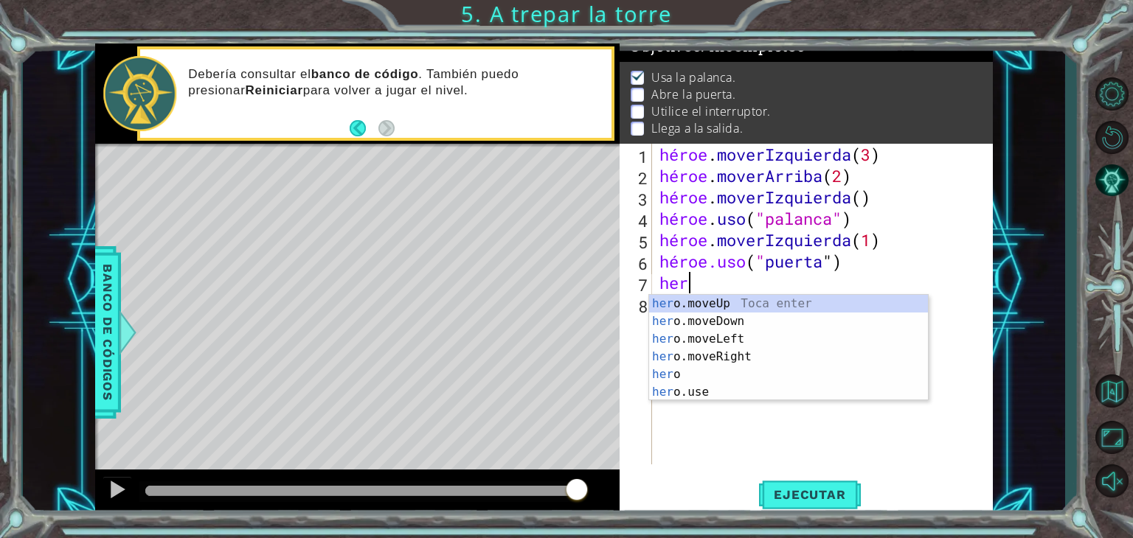
scroll to position [0, 0]
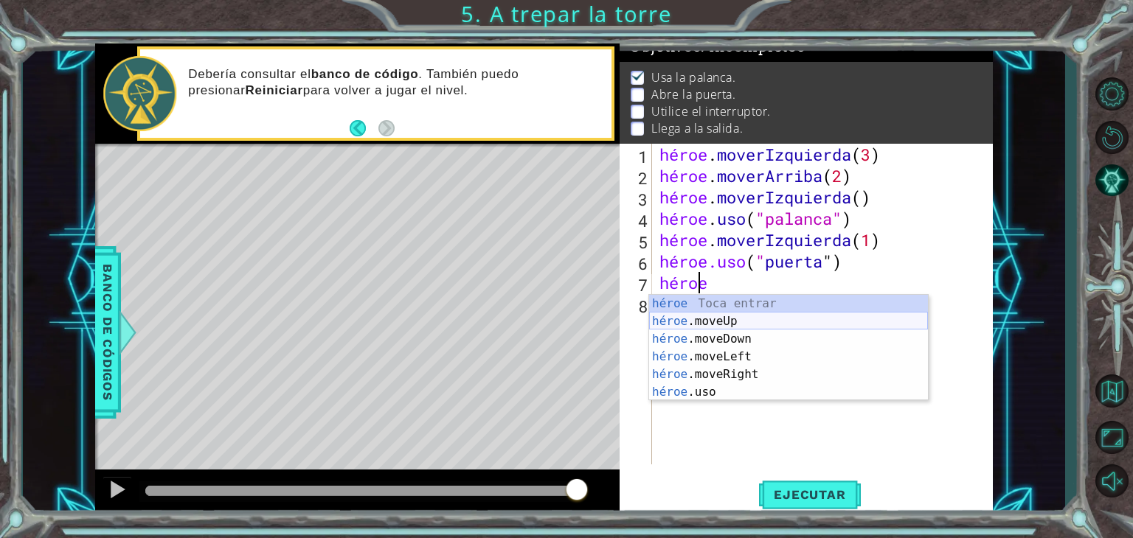
click at [746, 322] on div "héroe Toca entrar héroe .moveUp Toca Enter héroe .moveDown Toca Enter héroe .mo…" at bounding box center [788, 366] width 279 height 142
type textarea "hero.moveUp(1)"
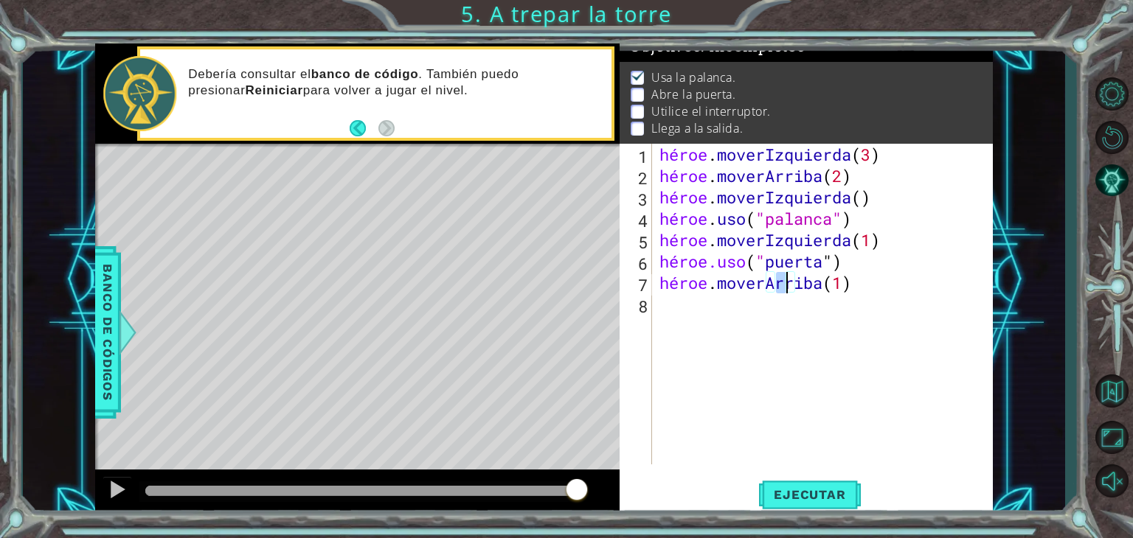
click at [746, 322] on div "héroe . moverIzquierda ( 3 ) héroe . moverArriba ( 2 ) héroe . moverIzquierda (…" at bounding box center [826, 326] width 340 height 364
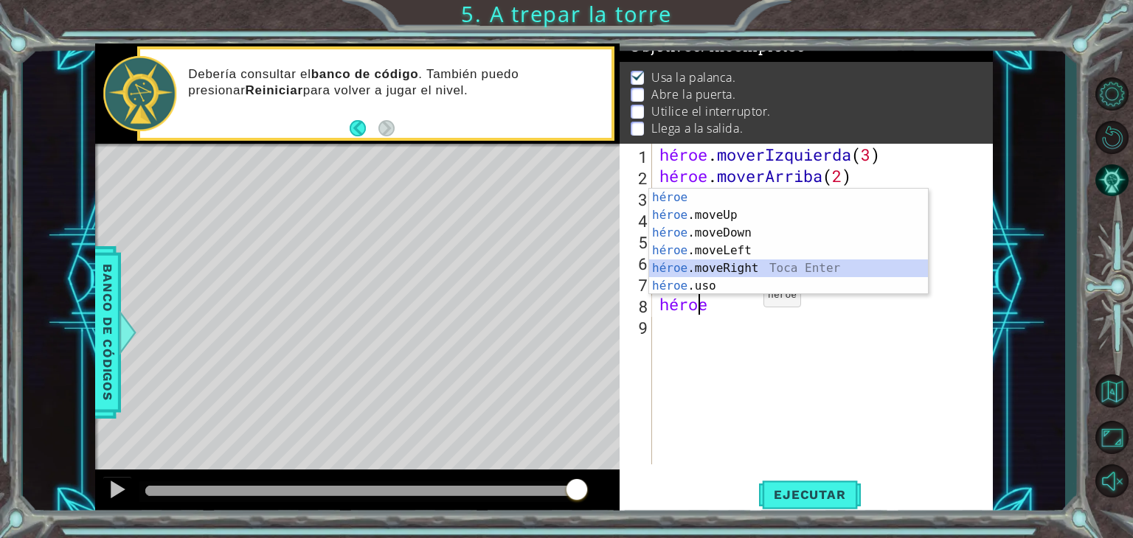
click at [735, 267] on div "héroe Toca entrar héroe .moveUp Toca Enter héroe .moveDown Toca Enter héroe .mo…" at bounding box center [788, 260] width 279 height 142
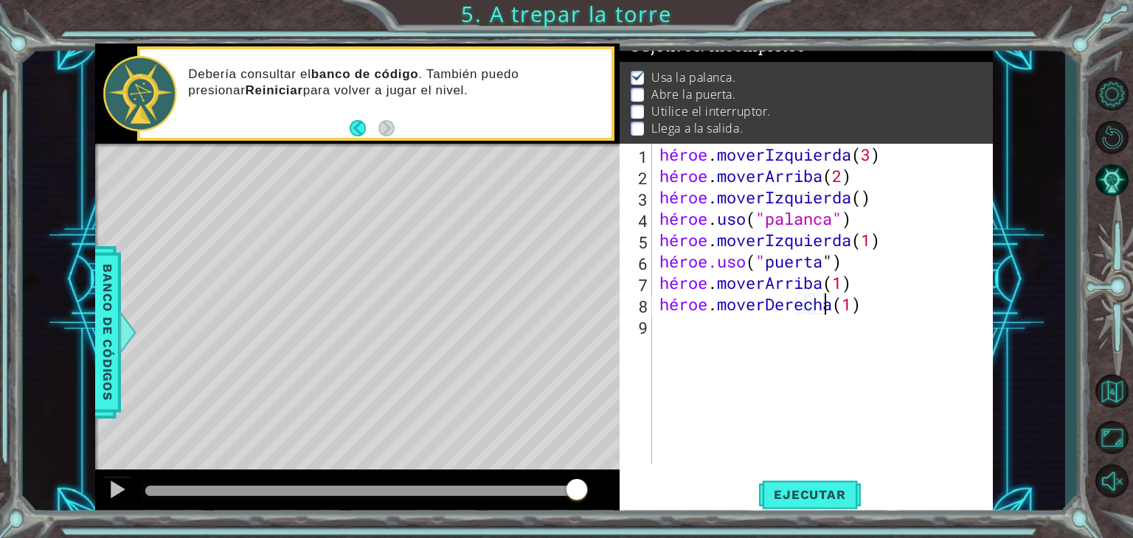
click at [891, 305] on div "héroe . moverIzquierda ( 3 ) héroe . moverArriba ( 2 ) héroe . moverIzquierda (…" at bounding box center [826, 326] width 340 height 364
click at [891, 305] on div "héroe . moverIzquierda ( 3 ) héroe . moverArriba ( 2 ) héroe . moverIzquierda (…" at bounding box center [822, 304] width 333 height 321
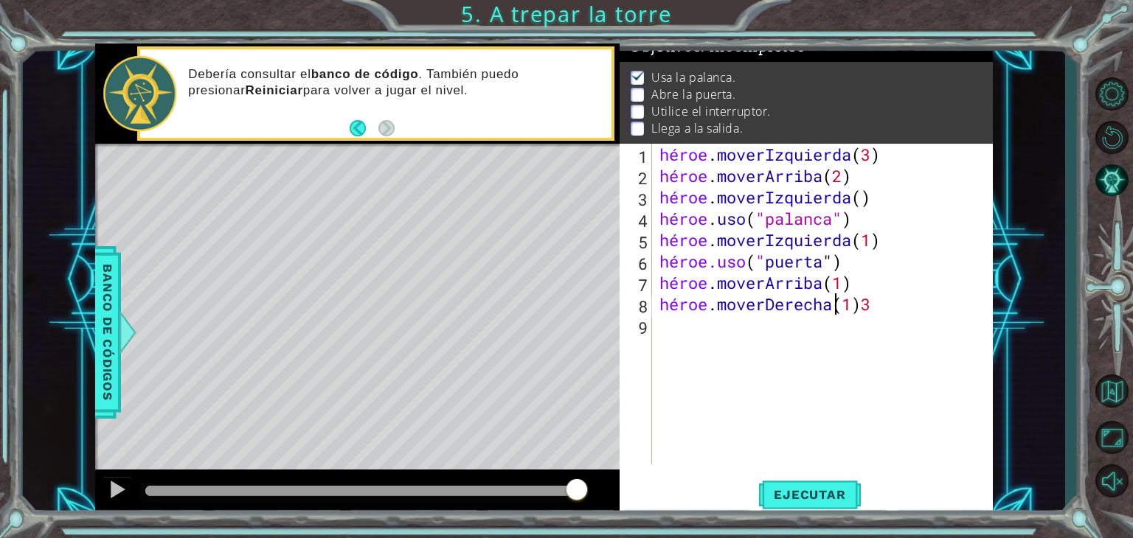
click at [949, 311] on div "héroe . moverIzquierda ( 3 ) héroe . moverArriba ( 2 ) héroe . moverIzquierda (…" at bounding box center [826, 326] width 340 height 364
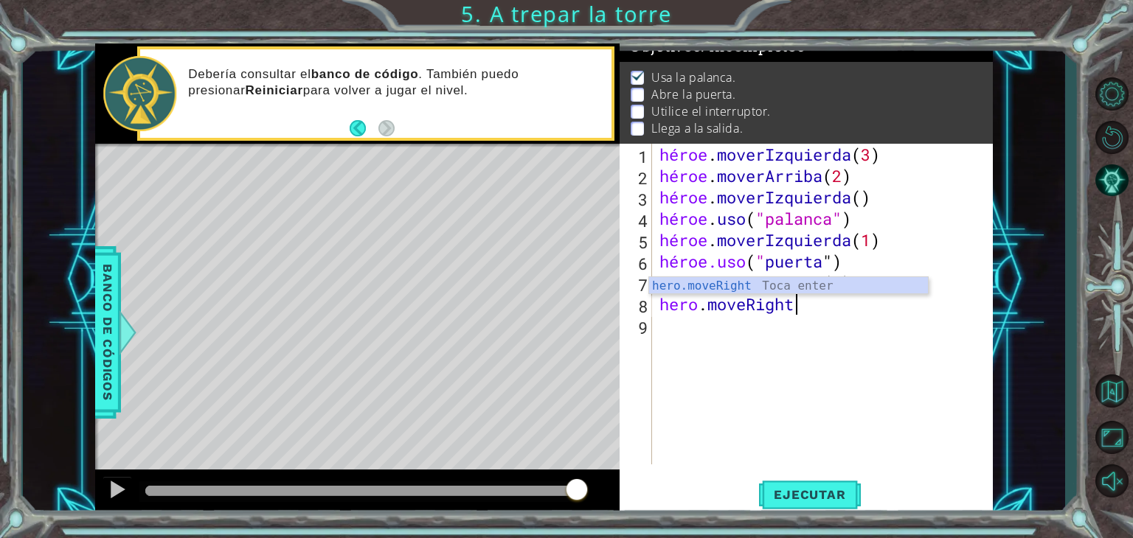
scroll to position [0, 5]
click at [718, 287] on div "hero.moveRight Toca Enter" at bounding box center [788, 303] width 279 height 53
type textarea "hero.moveRight(1)"
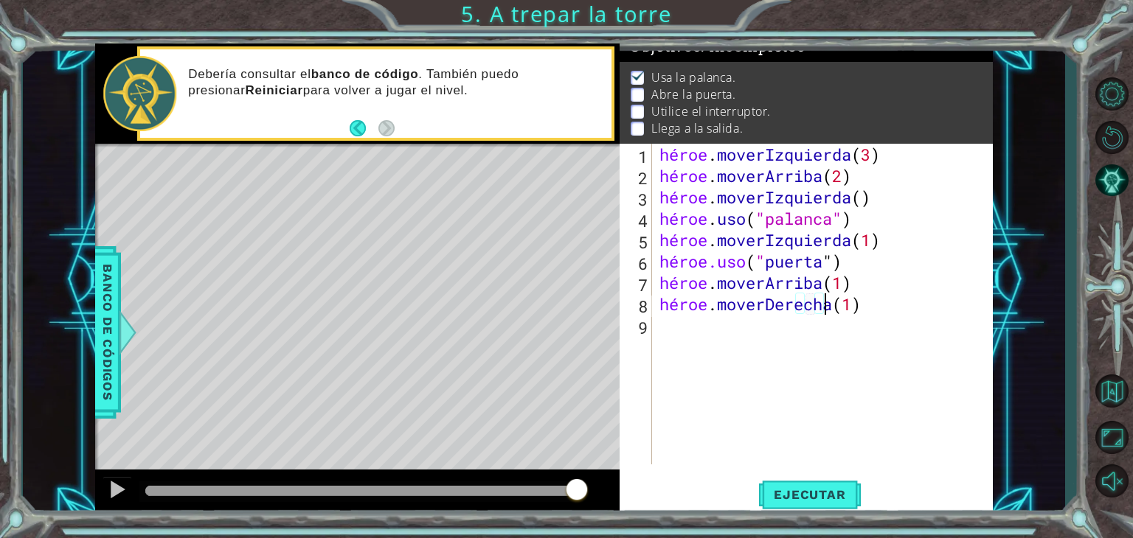
click at [891, 305] on div "héroe . moverIzquierda ( 3 ) héroe . moverArriba ( 2 ) héroe . moverIzquierda (…" at bounding box center [826, 326] width 340 height 364
click at [909, 316] on div "héroe . moverIzquierda ( 3 ) héroe . moverArriba ( 2 ) héroe . moverIzquierda (…" at bounding box center [826, 326] width 340 height 364
click at [889, 309] on div "héroe . moverIzquierda ( 3 ) héroe . moverArriba ( 2 ) héroe . moverIzquierda (…" at bounding box center [826, 326] width 340 height 364
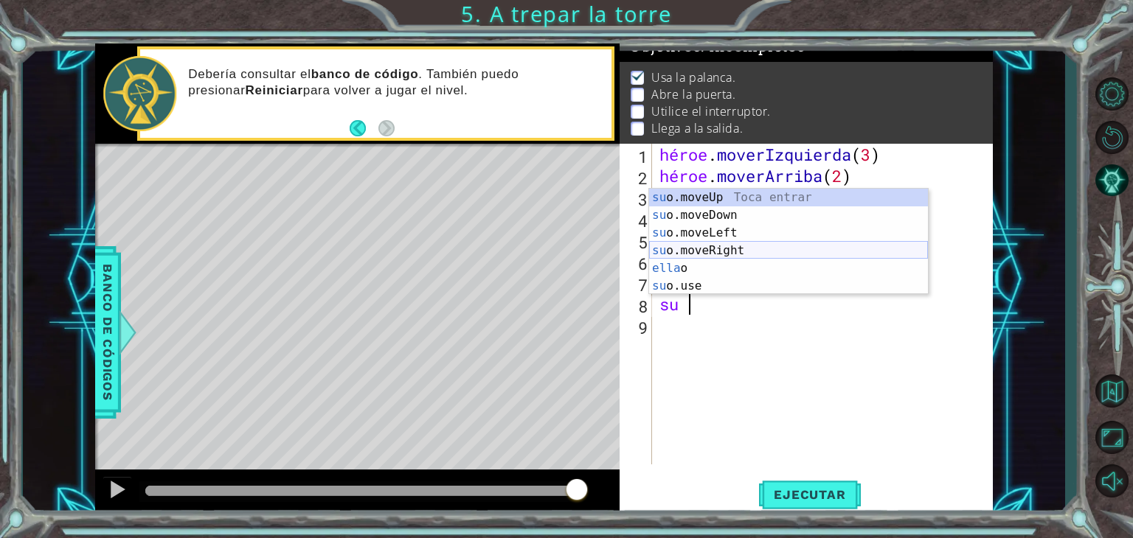
click at [724, 249] on div "su o.moveUp Toca entrar su o.moveDown Toca Enter su o.moveLeft Toca Enter su o.…" at bounding box center [788, 260] width 279 height 142
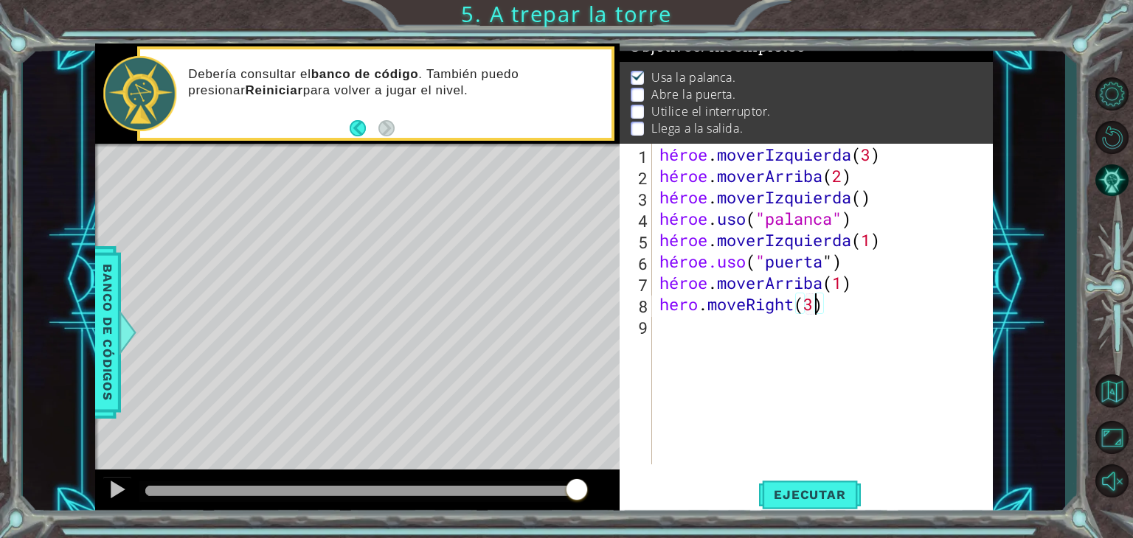
scroll to position [0, 6]
click at [791, 485] on button "Ejecutar" at bounding box center [809, 495] width 101 height 38
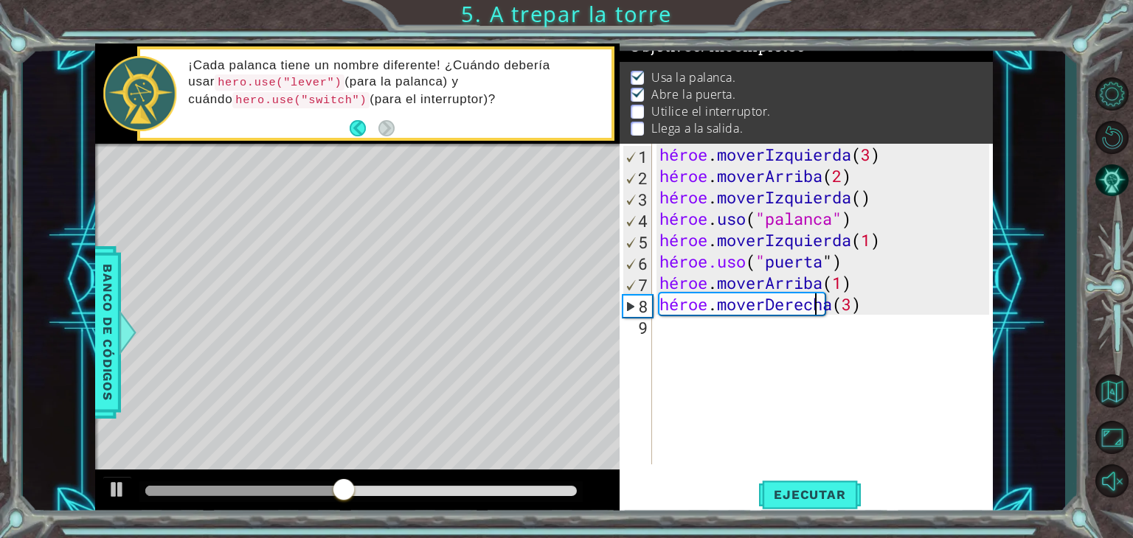
click at [882, 284] on div "héroe . moverIzquierda ( 3 ) héroe . moverArriba ( 2 ) héroe . moverIzquierda (…" at bounding box center [826, 326] width 340 height 364
click at [923, 287] on div "héroe . moverIzquierda ( 3 ) héroe . moverArriba ( 2 ) héroe . moverIzquierda (…" at bounding box center [826, 326] width 340 height 364
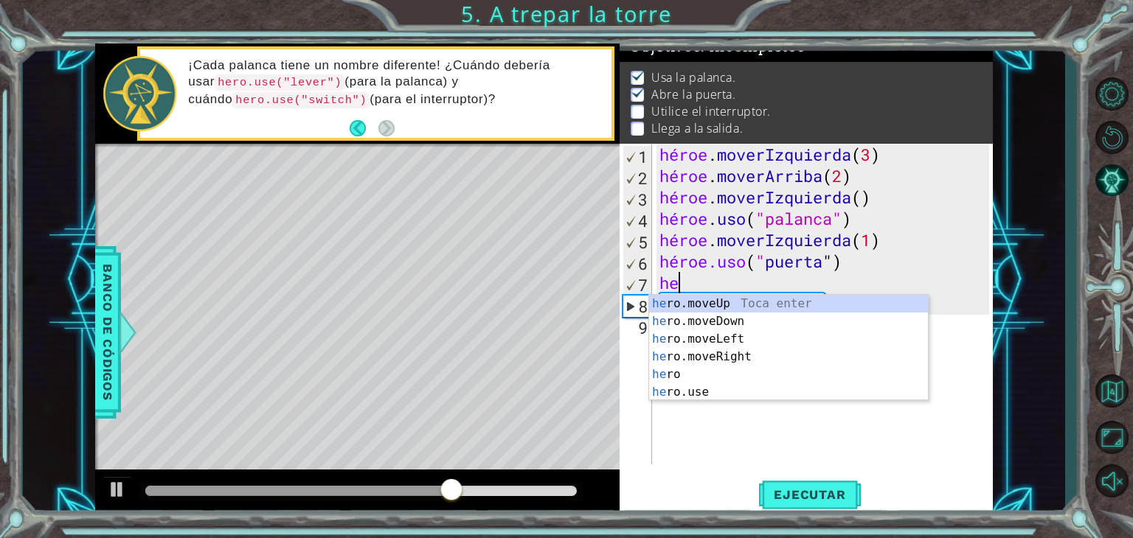
scroll to position [0, 0]
type textarea "h"
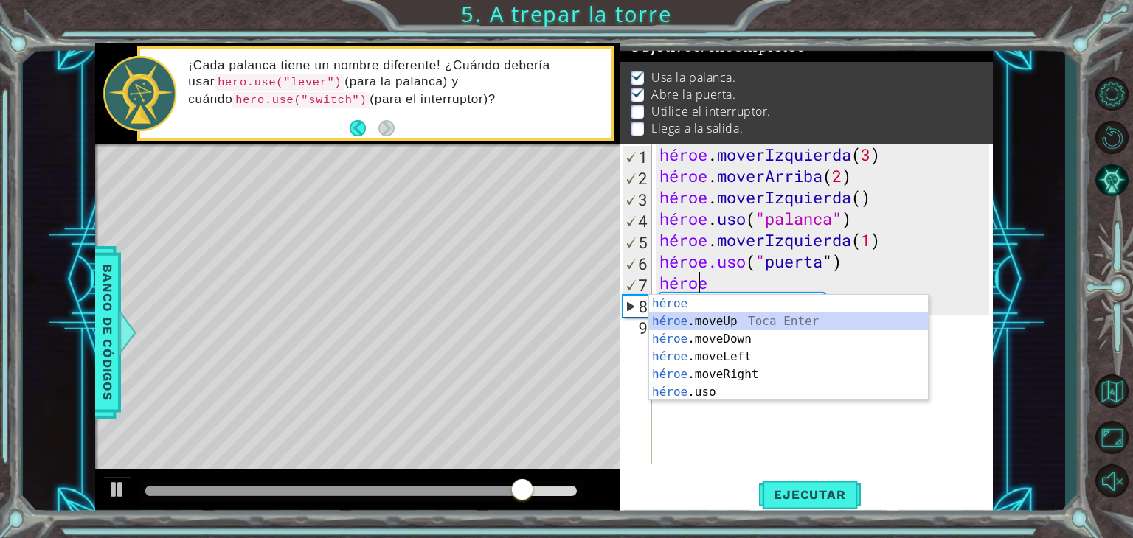
click at [770, 317] on div "héroe Toca entrar héroe .moveUp Toca Enter héroe .moveDown Toca Enter héroe .mo…" at bounding box center [788, 366] width 279 height 142
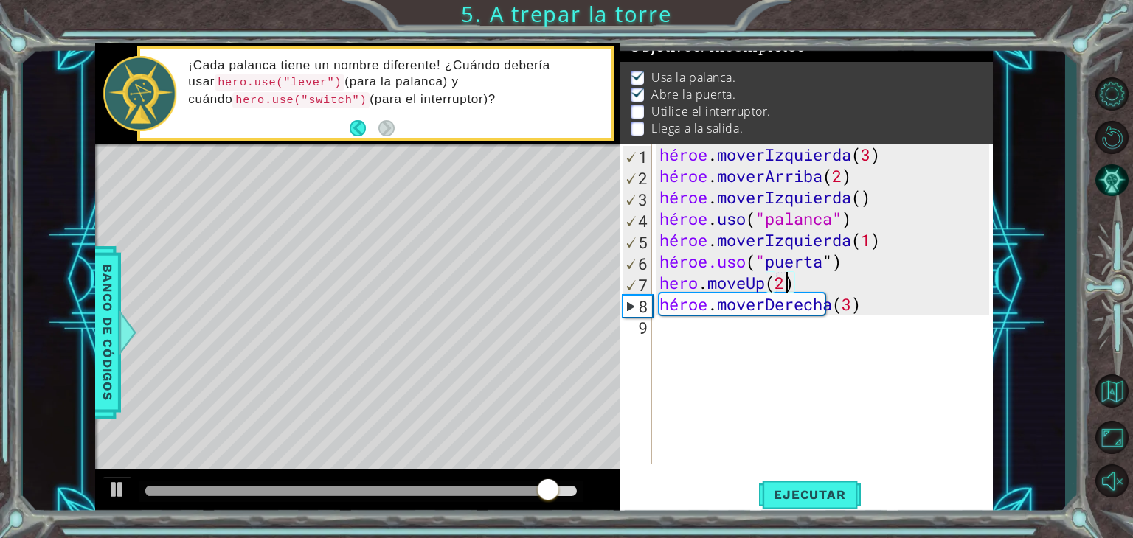
scroll to position [0, 5]
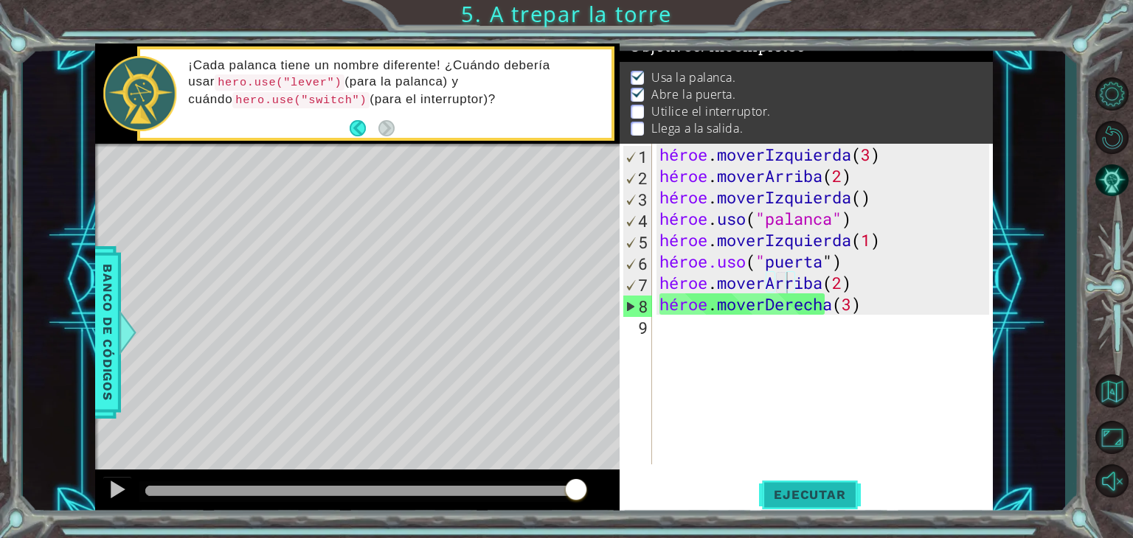
click at [826, 491] on font "Ejecutar" at bounding box center [810, 495] width 72 height 15
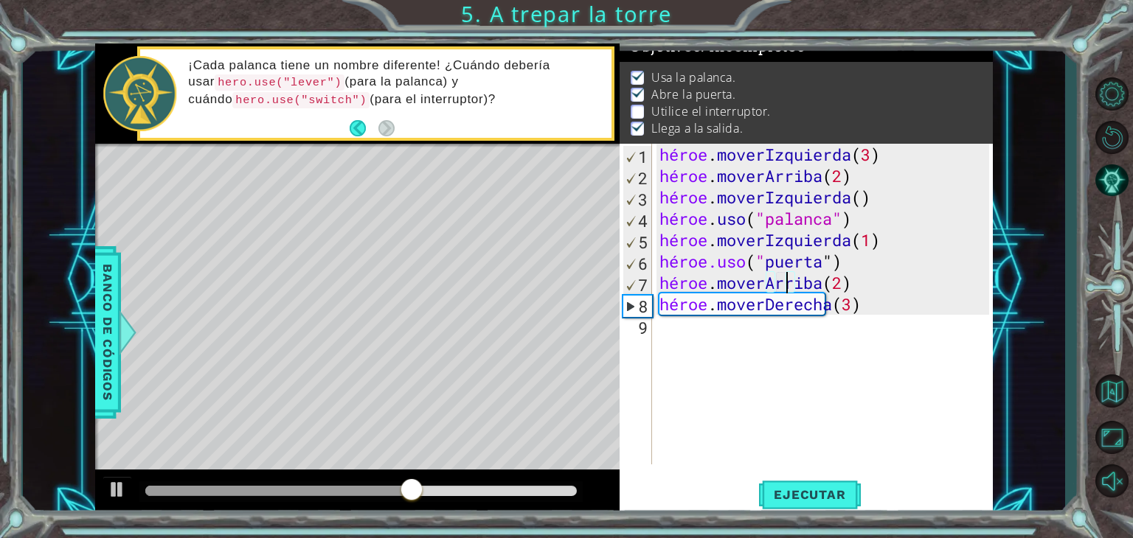
click at [917, 303] on div "héroe . moverIzquierda ( 3 ) héroe . moverArriba ( 2 ) héroe . moverIzquierda (…" at bounding box center [826, 326] width 340 height 364
click at [891, 311] on div "héroe . moverIzquierda ( 3 ) héroe . moverArriba ( 2 ) héroe . moverIzquierda (…" at bounding box center [826, 326] width 340 height 364
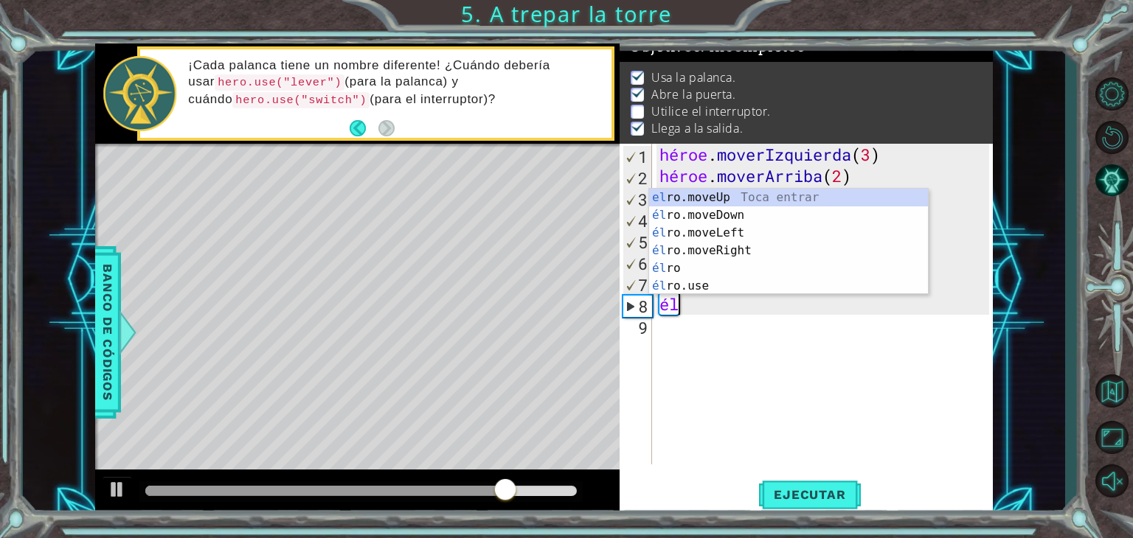
scroll to position [0, 0]
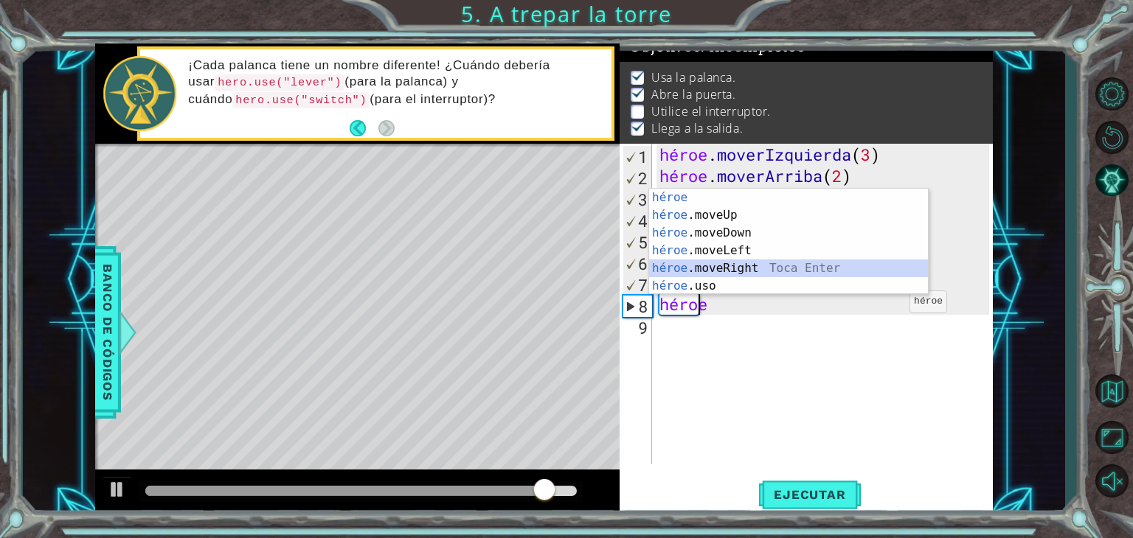
click at [755, 263] on div "héroe Toca entrar héroe .moveUp Toca Enter héroe .moveDown Toca Enter héroe .mo…" at bounding box center [788, 260] width 279 height 142
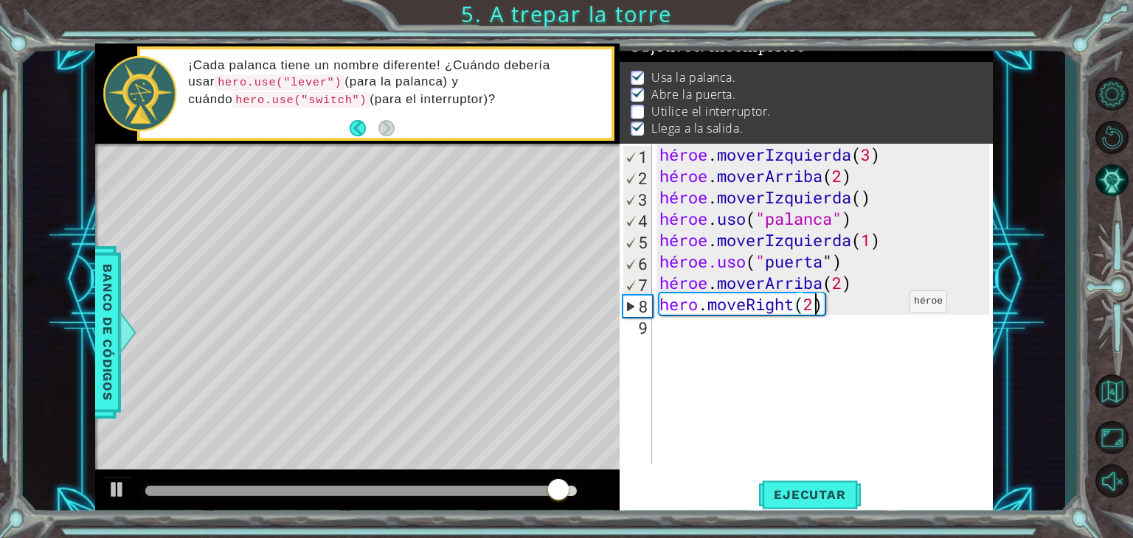
type textarea "hero.moveRight(2)"
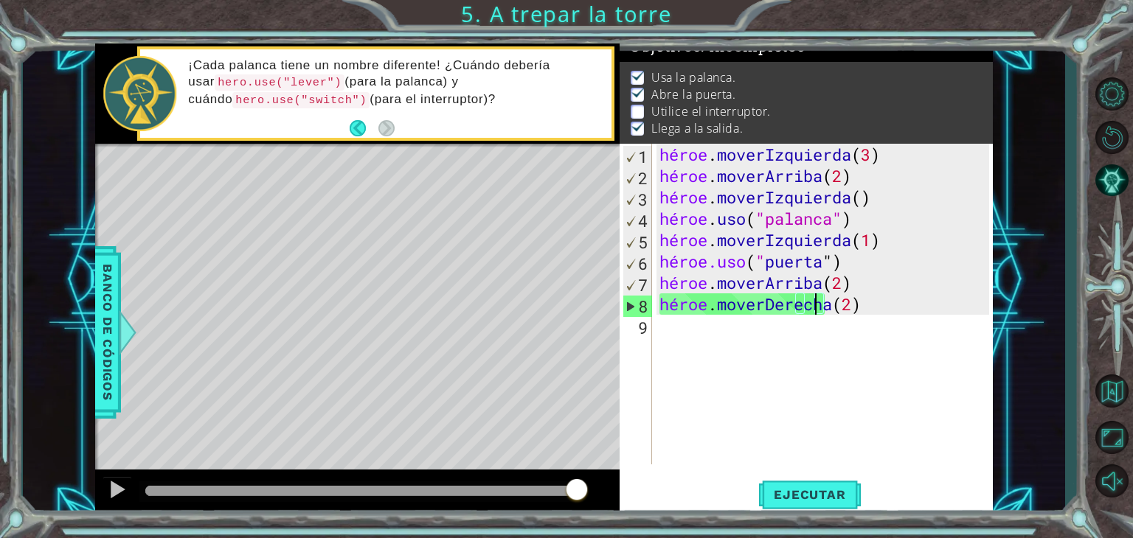
click at [670, 326] on div "héroe . moverIzquierda ( 3 ) héroe . moverArriba ( 2 ) héroe . moverIzquierda (…" at bounding box center [826, 326] width 340 height 364
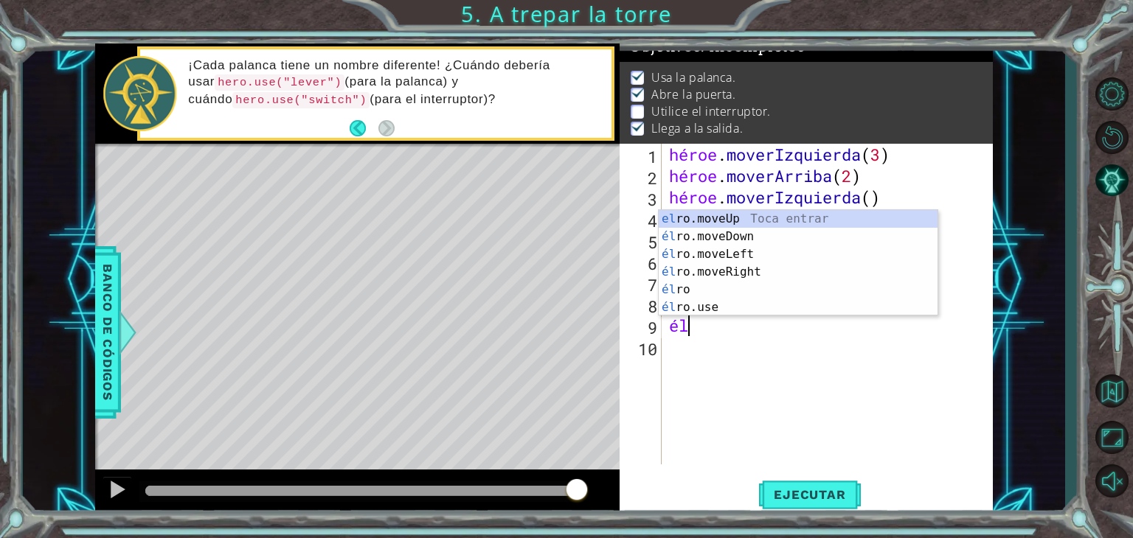
scroll to position [0, 0]
click at [710, 308] on div "héroe Toca entrar héroe .moveUp Toca Enter héroe .moveDown Toca Enter héroe .mo…" at bounding box center [798, 281] width 279 height 142
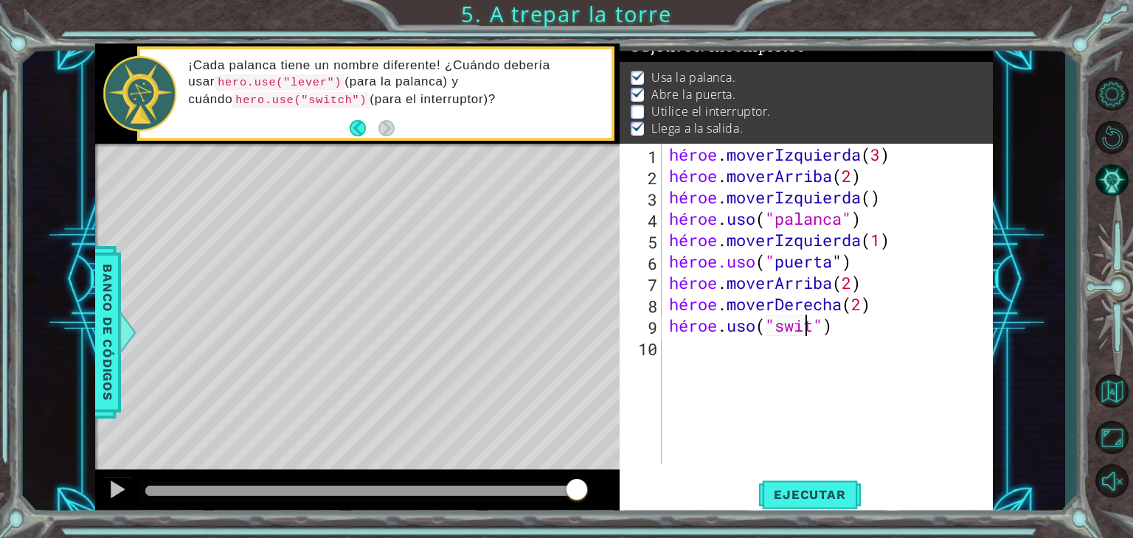
scroll to position [0, 6]
type textarea "hero.use("switch")"
click at [789, 496] on font "Ejecutar" at bounding box center [810, 495] width 72 height 15
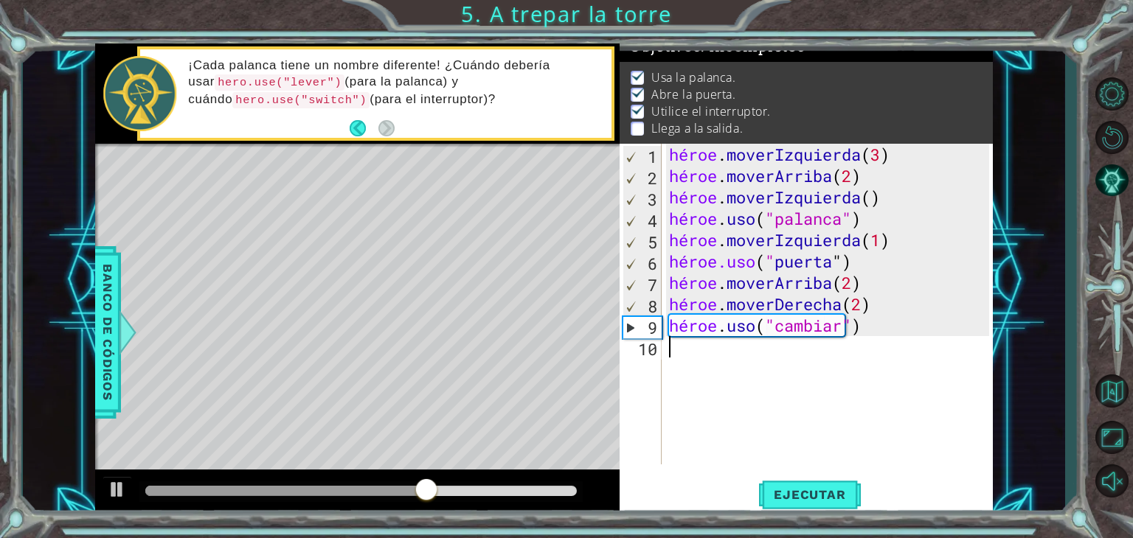
click at [666, 358] on div "héroe . moverIzquierda ( 3 ) héroe . moverArriba ( 2 ) héroe . moverIzquierda (…" at bounding box center [831, 326] width 331 height 364
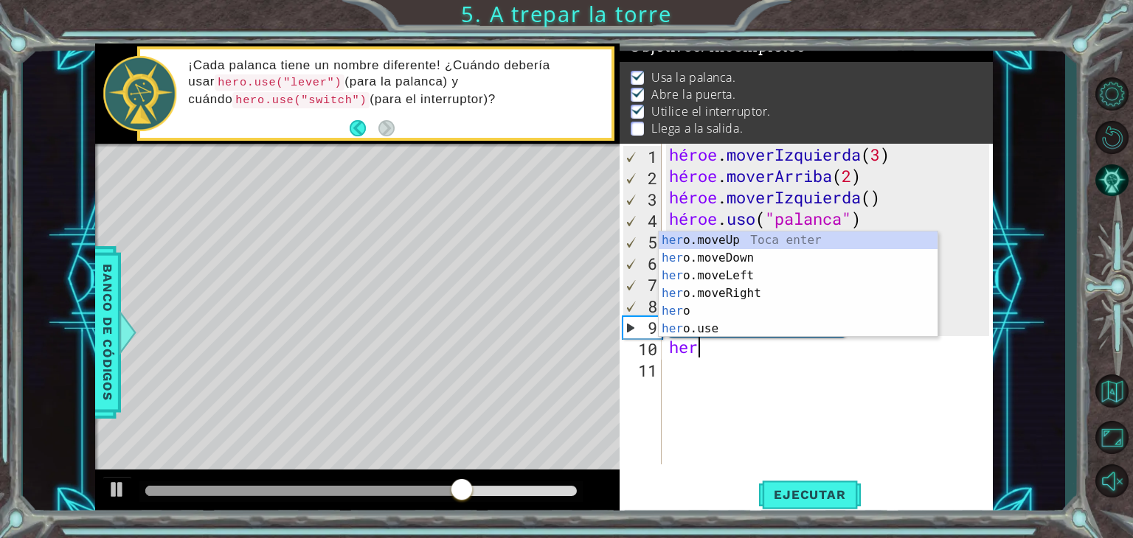
scroll to position [0, 0]
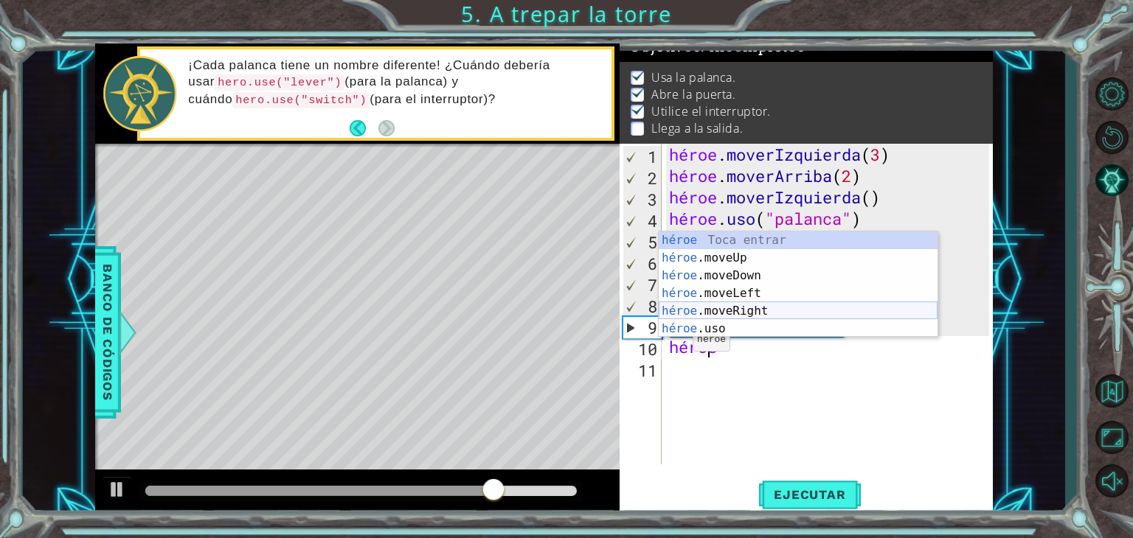
click at [719, 308] on div "héroe Toca entrar héroe .moveUp Toca Enter héroe .moveDown Toca Enter héroe .mo…" at bounding box center [798, 303] width 279 height 142
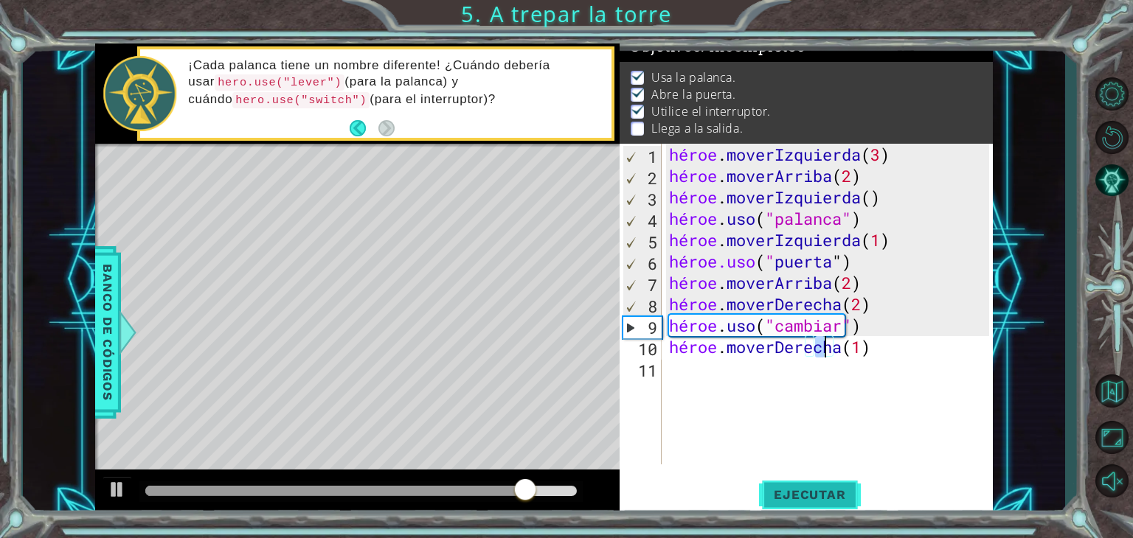
type textarea "hero.moveRight(1)"
click at [793, 494] on font "Ejecutar" at bounding box center [810, 495] width 72 height 15
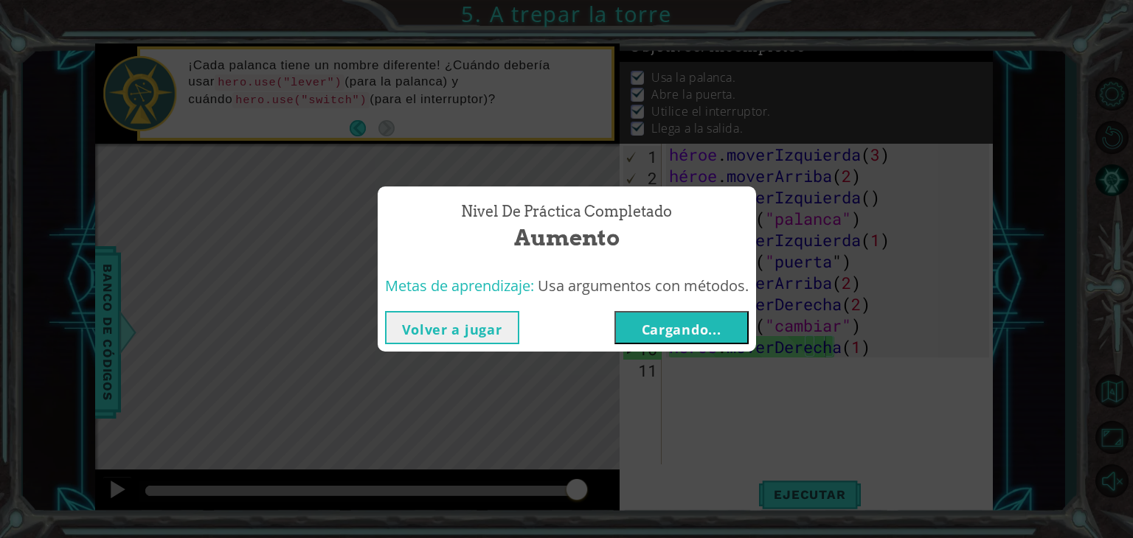
click at [687, 329] on font "Cargando..." at bounding box center [682, 330] width 80 height 18
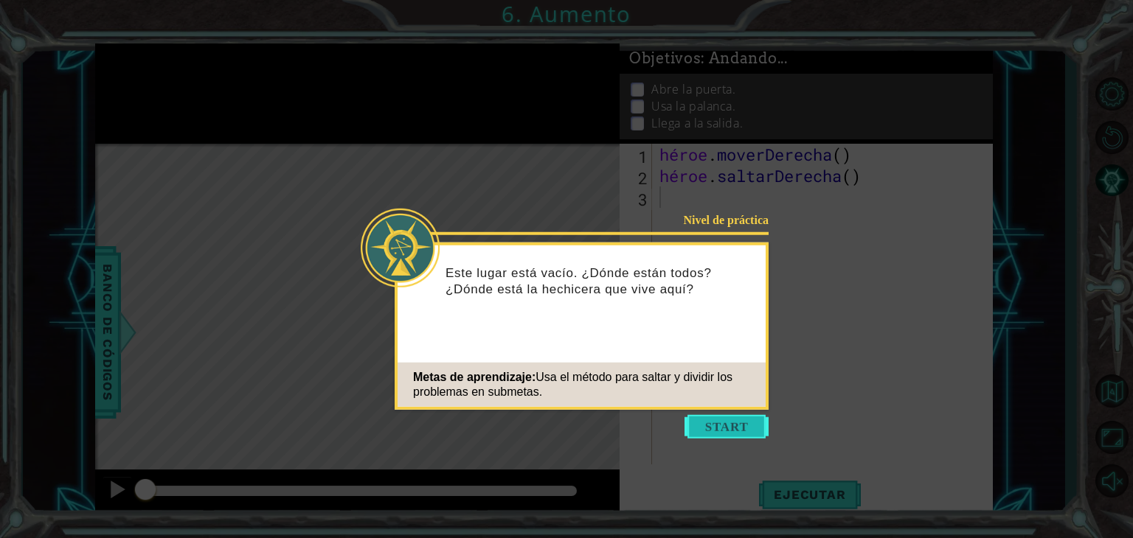
click at [729, 421] on button "Comenzar" at bounding box center [726, 427] width 84 height 24
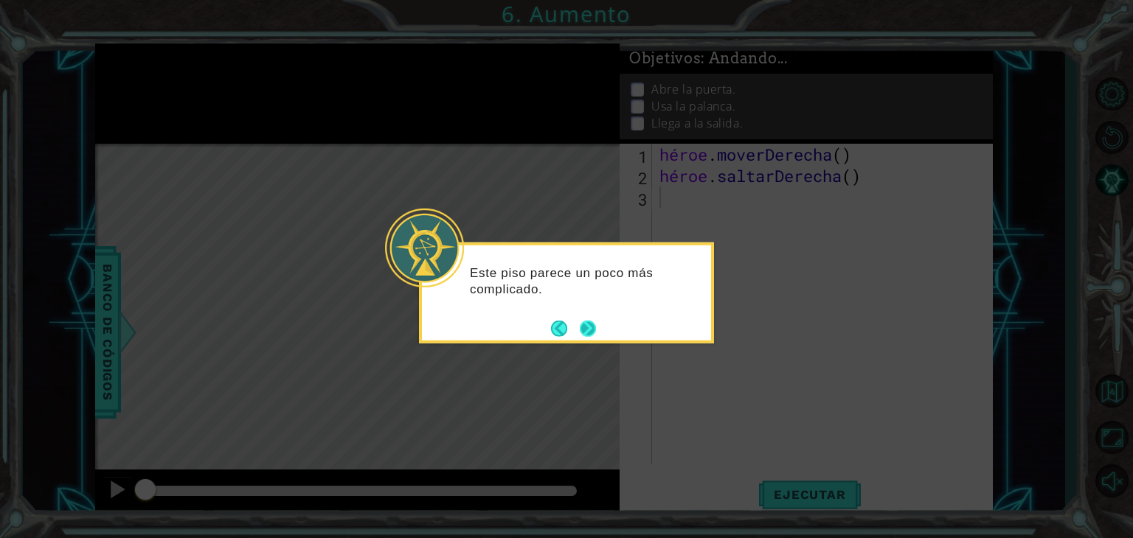
click at [594, 331] on button "Próximo" at bounding box center [588, 328] width 16 height 16
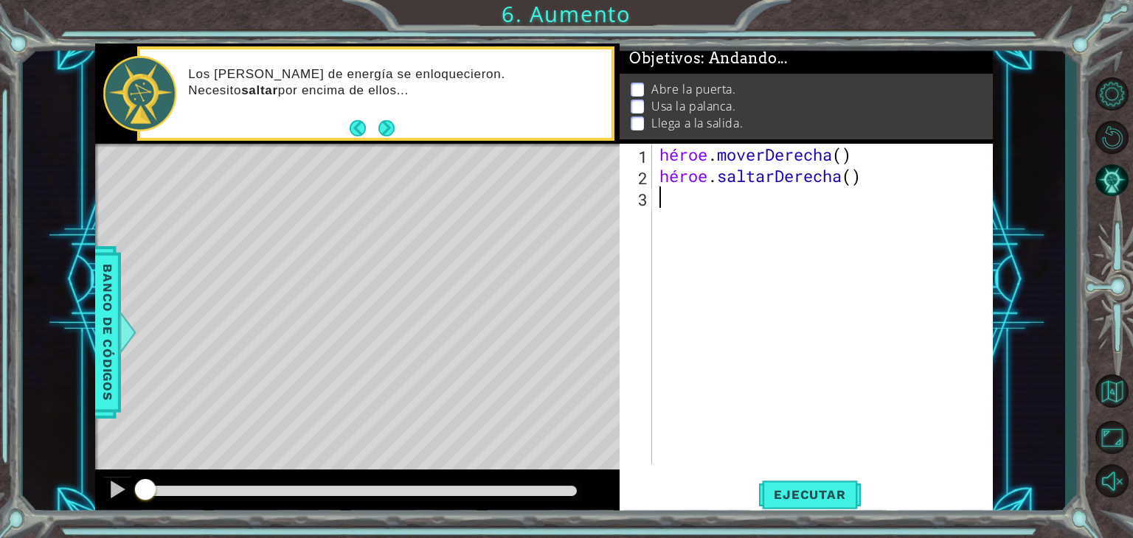
click at [662, 198] on div "héroe . moverDerecha ( ) héroe . saltarDerecha ( )" at bounding box center [826, 326] width 340 height 364
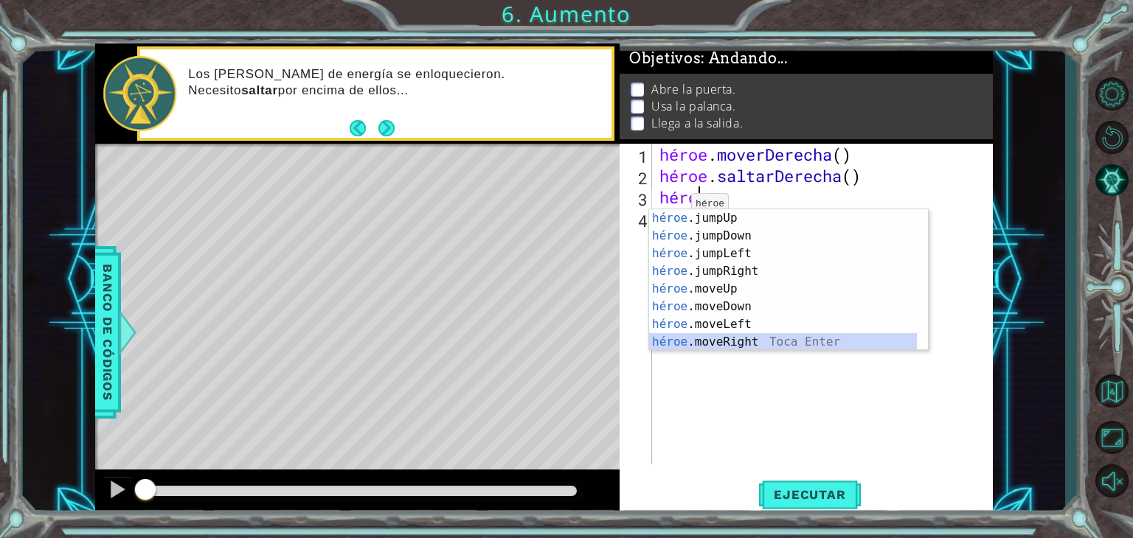
click at [729, 339] on div "héroe .jumpUp Toca enter héroe .jumpDown Toca Enter héroe .jumpLeft Toca Enter …" at bounding box center [783, 297] width 268 height 177
type textarea "hero.moveRight(1)"
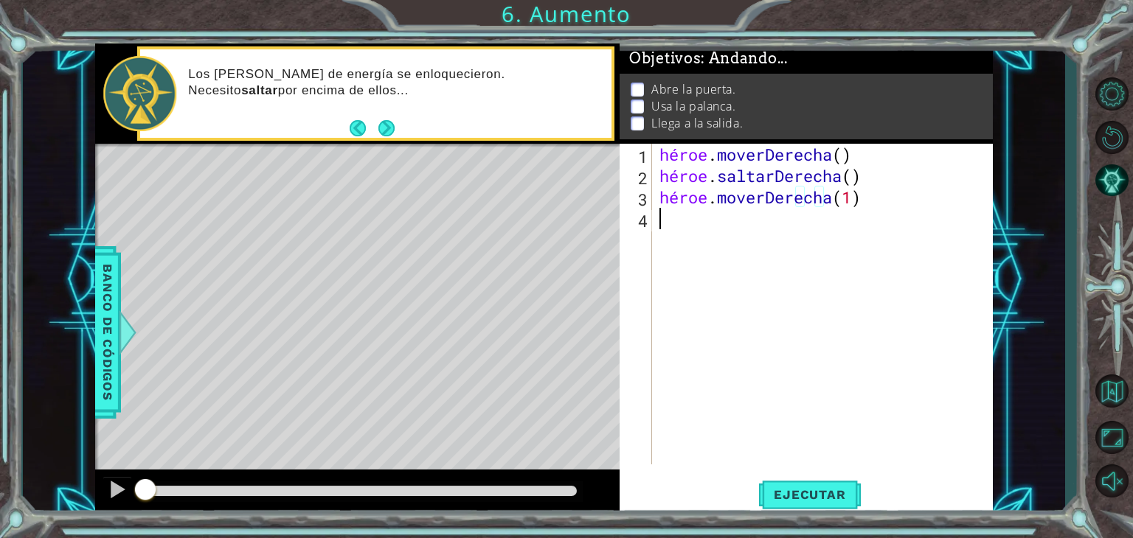
click at [690, 222] on div "héroe . moverDerecha ( ) héroe . saltarDerecha ( ) héroe . moverDerecha ( 1 )" at bounding box center [826, 326] width 340 height 364
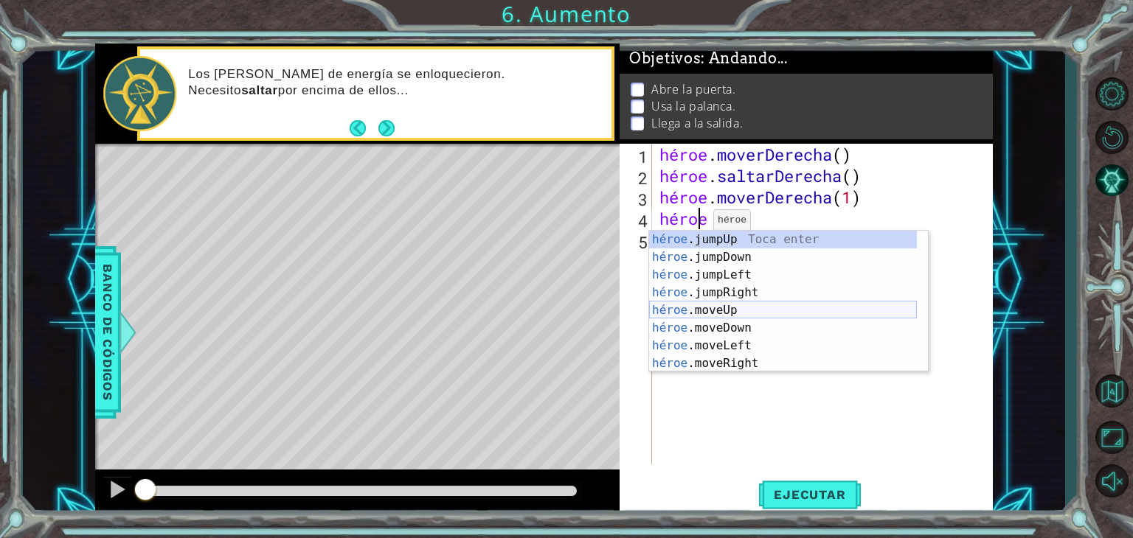
click at [732, 311] on div "héroe .jumpUp Toca enter héroe .jumpDown Toca Enter héroe .jumpLeft Toca Enter …" at bounding box center [783, 319] width 268 height 177
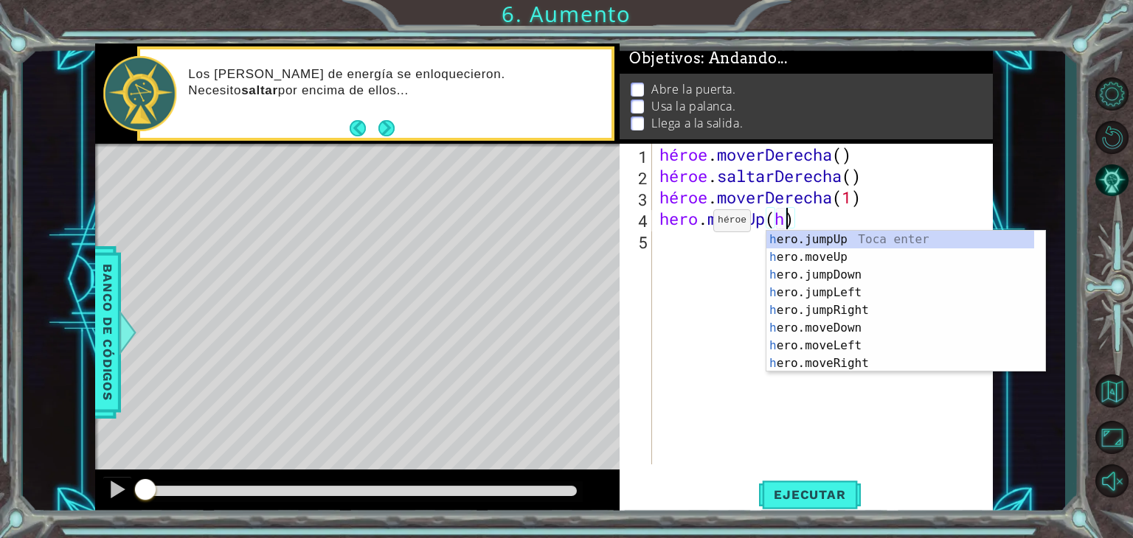
scroll to position [0, 6]
type textarea "hero.moveUp()"
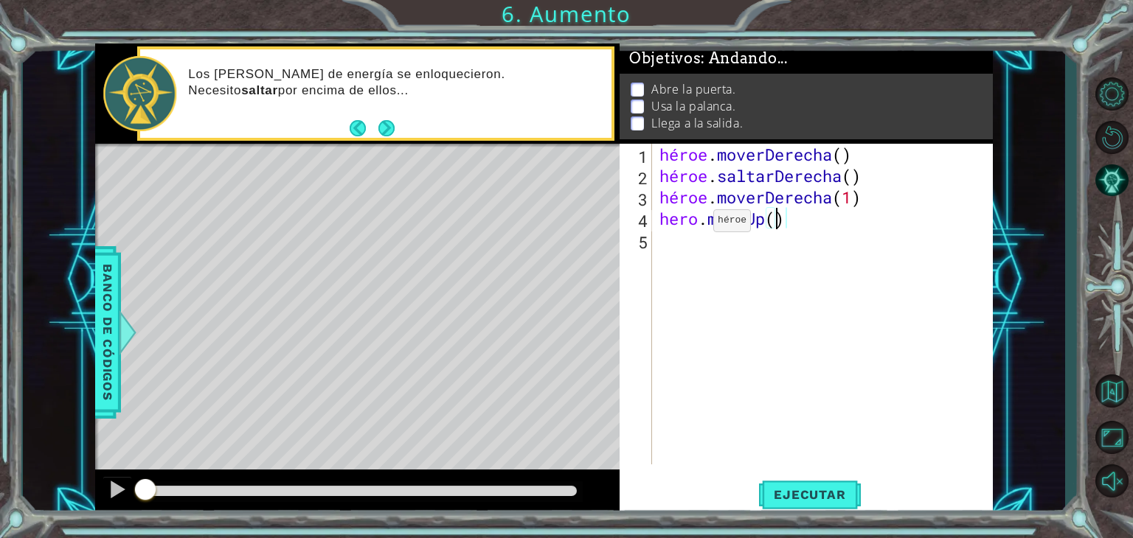
scroll to position [0, 4]
click at [715, 254] on div "héroe . moverDerecha ( ) héroe . saltarDerecha ( ) héroe . moverDerecha ( 1 ) h…" at bounding box center [826, 326] width 340 height 364
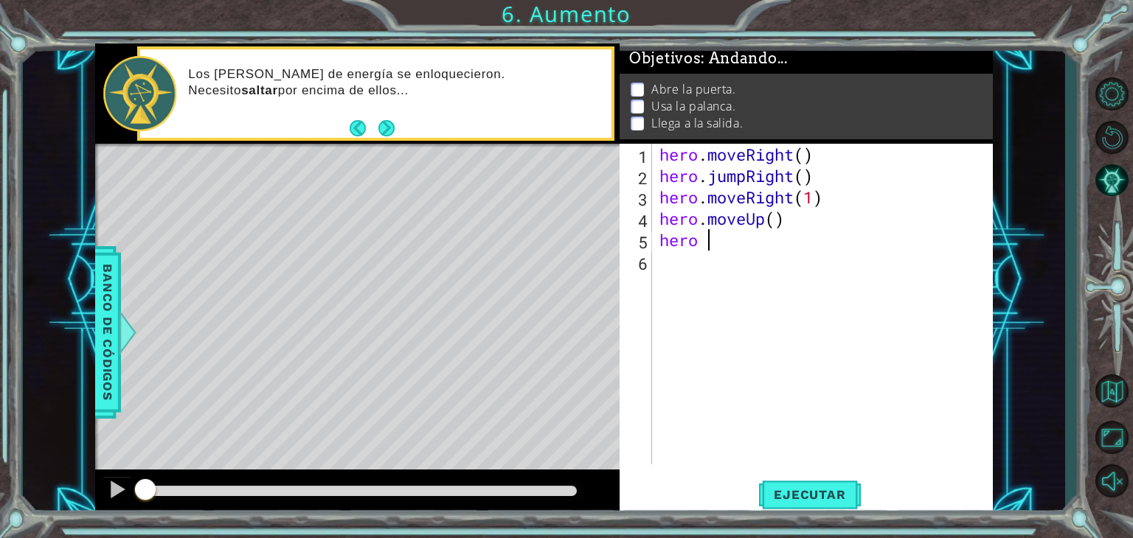
scroll to position [0, 0]
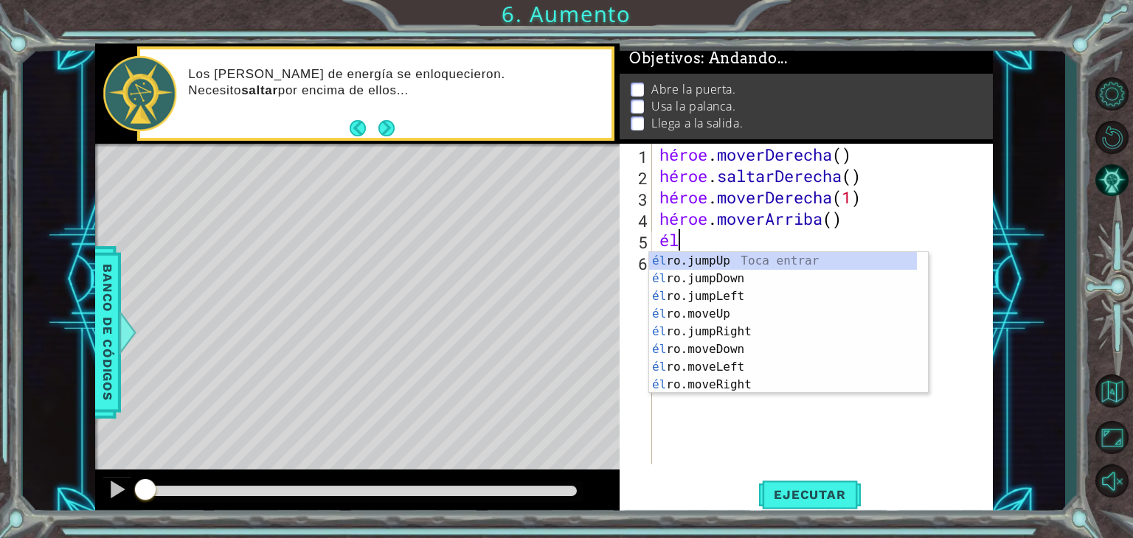
type textarea "h"
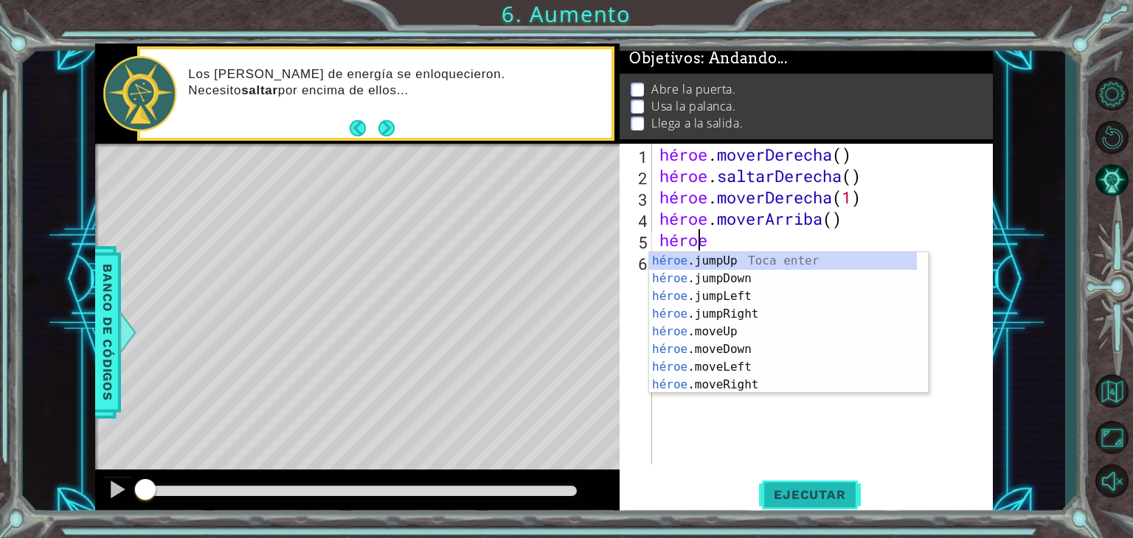
click at [801, 503] on button "Ejecutar" at bounding box center [809, 495] width 101 height 38
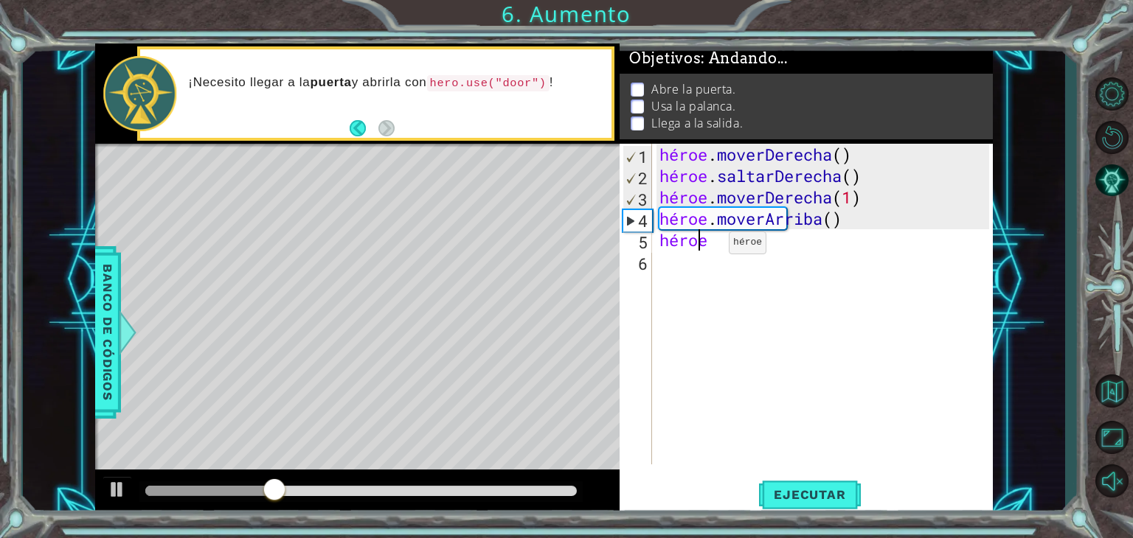
click at [707, 246] on div "héroe . moverDerecha ( ) héroe . saltarDerecha ( ) héroe . moverDerecha ( 1 ) h…" at bounding box center [826, 326] width 340 height 364
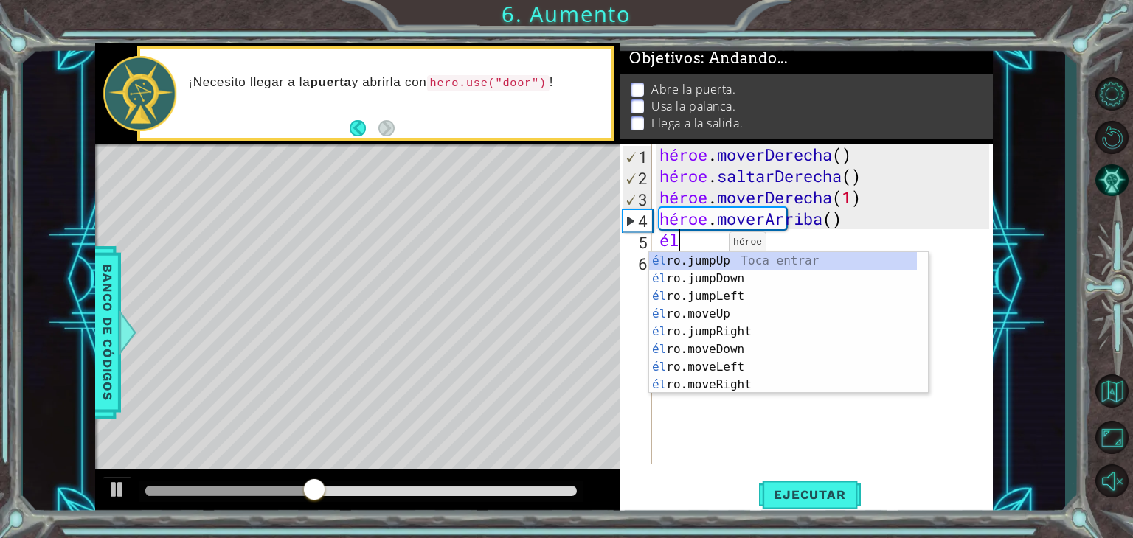
type textarea "h"
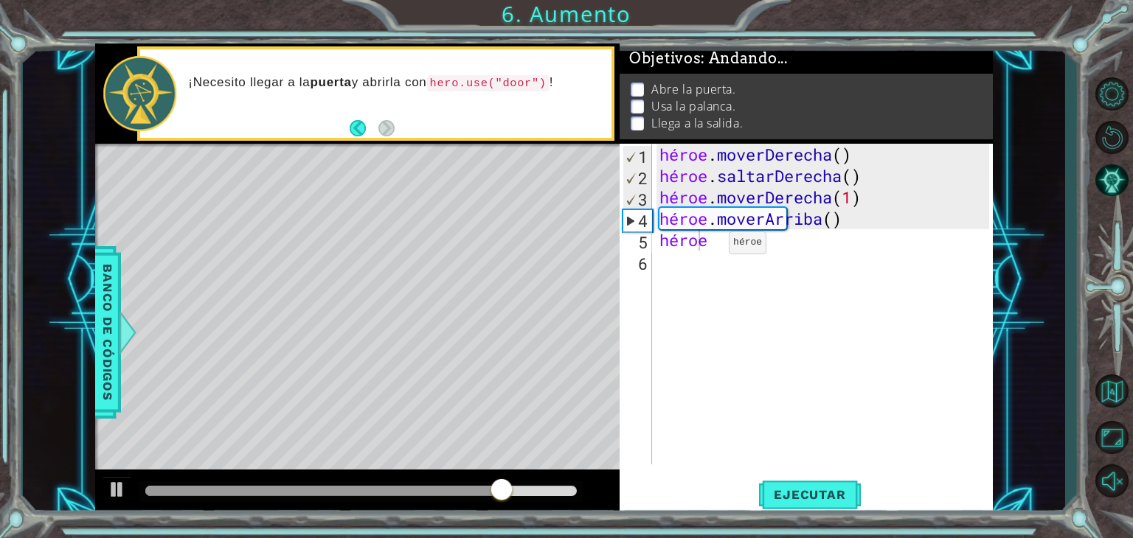
click at [637, 83] on p at bounding box center [637, 90] width 13 height 14
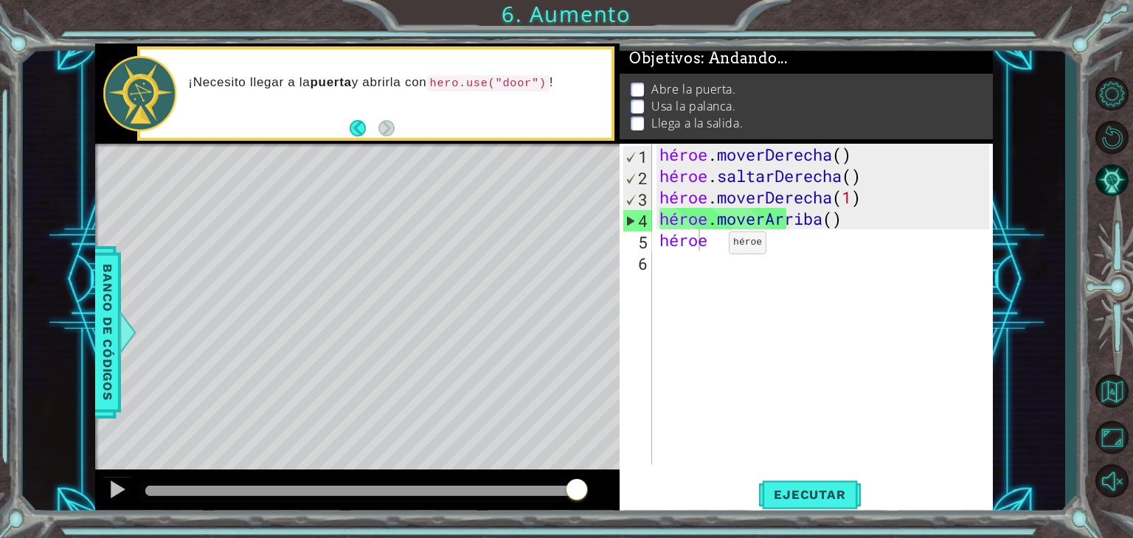
click at [696, 82] on font "Abre la puerta." at bounding box center [693, 89] width 84 height 16
click at [634, 103] on p at bounding box center [637, 107] width 13 height 14
click at [637, 83] on p at bounding box center [637, 90] width 13 height 14
click at [733, 237] on div "héroe . moverDerecha ( ) héroe . saltarDerecha ( ) héroe . moverDerecha ( 1 ) h…" at bounding box center [826, 326] width 340 height 364
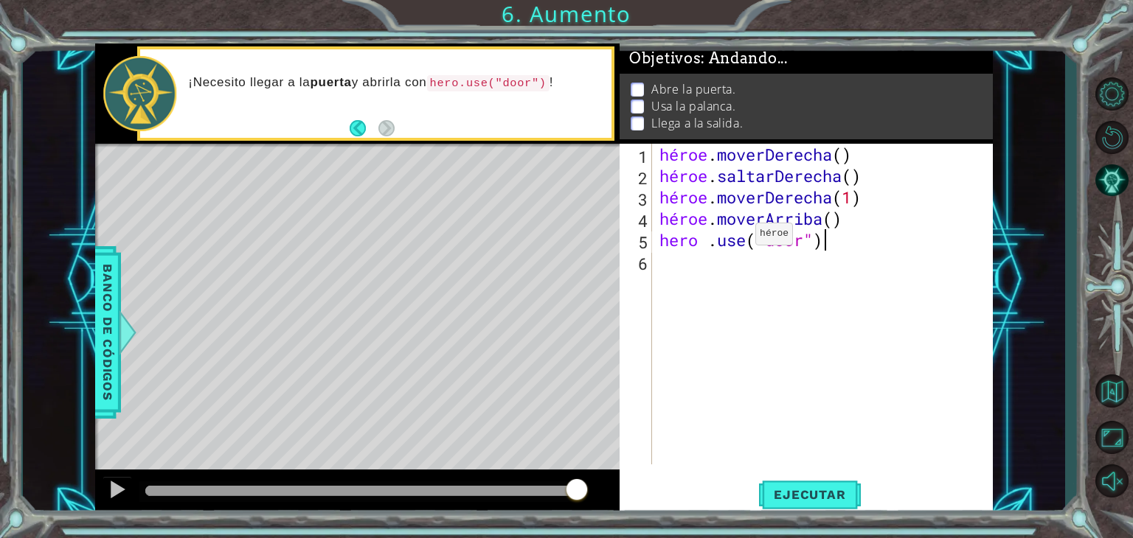
scroll to position [0, 6]
type textarea "hero .use("door")"
click at [828, 496] on font "Ejecutar" at bounding box center [810, 495] width 72 height 15
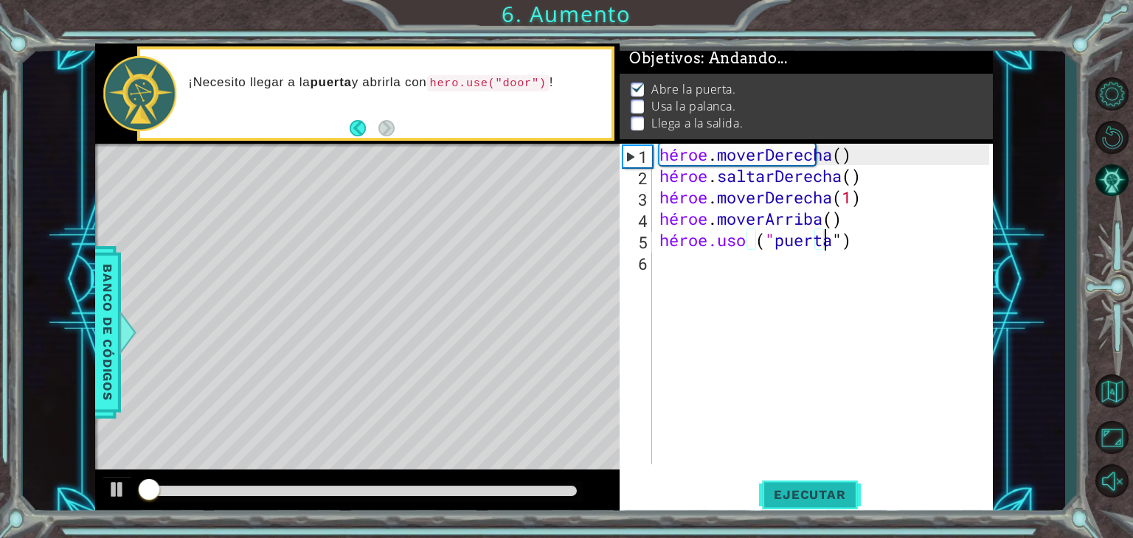
scroll to position [6, 0]
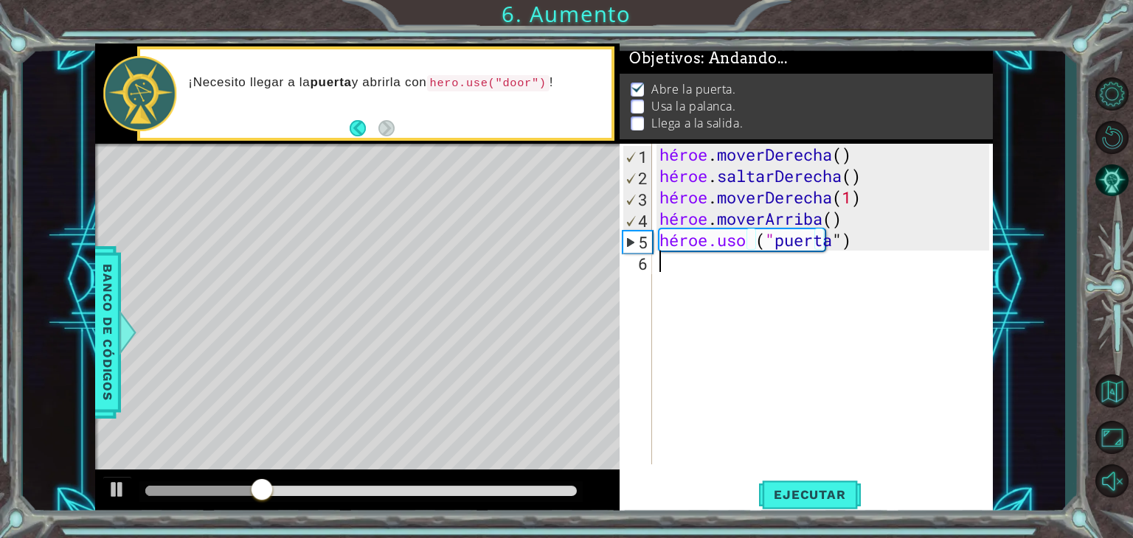
click at [687, 276] on div "héroe . moverDerecha ( ) héroe . saltarDerecha ( ) héroe . moverDerecha ( 1 ) h…" at bounding box center [826, 326] width 340 height 364
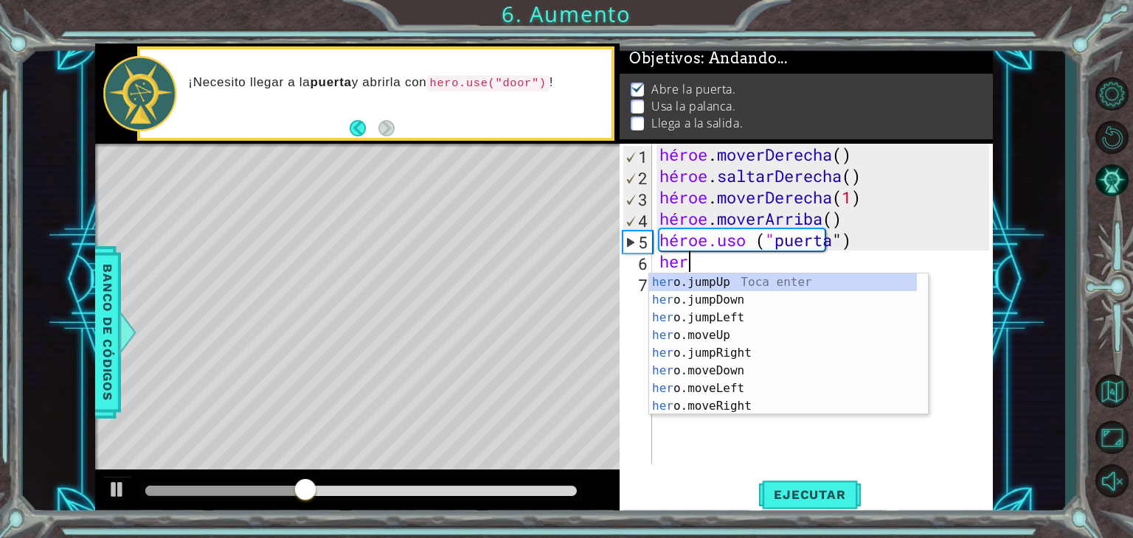
scroll to position [0, 0]
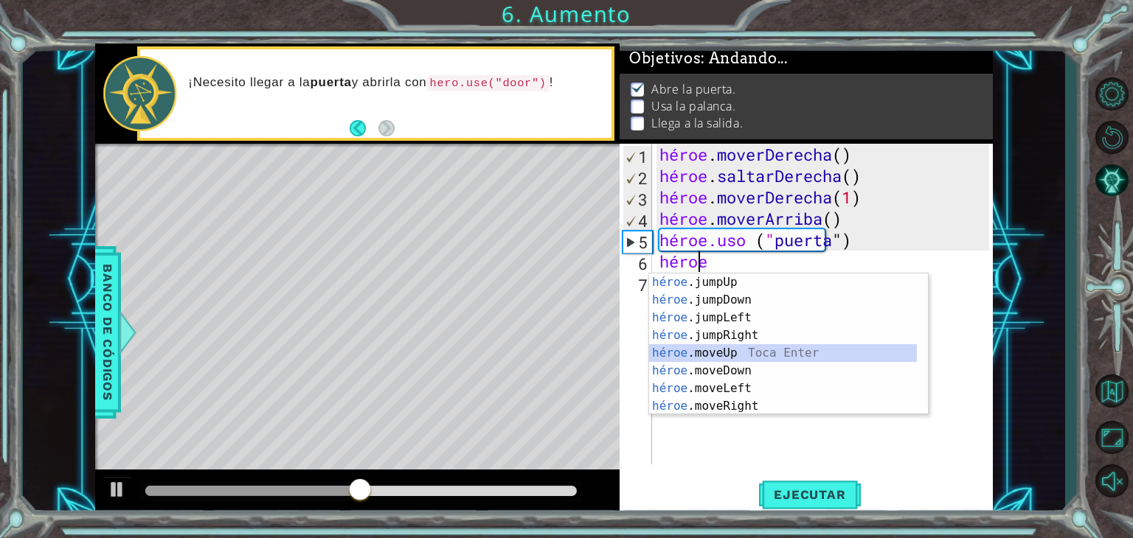
click at [716, 353] on div "héroe .jumpUp Toca enter héroe .jumpDown Toca Enter héroe .jumpLeft Toca Enter …" at bounding box center [783, 362] width 268 height 177
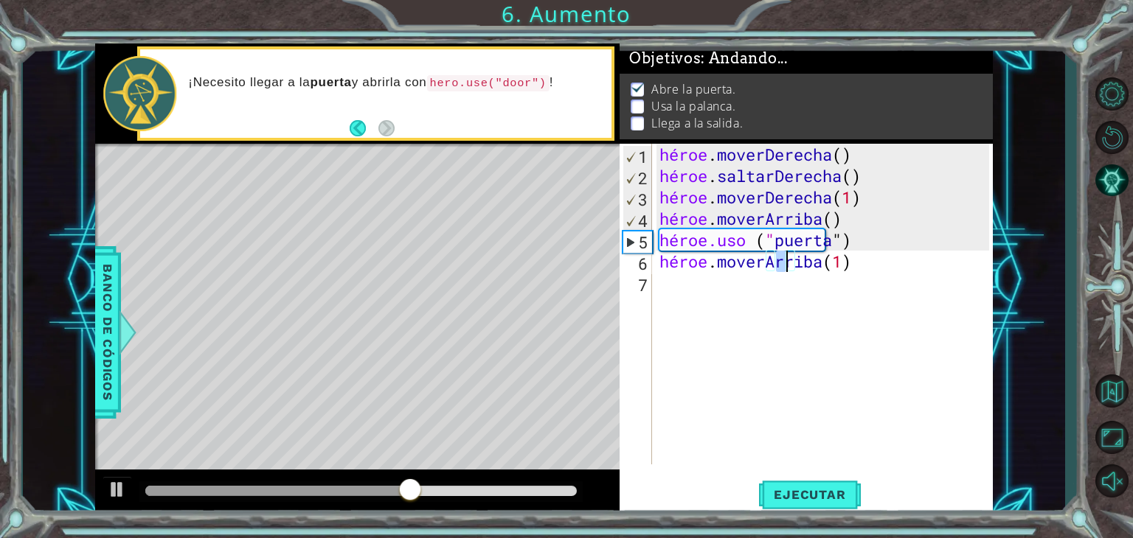
type textarea "hero.moveUp(2)"
click at [666, 293] on div "héroe . moverDerecha ( ) héroe . saltarDerecha ( ) héroe . moverDerecha ( 1 ) h…" at bounding box center [826, 326] width 340 height 364
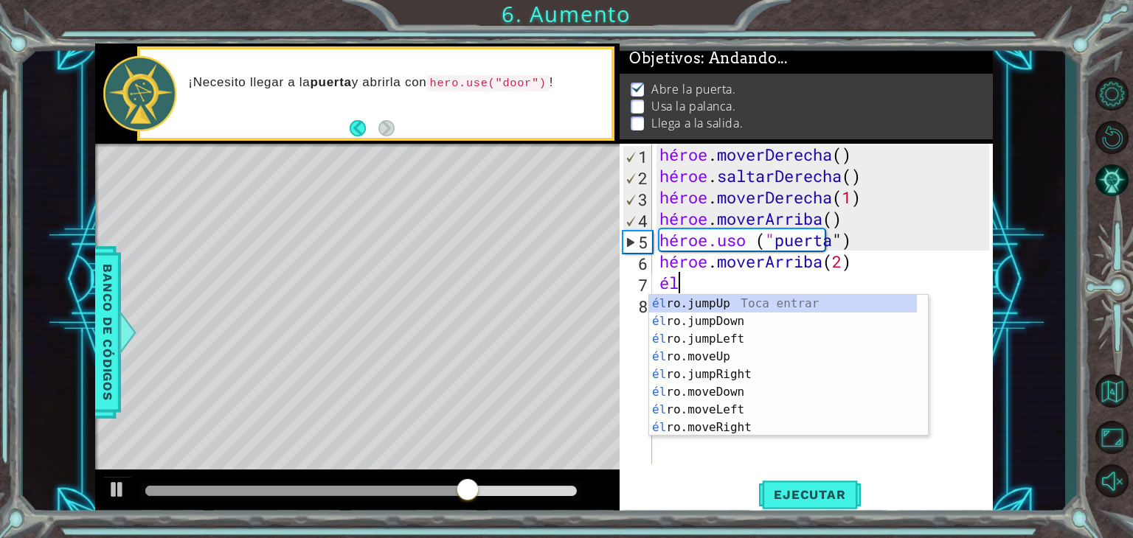
type textarea "hero"
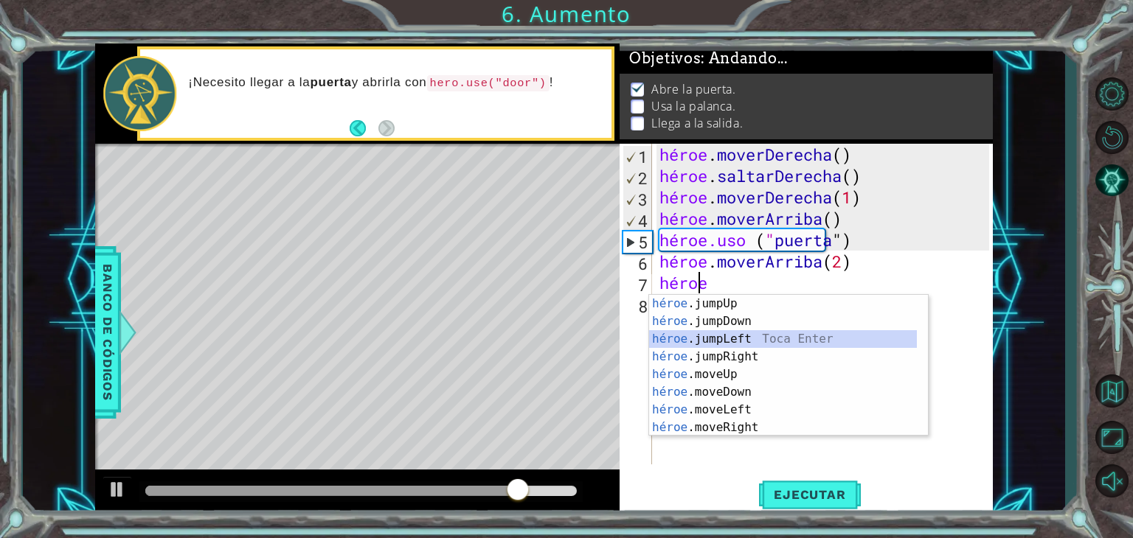
click at [717, 337] on div "héroe .jumpUp Toca enter héroe .jumpDown Toca Enter héroe .jumpLeft Toca Enter …" at bounding box center [783, 383] width 268 height 177
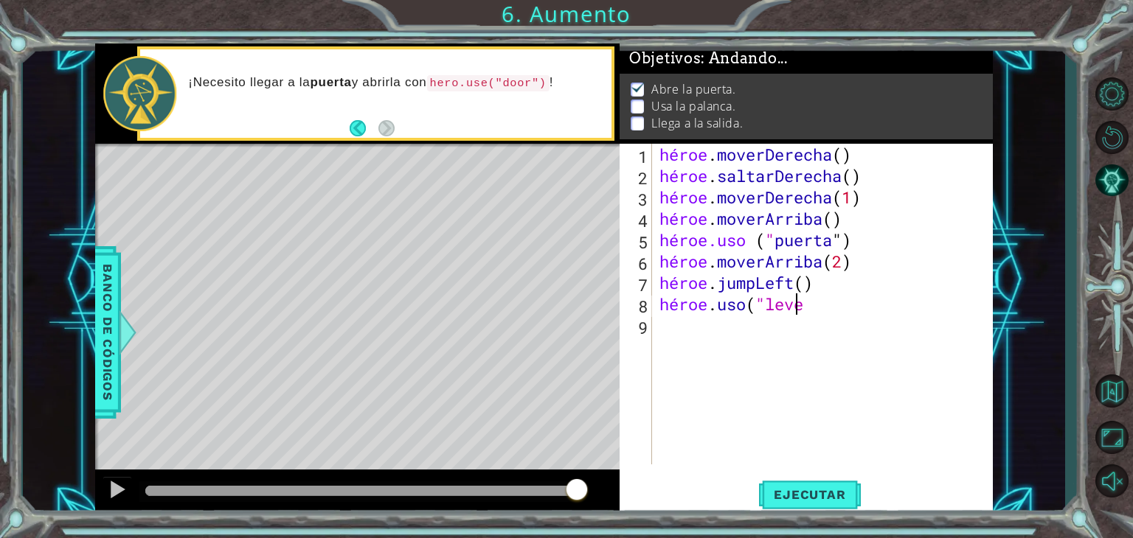
scroll to position [0, 6]
type textarea "hero.use("lever")"
click at [710, 325] on div "héroe . moverDerecha ( ) héroe . saltarDerecha ( ) héroe . moverDerecha ( 1 ) h…" at bounding box center [826, 326] width 340 height 364
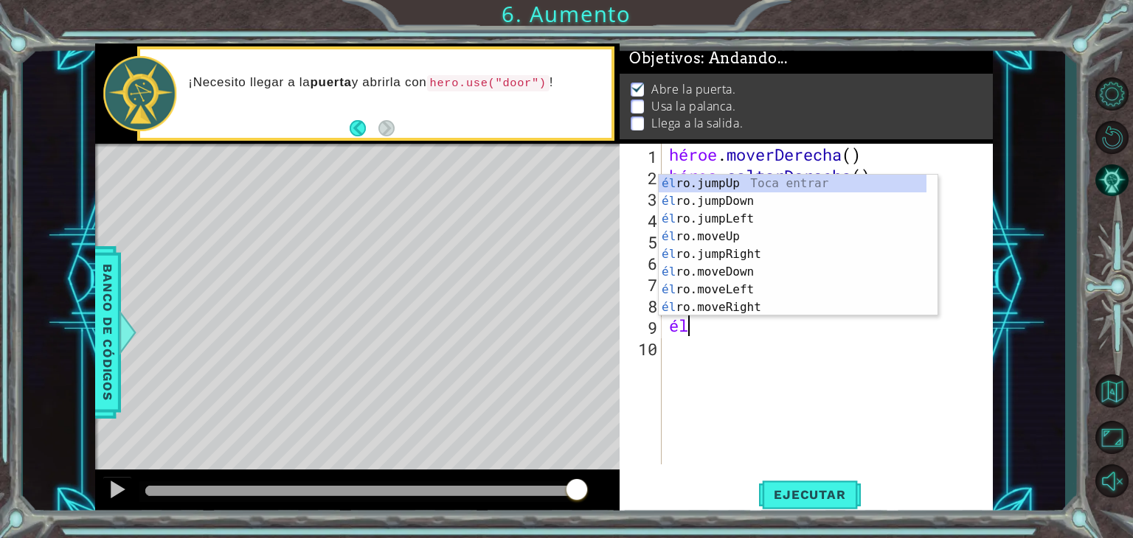
scroll to position [0, 0]
type textarea "hero"
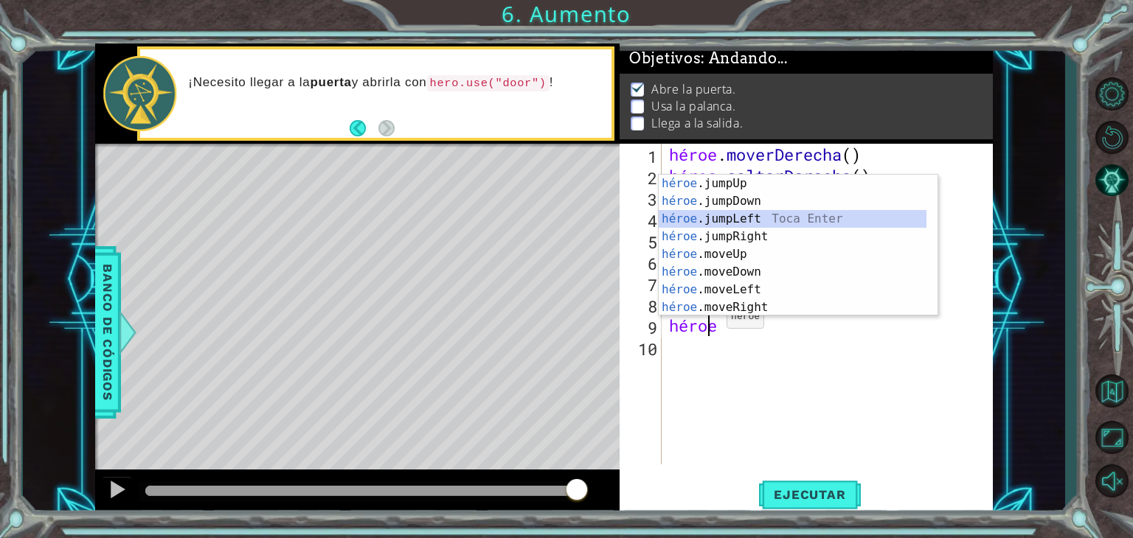
click at [743, 215] on div "héroe .jumpUp Toca enter héroe .jumpDown Toca Enter héroe .jumpLeft Toca Enter …" at bounding box center [793, 263] width 268 height 177
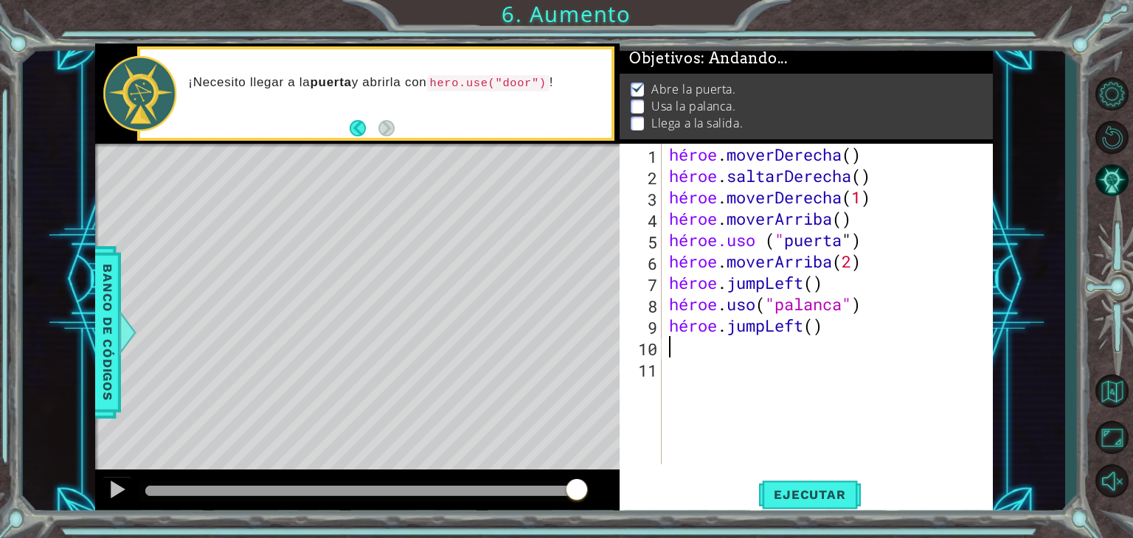
type textarea "2"
click at [758, 359] on div "héroe . moverDerecha ( ) héroe . saltarDerecha ( ) héroe . moverDerecha ( 1 ) h…" at bounding box center [831, 326] width 331 height 364
click at [758, 354] on div "héroe . moverDerecha ( ) héroe . saltarDerecha ( ) héroe . moverDerecha ( 1 ) h…" at bounding box center [831, 326] width 331 height 364
type textarea "2"
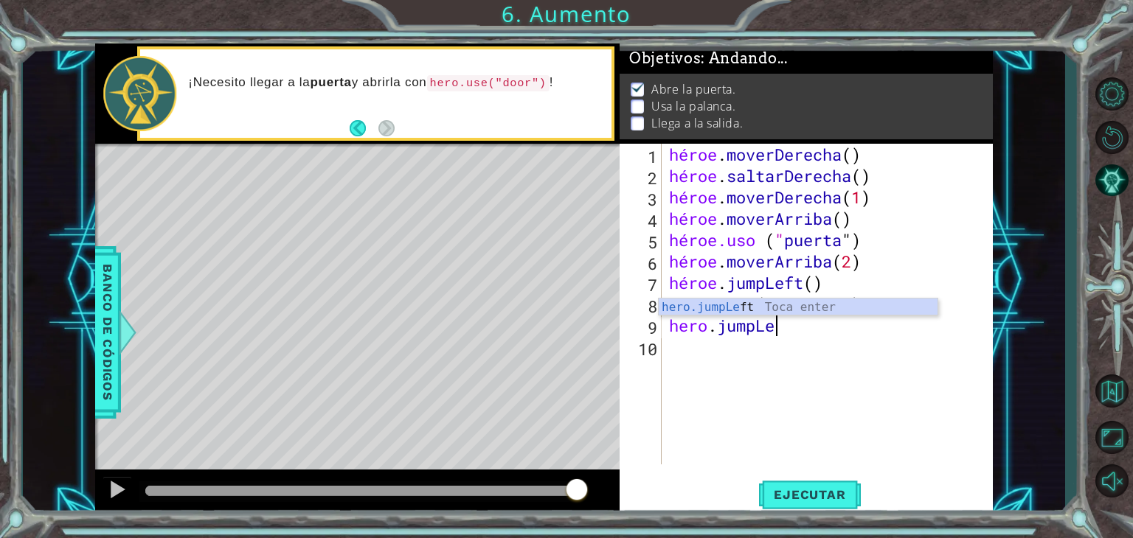
type textarea "hero.j"
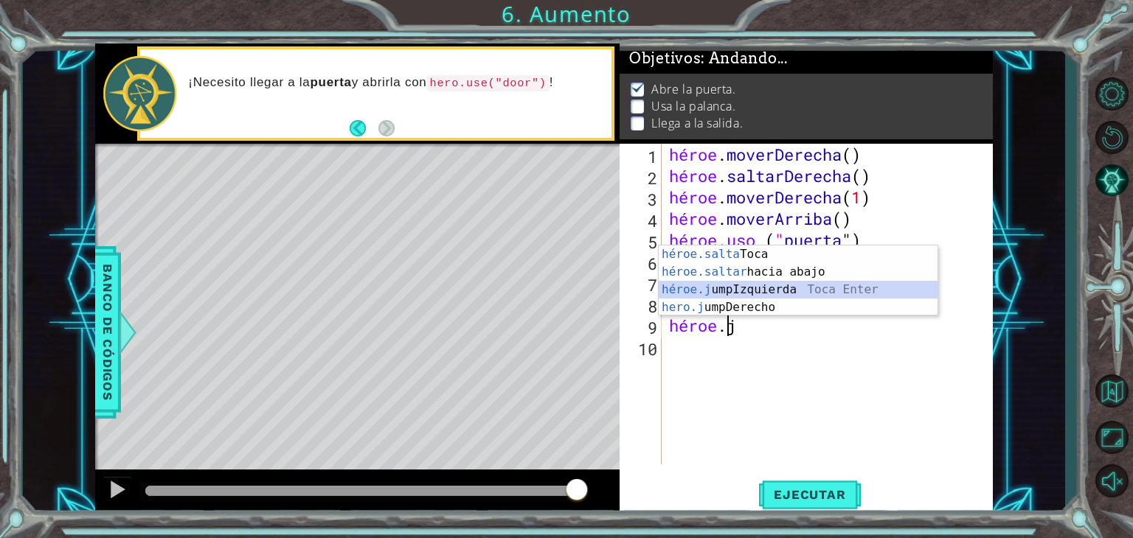
click at [772, 294] on div "héroe.salta [PERSON_NAME] enter héroe.saltar hacia abajo [PERSON_NAME] Enter hé…" at bounding box center [798, 299] width 279 height 106
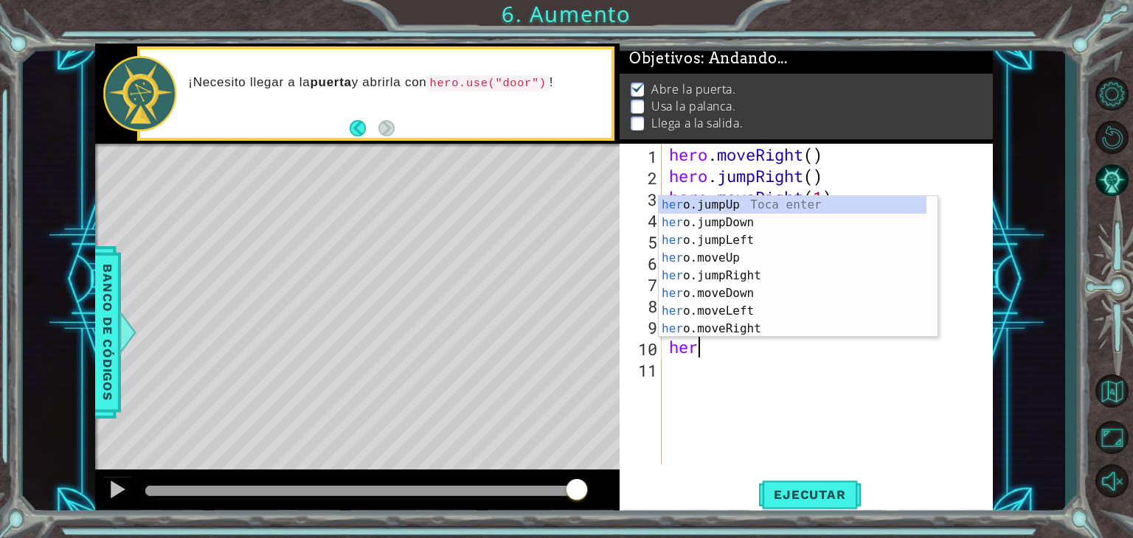
type textarea "hero"
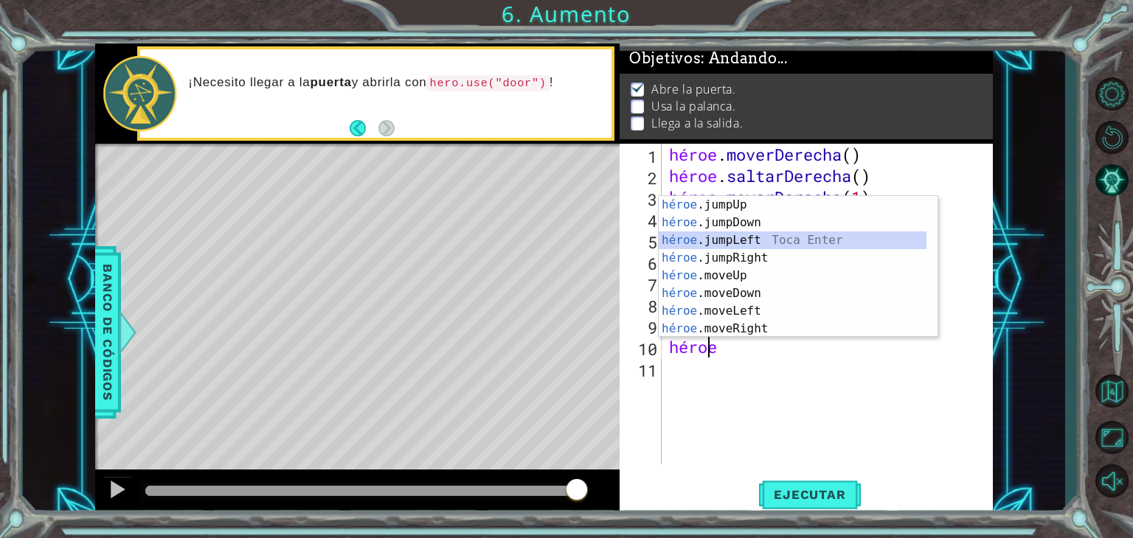
click at [736, 242] on div "héroe .jumpUp Toca enter héroe .jumpDown Toca Enter héroe .jumpLeft Toca Enter …" at bounding box center [793, 284] width 268 height 177
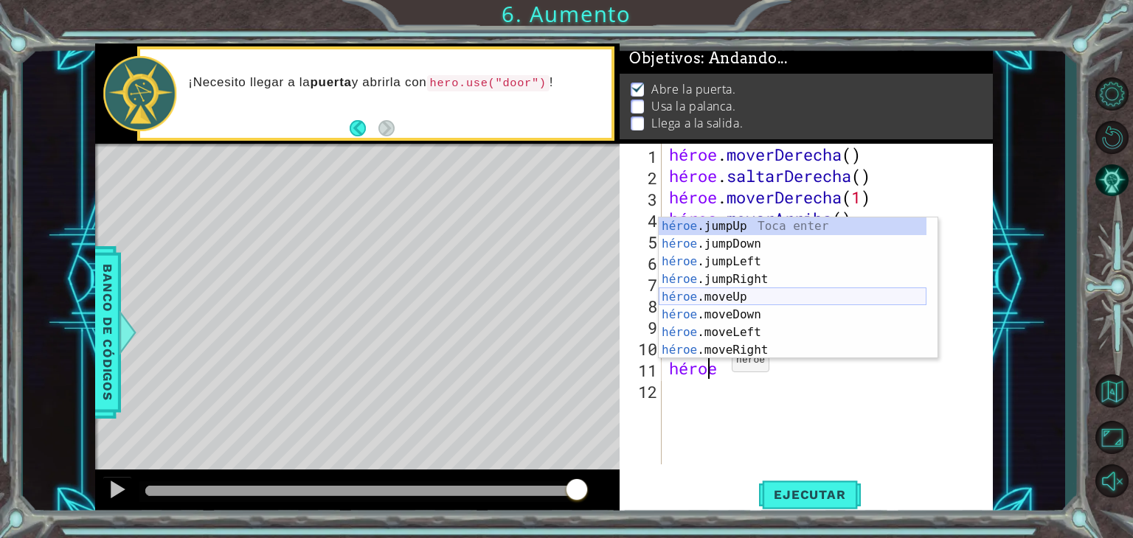
click at [735, 298] on div "héroe .jumpUp Toca enter héroe .jumpDown Toca Enter héroe .jumpLeft Toca Enter …" at bounding box center [793, 306] width 268 height 177
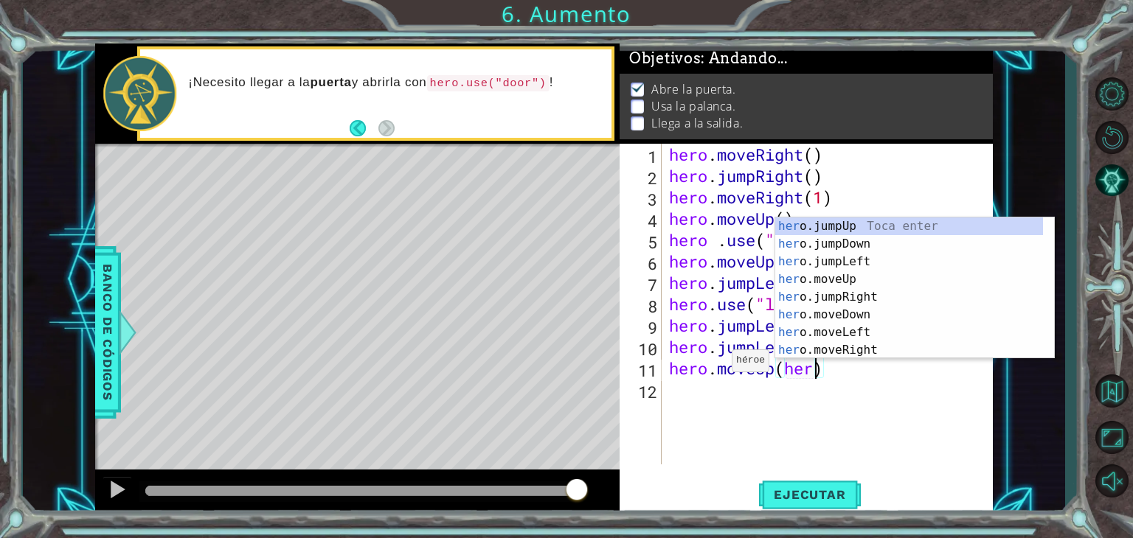
scroll to position [0, 6]
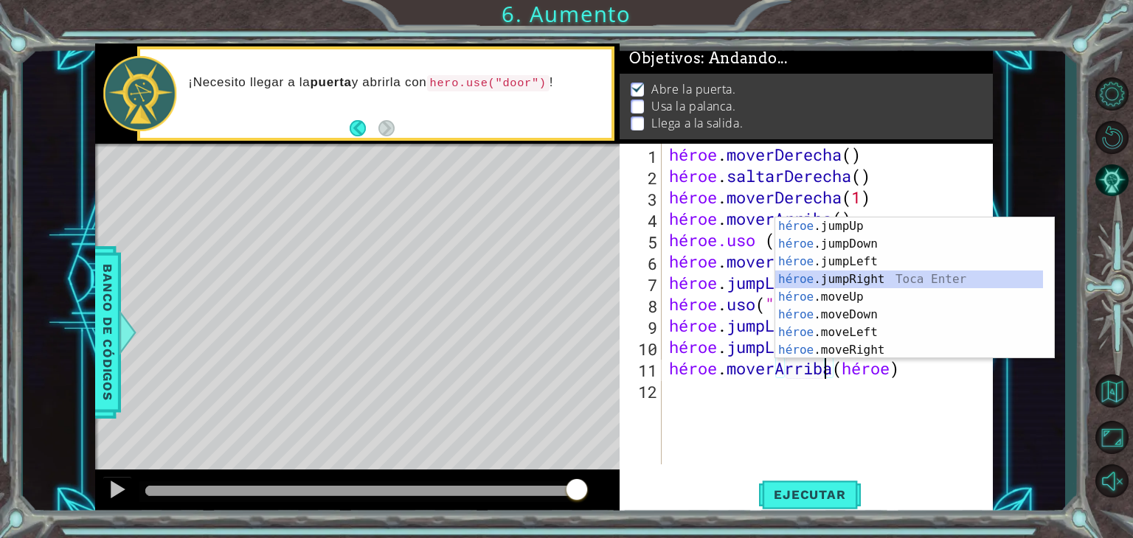
click at [859, 281] on div "héroe .jumpUp Toca enter héroe .jumpDown Toca Enter héroe .jumpLeft Toca Enter …" at bounding box center [909, 306] width 268 height 177
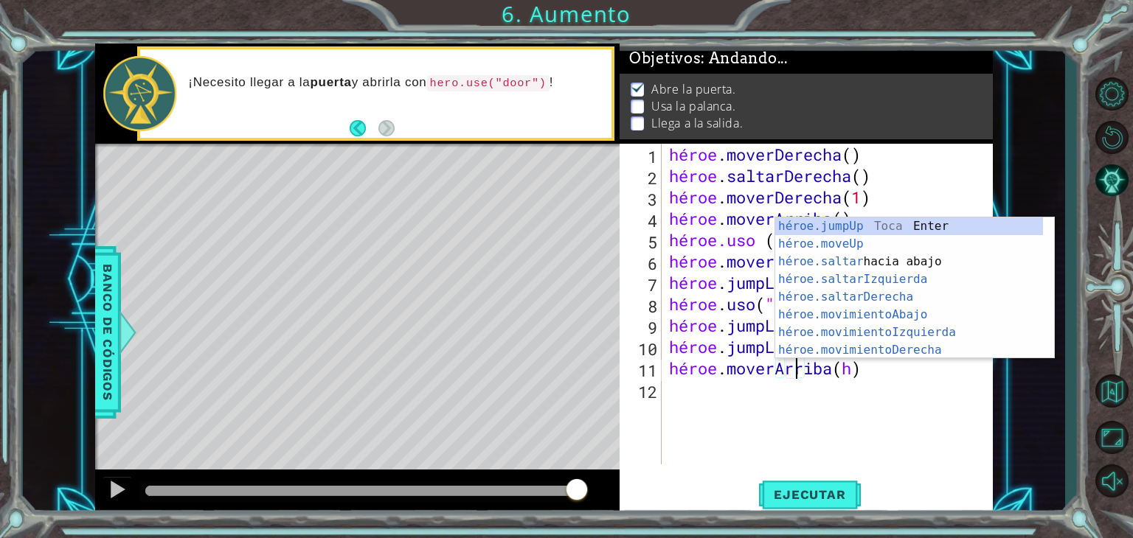
type textarea "hero.moveUp()"
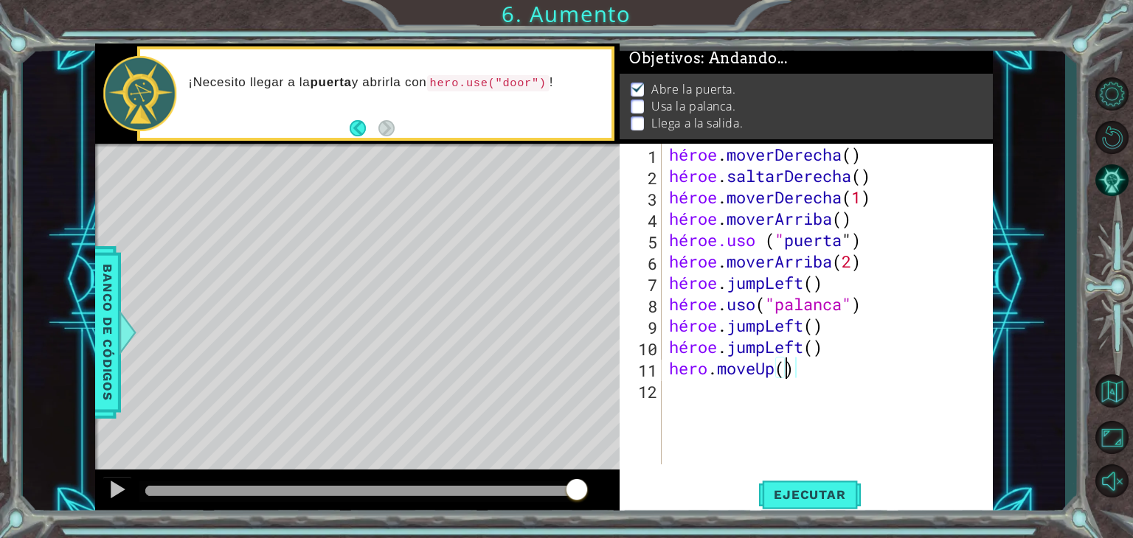
scroll to position [0, 4]
click at [821, 398] on div "héroe . moverDerecha ( ) héroe . saltarDerecha ( ) héroe . moverDerecha ( 1 ) h…" at bounding box center [831, 326] width 331 height 364
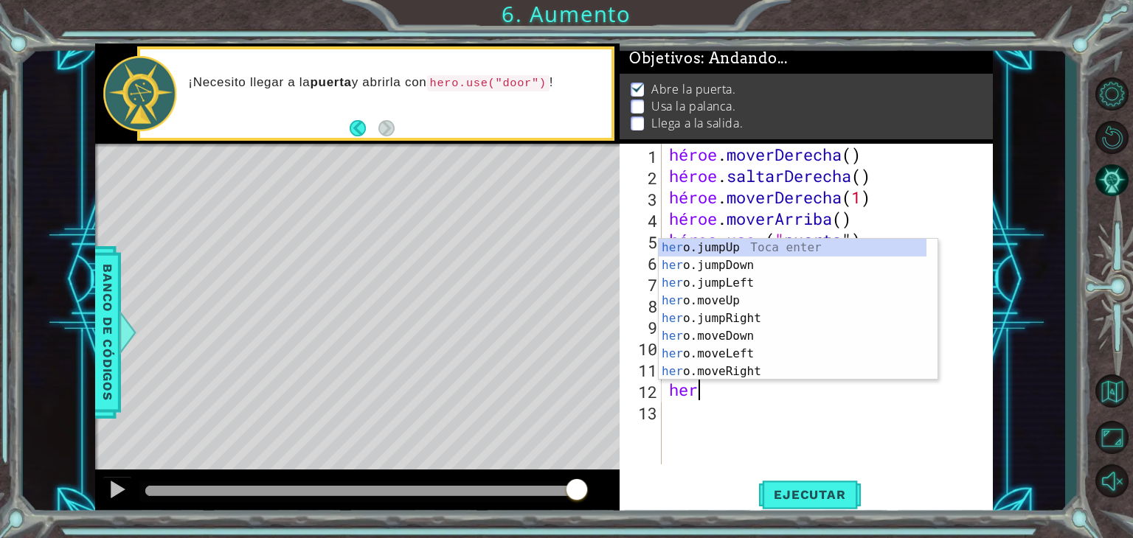
scroll to position [0, 0]
type textarea "hero"
click at [759, 302] on div "héroe .jumpUp Toca enter héroe .jumpDown Toca Enter héroe .jumpLeft Toca Enter …" at bounding box center [793, 327] width 268 height 177
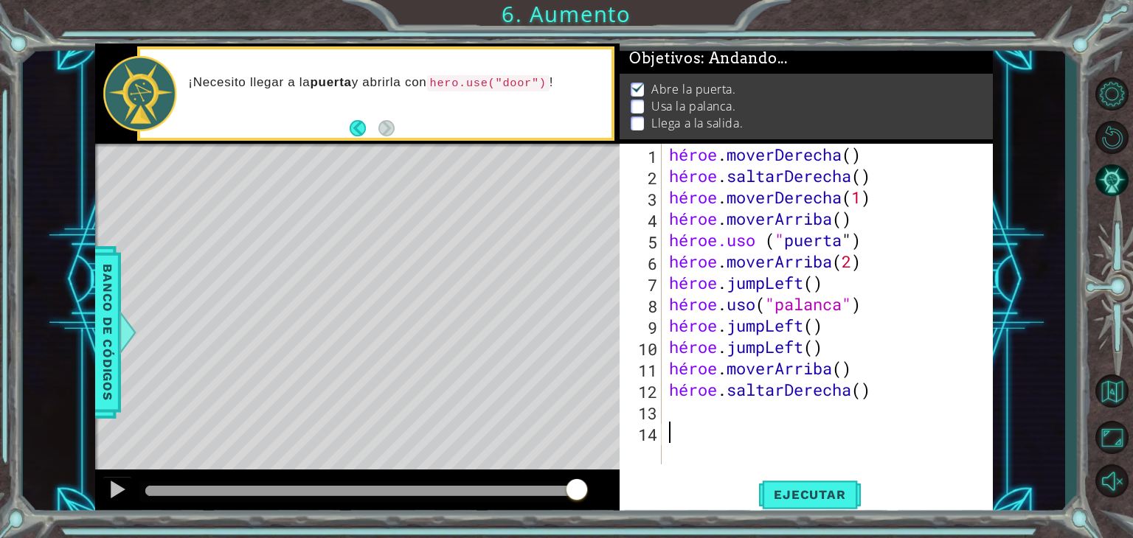
click at [729, 426] on div "héroe . moverDerecha ( ) héroe . saltarDerecha ( ) héroe . moverDerecha ( 1 ) h…" at bounding box center [831, 326] width 331 height 364
click at [729, 420] on div "héroe . moverDerecha ( ) héroe . saltarDerecha ( ) héroe . moverDerecha ( 1 ) h…" at bounding box center [831, 326] width 331 height 364
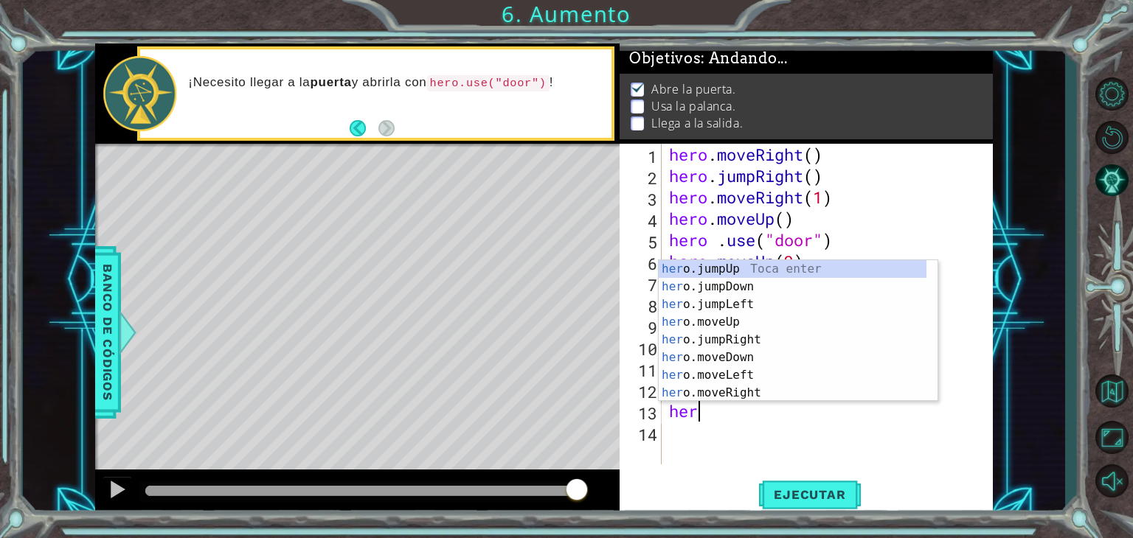
type textarea "hero"
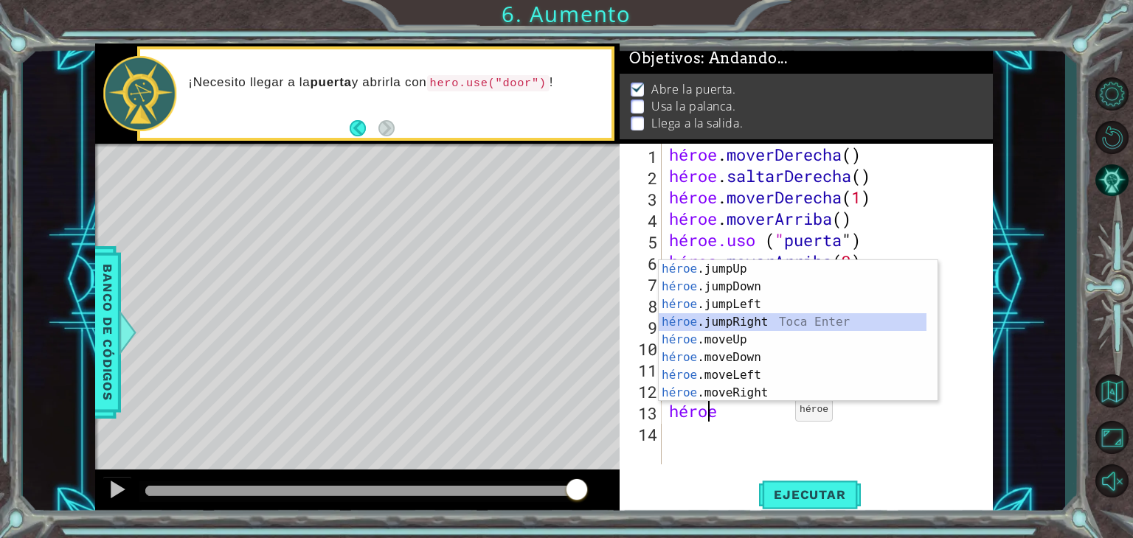
click at [779, 313] on div "héroe .jumpUp Toca enter héroe .jumpDown Toca Enter héroe .jumpLeft Toca Enter …" at bounding box center [793, 348] width 268 height 177
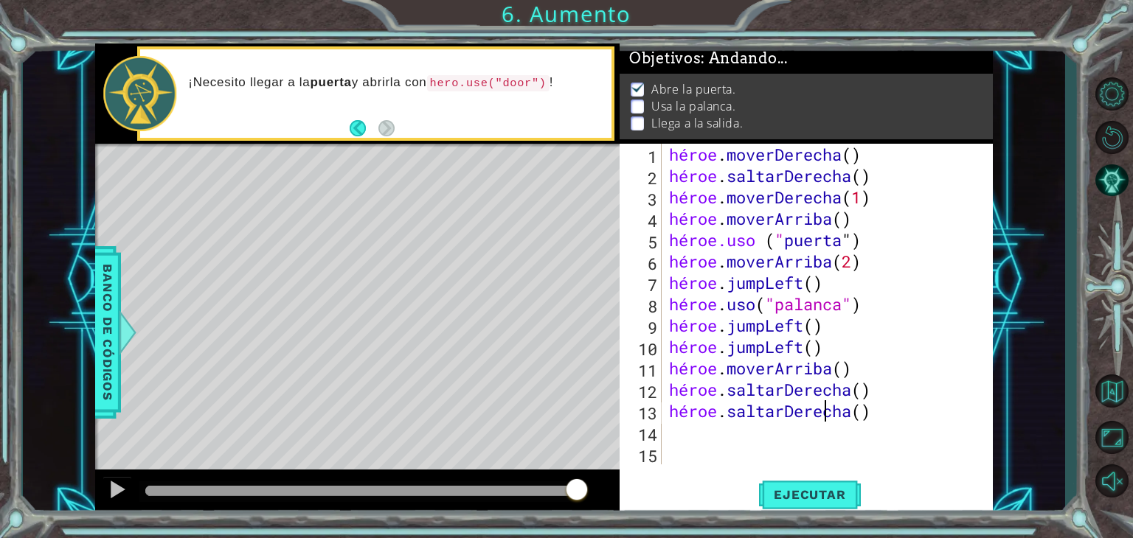
click at [921, 408] on div "héroe . moverDerecha ( ) héroe . saltarDerecha ( ) héroe . moverDerecha ( 1 ) h…" at bounding box center [831, 326] width 331 height 364
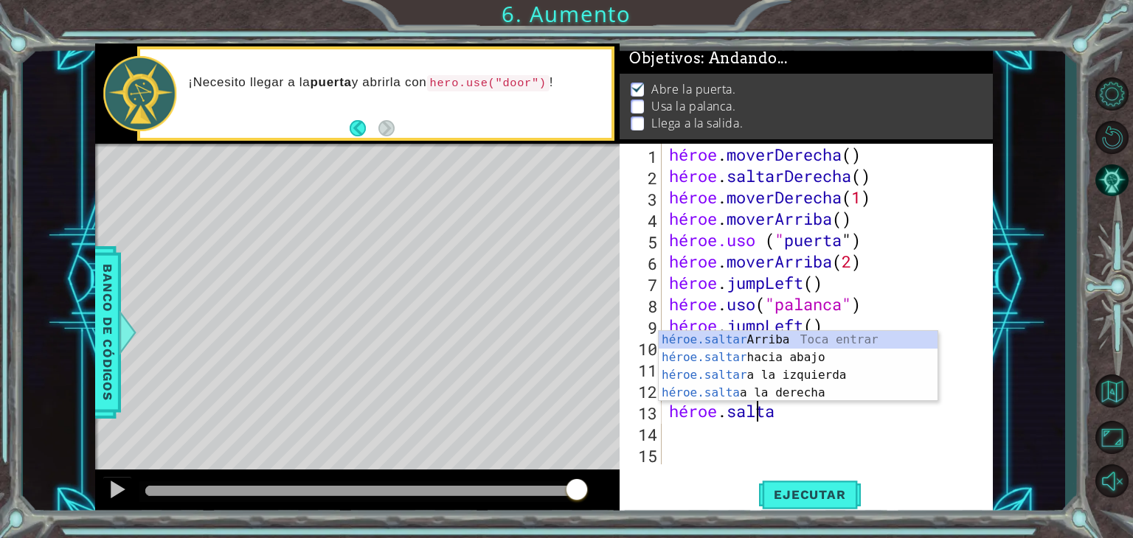
type textarea "h"
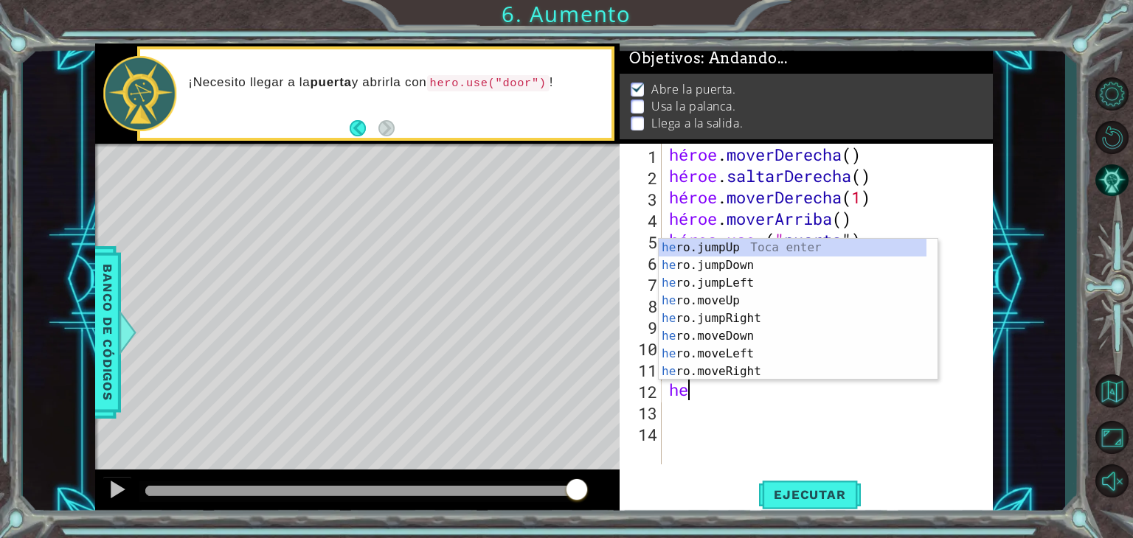
type textarea "h"
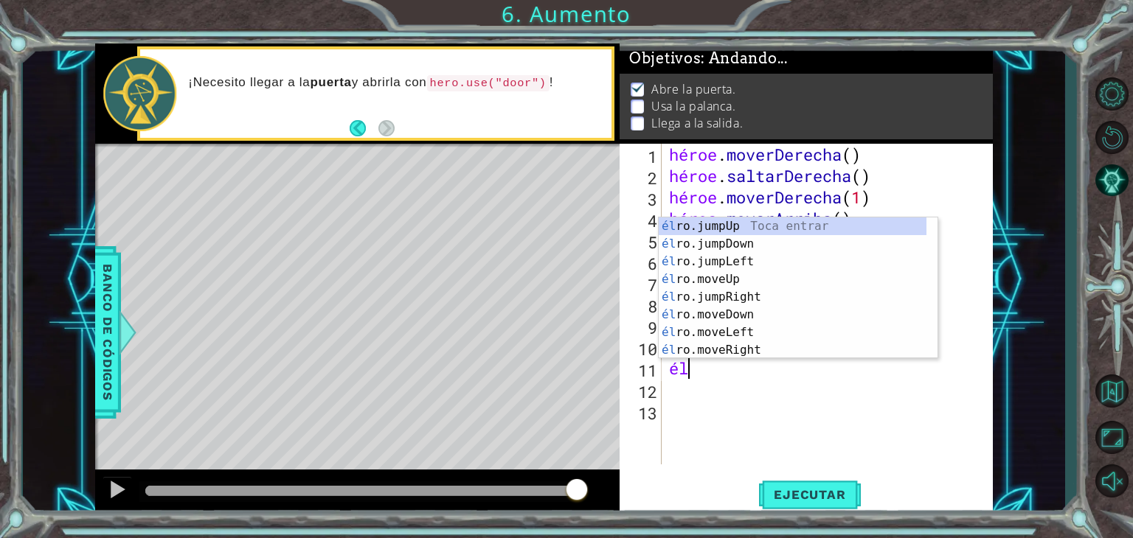
type textarea "h"
type textarea "hero"
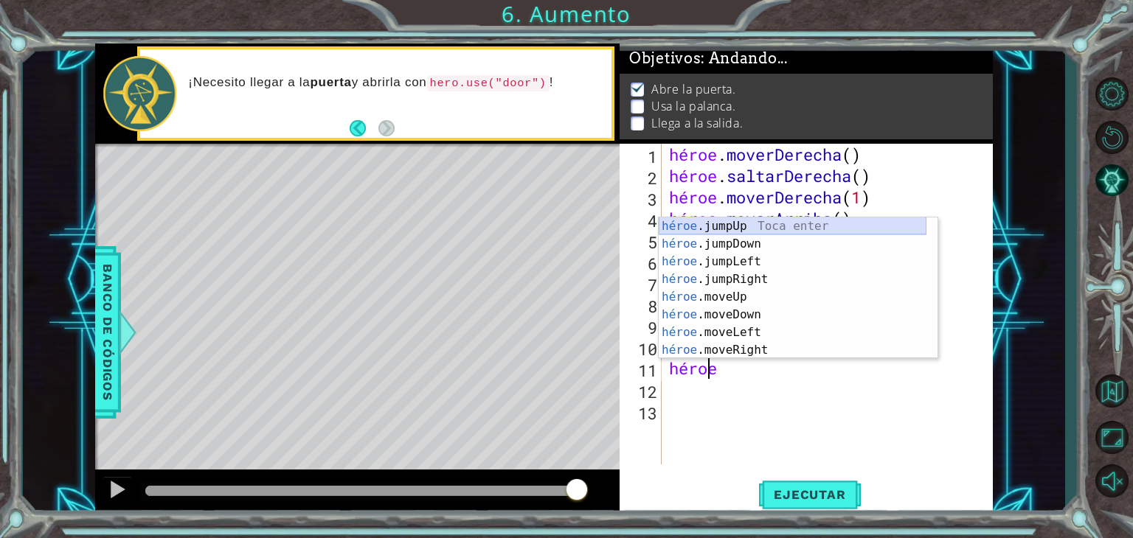
click at [744, 225] on div "héroe .jumpUp Toca enter héroe .jumpDown Toca Enter héroe .jumpLeft Toca Enter …" at bounding box center [793, 306] width 268 height 177
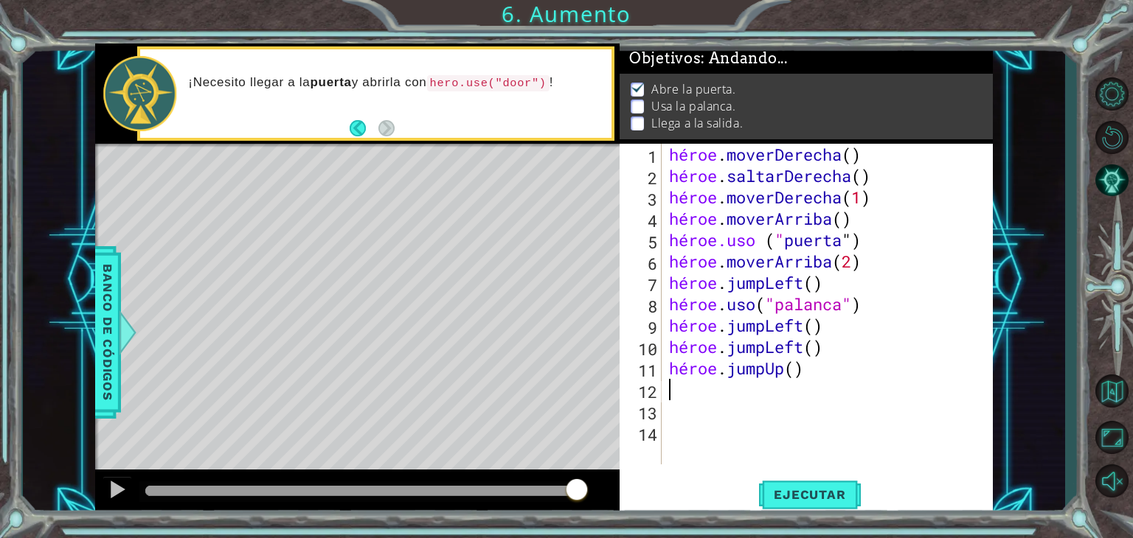
click at [715, 393] on div "héroe . moverDerecha ( ) héroe . saltarDerecha ( ) héroe . moverDerecha ( 1 ) h…" at bounding box center [831, 326] width 331 height 364
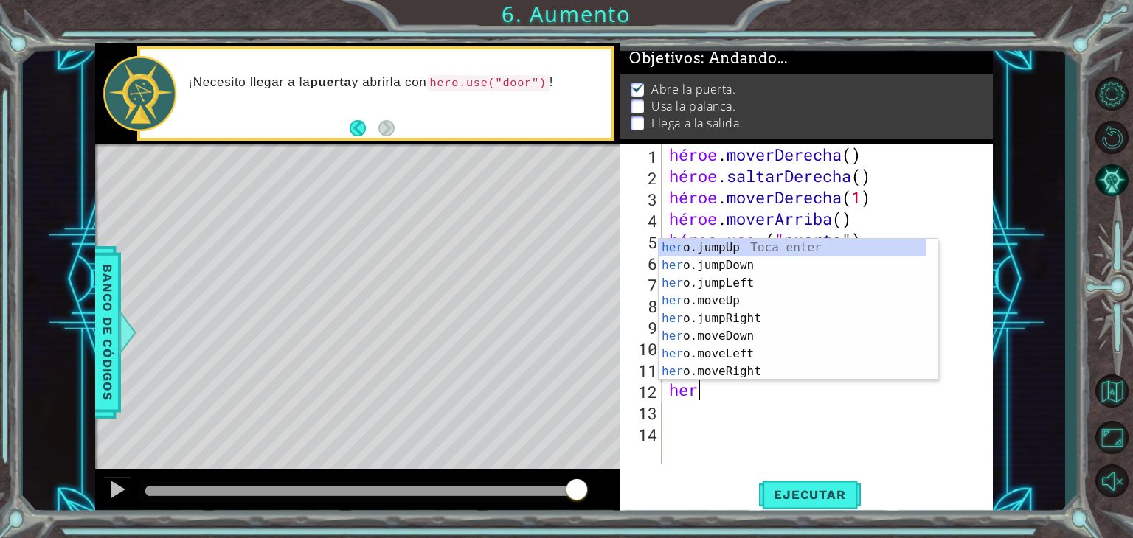
type textarea "hero"
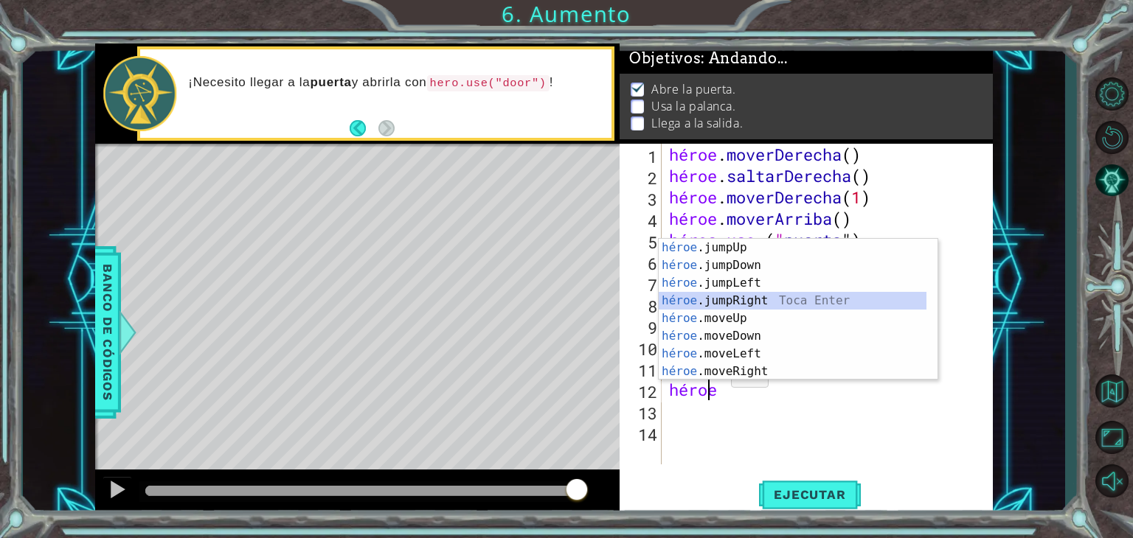
click at [752, 299] on div "héroe .jumpUp Toca enter héroe .jumpDown Toca Enter héroe .jumpLeft Toca Enter …" at bounding box center [793, 327] width 268 height 177
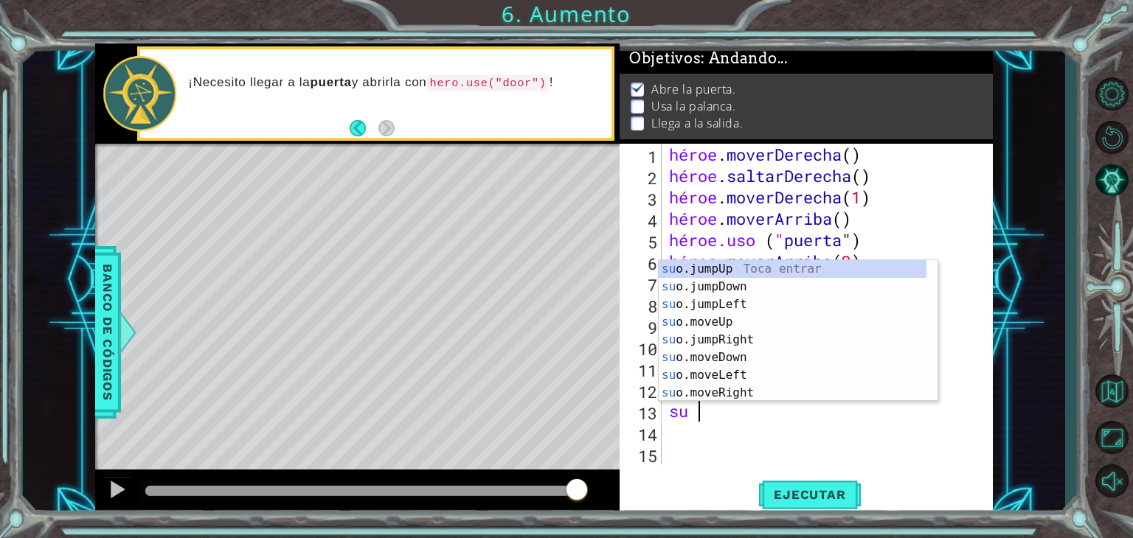
type textarea "hero"
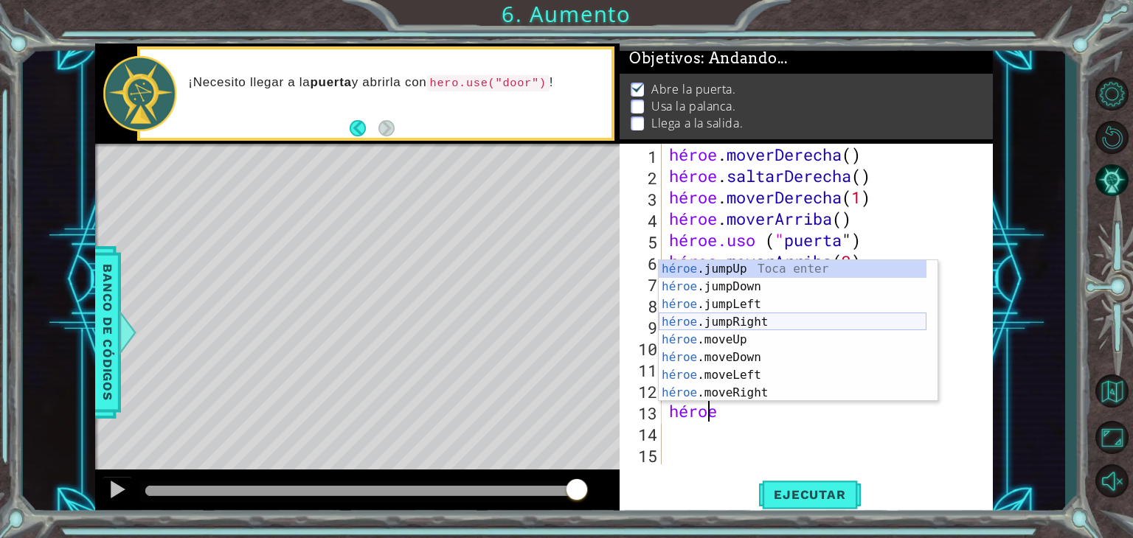
click at [755, 321] on div "héroe .jumpUp Toca enter héroe .jumpDown Toca Enter héroe .jumpLeft Toca Enter …" at bounding box center [793, 348] width 268 height 177
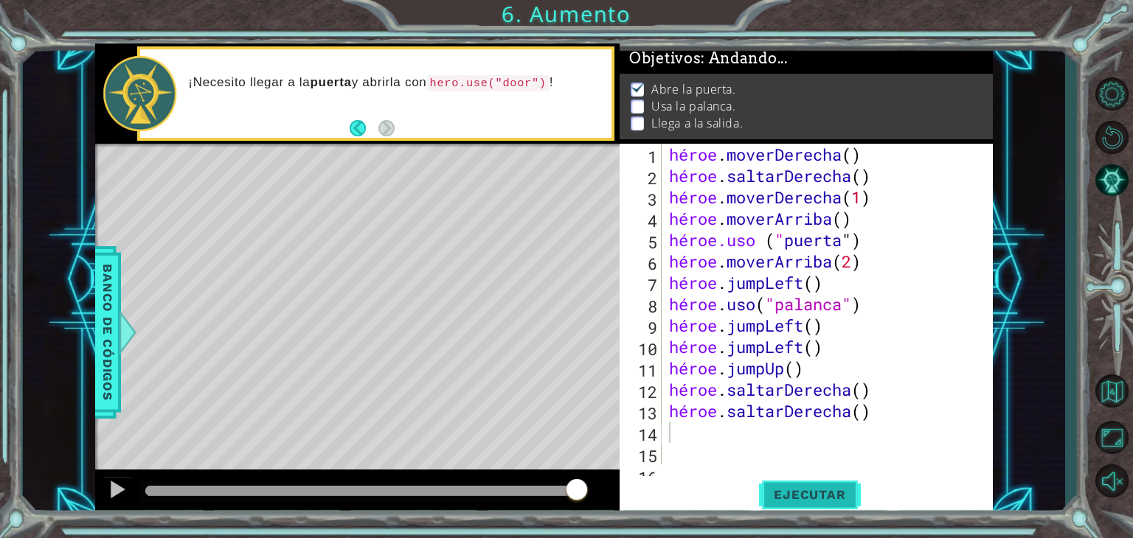
click at [812, 488] on font "Ejecutar" at bounding box center [810, 495] width 72 height 15
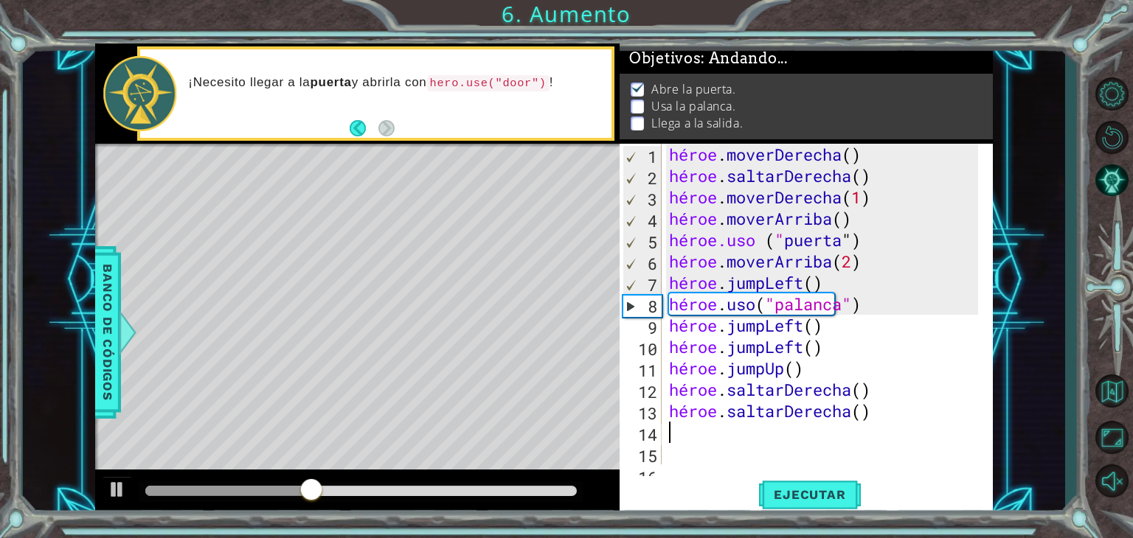
click at [867, 350] on div "héroe . moverDerecha ( ) héroe . saltarDerecha ( ) héroe . moverDerecha ( 1 ) h…" at bounding box center [825, 326] width 319 height 364
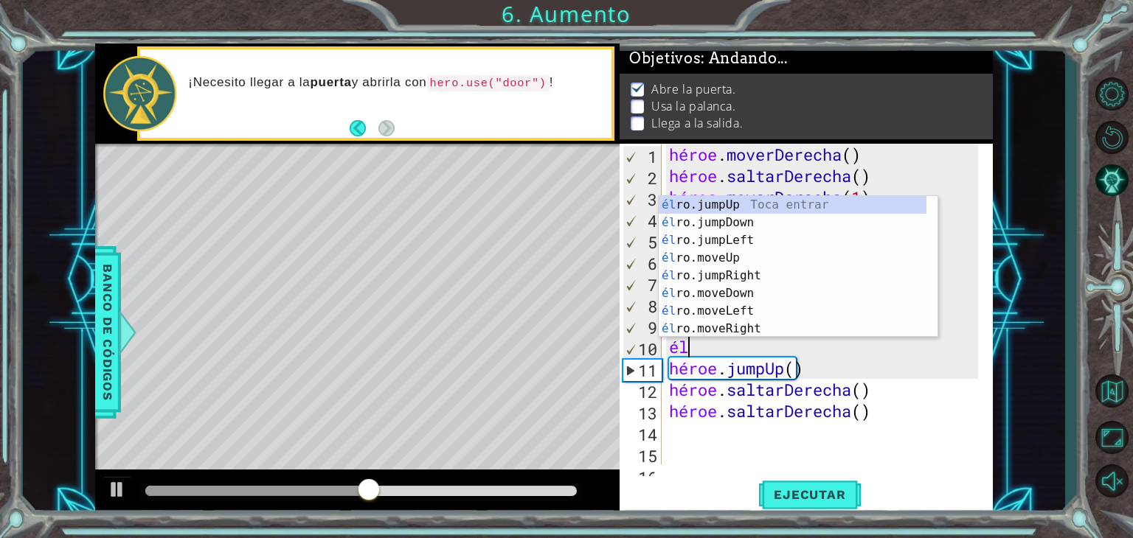
type textarea "h"
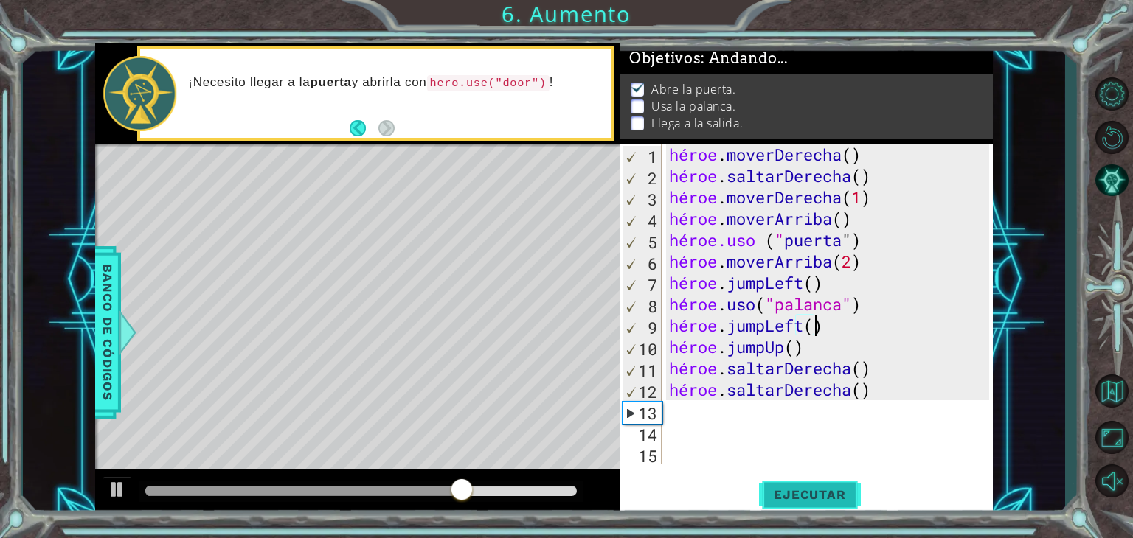
click at [825, 493] on font "Ejecutar" at bounding box center [810, 495] width 72 height 15
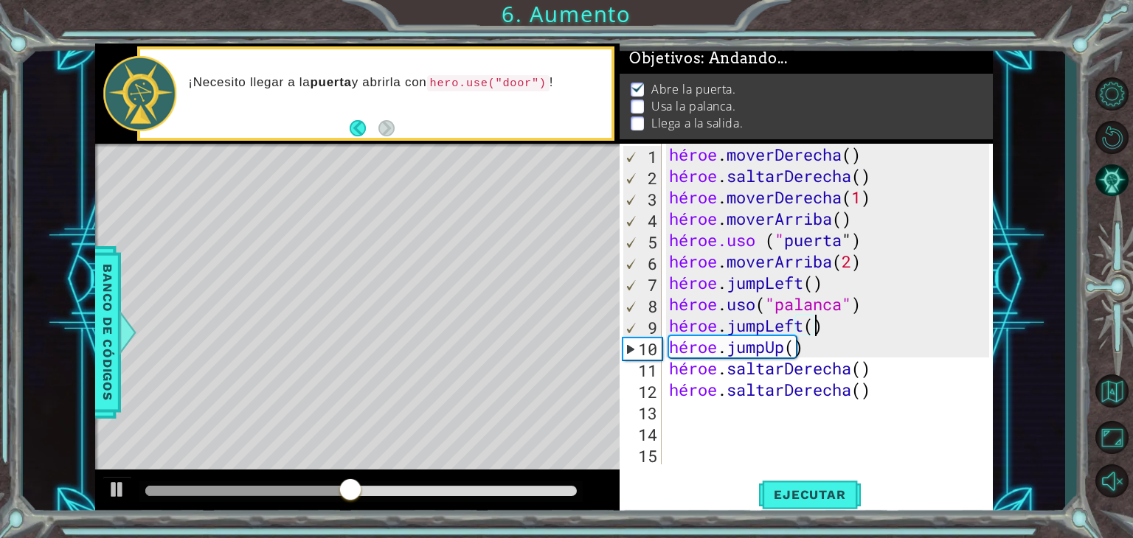
click at [874, 289] on div "héroe . moverDerecha ( ) héroe . saltarDerecha ( ) héroe . moverDerecha ( 1 ) h…" at bounding box center [831, 326] width 330 height 364
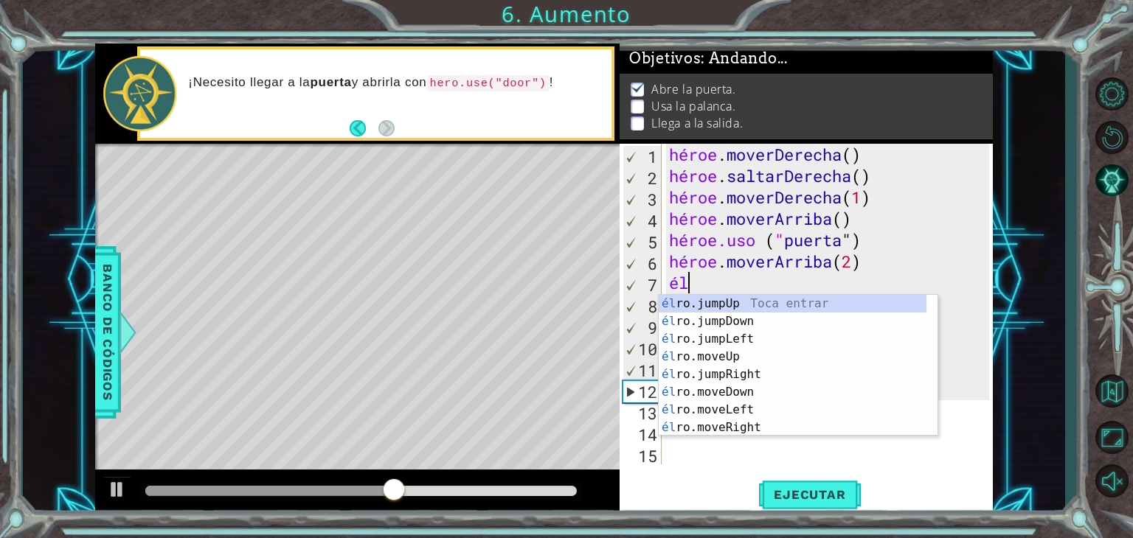
type textarea "h"
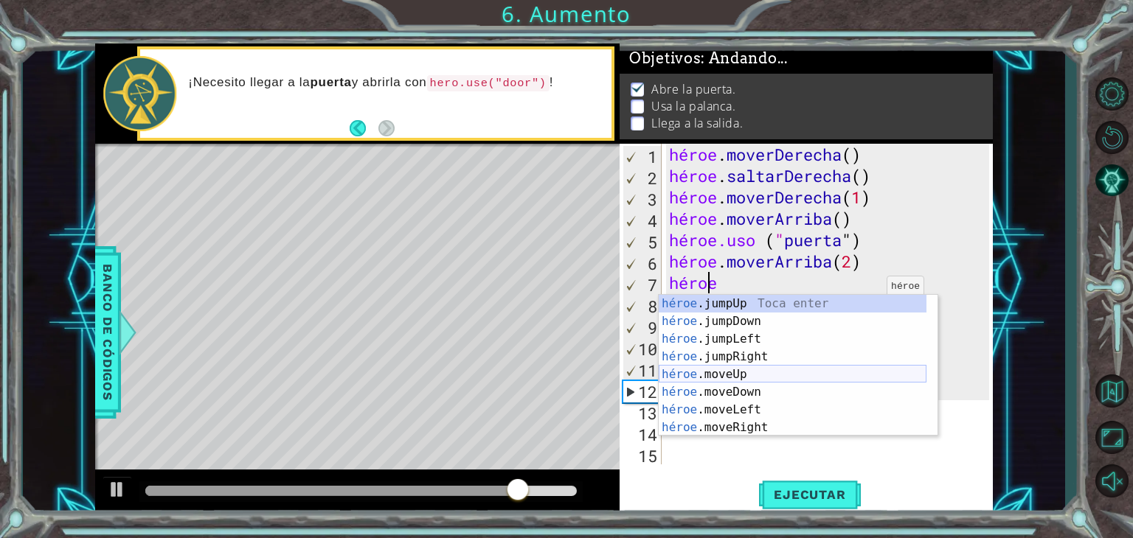
click at [754, 375] on div "héroe .jumpUp Toca enter héroe .jumpDown Toca Enter héroe .jumpLeft Toca Enter …" at bounding box center [793, 383] width 268 height 177
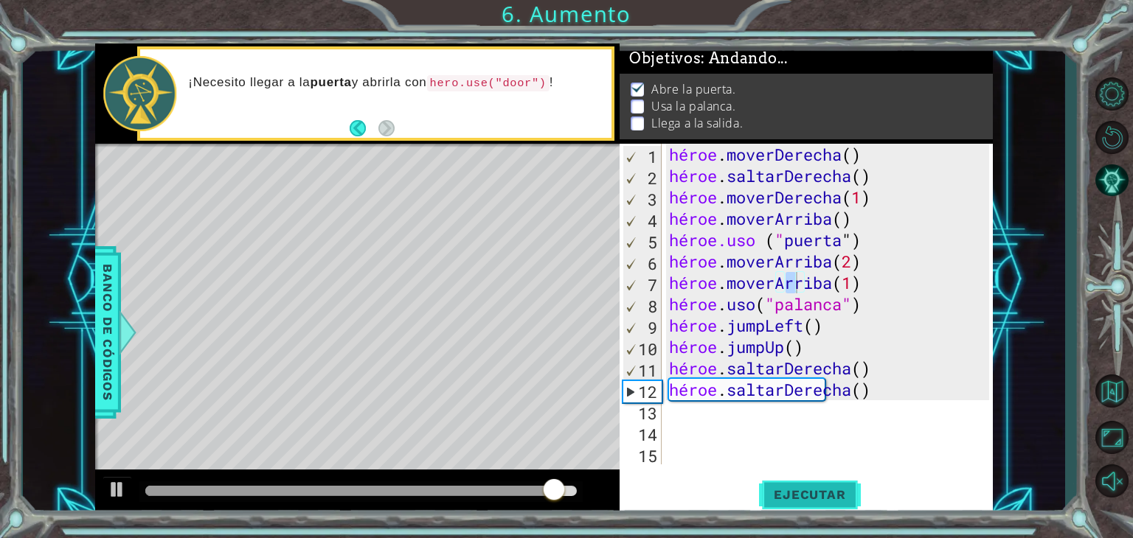
click at [778, 497] on font "Ejecutar" at bounding box center [810, 495] width 72 height 15
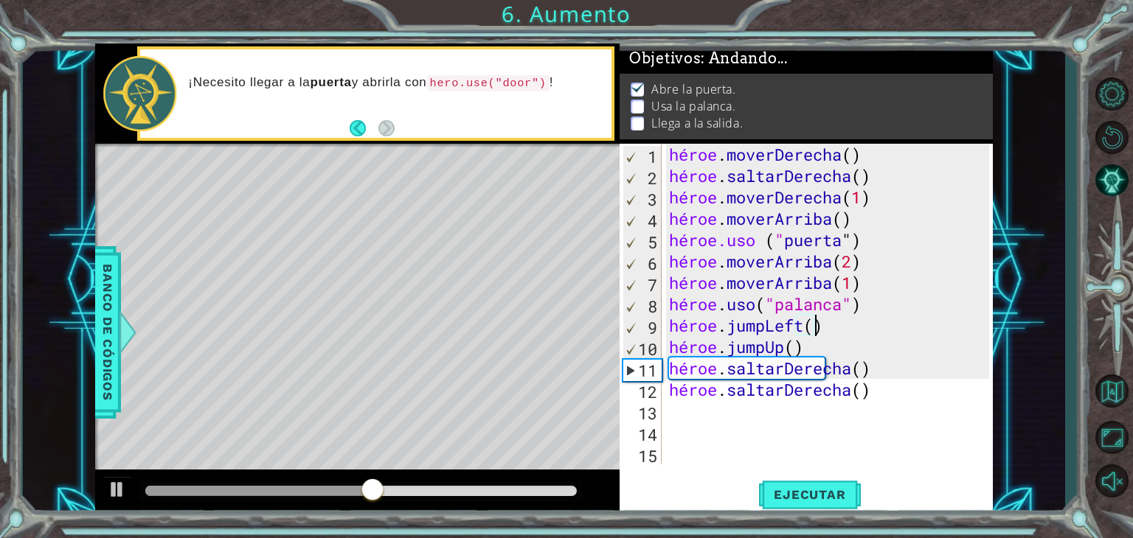
click at [867, 330] on div "héroe . moverDerecha ( ) héroe . saltarDerecha ( ) héroe . moverDerecha ( 1 ) h…" at bounding box center [831, 326] width 330 height 364
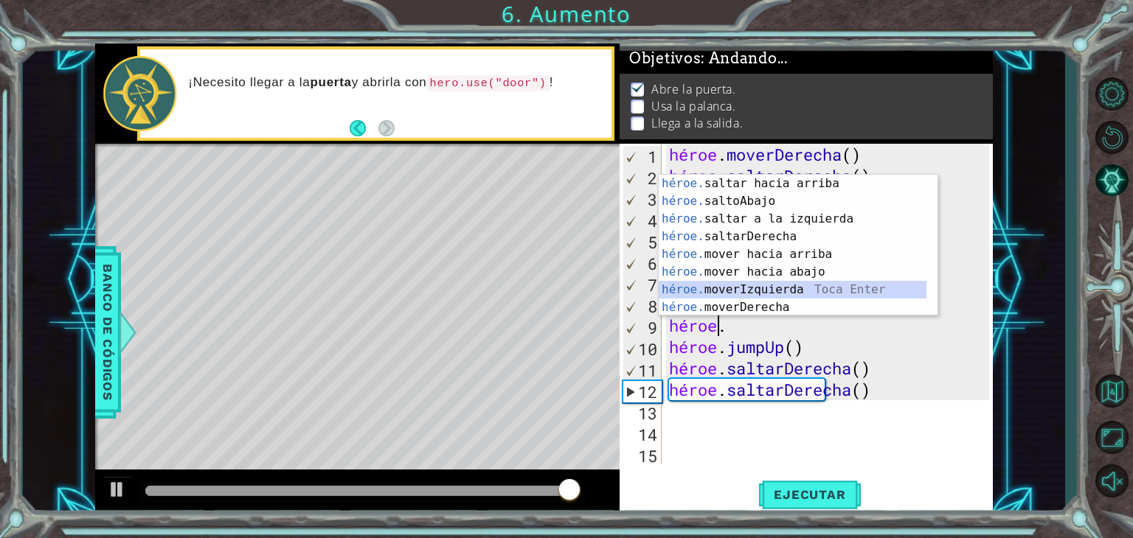
click at [822, 290] on div "héroe. saltar hacia arriba [PERSON_NAME] enter héroe. saltoAbajo Toca Enter hér…" at bounding box center [793, 263] width 268 height 177
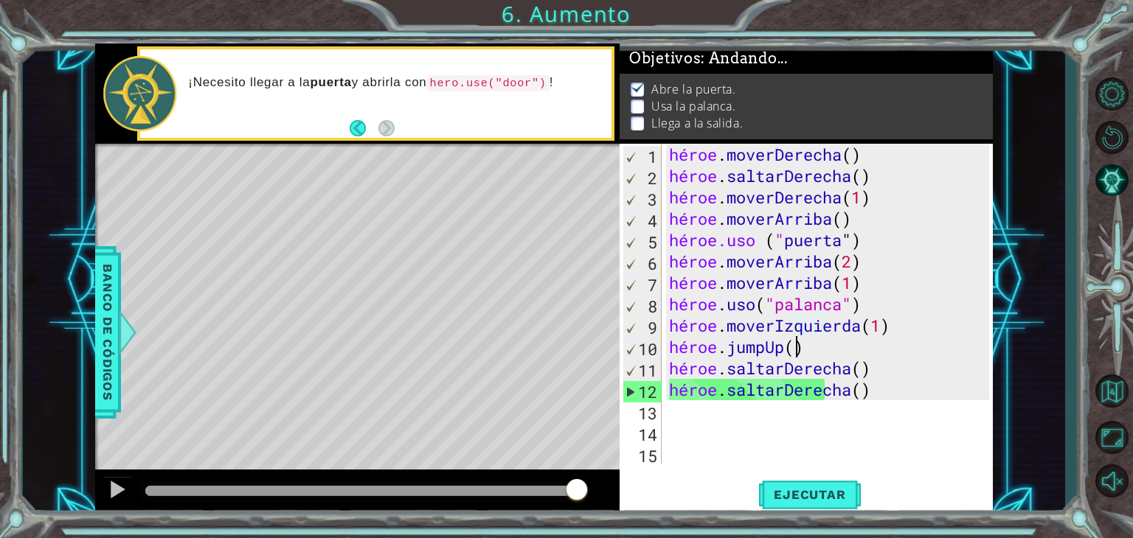
click at [855, 354] on div "héroe . moverDerecha ( ) héroe . saltarDerecha ( ) héroe . moverDerecha ( 1 ) h…" at bounding box center [831, 326] width 330 height 364
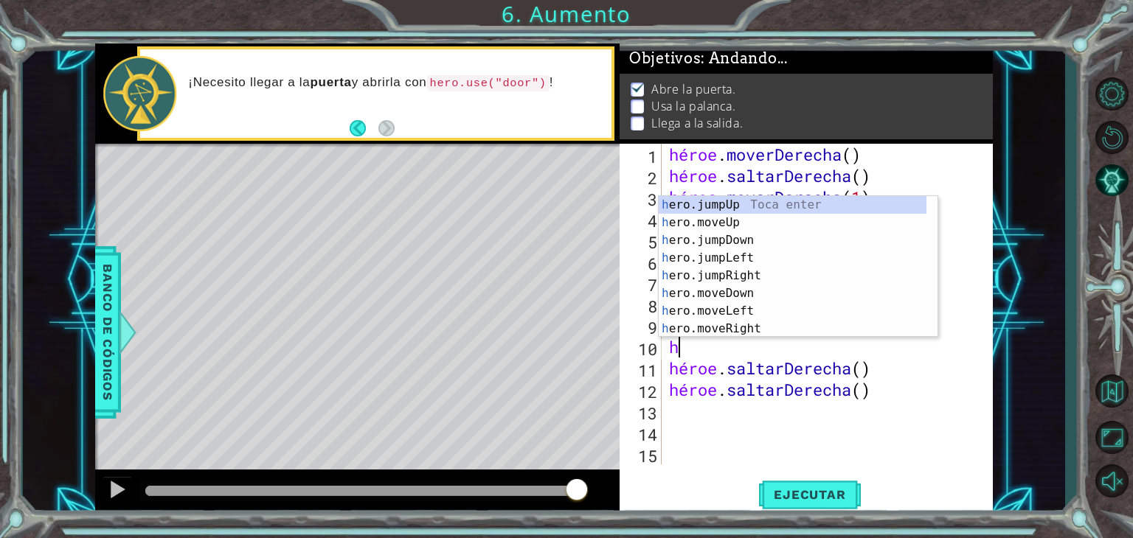
type textarea "h"
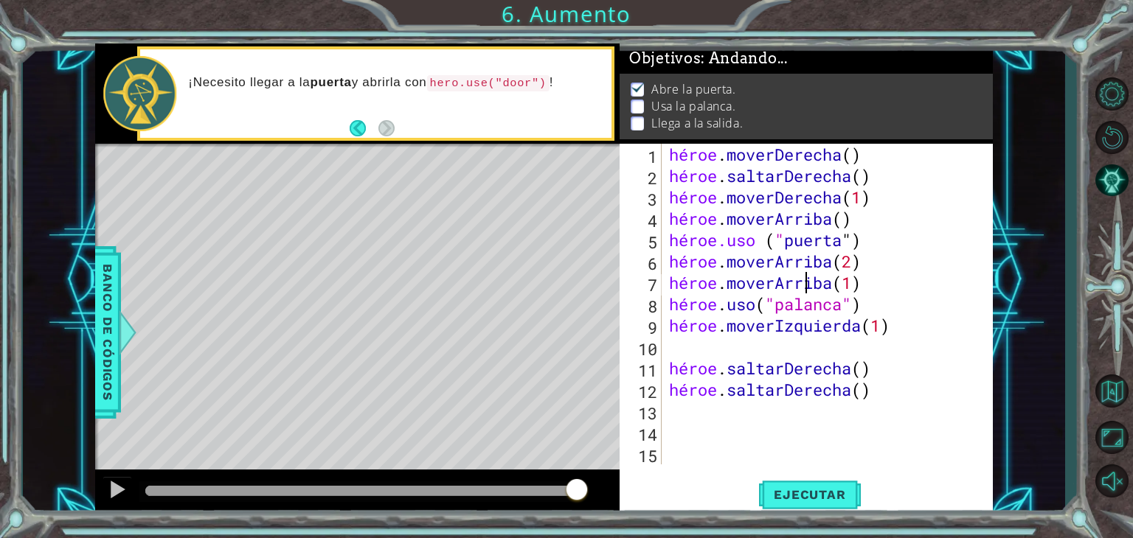
click at [921, 285] on div "héroe . moverDerecha ( ) héroe . saltarDerecha ( ) héroe . moverDerecha ( 1 ) h…" at bounding box center [831, 326] width 330 height 364
type textarea "hero.moveUp(1)"
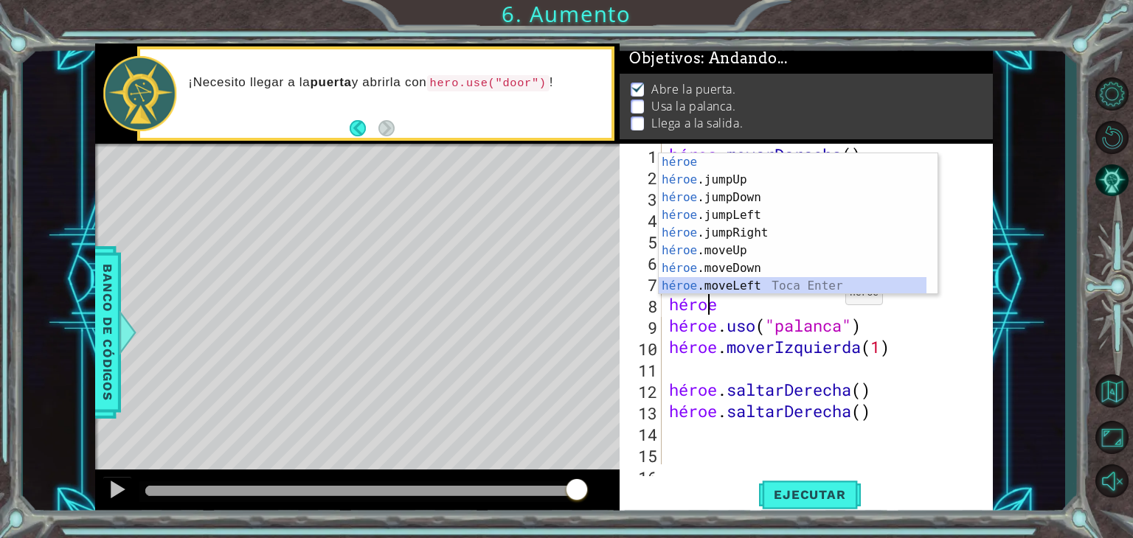
click at [755, 283] on div "héroe Toca entrar héroe .jumpUp Toca Enter héroe .jumpDown Toca Enter héroe .ju…" at bounding box center [793, 241] width 268 height 177
type textarea "hero.moveLeft(1)"
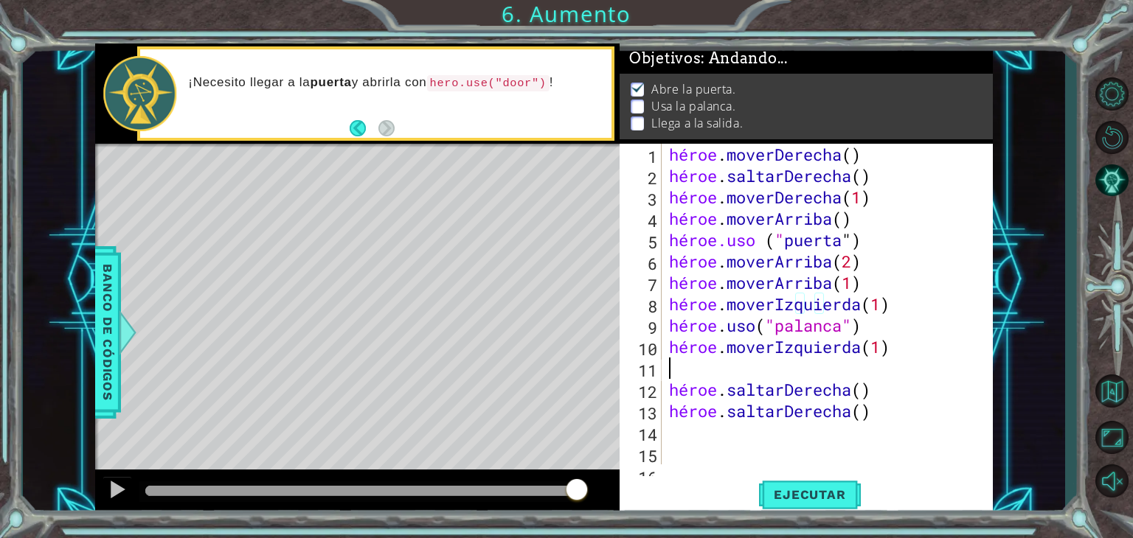
click at [870, 372] on div "héroe . moverDerecha ( ) héroe . saltarDerecha ( ) héroe . moverDerecha ( 1 ) h…" at bounding box center [825, 326] width 319 height 364
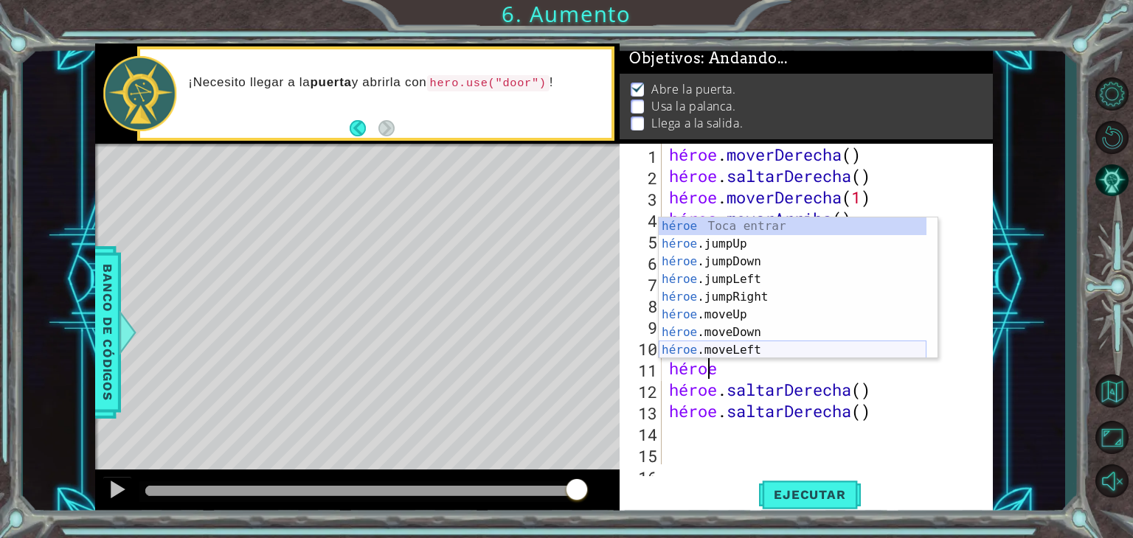
click at [848, 355] on div "héroe Toca entrar héroe .jumpUp Toca Enter héroe .jumpDown Toca Enter héroe .ju…" at bounding box center [793, 306] width 268 height 177
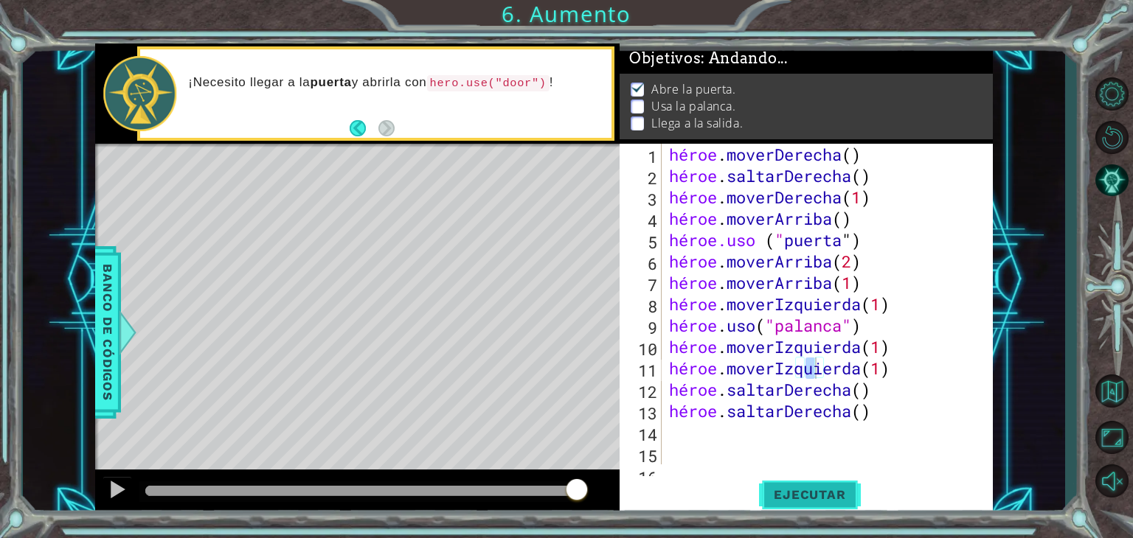
click at [838, 496] on font "Ejecutar" at bounding box center [810, 495] width 72 height 15
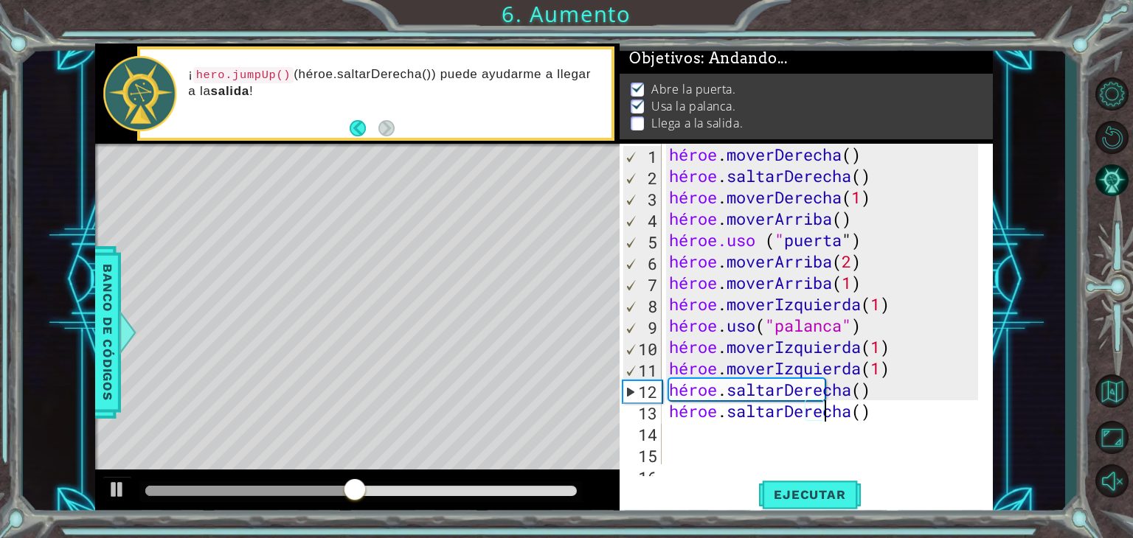
click at [911, 418] on div "héroe . moverDerecha ( ) héroe . saltarDerecha ( ) héroe . moverDerecha ( 1 ) h…" at bounding box center [825, 326] width 319 height 364
click at [884, 415] on div "héroe . moverDerecha ( ) héroe . saltarDerecha ( ) héroe . moverDerecha ( 1 ) h…" at bounding box center [825, 326] width 319 height 364
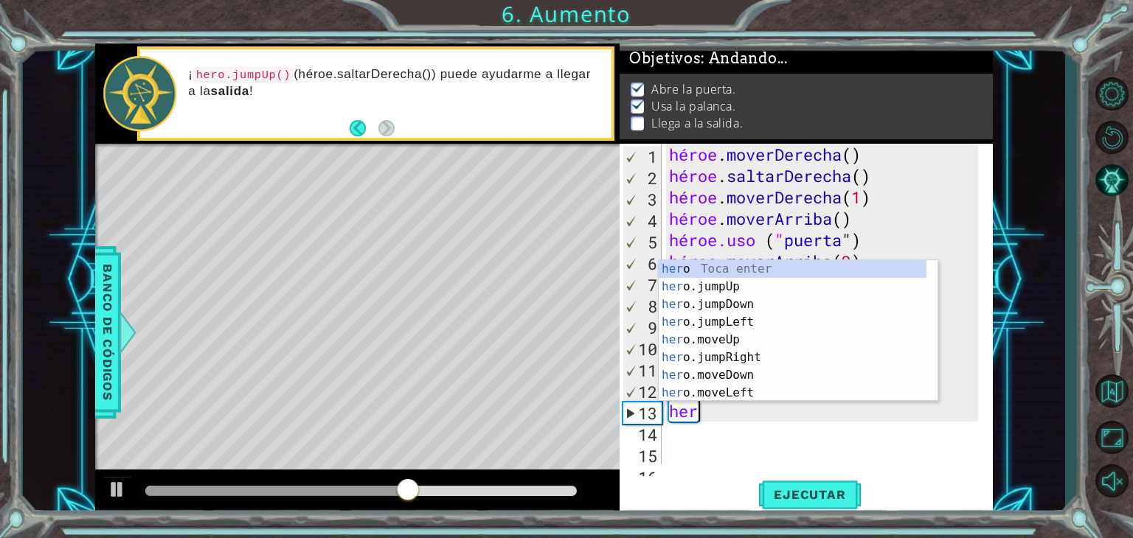
type textarea "h"
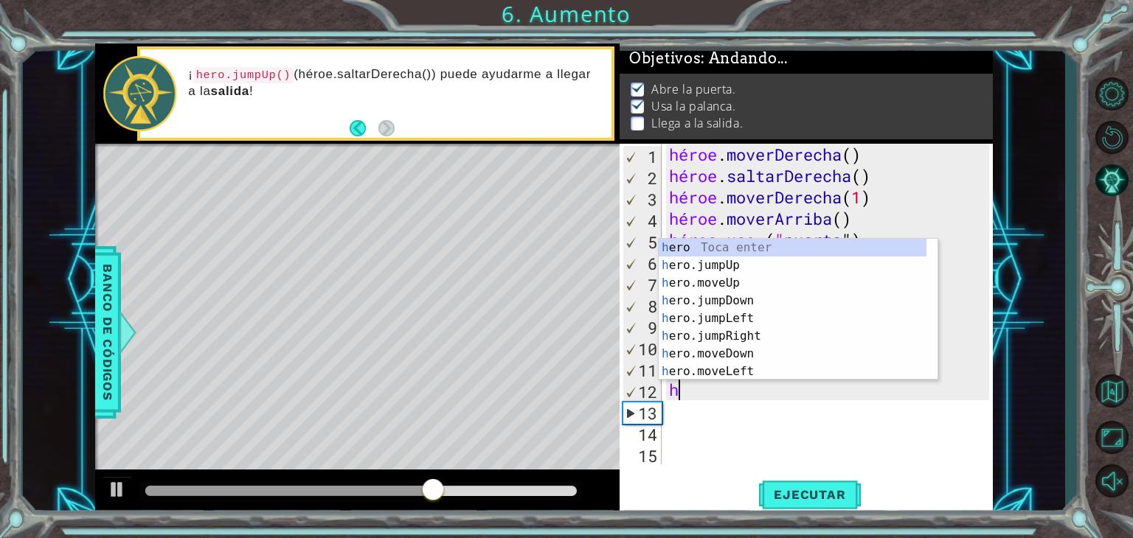
type textarea "h"
type textarea "hero.moveLeft(1)"
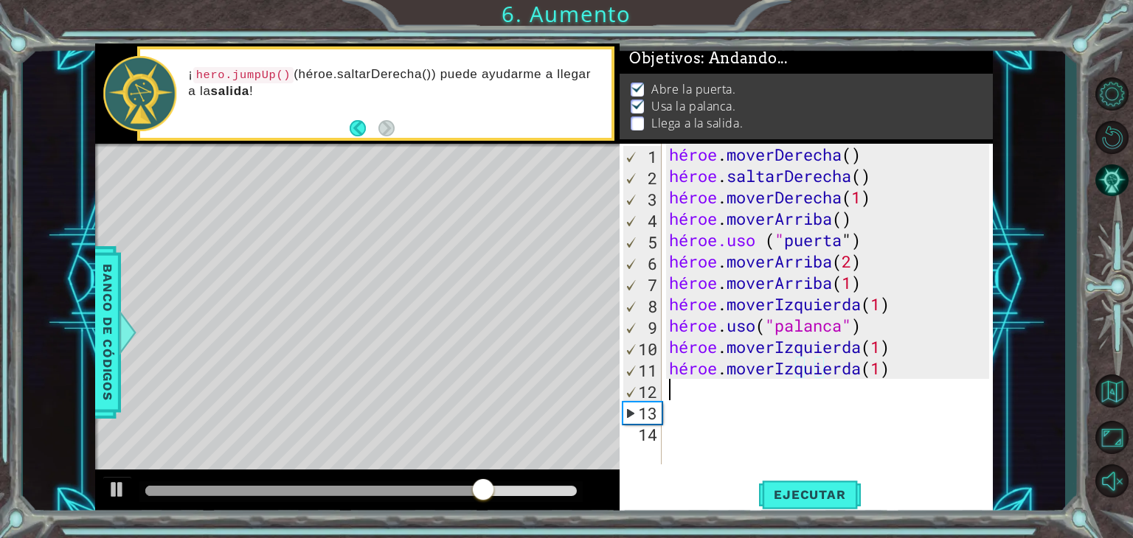
click at [850, 398] on div "héroe . moverDerecha ( ) héroe . saltarDerecha ( ) héroe . moverDerecha ( 1 ) h…" at bounding box center [831, 326] width 330 height 364
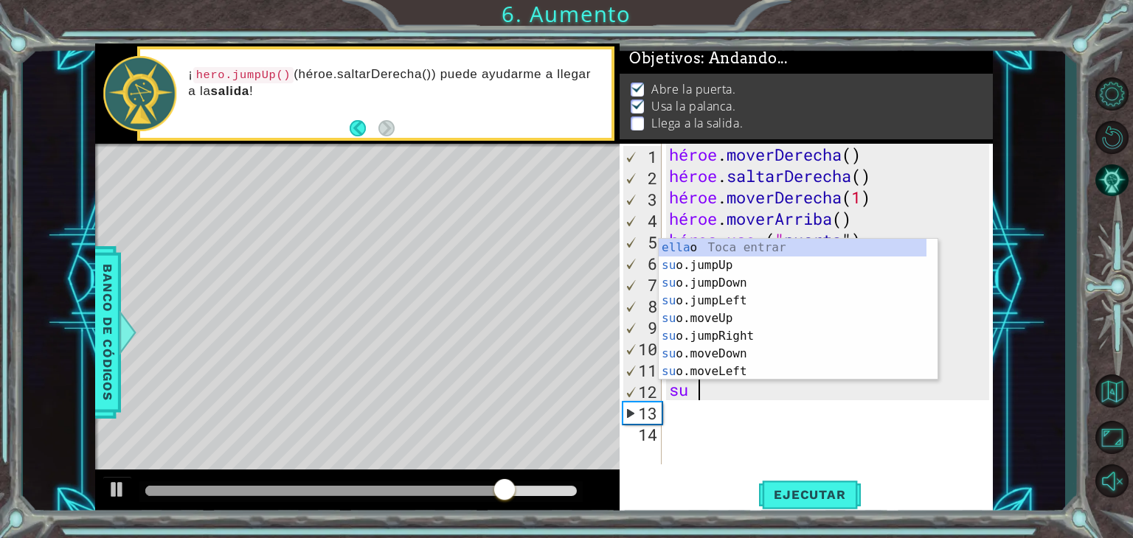
type textarea "hero"
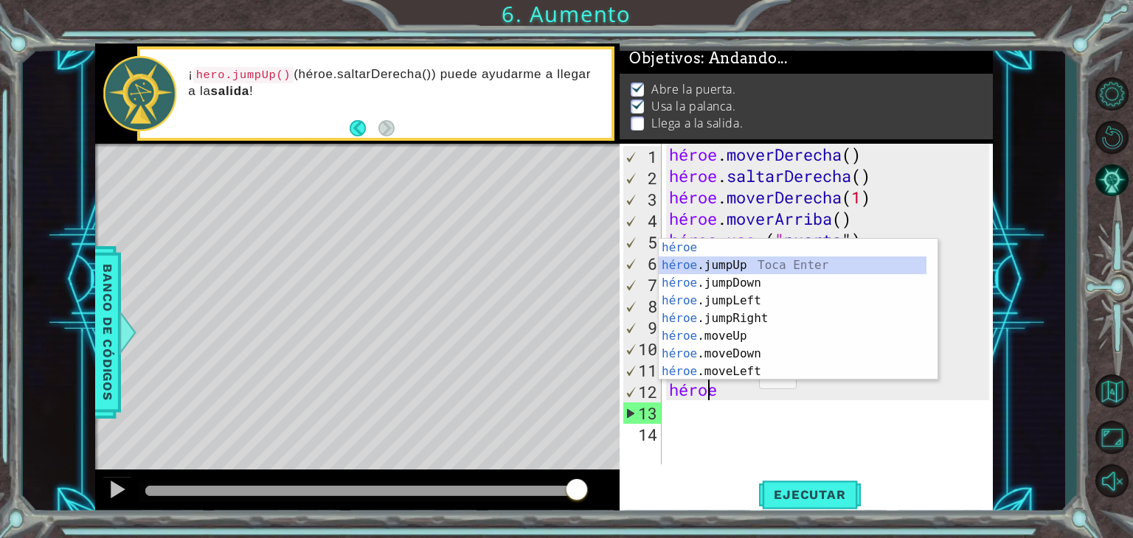
click at [743, 264] on div "héroe Toca entrar héroe .jumpUp Toca Enter héroe .jumpDown Toca Enter héroe .ju…" at bounding box center [793, 327] width 268 height 177
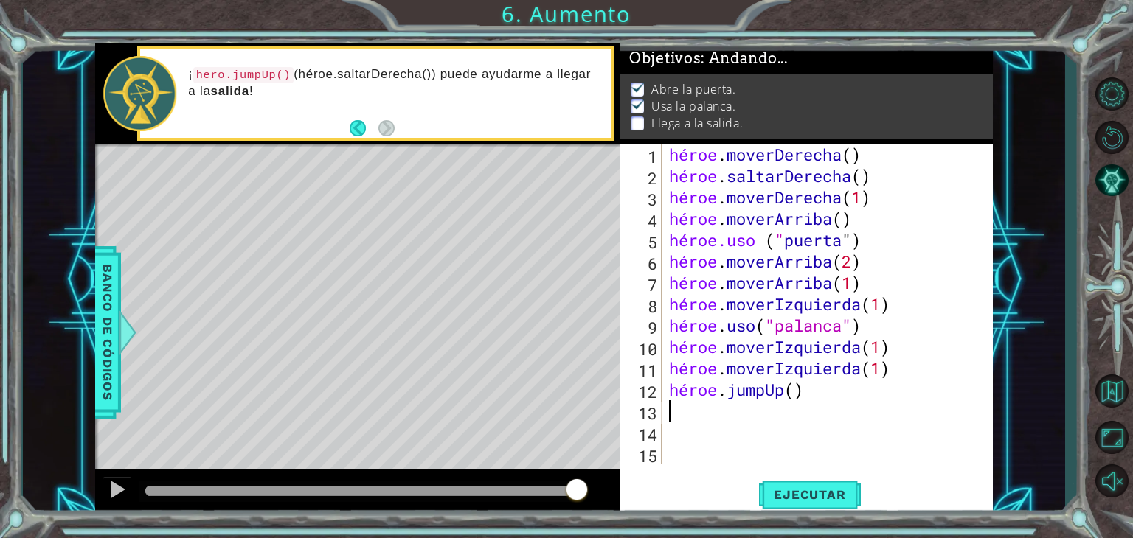
click at [739, 417] on div "héroe . moverDerecha ( ) héroe . saltarDerecha ( ) héroe . moverDerecha ( 1 ) h…" at bounding box center [831, 326] width 330 height 364
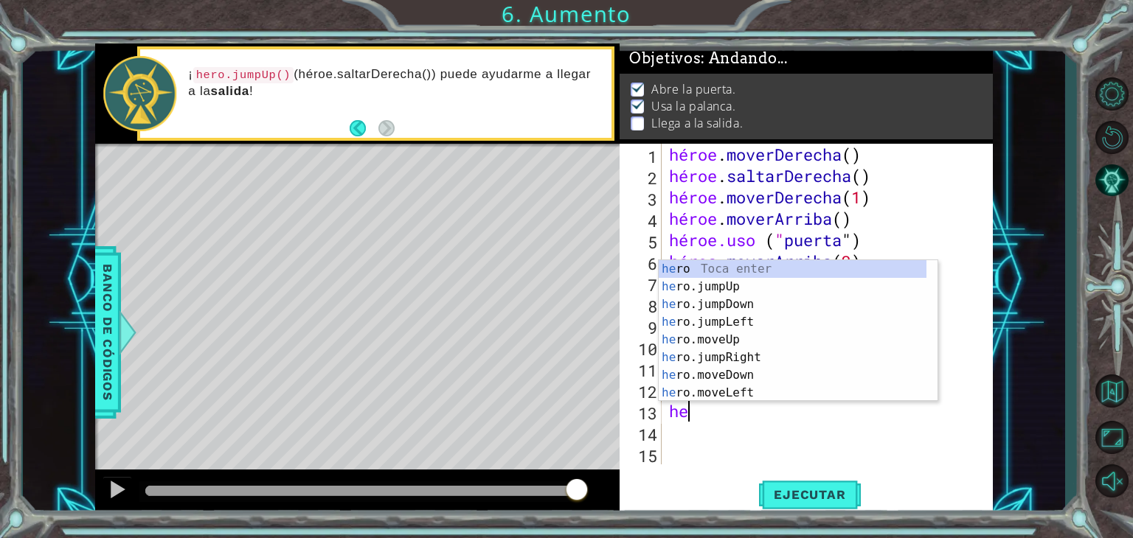
type textarea "hero"
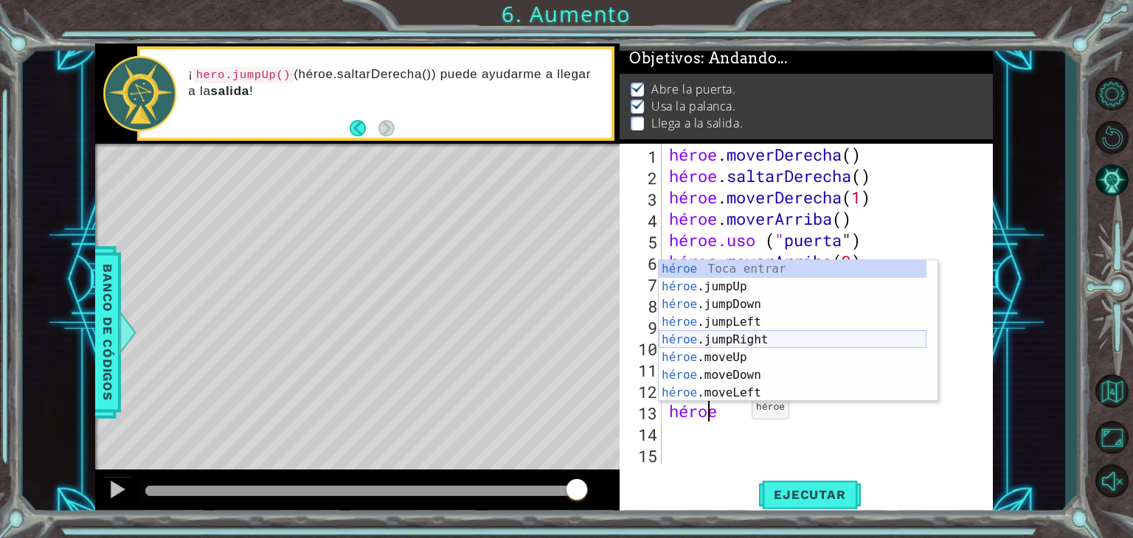
click at [746, 340] on div "héroe Toca entrar héroe .jumpUp Toca Enter héroe .jumpDown Toca Enter héroe .ju…" at bounding box center [793, 348] width 268 height 177
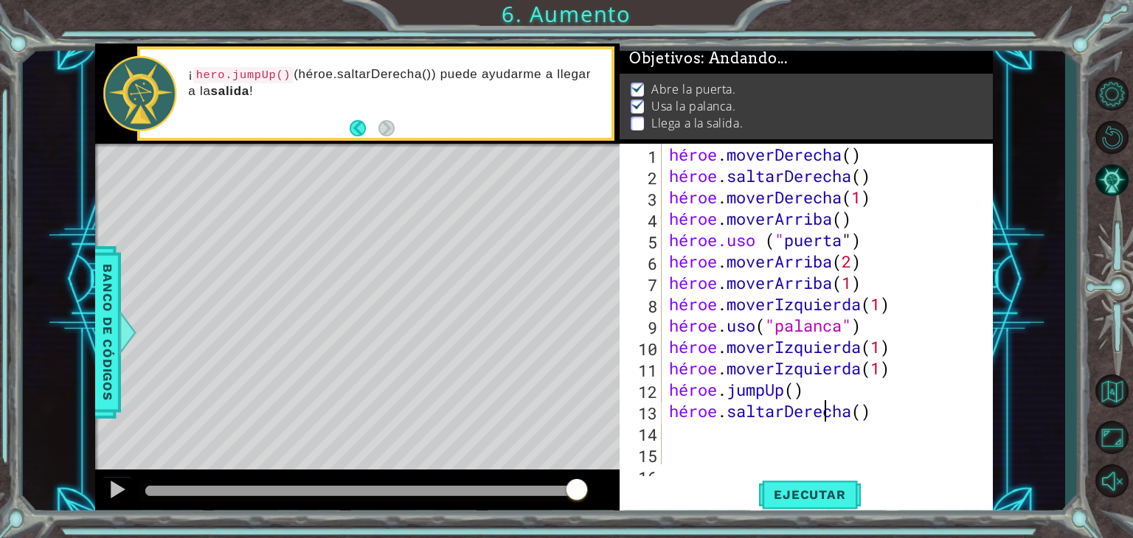
click at [893, 413] on div "héroe . moverDerecha ( ) héroe . saltarDerecha ( ) héroe . moverDerecha ( 1 ) h…" at bounding box center [825, 326] width 319 height 364
type textarea "hero.jumpRight()"
click at [893, 413] on div "héroe . moverDerecha ( ) héroe . saltarDerecha ( ) héroe . moverDerecha ( 1 ) h…" at bounding box center [825, 326] width 319 height 364
click at [909, 413] on div "héroe . moverDerecha ( ) héroe . saltarDerecha ( ) héroe . moverDerecha ( 1 ) h…" at bounding box center [825, 326] width 319 height 364
click at [790, 442] on div "héroe . moverDerecha ( ) héroe . saltarDerecha ( ) héroe . moverDerecha ( 1 ) h…" at bounding box center [825, 326] width 319 height 364
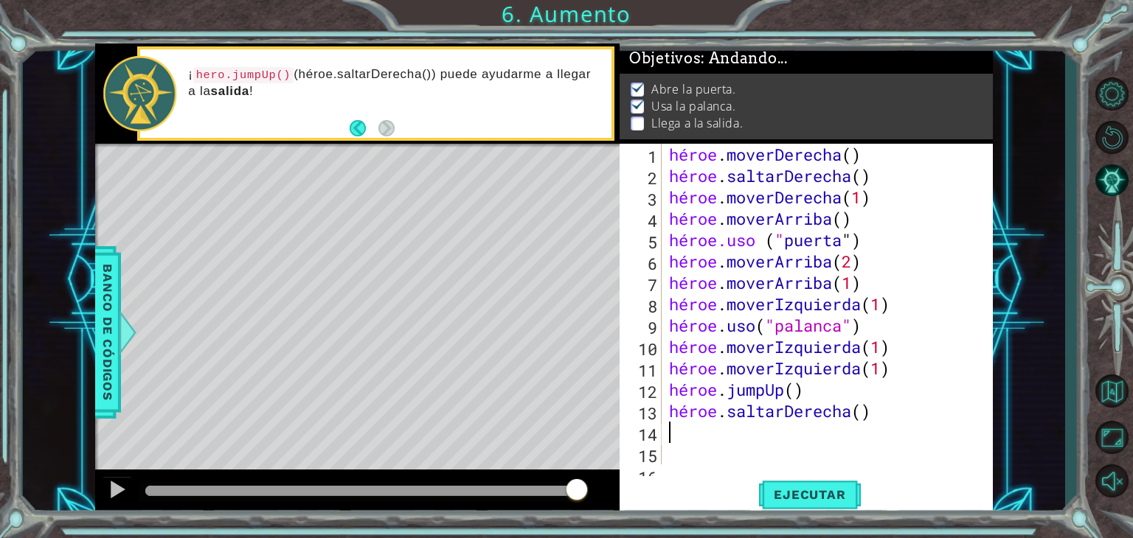
click at [920, 416] on div "héroe . moverDerecha ( ) héroe . saltarDerecha ( ) héroe . moverDerecha ( 1 ) h…" at bounding box center [825, 326] width 319 height 364
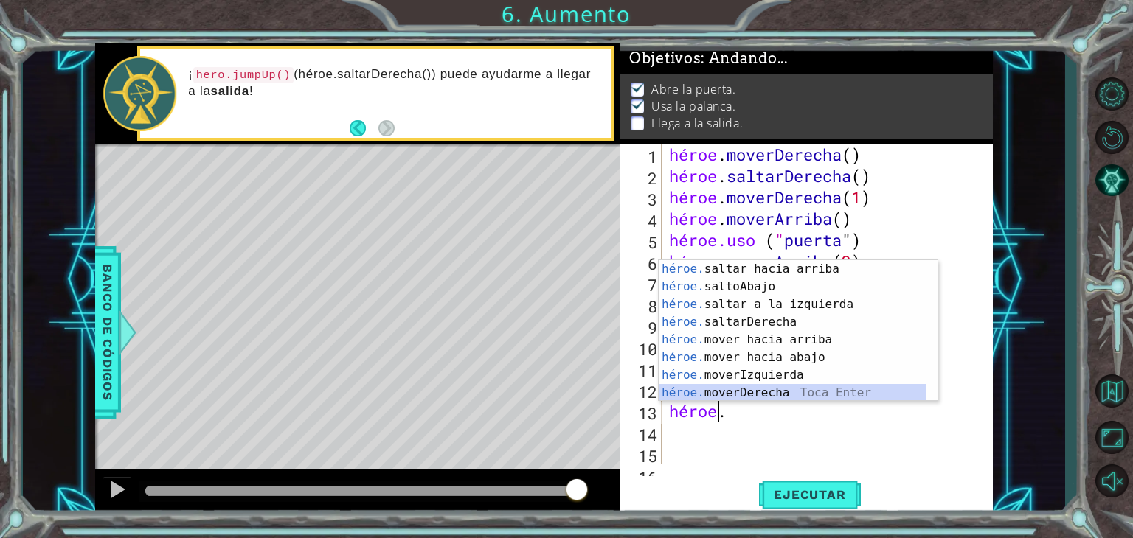
click at [791, 391] on div "héroe. saltar hacia arriba [PERSON_NAME] enter héroe. saltoAbajo Toca Enter hér…" at bounding box center [793, 348] width 268 height 177
type textarea "hero.moveRight(1)"
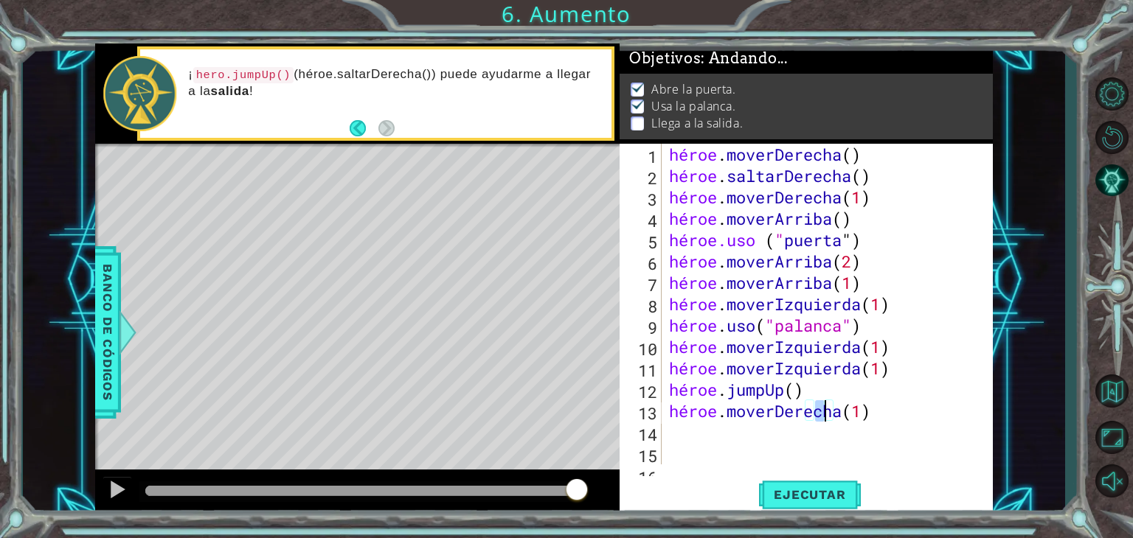
click at [788, 432] on div "héroe . moverDerecha ( ) héroe . saltarDerecha ( ) héroe . moverDerecha ( 1 ) h…" at bounding box center [825, 326] width 319 height 364
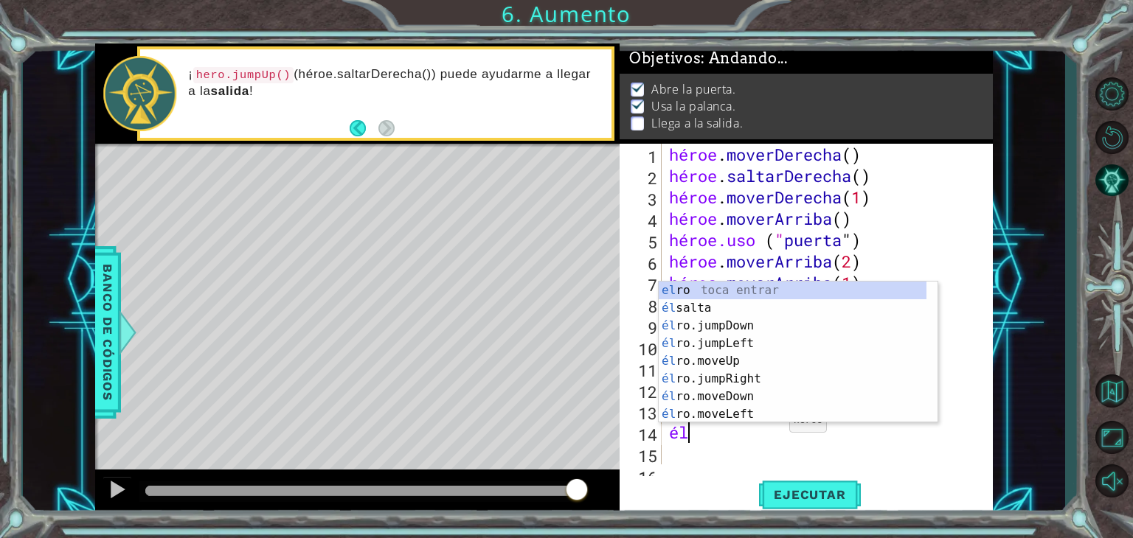
type textarea "h"
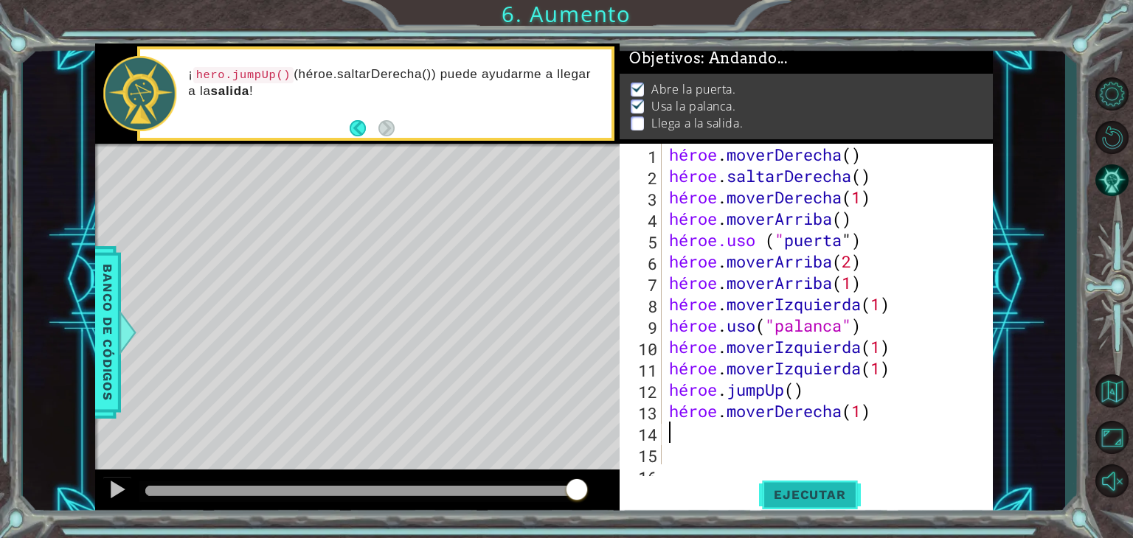
click at [841, 491] on font "Ejecutar" at bounding box center [810, 495] width 72 height 15
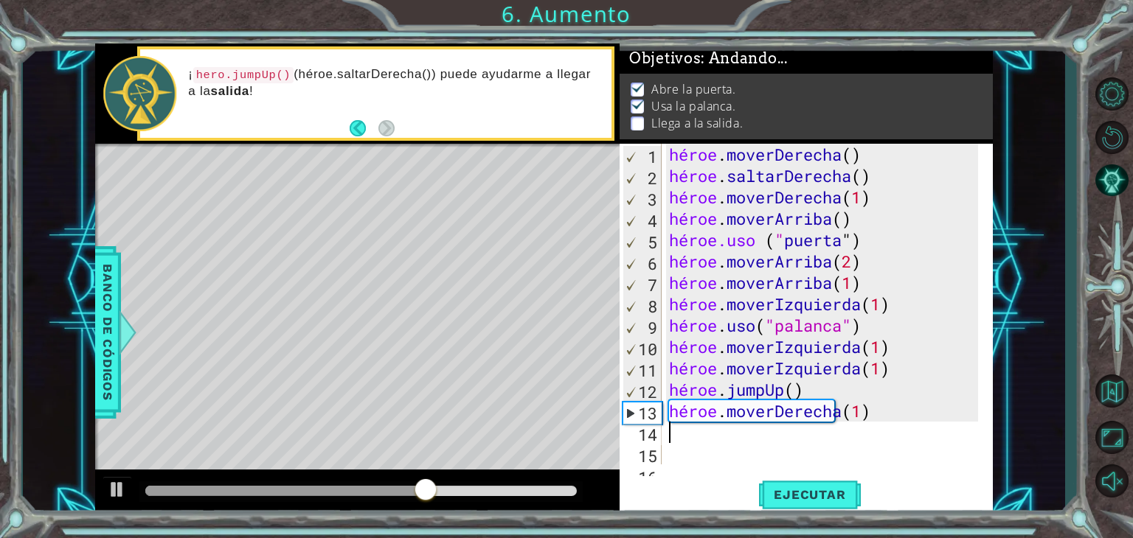
click at [800, 434] on div "héroe . moverDerecha ( ) héroe . saltarDerecha ( ) héroe . moverDerecha ( 1 ) h…" at bounding box center [825, 326] width 319 height 364
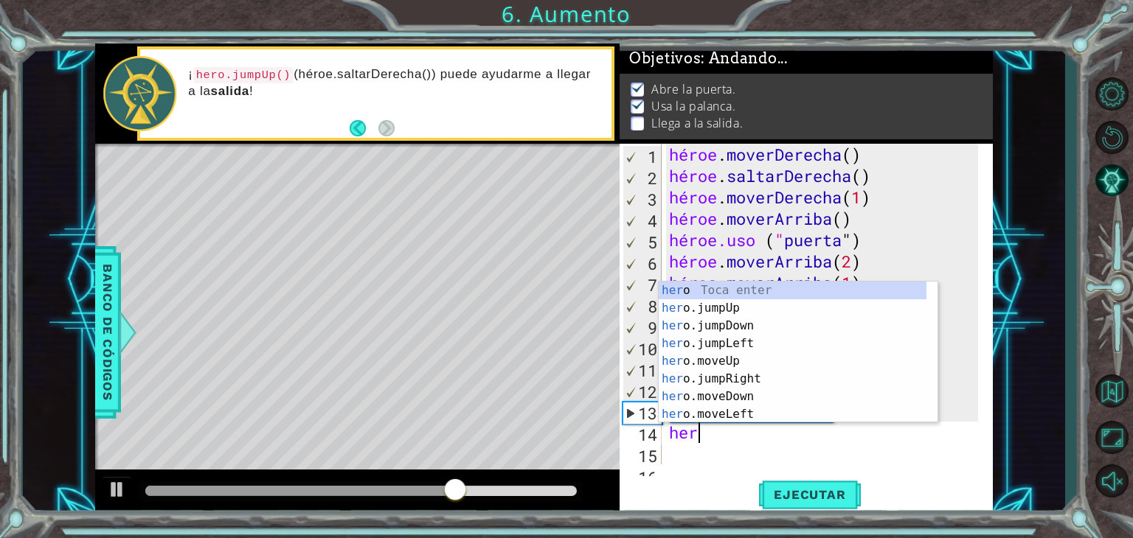
type textarea "hero"
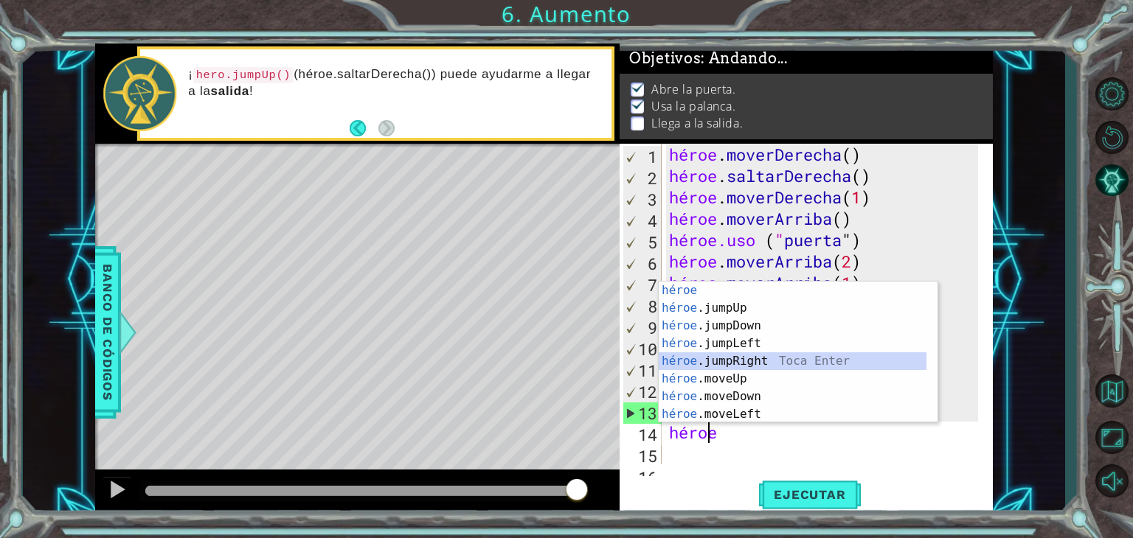
click at [747, 359] on div "héroe Toca entrar héroe .jumpUp Toca Enter héroe .jumpDown Toca Enter héroe .ju…" at bounding box center [793, 370] width 268 height 177
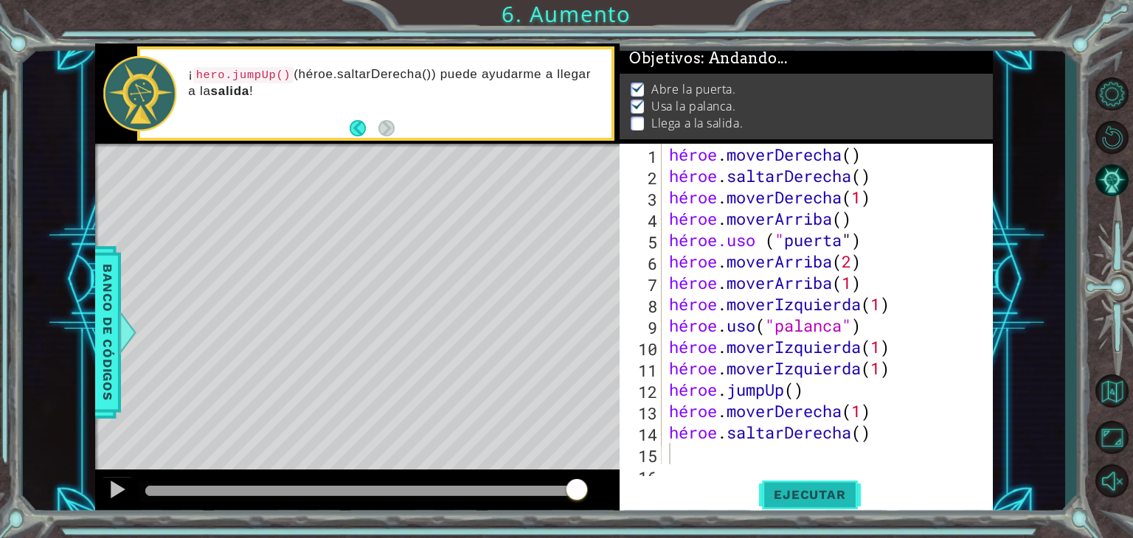
click at [800, 491] on font "Ejecutar" at bounding box center [810, 495] width 72 height 15
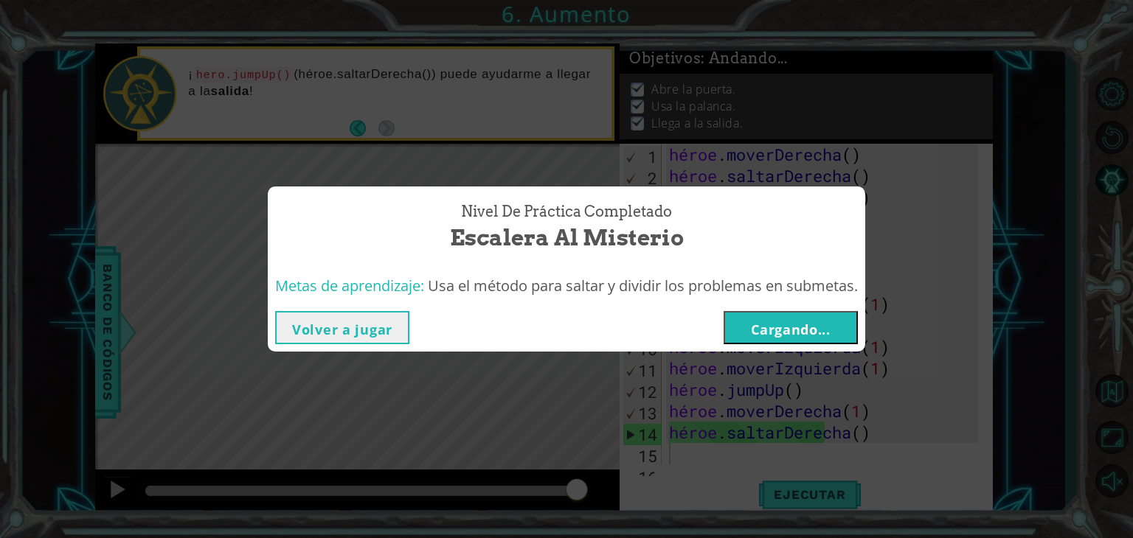
click at [786, 325] on font "Cargando..." at bounding box center [791, 330] width 80 height 18
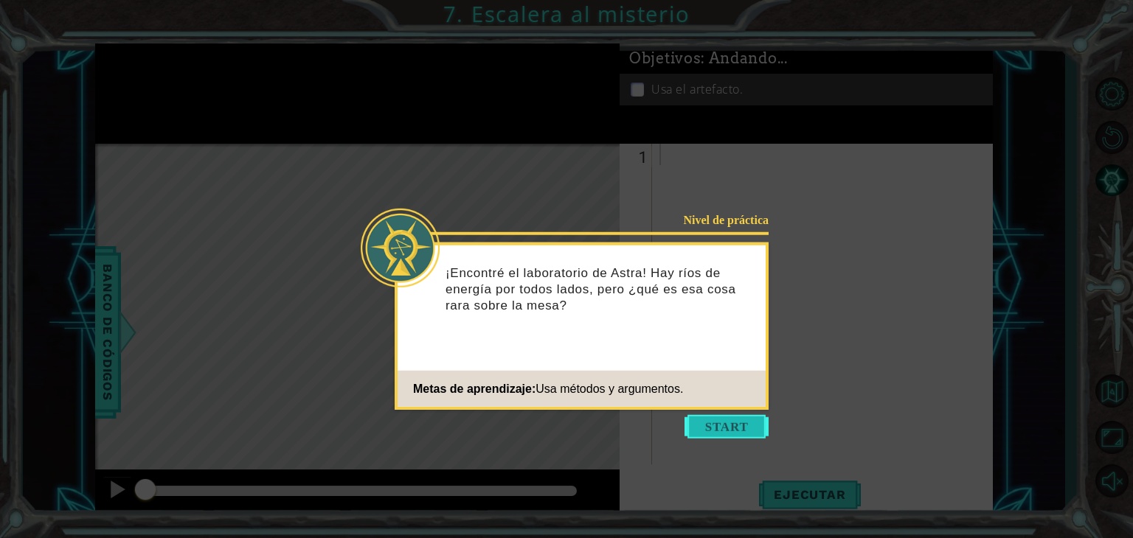
click at [729, 429] on button "Comenzar" at bounding box center [726, 427] width 84 height 24
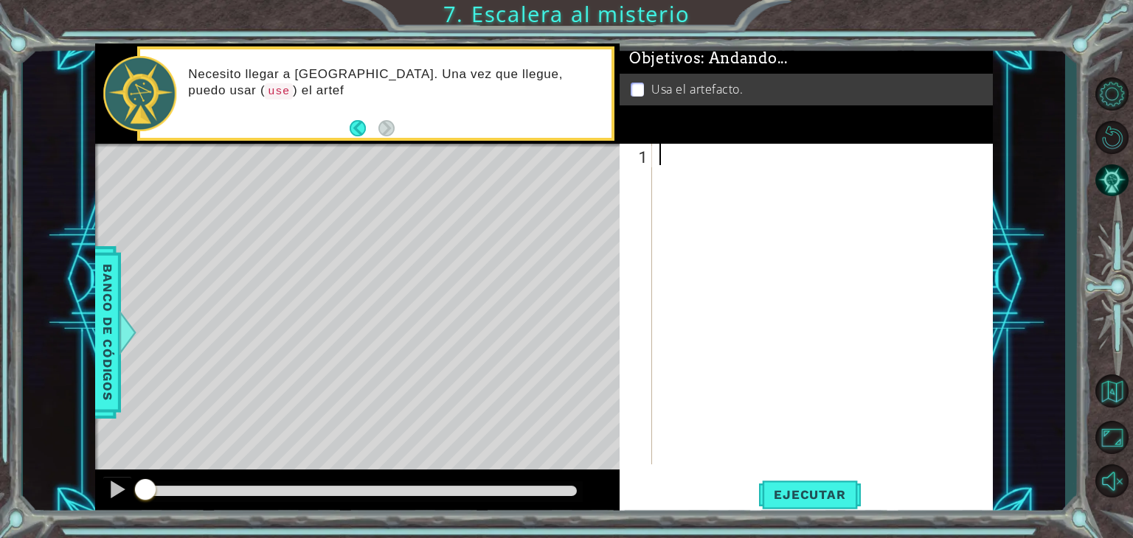
click at [675, 170] on div at bounding box center [826, 326] width 340 height 364
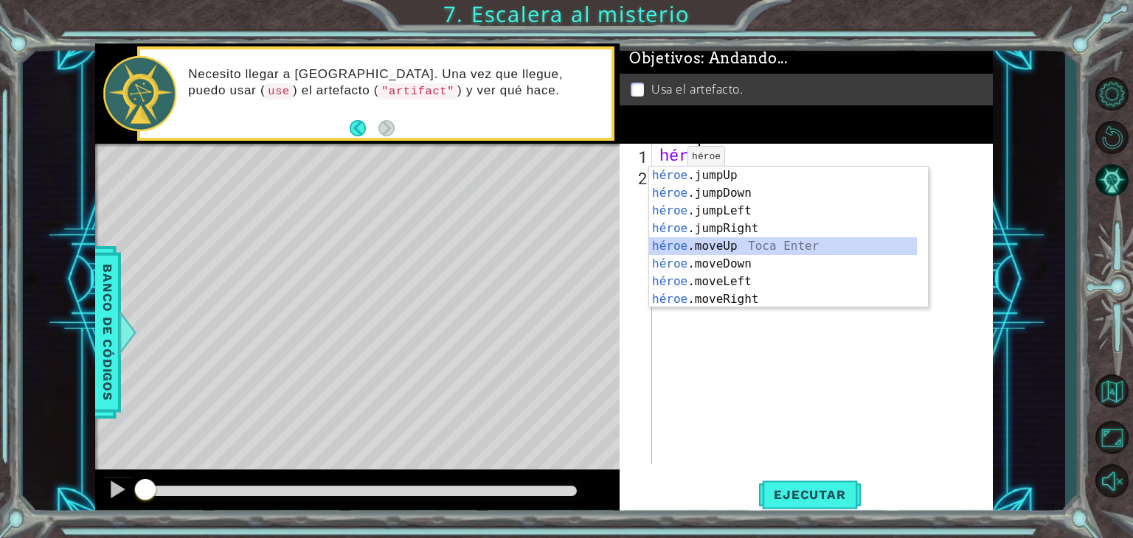
click at [715, 246] on div "héroe .jumpUp Toca enter héroe .jumpDown Toca Enter héroe .jumpLeft Toca Enter …" at bounding box center [783, 255] width 268 height 177
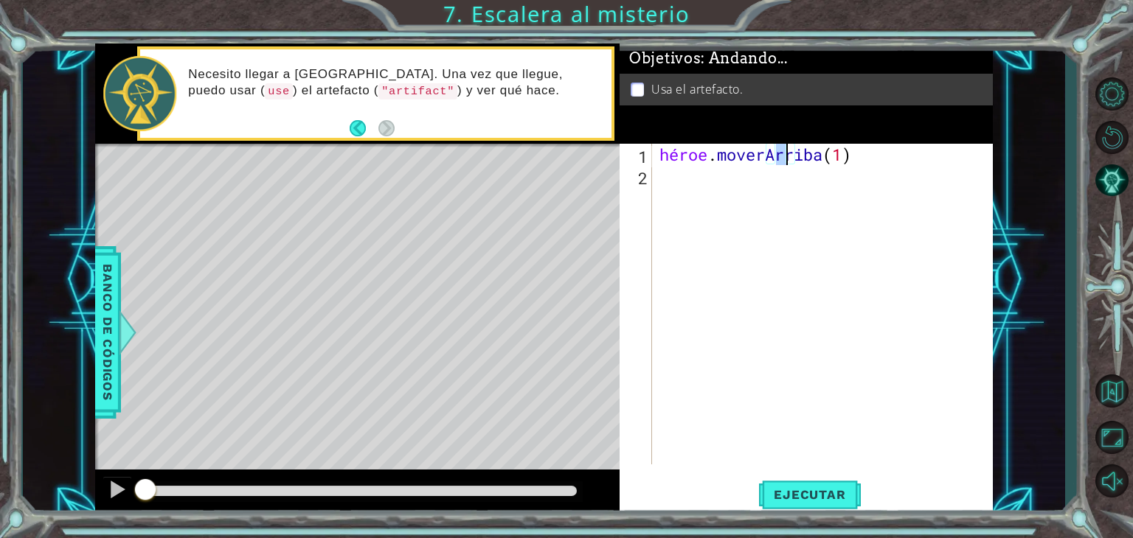
type textarea "hero.moveUp(2)"
click at [820, 179] on div "héroe . moverArriba ( 2 )" at bounding box center [826, 326] width 340 height 364
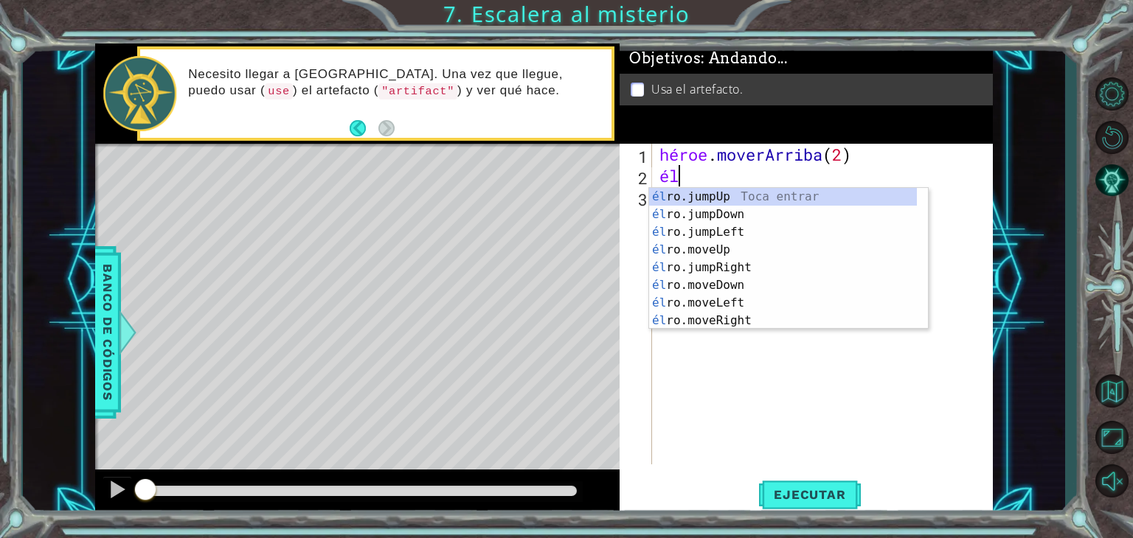
scroll to position [0, 0]
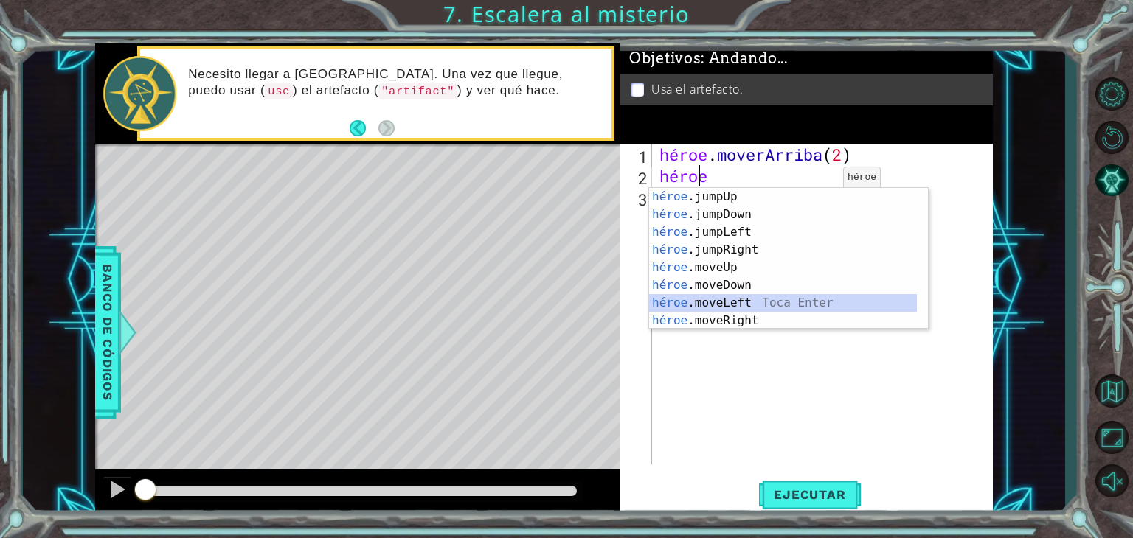
click at [758, 302] on div "héroe .jumpUp Toca enter héroe .jumpDown Toca Enter héroe .jumpLeft Toca Enter …" at bounding box center [783, 276] width 268 height 177
type textarea "hero.moveLeft(1)"
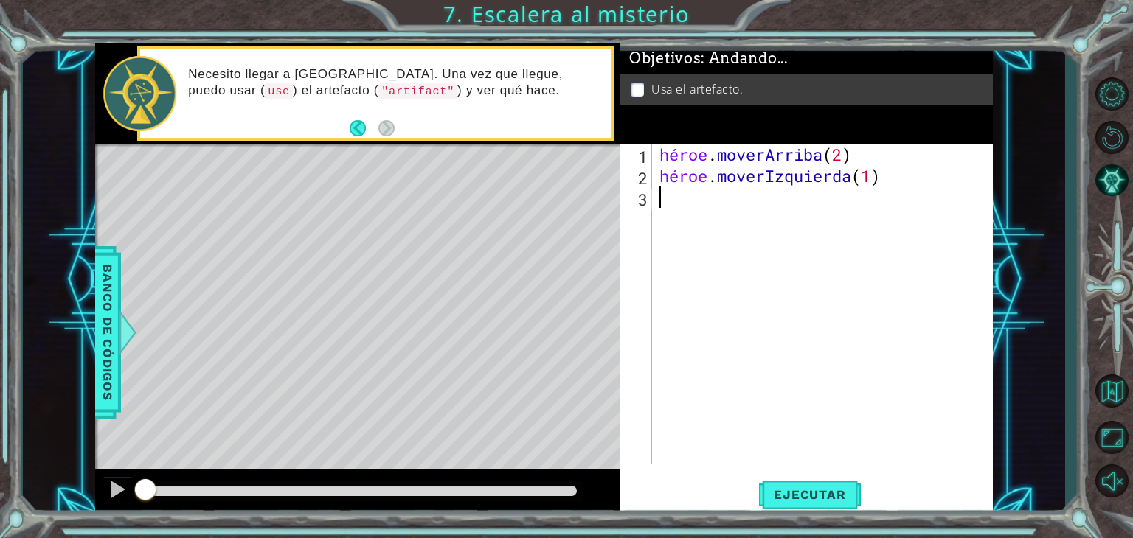
click at [721, 201] on div "héroe . moverArriba ( 2 ) héroe . moverIzquierda ( 1 )" at bounding box center [826, 326] width 340 height 364
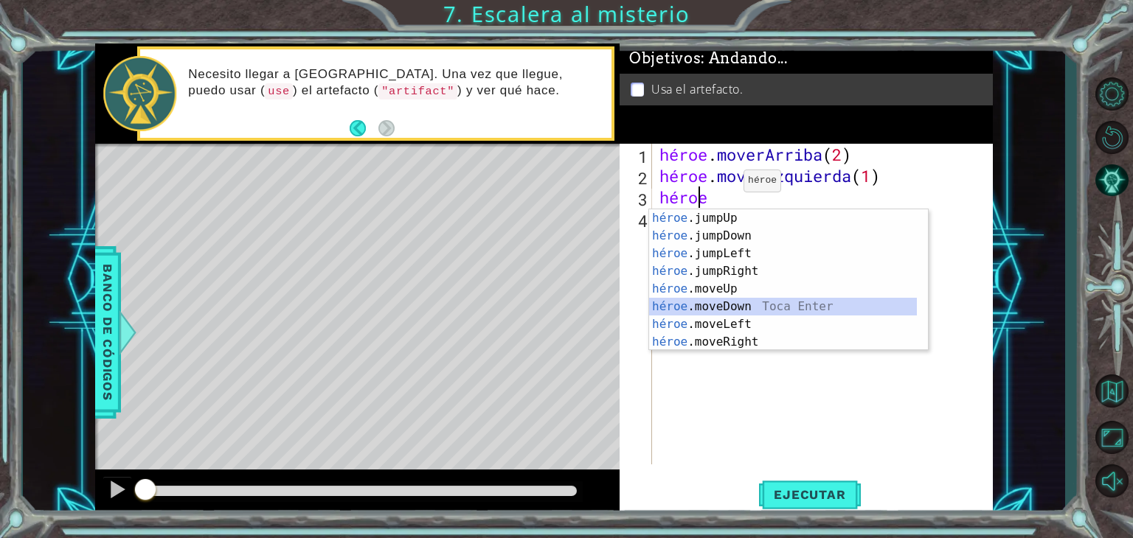
click at [735, 307] on div "héroe .jumpUp Toca enter héroe .jumpDown Toca Enter héroe .jumpLeft Toca Enter …" at bounding box center [783, 297] width 268 height 177
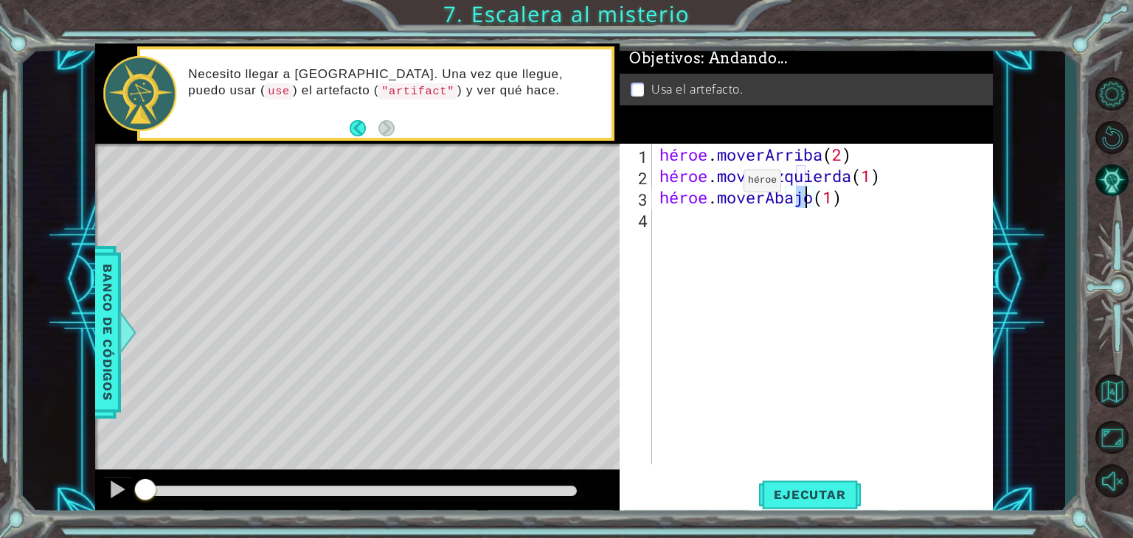
type textarea "hero.moveDown(2)"
click at [701, 228] on div "héroe . moverArriba ( 2 ) héroe . moverIzquierda ( 1 ) héroe . moverAbajo ( 2 )" at bounding box center [826, 326] width 340 height 364
click at [692, 222] on div "héroe . moverArriba ( 2 ) héroe . moverIzquierda ( 1 ) héroe . moverAbajo ( 2 )" at bounding box center [826, 326] width 340 height 364
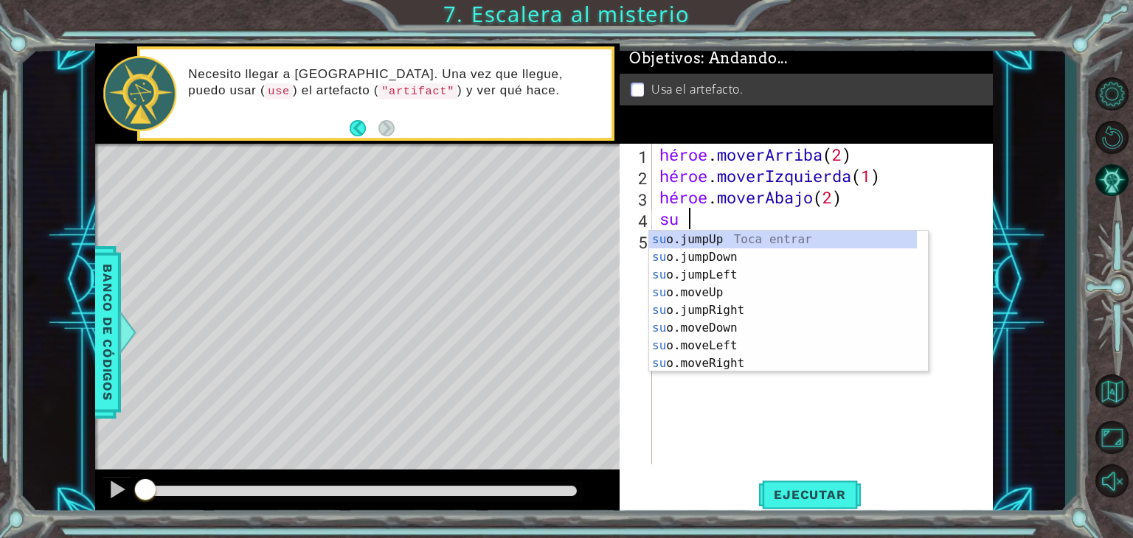
type textarea "hero"
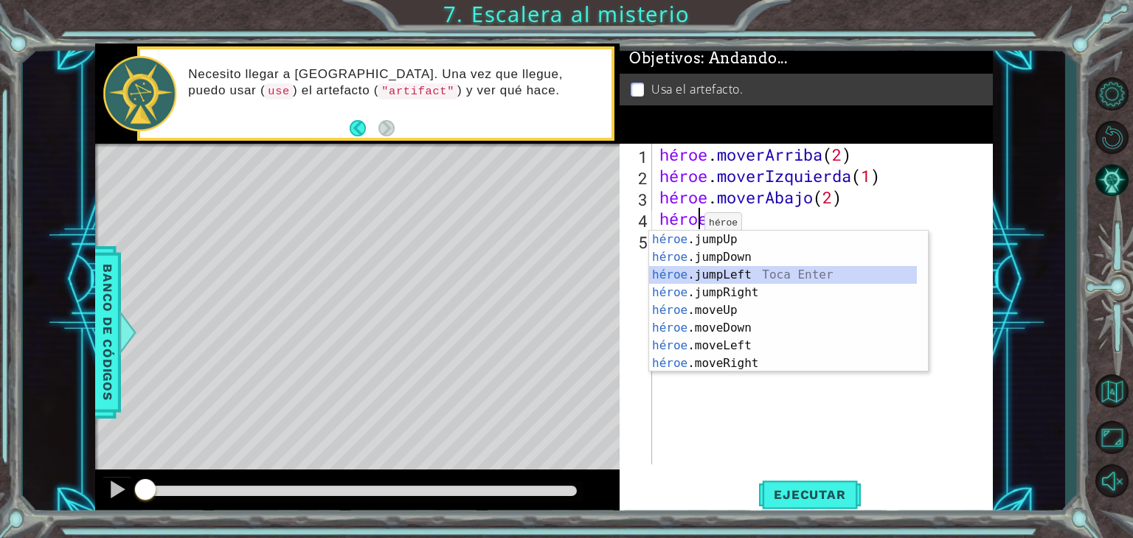
click at [738, 276] on div "héroe .jumpUp Toca enter héroe .jumpDown Toca Enter héroe .jumpLeft Toca Enter …" at bounding box center [783, 319] width 268 height 177
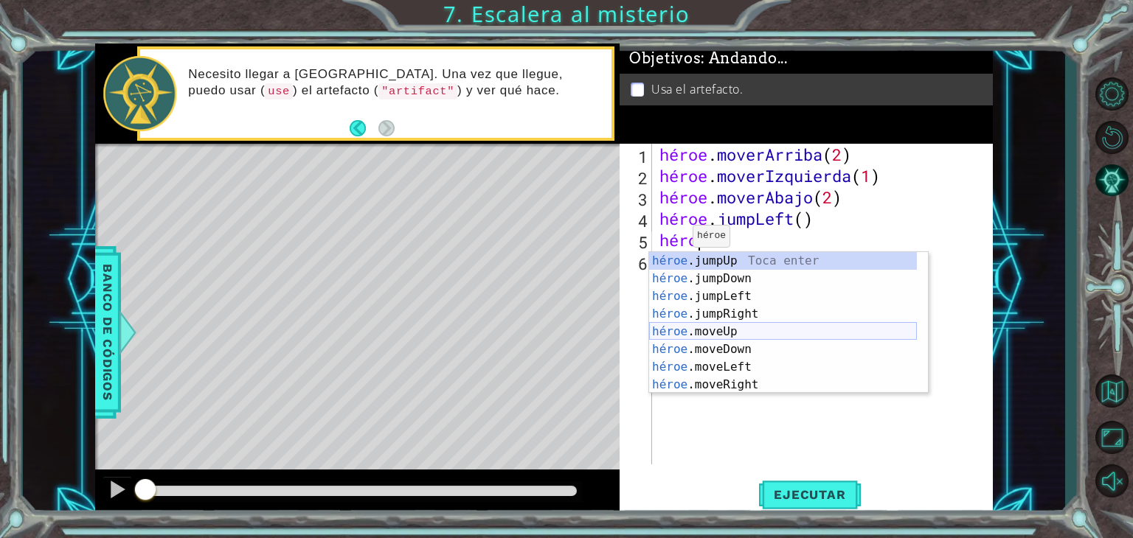
click at [703, 327] on div "héroe .jumpUp Toca enter héroe .jumpDown Toca Enter héroe .jumpLeft Toca Enter …" at bounding box center [783, 340] width 268 height 177
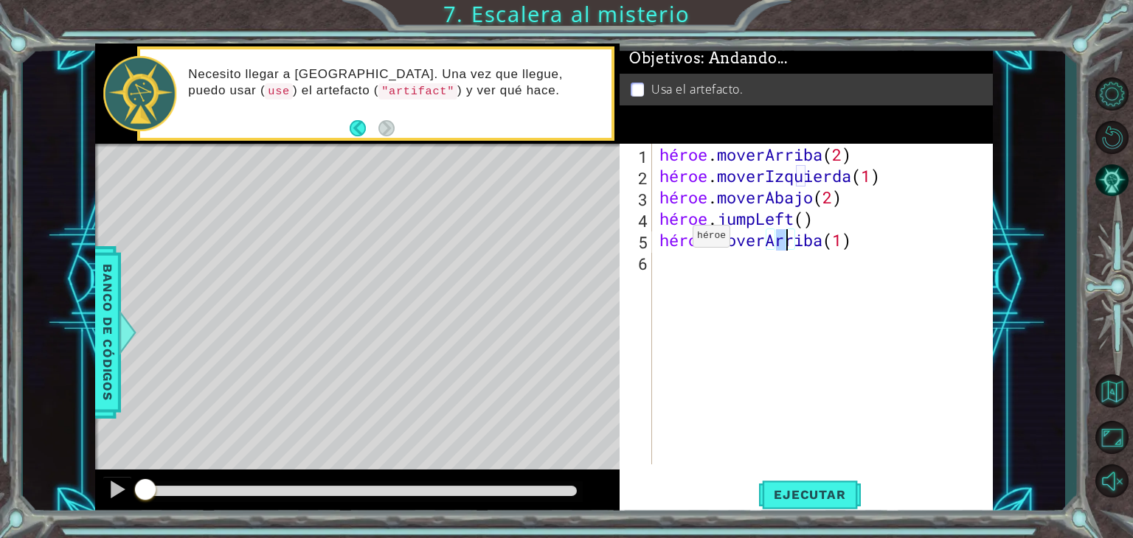
type textarea "hero.moveUp(2)"
click at [699, 260] on div "héroe . moverArriba ( 2 ) héroe . moverIzquierda ( 1 ) héroe . moverAbajo ( 2 )…" at bounding box center [826, 326] width 340 height 364
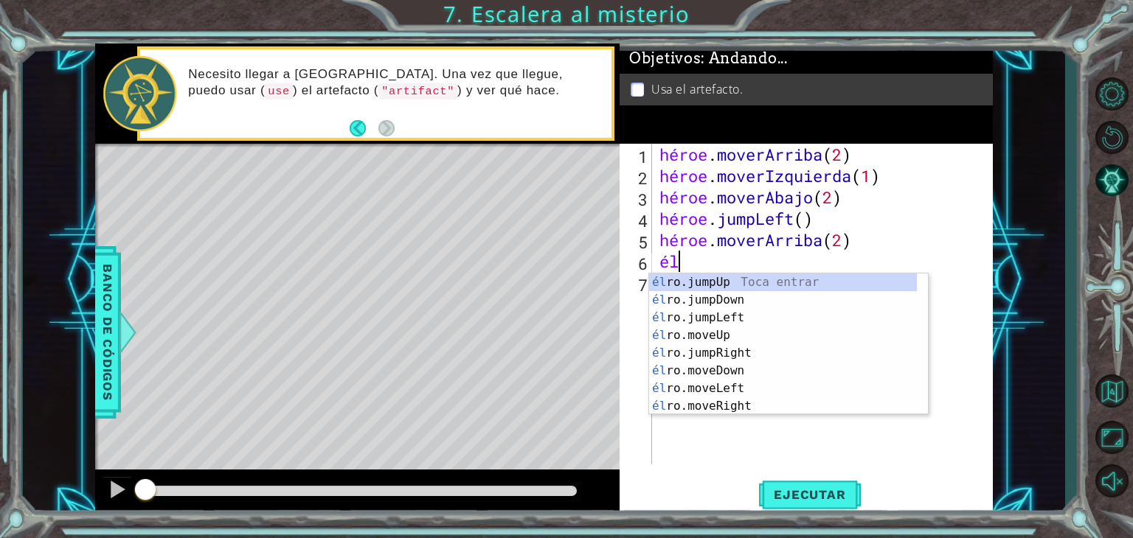
scroll to position [0, 0]
click at [737, 401] on div "héroe .jumpUp Toca enter héroe .jumpDown Toca Enter héroe .jumpLeft Toca Enter …" at bounding box center [783, 362] width 268 height 177
type textarea "hero.moveRight(1)"
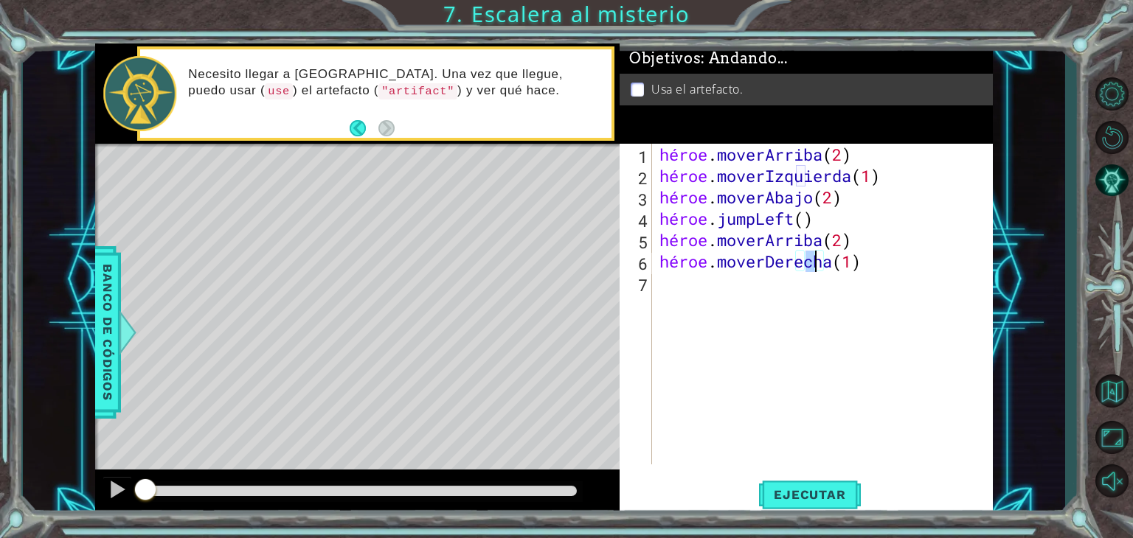
click at [710, 297] on div "héroe . moverArriba ( 2 ) héroe . moverIzquierda ( 1 ) héroe . moverAbajo ( 2 )…" at bounding box center [826, 326] width 340 height 364
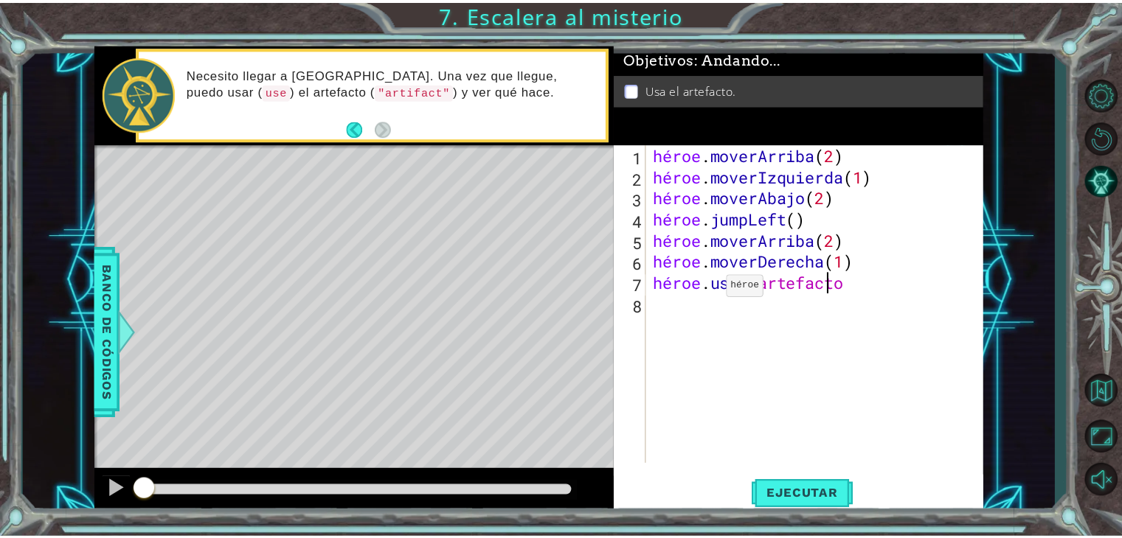
scroll to position [0, 7]
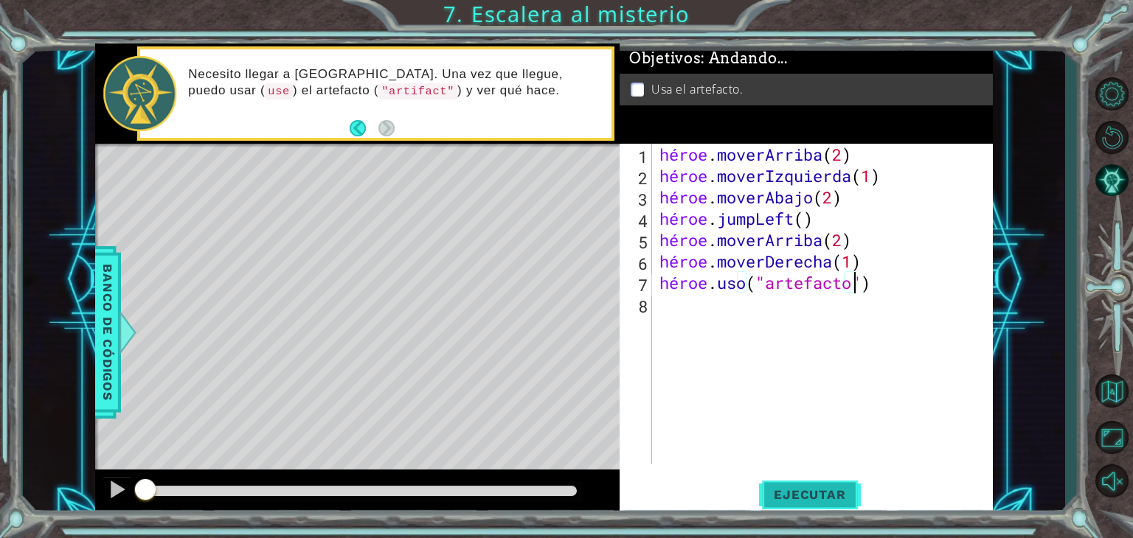
type textarea "hero.use("artifact")"
click at [835, 491] on font "Ejecutar" at bounding box center [810, 495] width 72 height 15
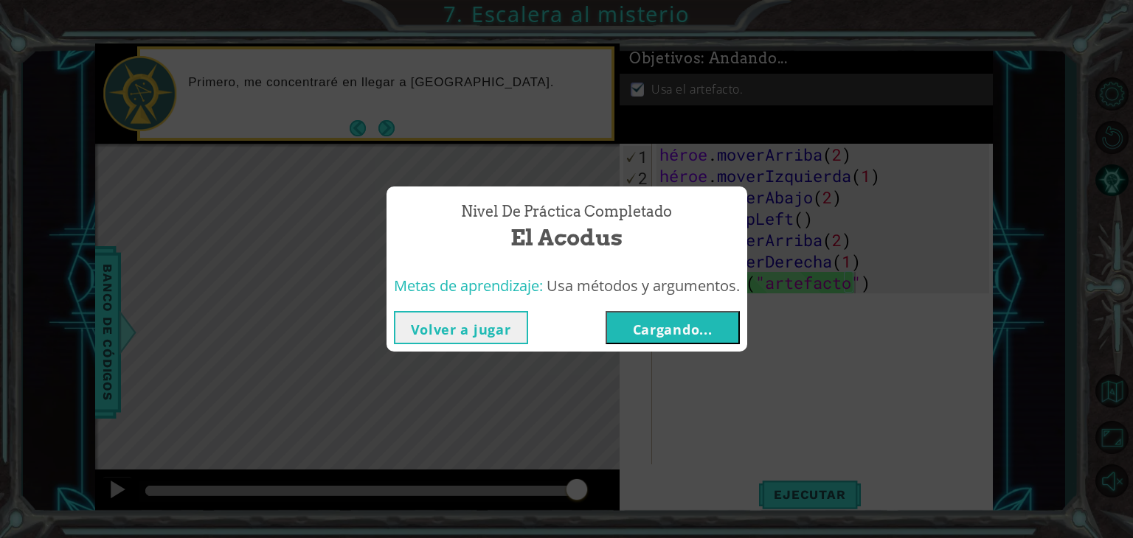
click at [703, 323] on font "Cargando..." at bounding box center [673, 330] width 80 height 18
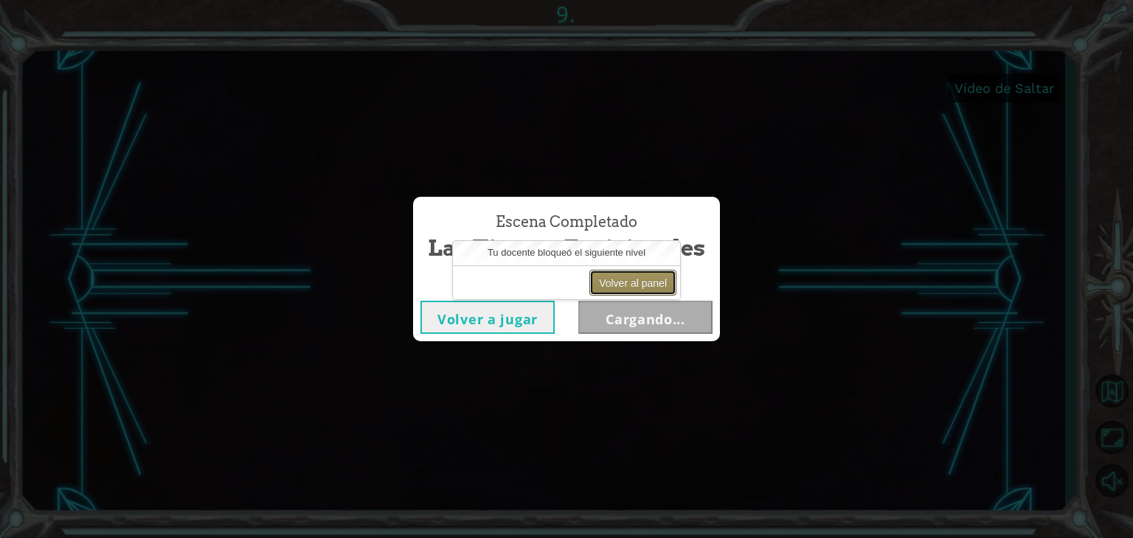
click at [617, 277] on font "Volver al panel" at bounding box center [633, 283] width 68 height 12
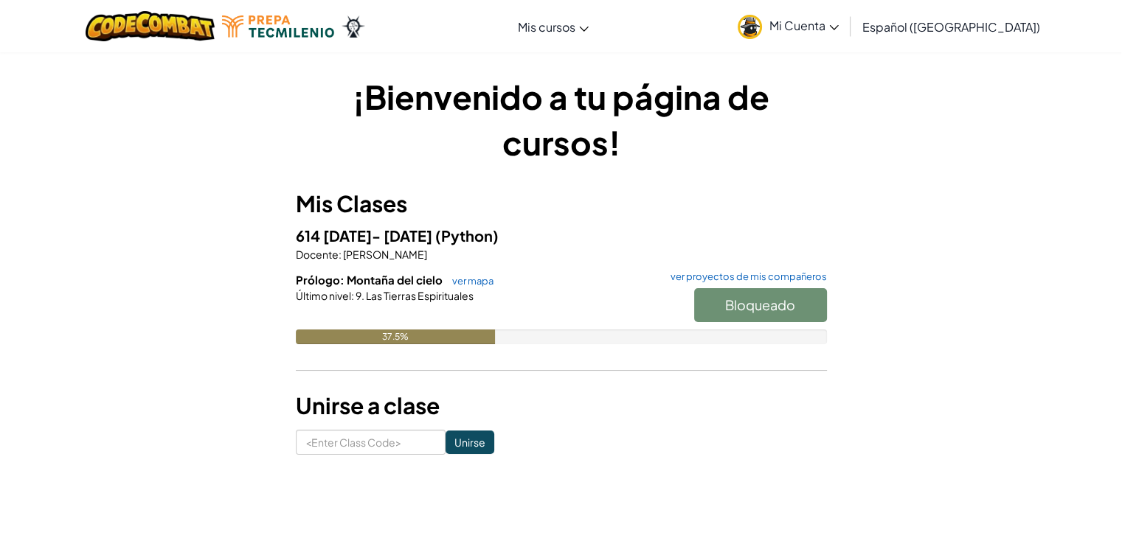
click at [846, 10] on link "Mi Cuenta" at bounding box center [788, 26] width 116 height 46
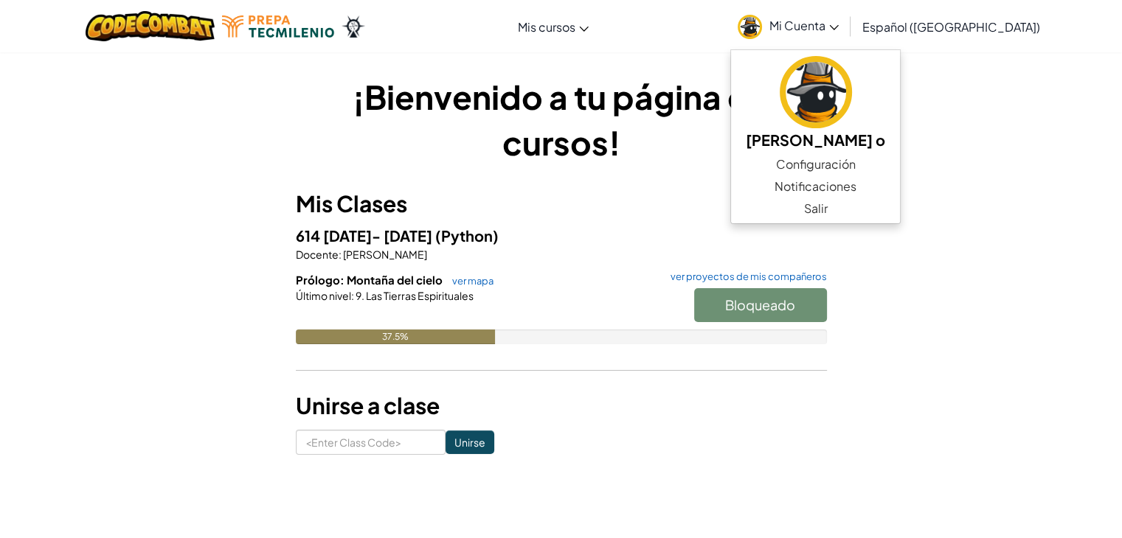
click at [839, 27] on icon at bounding box center [834, 27] width 10 height 5
